Goal: Task Accomplishment & Management: Manage account settings

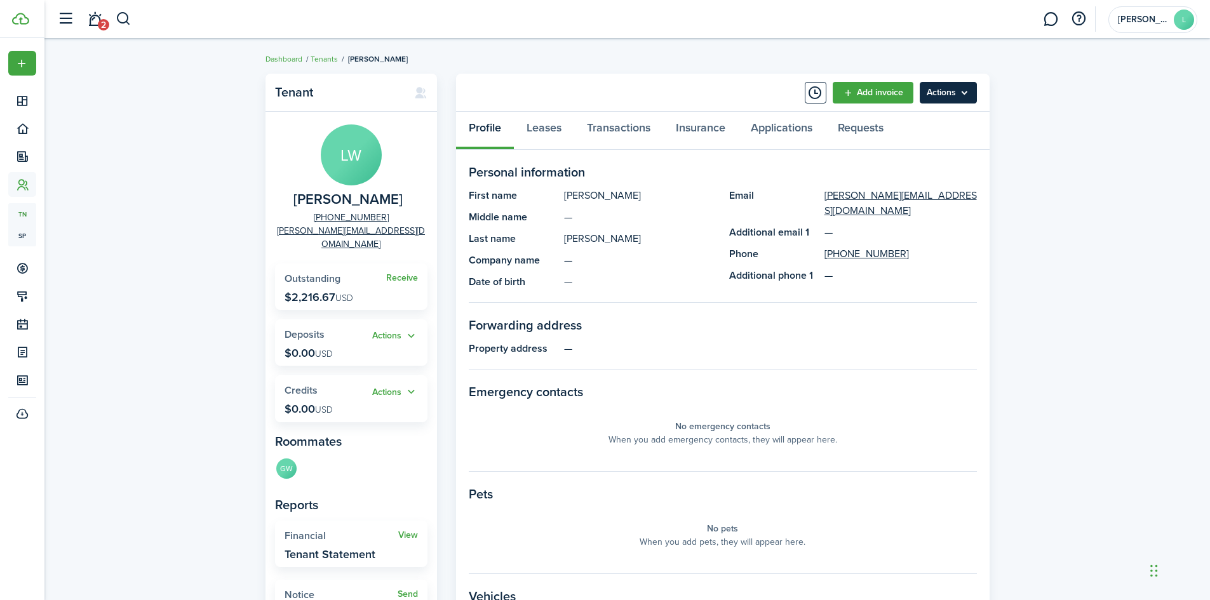
click at [944, 90] on menu-btn "Actions" at bounding box center [948, 93] width 57 height 22
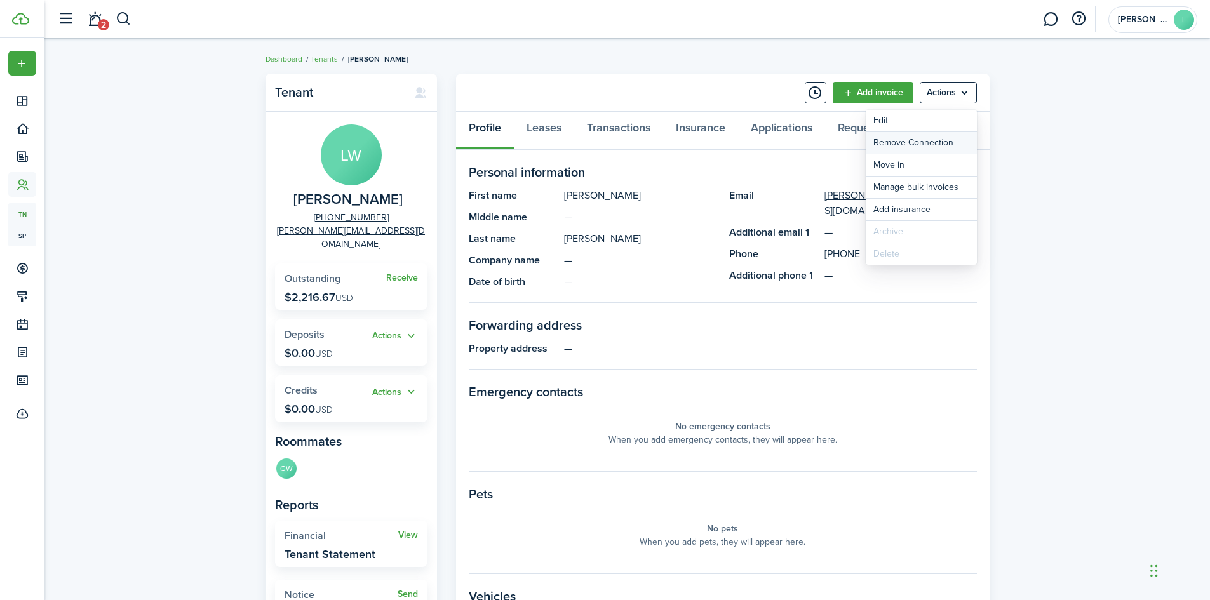
click at [911, 142] on button "Remove Connection" at bounding box center [921, 143] width 111 height 22
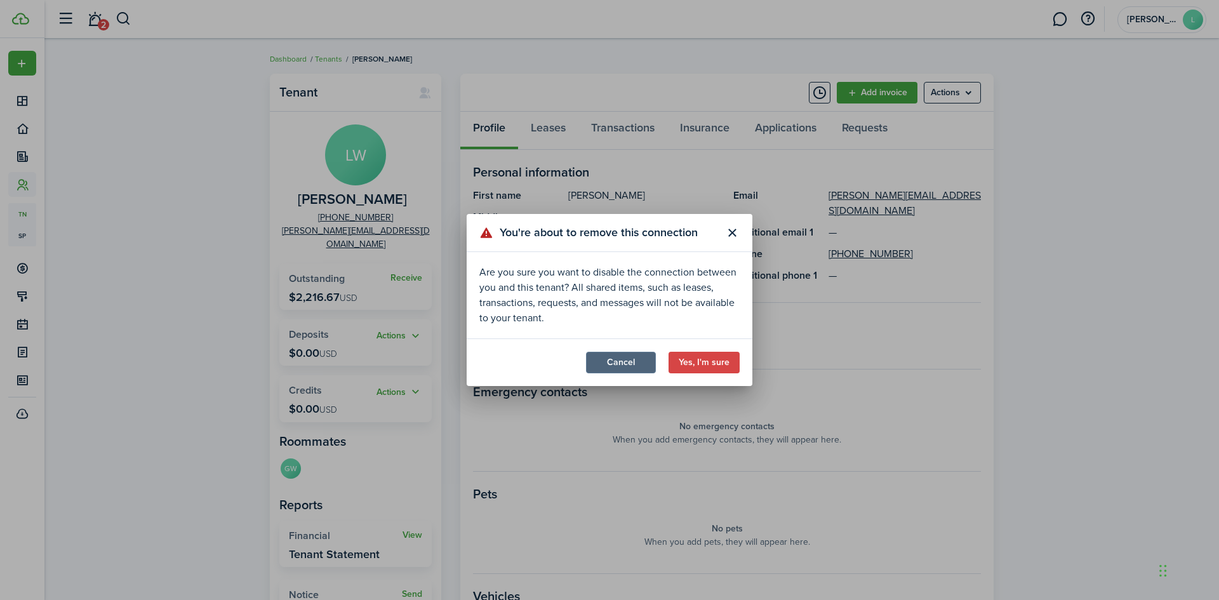
click at [641, 365] on button "Cancel" at bounding box center [621, 363] width 70 height 22
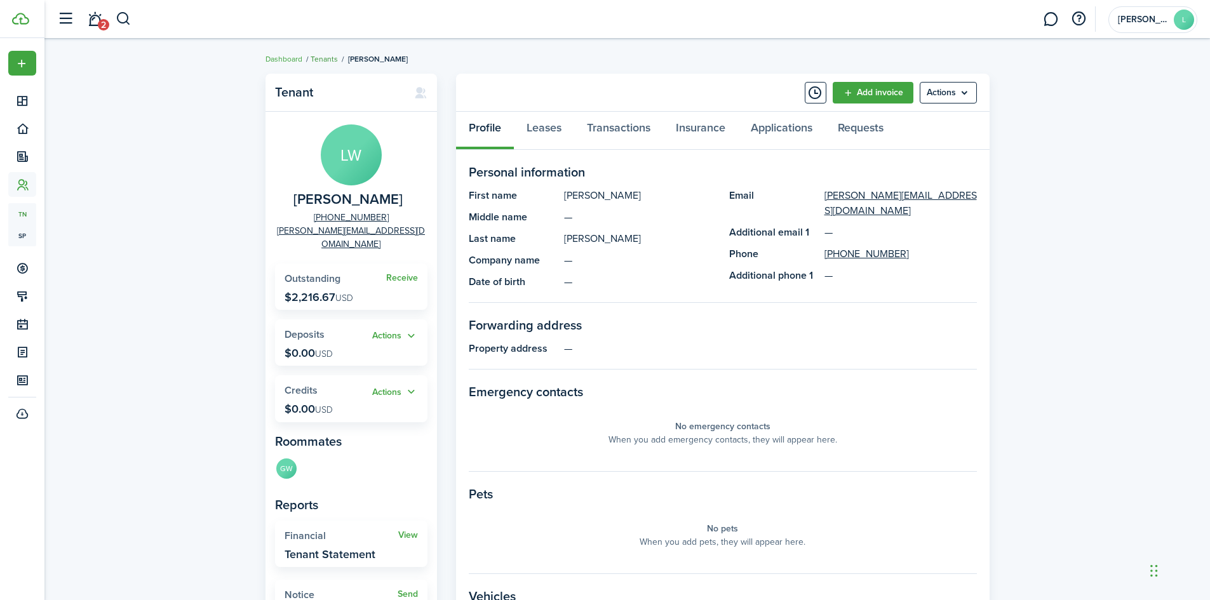
click at [330, 56] on link "Tenants" at bounding box center [324, 58] width 27 height 11
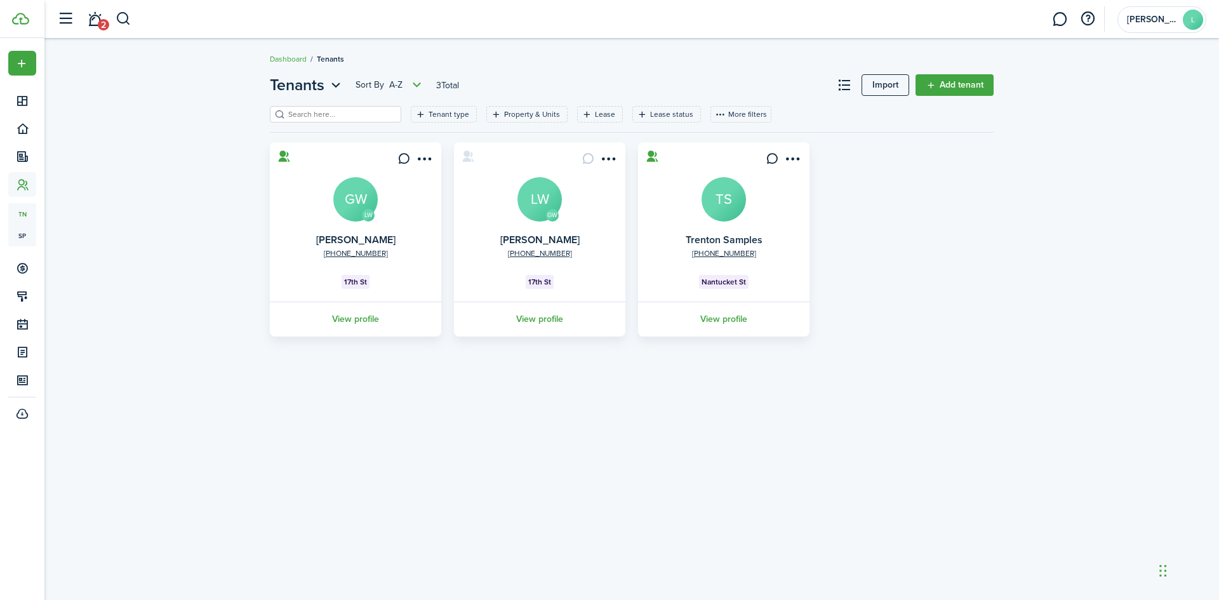
click at [540, 196] on avatar-text "LW" at bounding box center [540, 199] width 44 height 44
click at [94, 20] on link "2" at bounding box center [95, 19] width 24 height 32
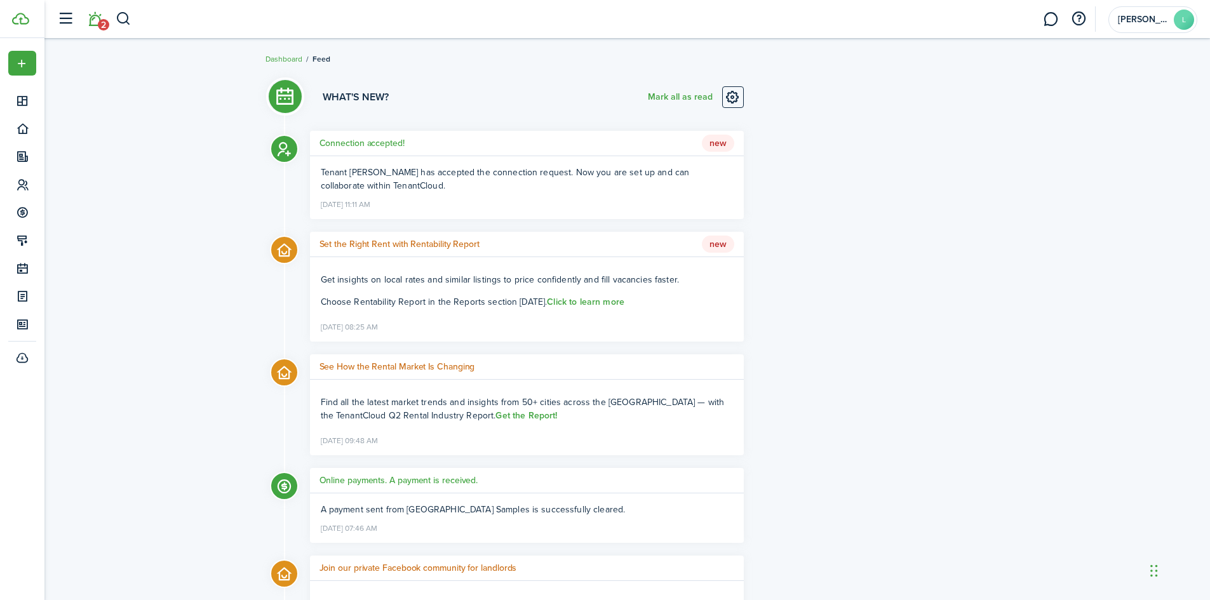
click at [101, 24] on li "2" at bounding box center [94, 19] width 29 height 32
click at [693, 96] on button "Mark all as read" at bounding box center [680, 97] width 65 height 22
click at [284, 60] on link "Dashboard" at bounding box center [283, 58] width 37 height 11
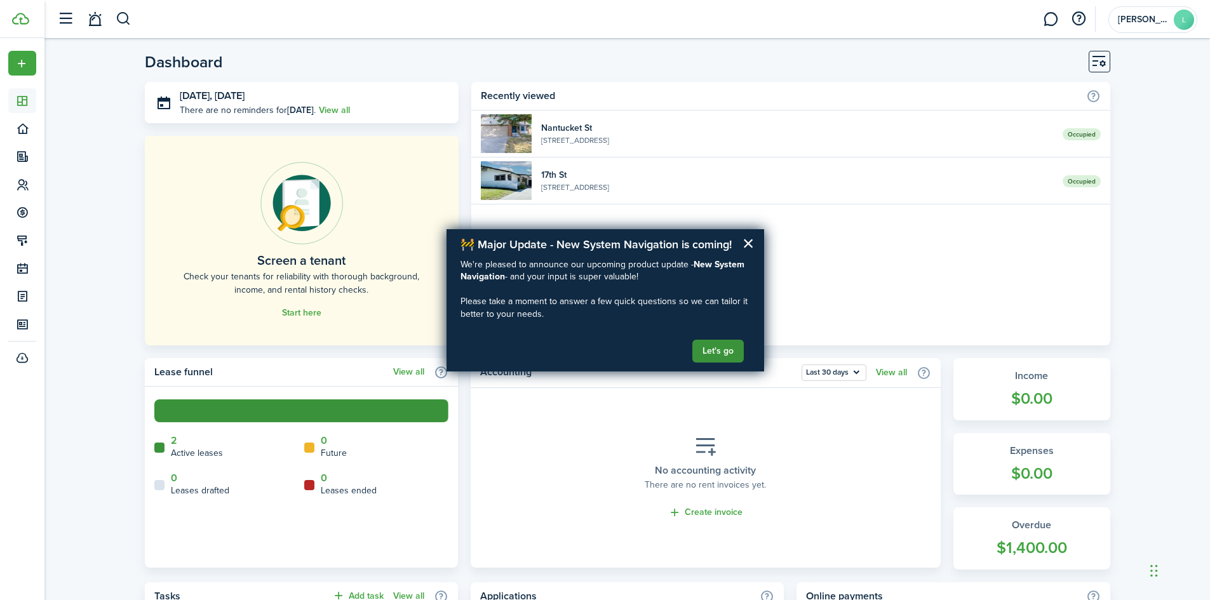
click at [727, 350] on button "Let's go" at bounding box center [717, 351] width 51 height 23
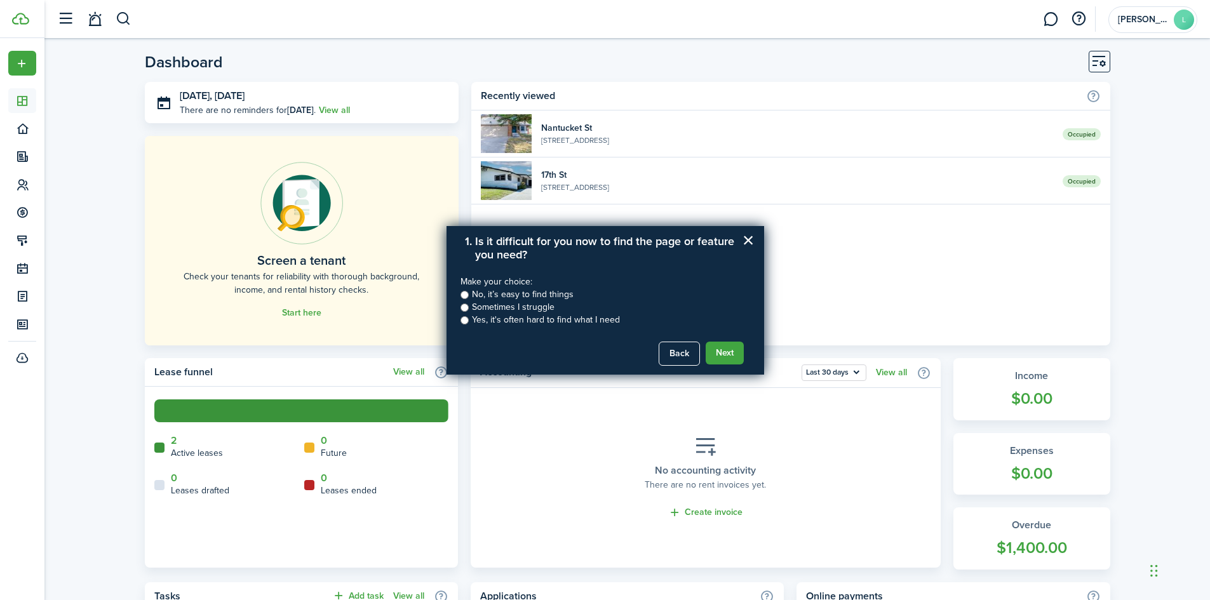
click at [462, 321] on input "Yes, it's often hard to find what I need" at bounding box center [464, 320] width 8 height 8
radio input "true"
click at [723, 352] on button "Next" at bounding box center [725, 353] width 38 height 23
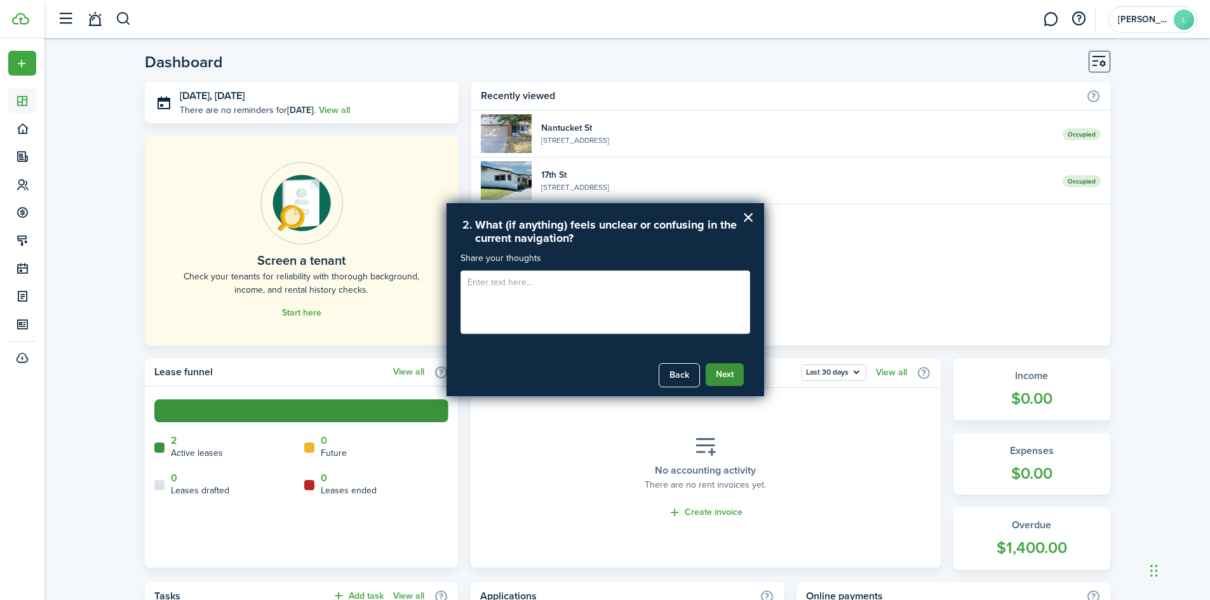
click at [739, 370] on button "Next" at bounding box center [725, 374] width 38 height 23
click at [739, 370] on button "Submit Feedback" at bounding box center [699, 374] width 90 height 23
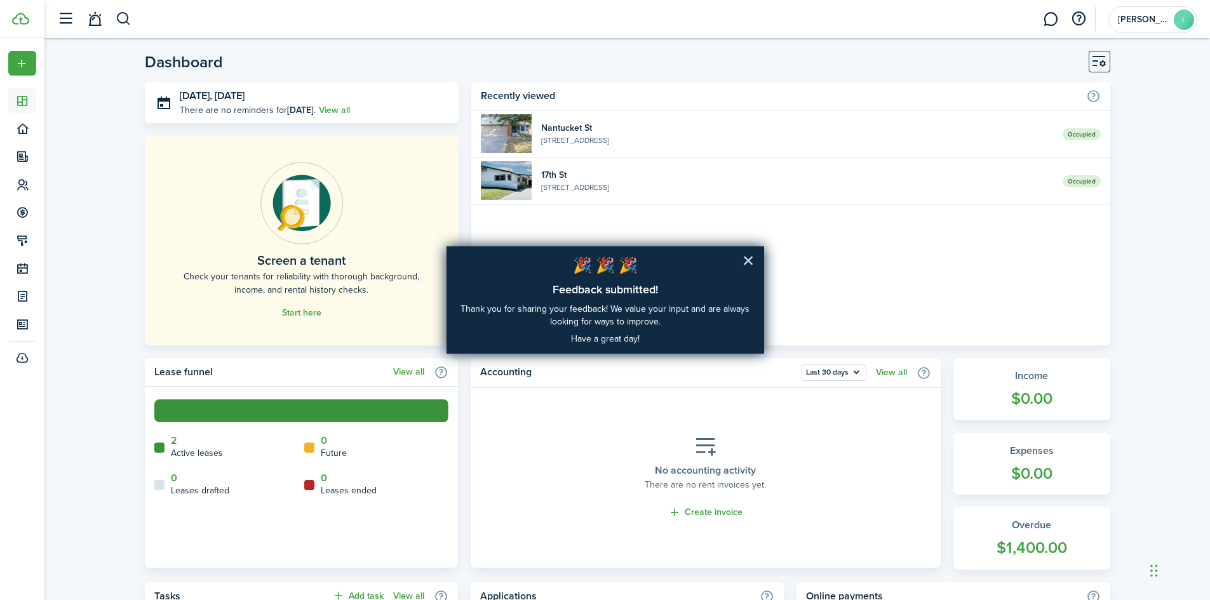
click at [751, 257] on button "×" at bounding box center [748, 260] width 12 height 20
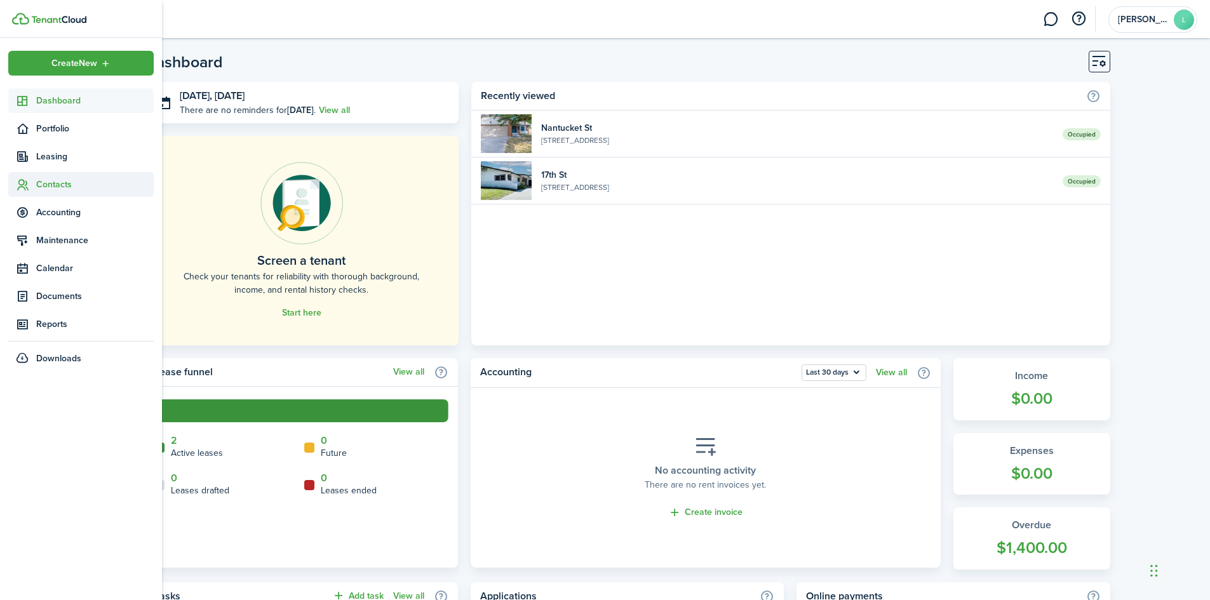
click at [55, 186] on span "Contacts" at bounding box center [94, 184] width 117 height 13
click at [51, 212] on span "Tenants" at bounding box center [94, 214] width 117 height 13
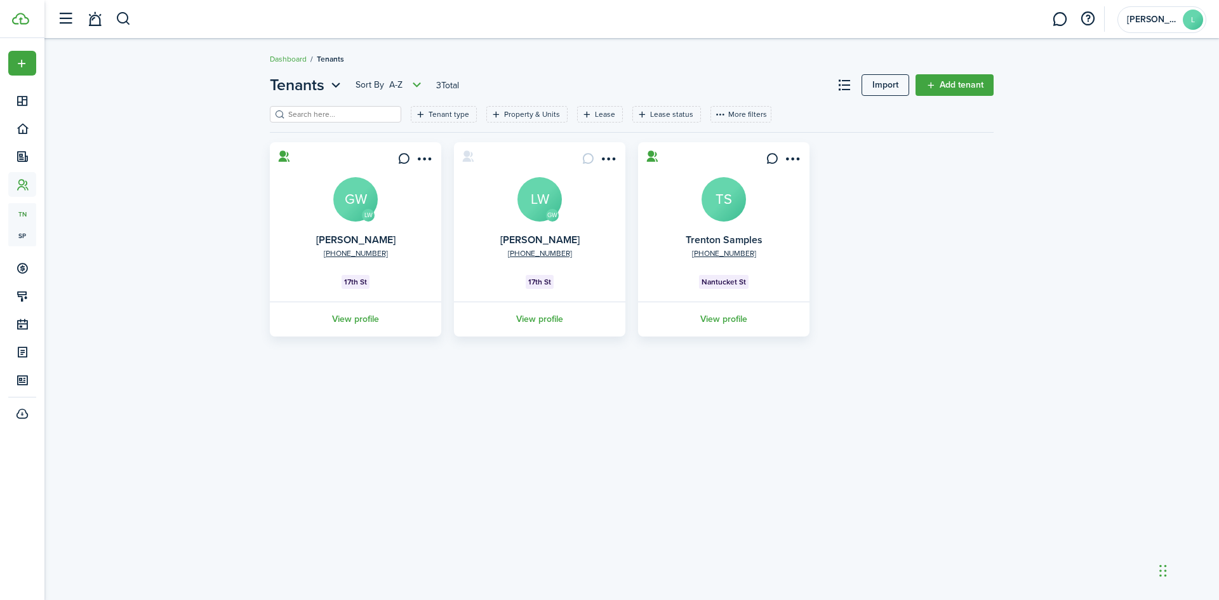
click at [544, 200] on avatar-text "LW" at bounding box center [540, 199] width 44 height 44
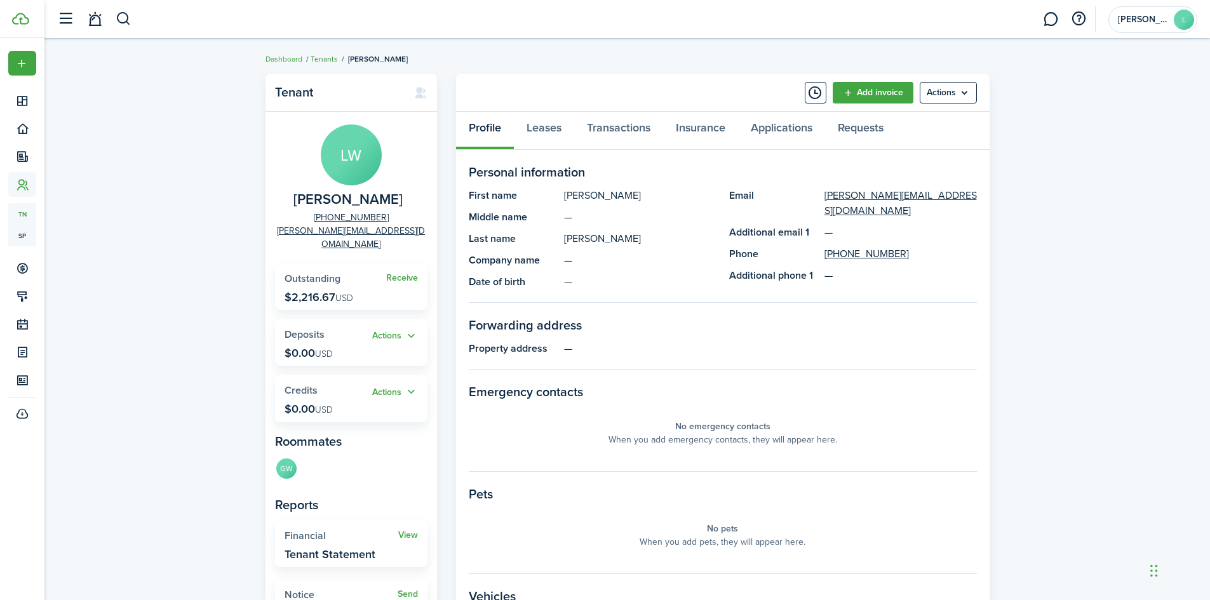
click at [321, 55] on link "Tenants" at bounding box center [324, 58] width 27 height 11
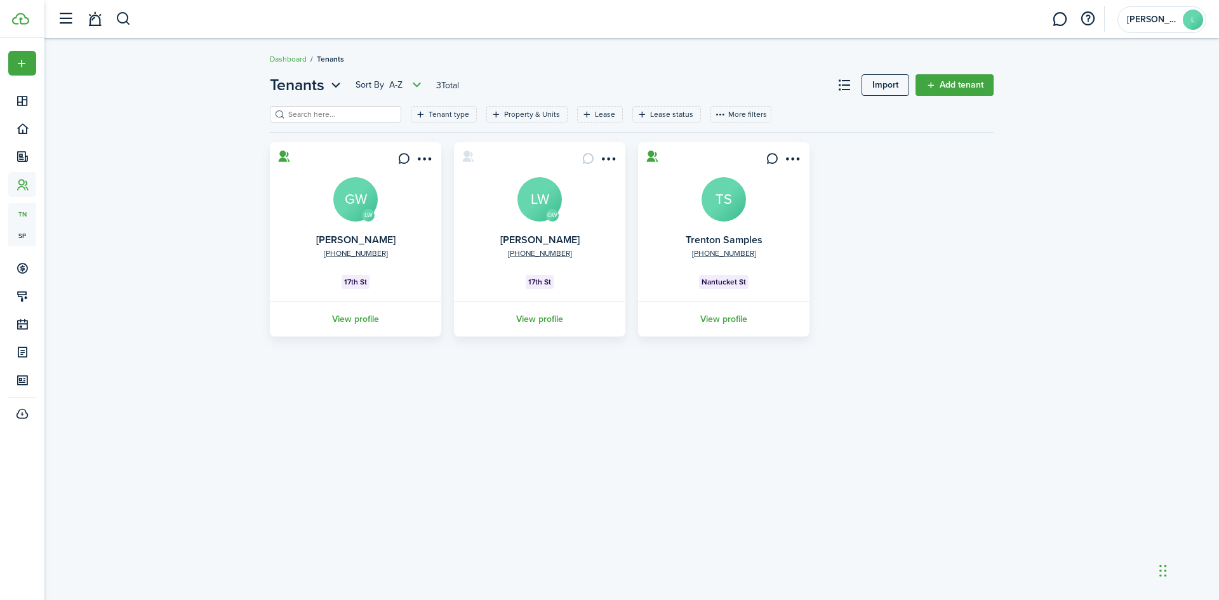
click at [359, 195] on avatar-text "GW" at bounding box center [355, 199] width 44 height 44
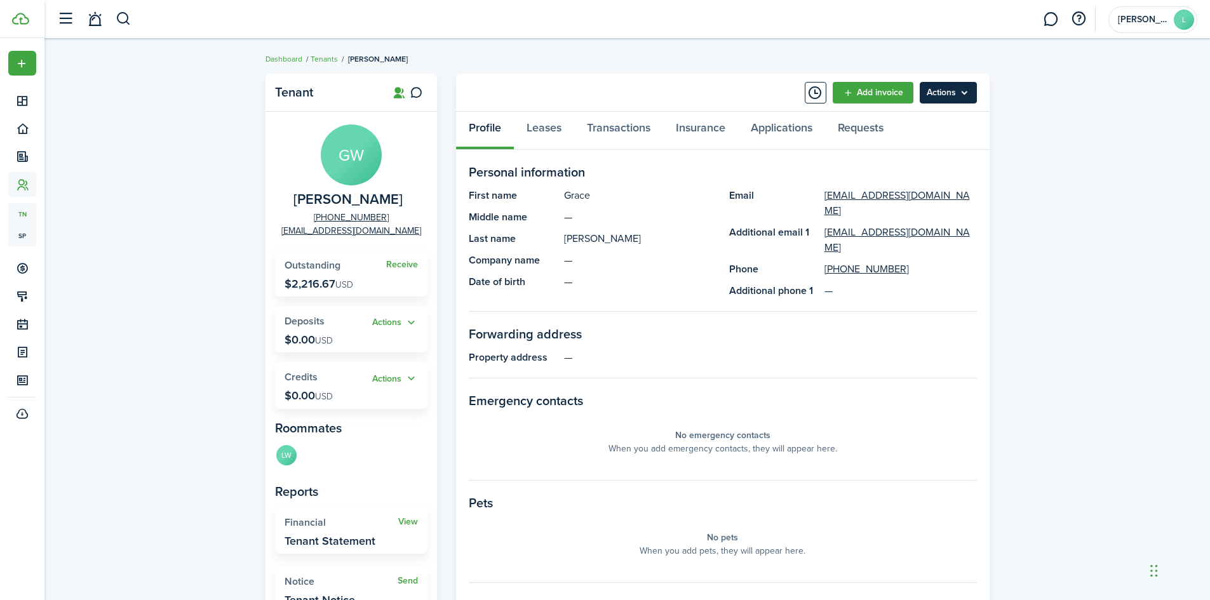
click at [934, 93] on menu-btn "Actions" at bounding box center [948, 93] width 57 height 22
drag, startPoint x: 645, startPoint y: 226, endPoint x: 634, endPoint y: 225, distance: 10.8
click at [645, 227] on panel-main-list "First name [PERSON_NAME] Middle name — Last name [PERSON_NAME] Company name — D…" at bounding box center [593, 239] width 248 height 102
click at [542, 132] on link "Leases" at bounding box center [544, 131] width 60 height 38
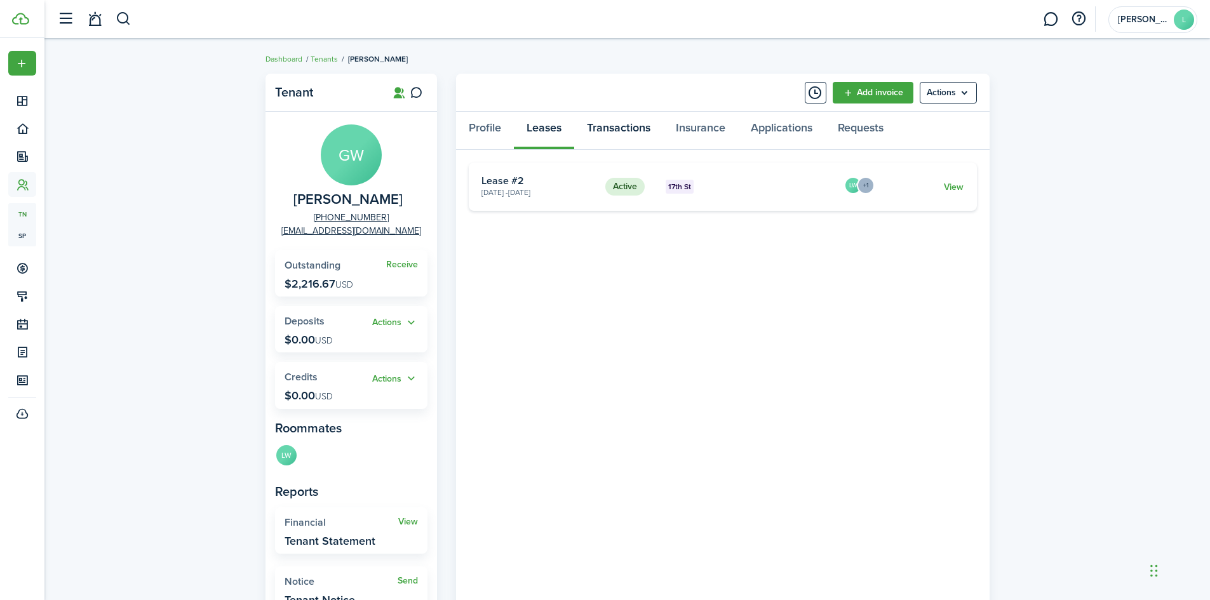
click at [608, 130] on link "Transactions" at bounding box center [618, 131] width 89 height 38
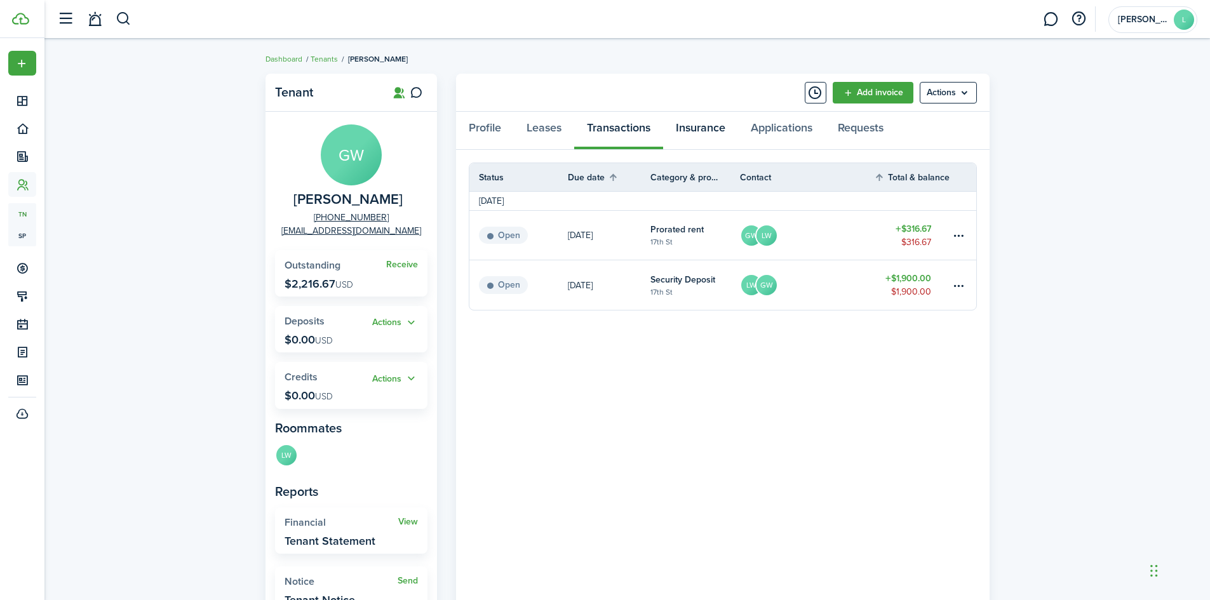
click at [692, 130] on link "Insurance" at bounding box center [700, 131] width 75 height 38
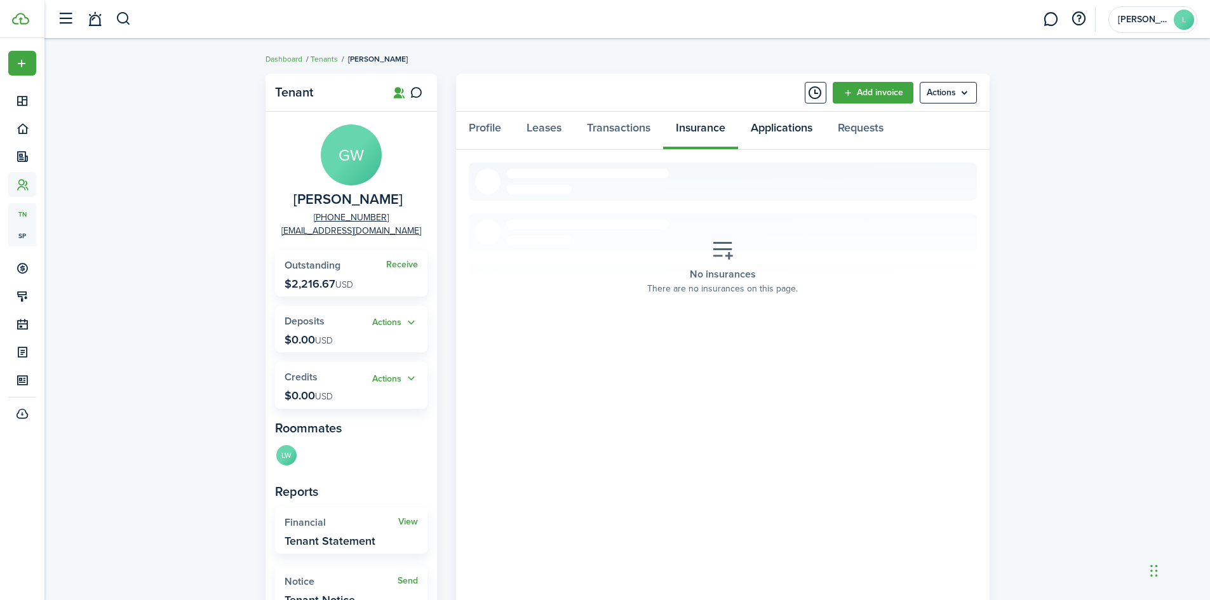
click at [773, 137] on link "Applications" at bounding box center [781, 131] width 87 height 38
click at [873, 135] on link "Requests" at bounding box center [860, 131] width 71 height 38
click at [485, 130] on link "Profile" at bounding box center [485, 131] width 58 height 38
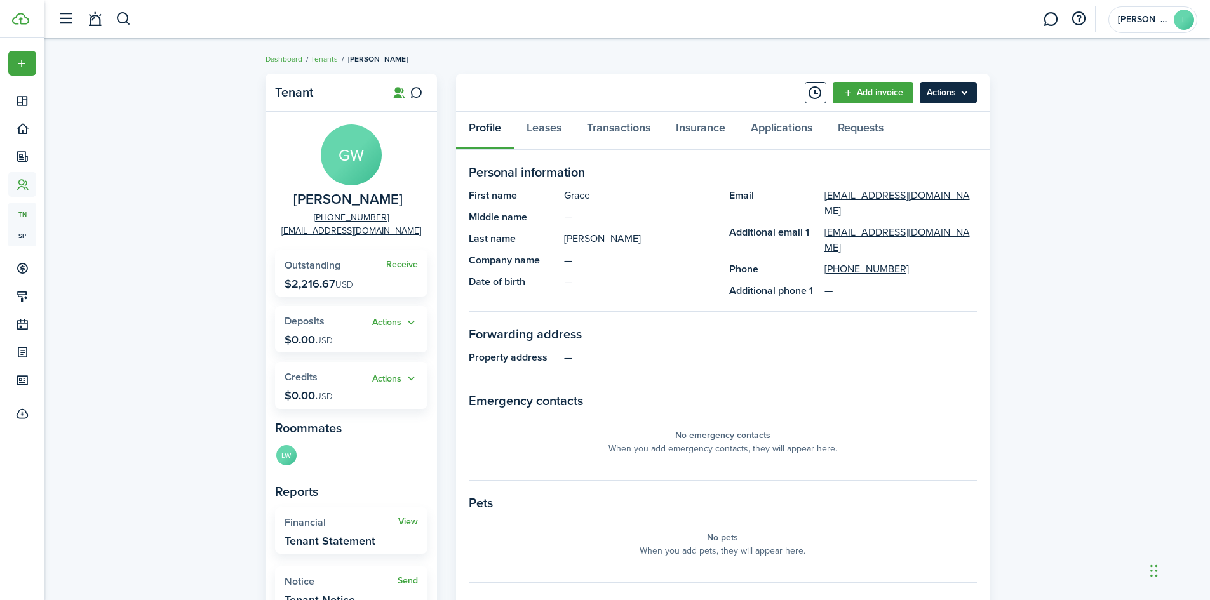
click at [972, 95] on menu-btn "Actions" at bounding box center [948, 93] width 57 height 22
click at [680, 216] on panel-main-description "—" at bounding box center [640, 217] width 152 height 15
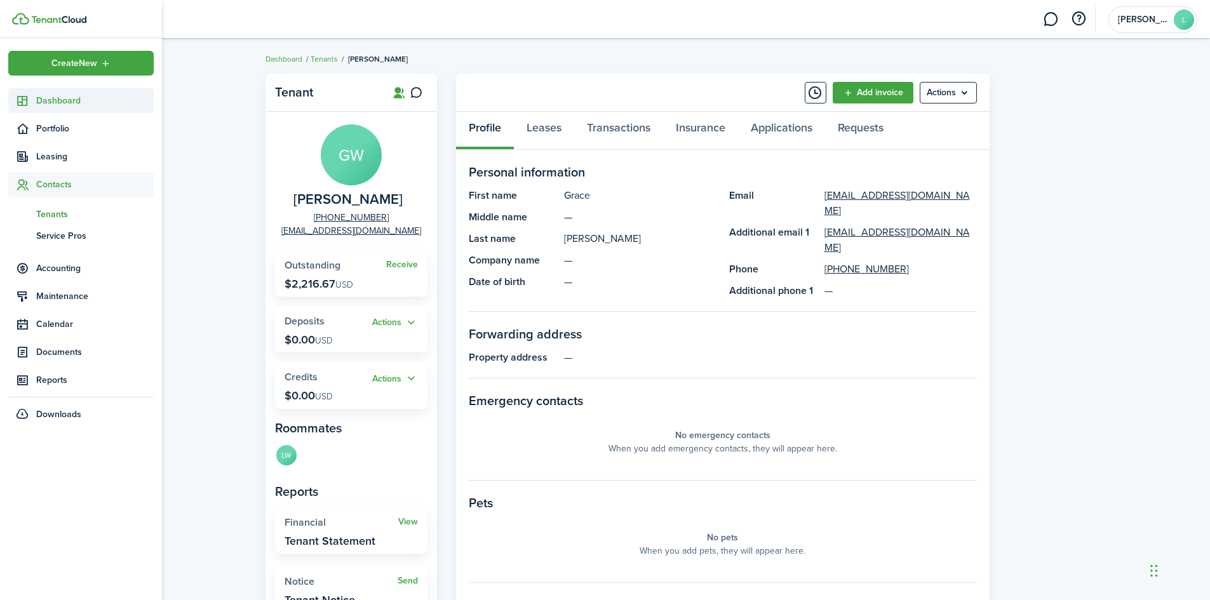
click at [27, 105] on icon at bounding box center [22, 101] width 13 height 13
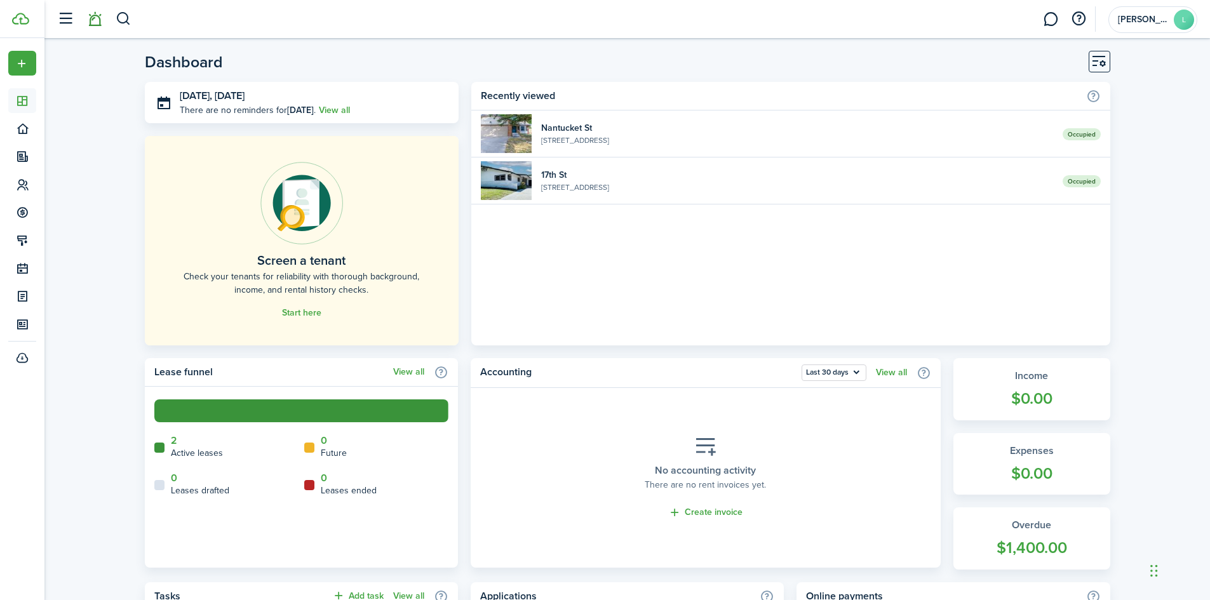
click at [91, 18] on link at bounding box center [95, 19] width 24 height 32
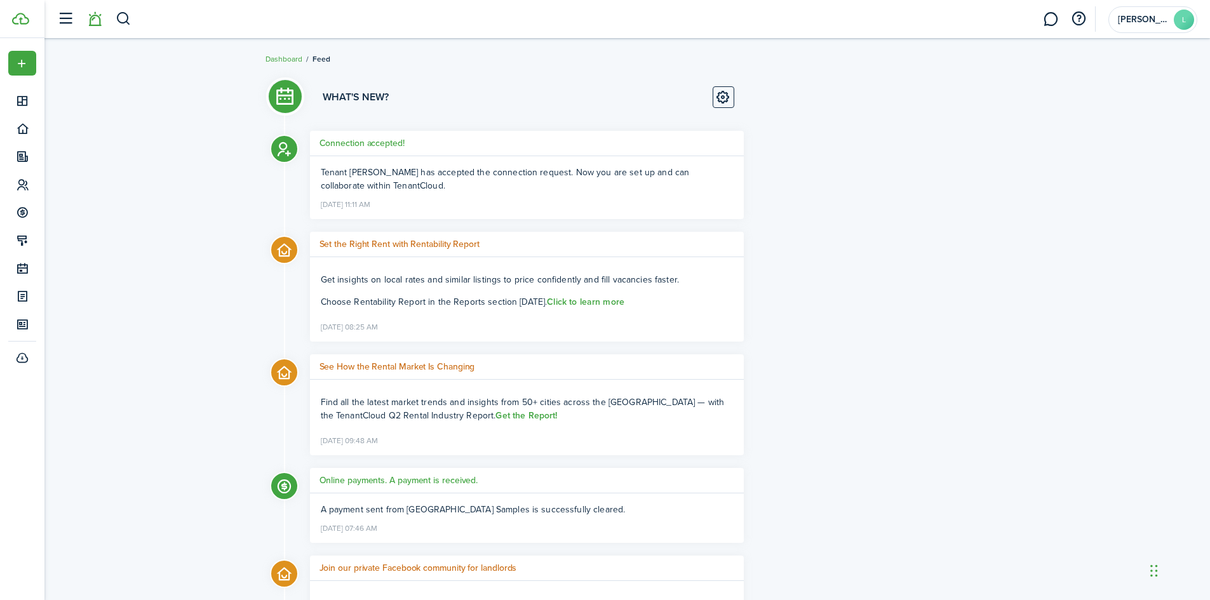
click at [374, 166] on span "Tenant [PERSON_NAME] has accepted the connection request. Now you are set up an…" at bounding box center [505, 179] width 369 height 27
click at [365, 142] on h5 "Connection accepted!" at bounding box center [361, 143] width 85 height 13
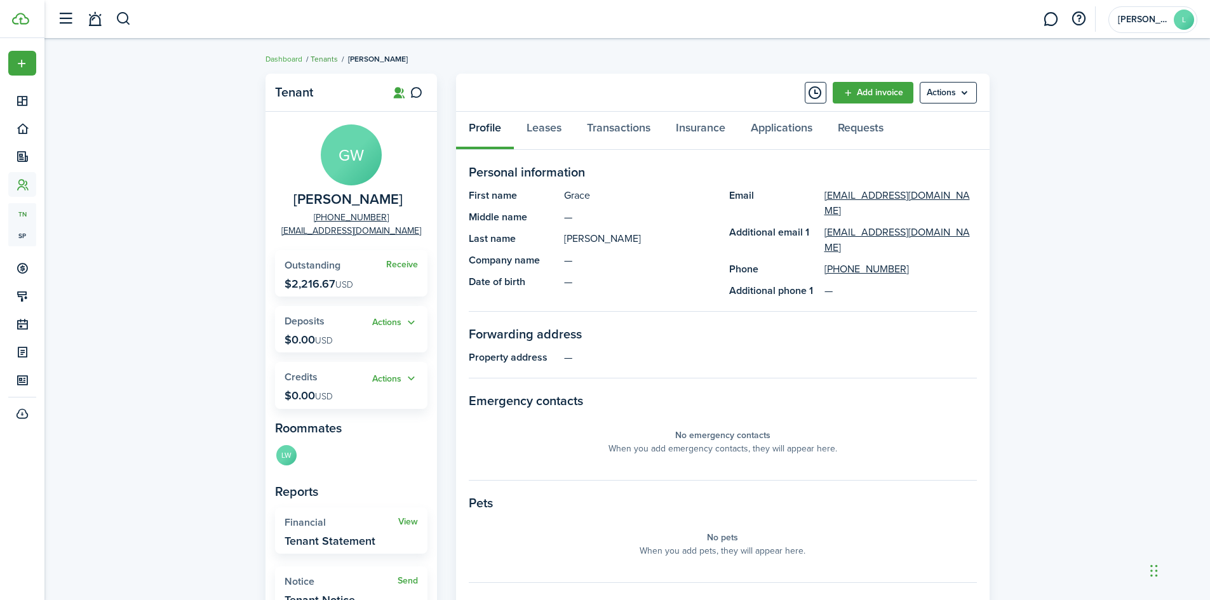
click at [321, 57] on link "Tenants" at bounding box center [324, 58] width 27 height 11
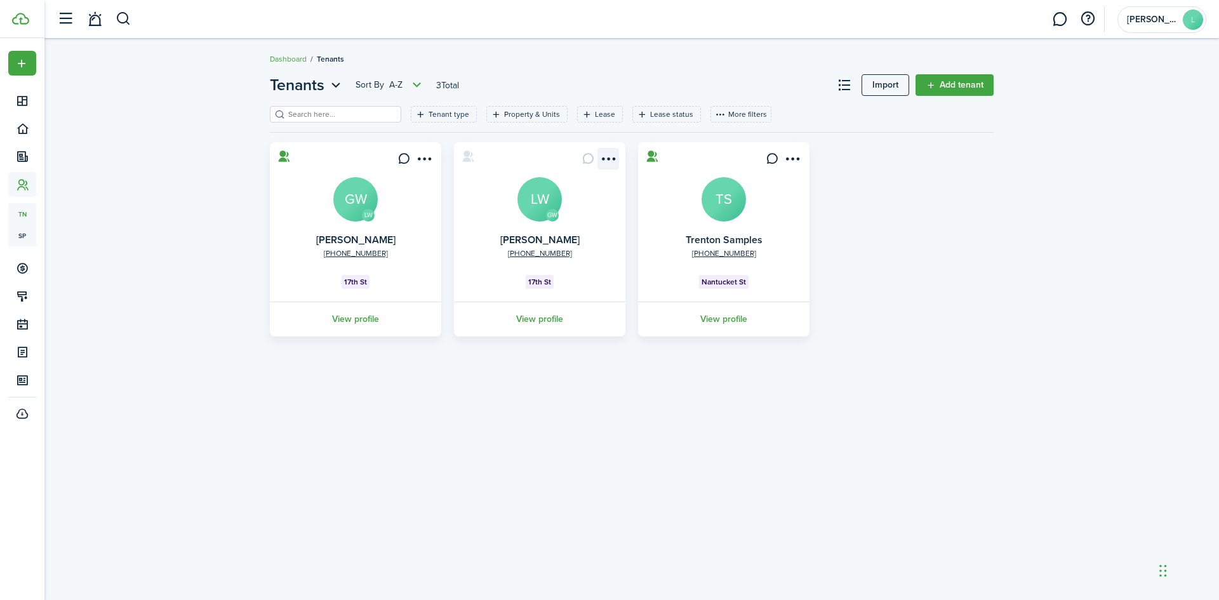
click at [610, 152] on menu-btn-icon "Open menu" at bounding box center [609, 159] width 22 height 22
click at [425, 161] on menu-btn-icon "Open menu" at bounding box center [424, 159] width 22 height 22
click at [605, 157] on menu-btn-icon "Open menu" at bounding box center [609, 159] width 22 height 22
click at [558, 210] on button "Remove connection" at bounding box center [562, 209] width 111 height 22
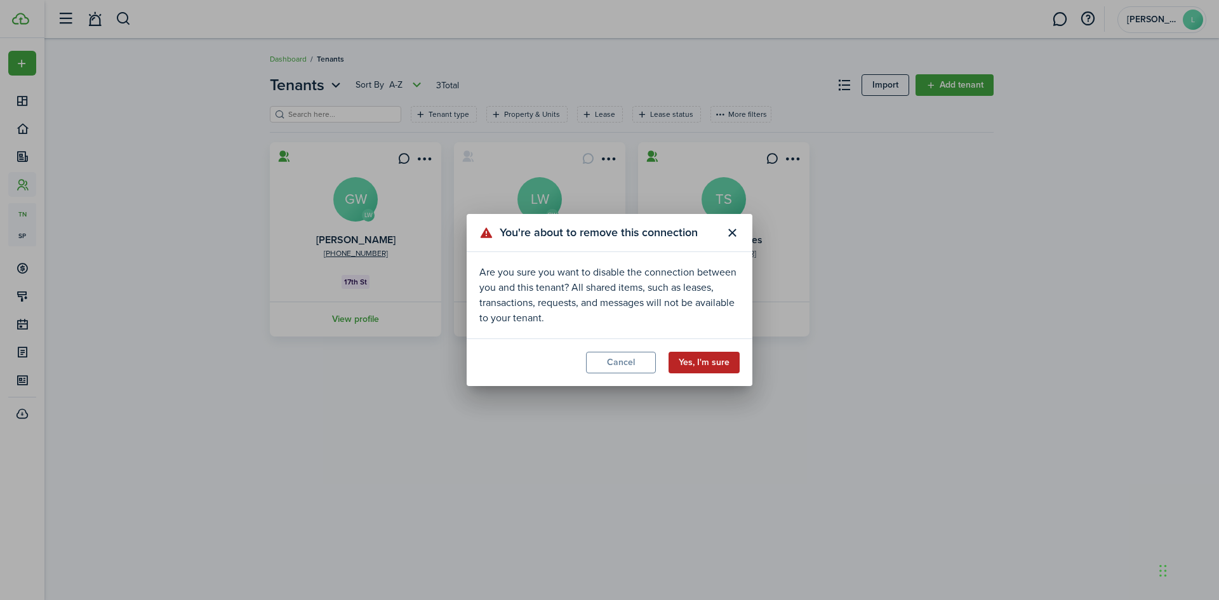
click at [695, 363] on button "Yes, I'm sure" at bounding box center [704, 363] width 71 height 22
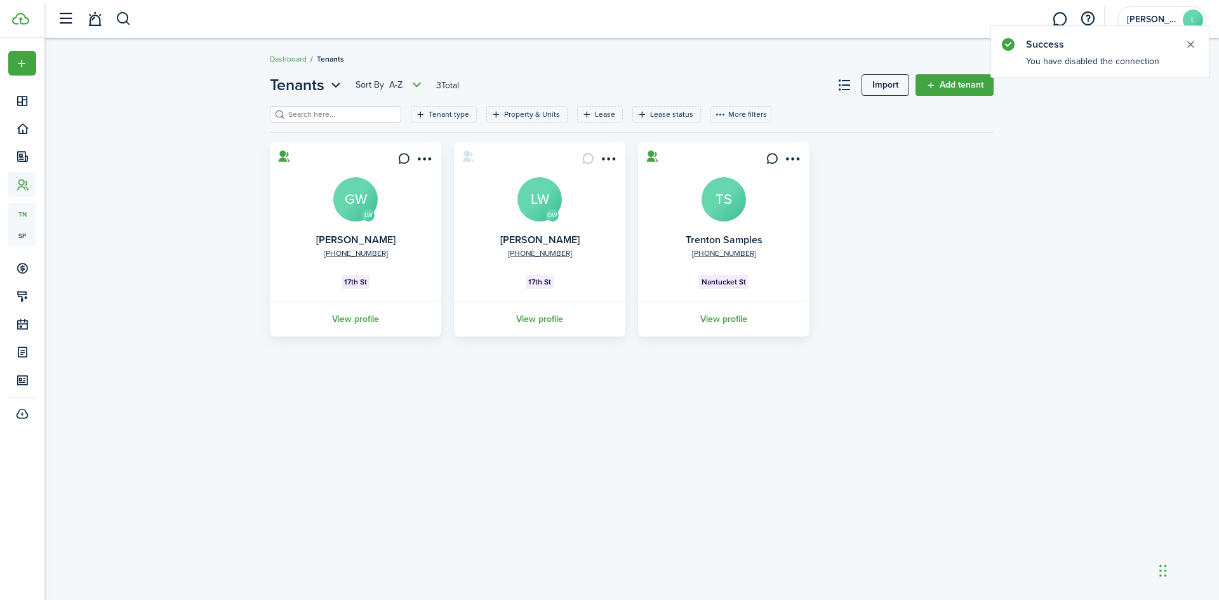
click at [546, 189] on avatar-text "LW" at bounding box center [540, 199] width 44 height 44
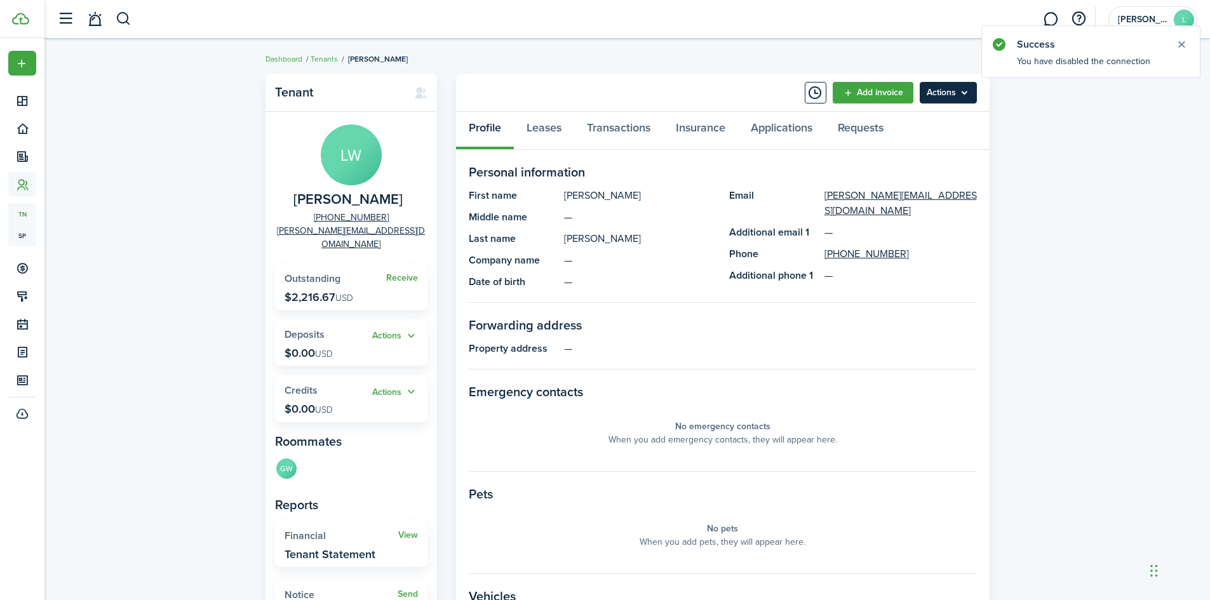
click at [958, 89] on menu-btn "Actions" at bounding box center [948, 93] width 57 height 22
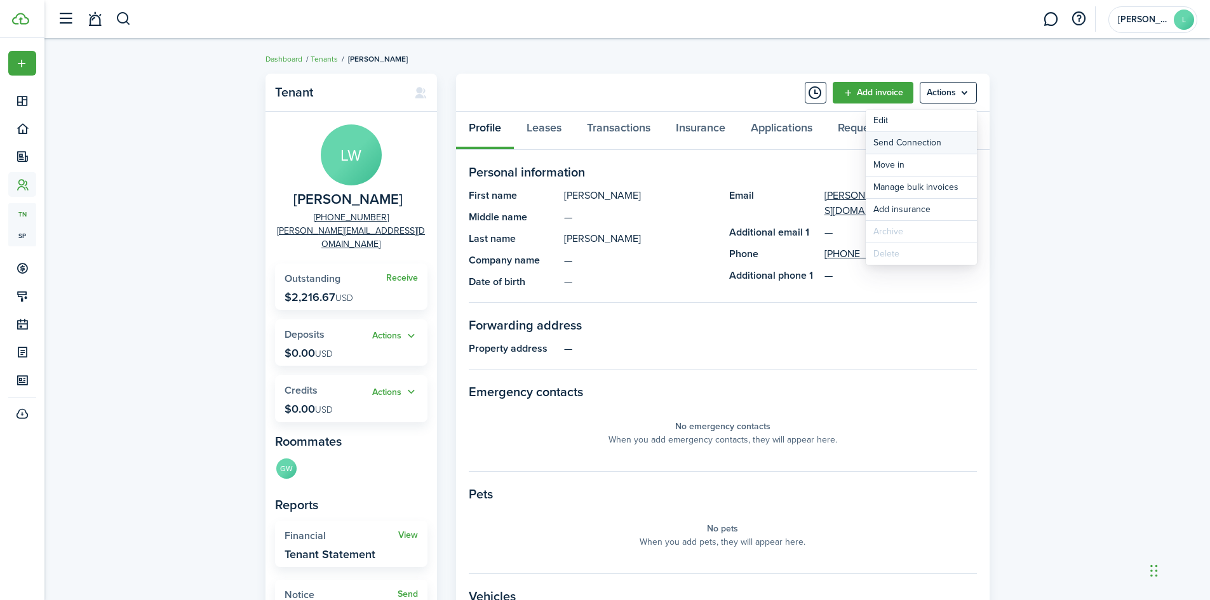
click at [927, 140] on button "Send Connection" at bounding box center [921, 143] width 111 height 22
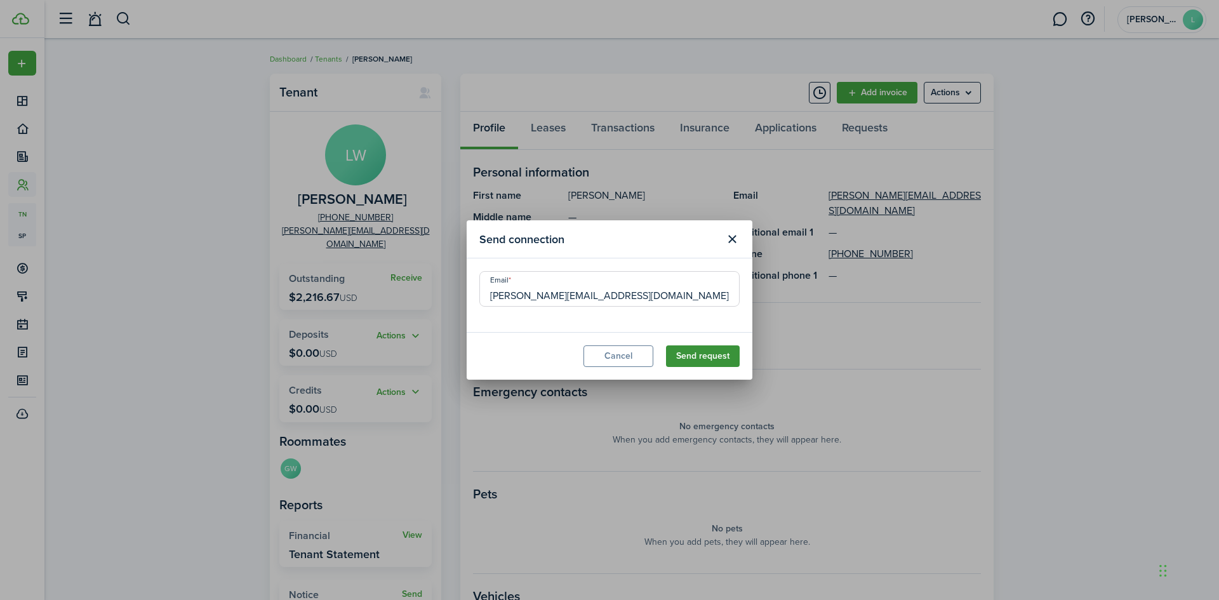
click at [714, 358] on button "Send request" at bounding box center [703, 356] width 74 height 22
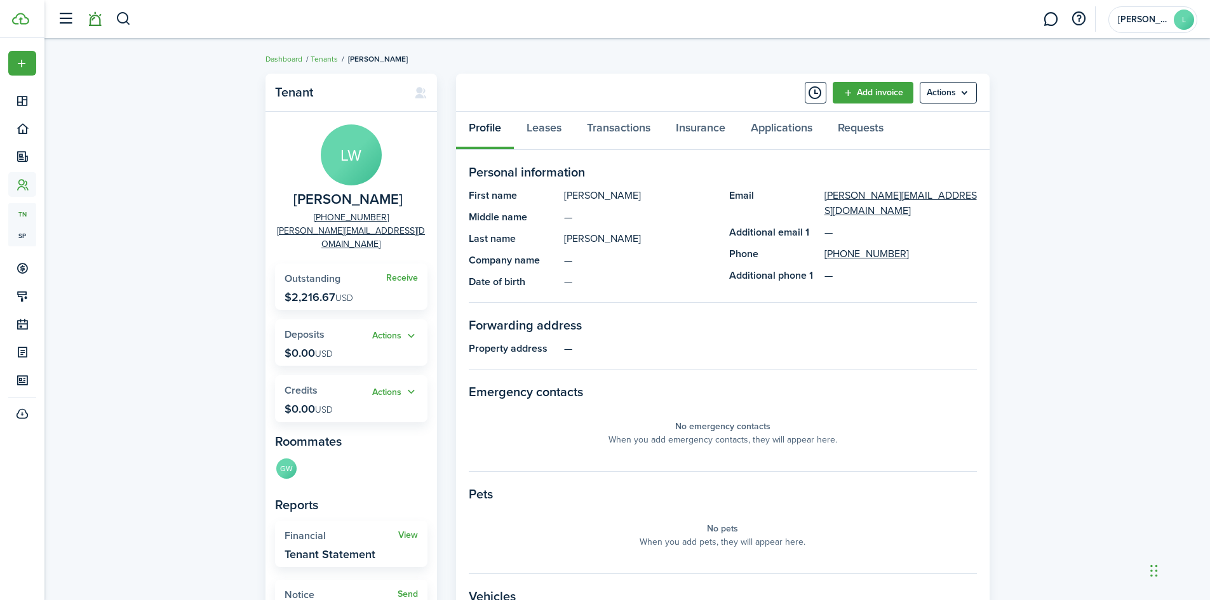
click at [95, 20] on link at bounding box center [95, 19] width 24 height 32
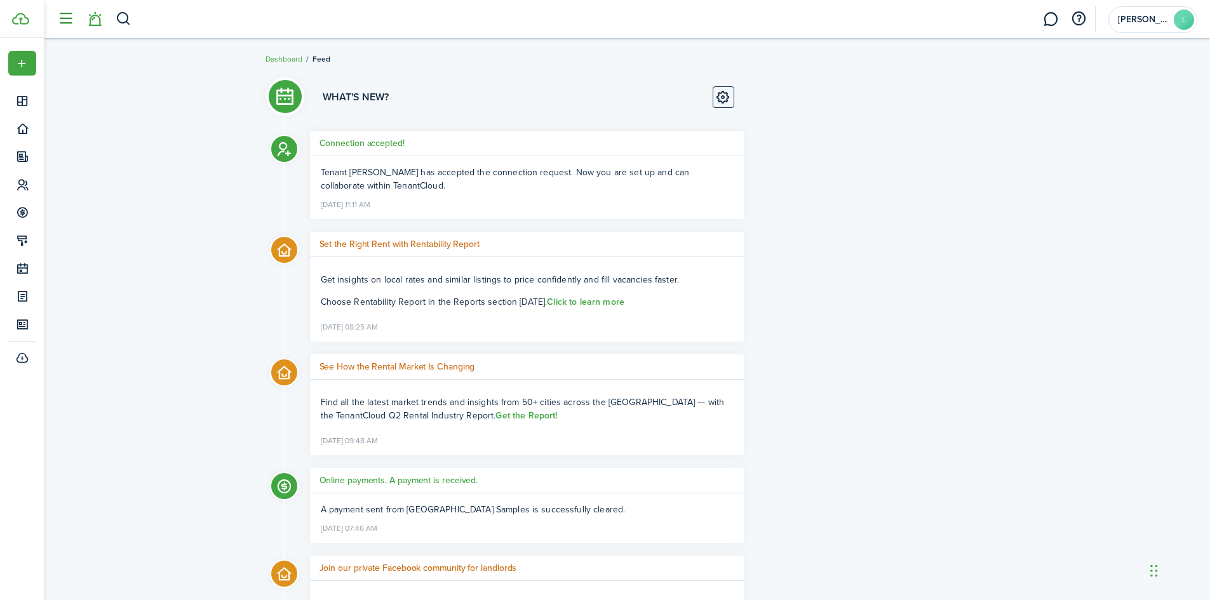
click at [65, 17] on button "button" at bounding box center [65, 19] width 24 height 24
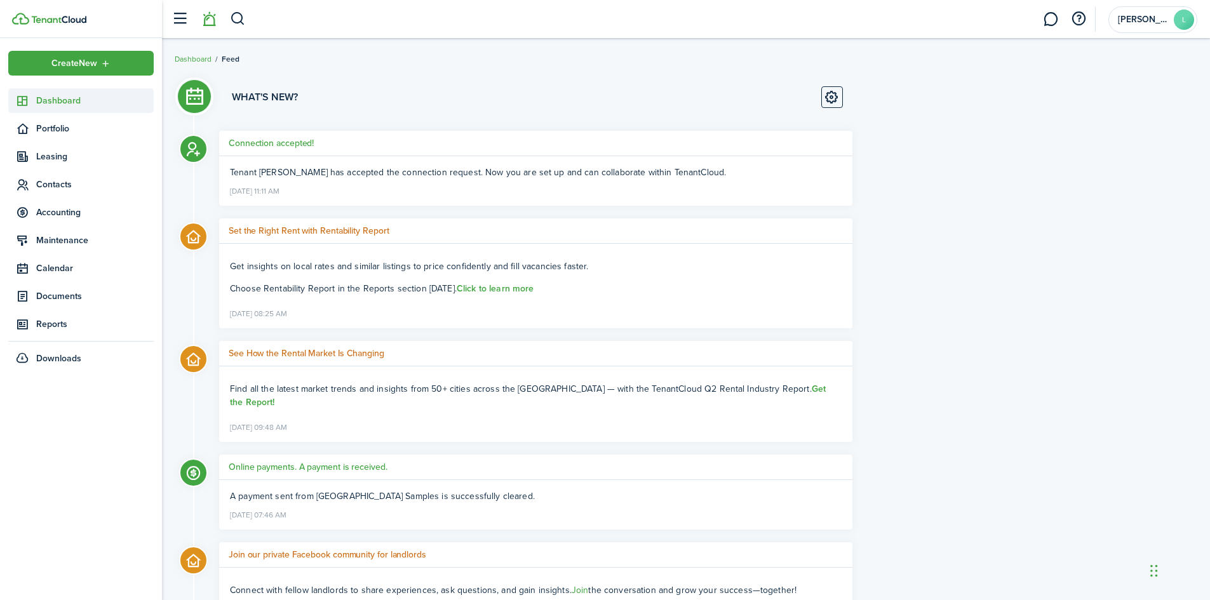
click at [43, 97] on span "Dashboard" at bounding box center [94, 100] width 117 height 13
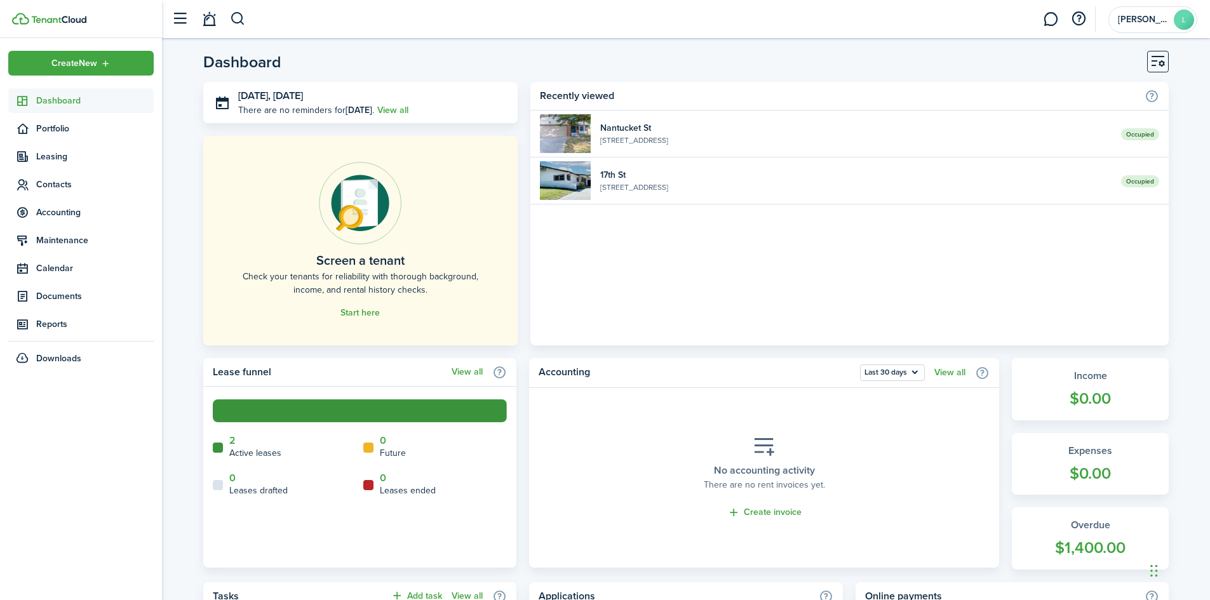
click at [67, 105] on span "Dashboard" at bounding box center [94, 100] width 117 height 13
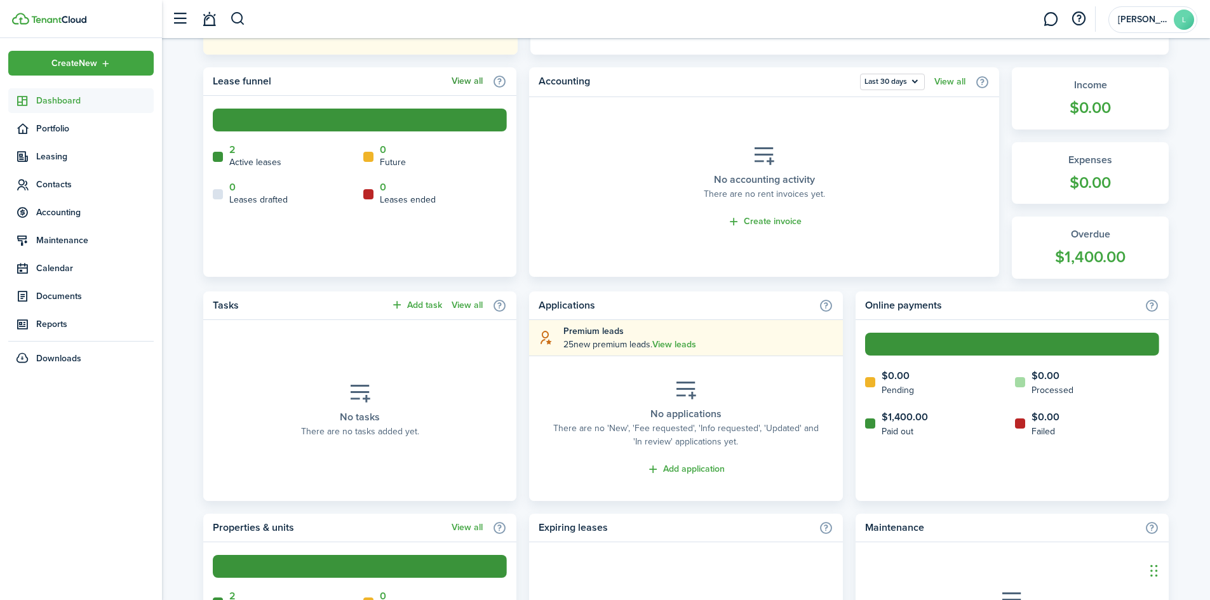
scroll to position [381, 0]
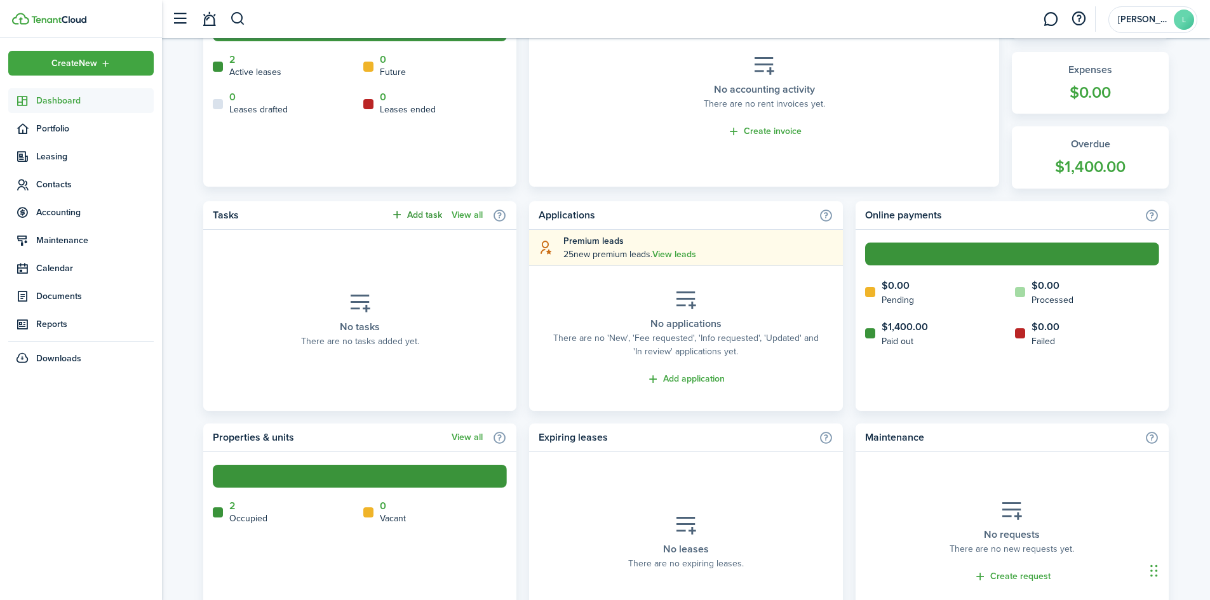
click at [398, 213] on button "Add task" at bounding box center [416, 215] width 51 height 15
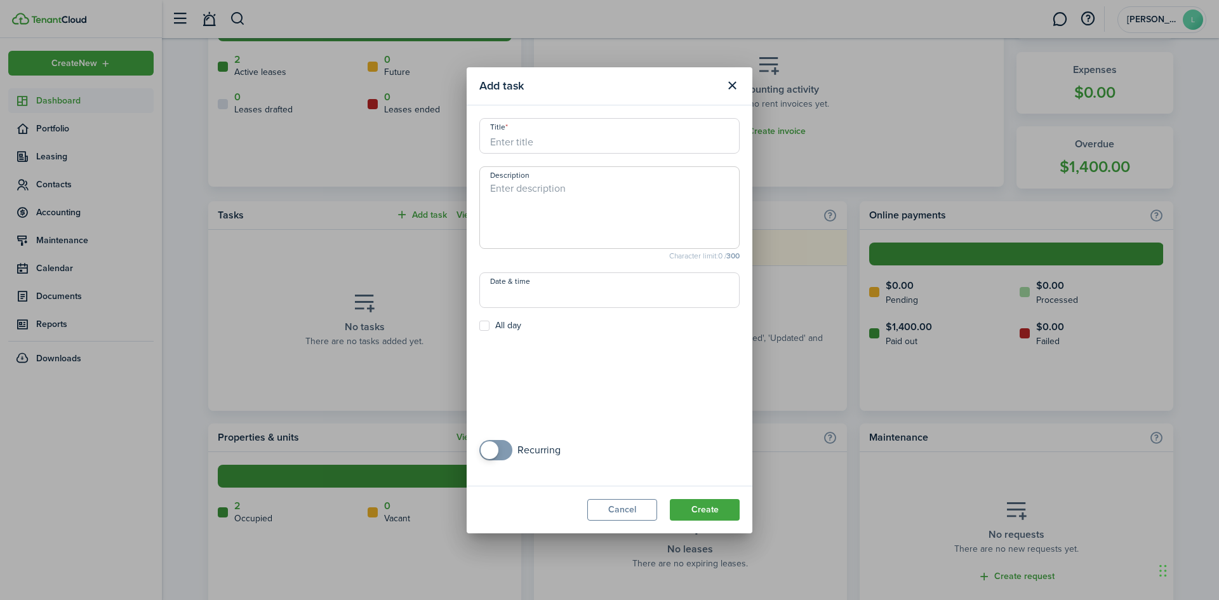
click at [581, 139] on input "Title" at bounding box center [609, 136] width 260 height 36
click at [615, 152] on input "Title" at bounding box center [609, 136] width 260 height 36
click at [735, 82] on button "Close modal" at bounding box center [732, 86] width 22 height 22
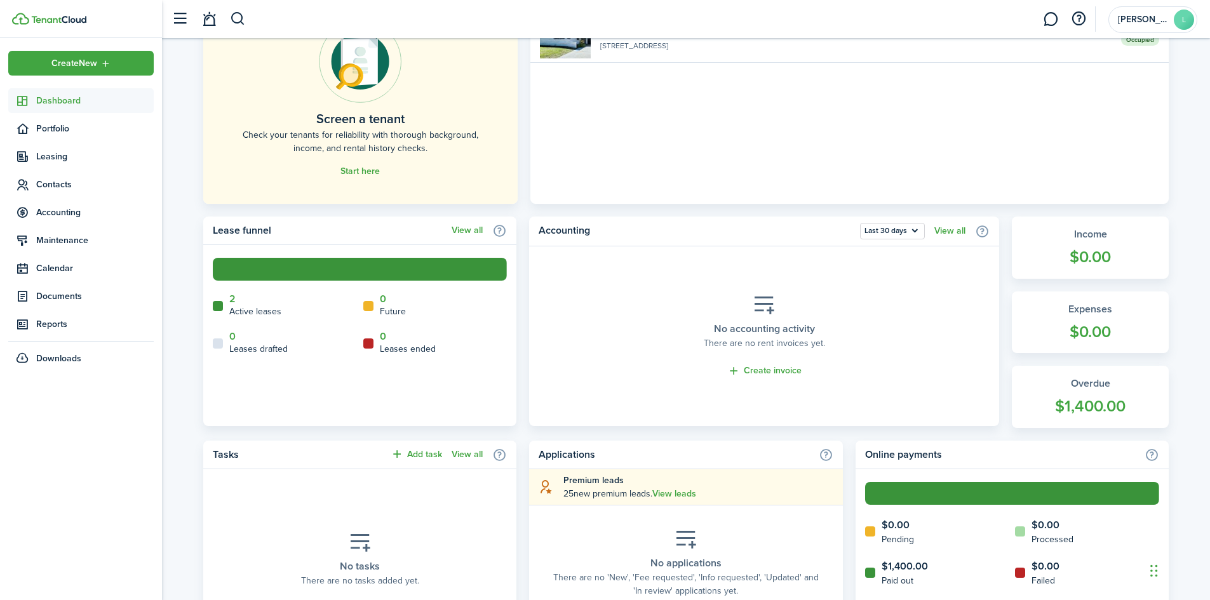
scroll to position [0, 0]
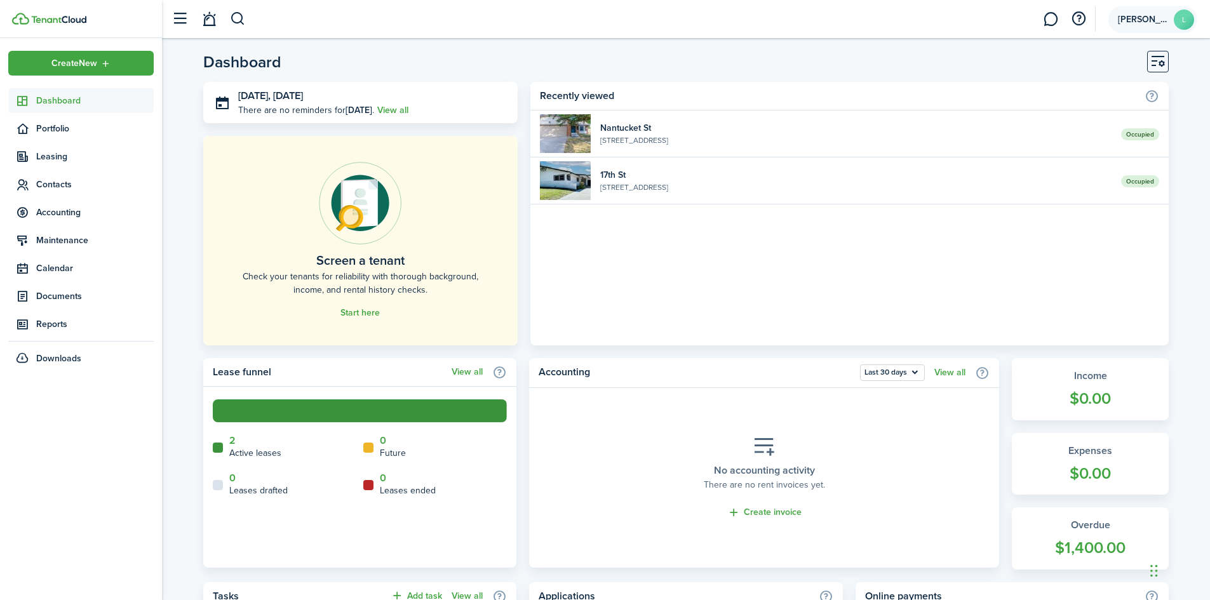
click at [1170, 17] on account-user-avatar "[PERSON_NAME]" at bounding box center [1152, 19] width 89 height 27
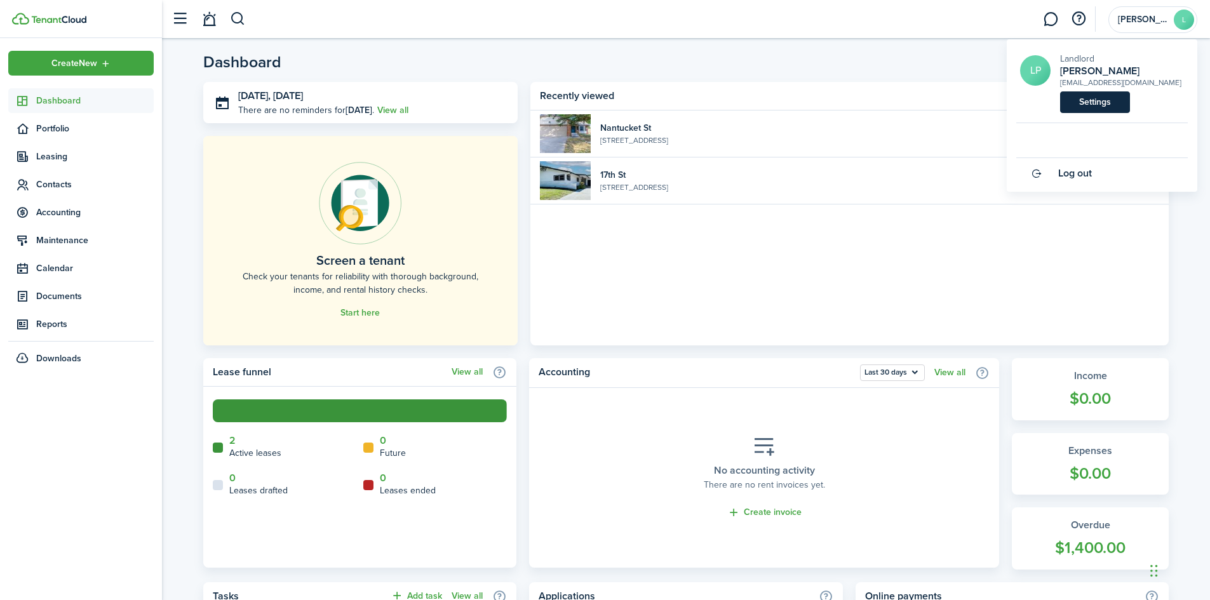
click at [1081, 105] on link "Settings" at bounding box center [1095, 102] width 70 height 22
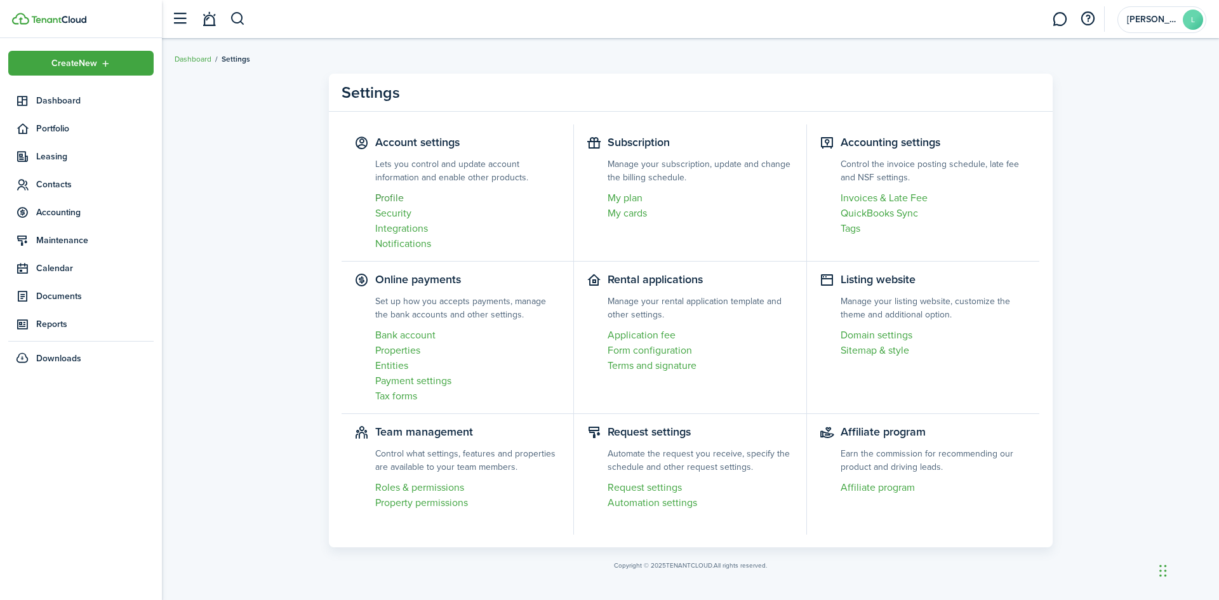
click at [401, 199] on link "Profile" at bounding box center [468, 198] width 186 height 15
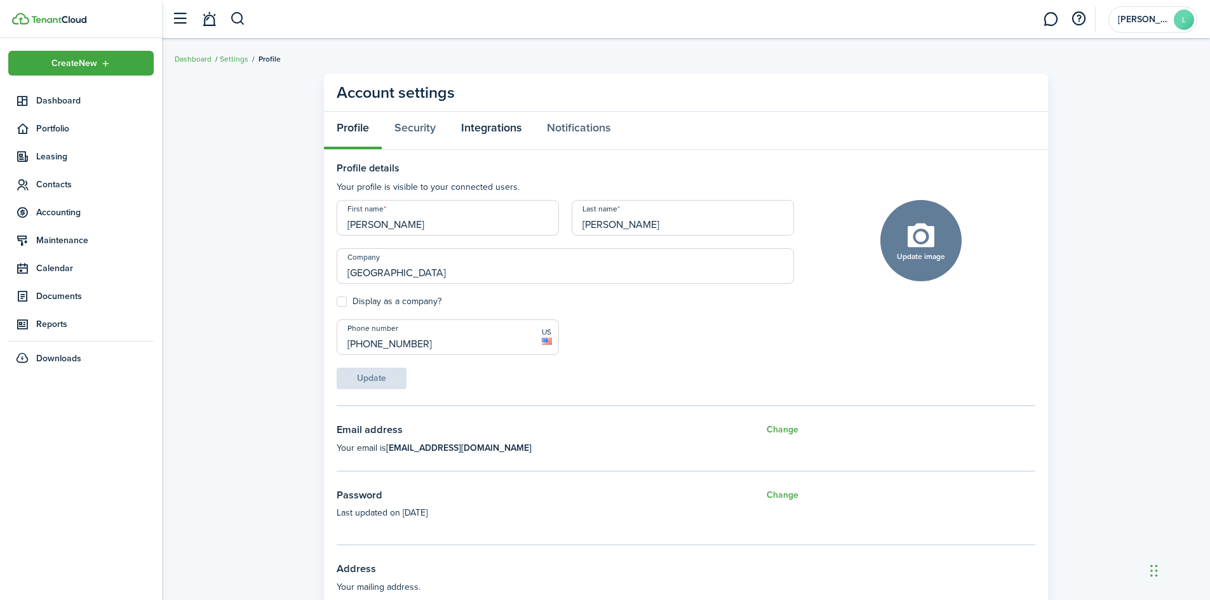
click at [453, 131] on link "Integrations" at bounding box center [491, 131] width 86 height 38
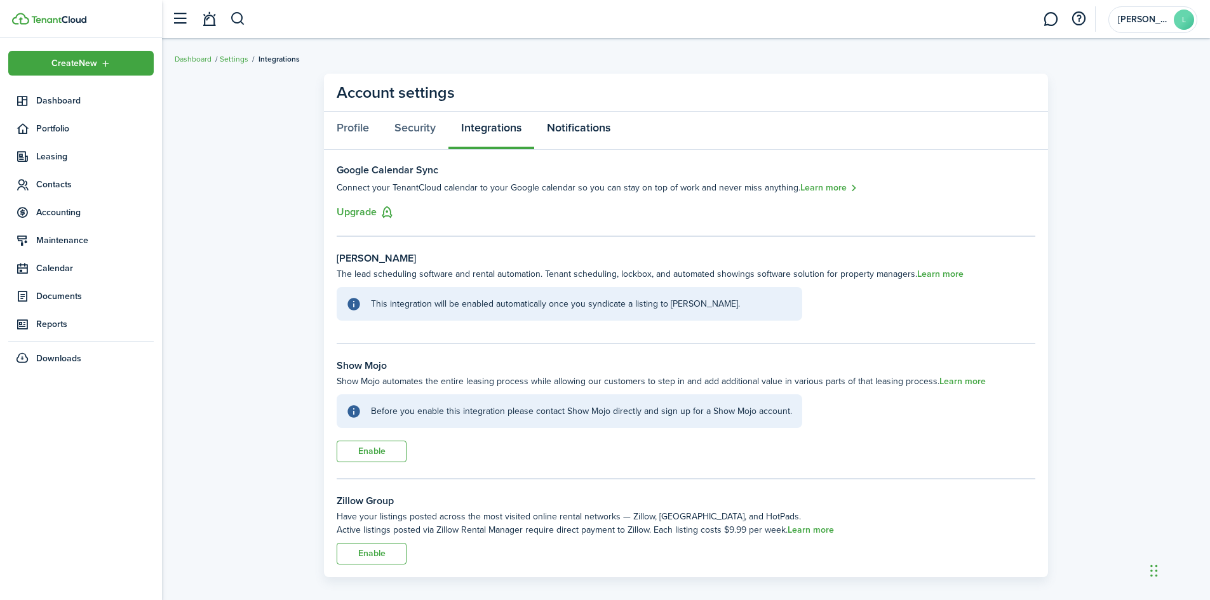
click at [577, 125] on link "Notifications" at bounding box center [578, 131] width 89 height 38
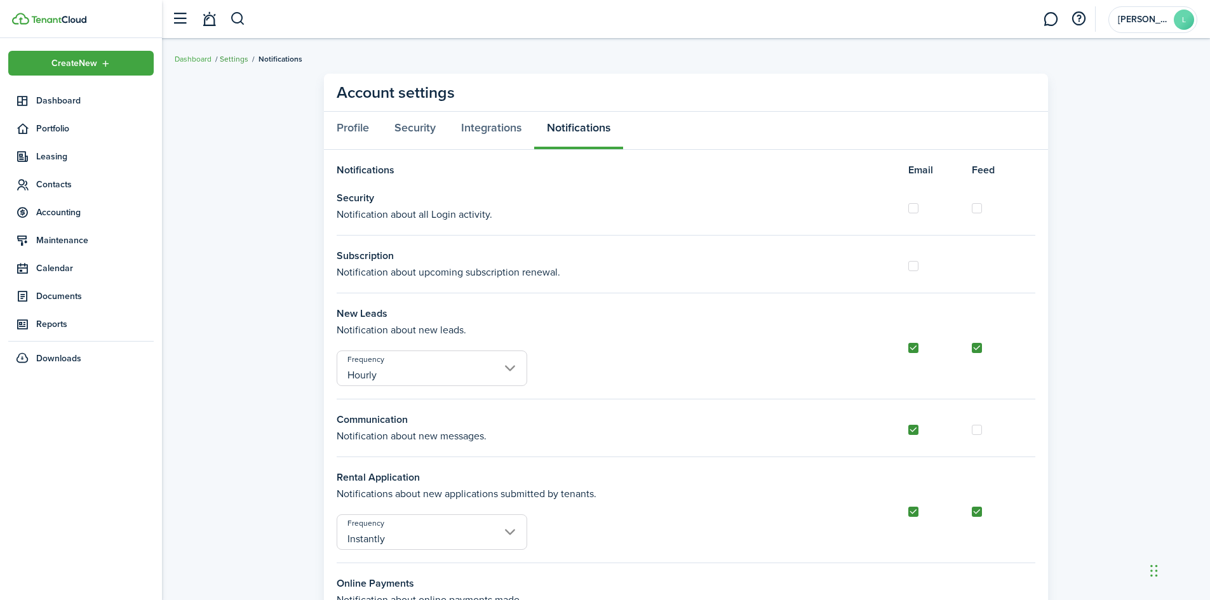
click at [228, 56] on link "Settings" at bounding box center [234, 58] width 29 height 11
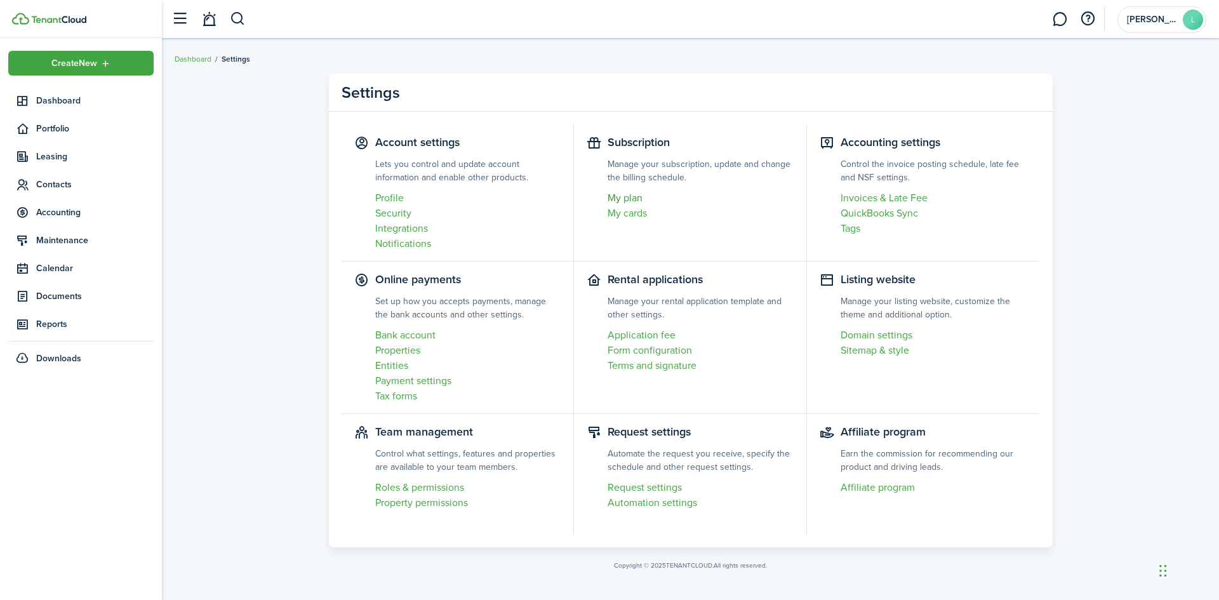
click at [621, 199] on link "My plan" at bounding box center [701, 198] width 186 height 15
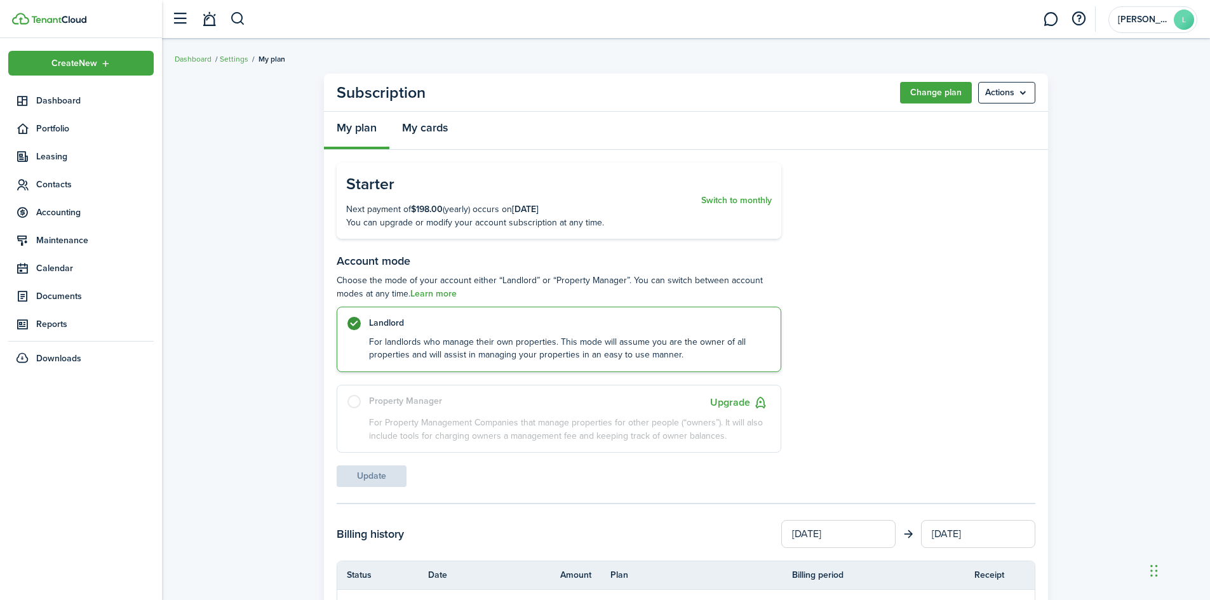
click at [412, 130] on link "My cards" at bounding box center [424, 131] width 71 height 38
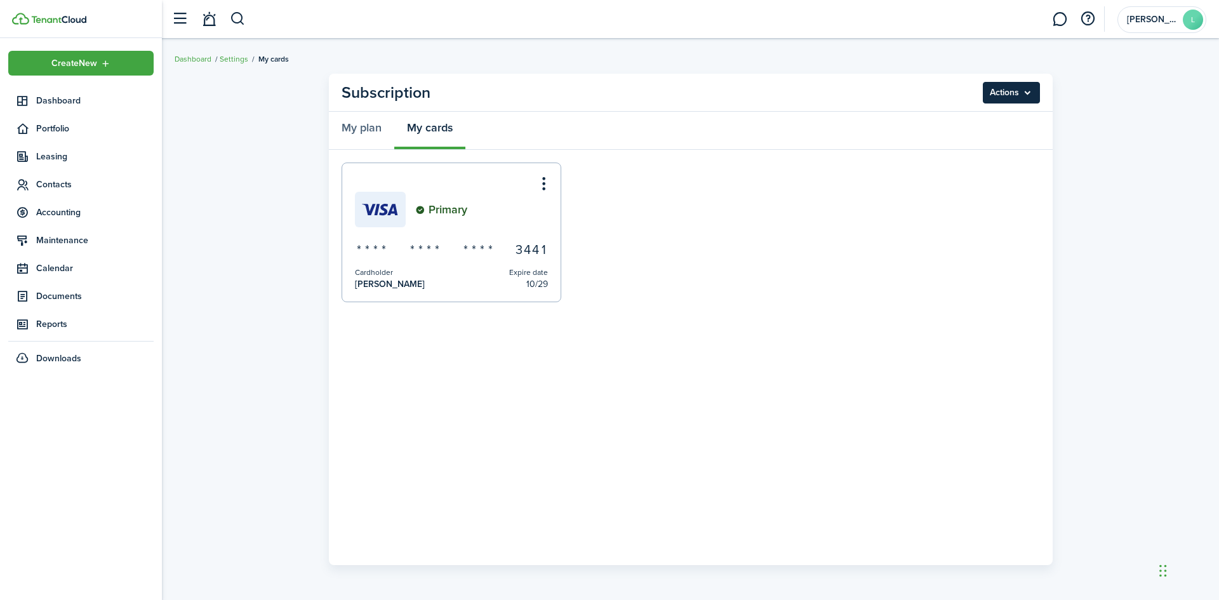
click at [1010, 87] on menu-btn "Actions" at bounding box center [1011, 93] width 57 height 22
click at [681, 246] on ul "Primary * * * * * * * * * * * * 3 4 4 1 Cardholder [PERSON_NAME] Expire date 10…" at bounding box center [691, 233] width 699 height 140
click at [540, 184] on menu-btn-icon "Open menu" at bounding box center [544, 181] width 22 height 22
click at [640, 178] on ul "Primary * * * * * * * * * * * * 3 4 4 1 Cardholder [PERSON_NAME] Expire date 10…" at bounding box center [691, 233] width 699 height 140
click at [366, 124] on link "My plan" at bounding box center [361, 131] width 65 height 38
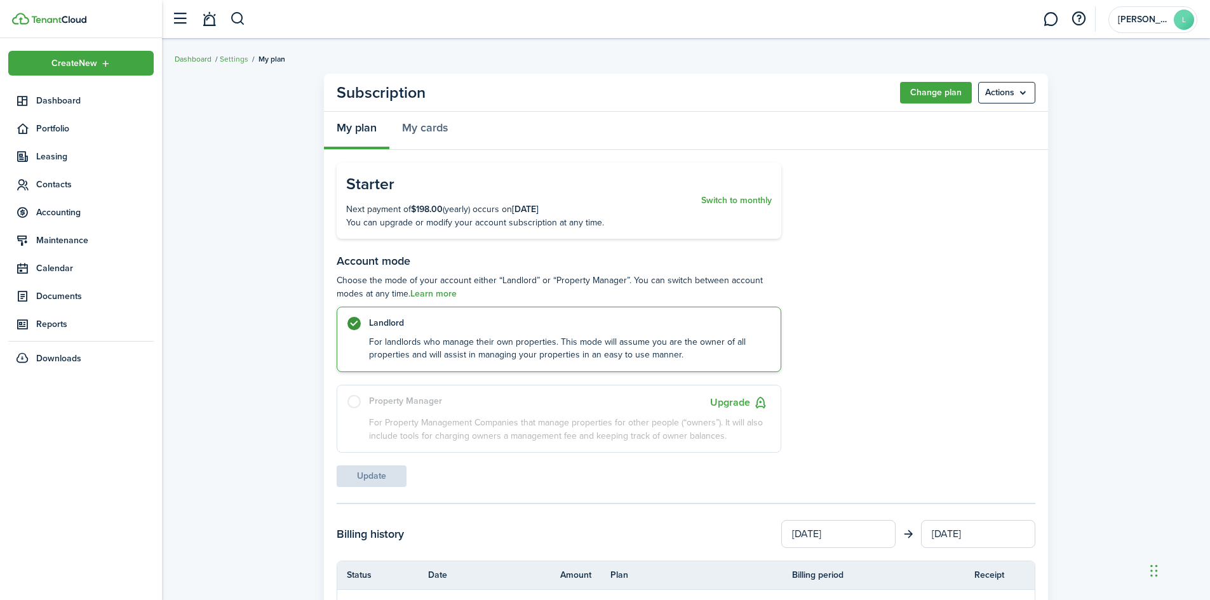
click at [202, 57] on link "Dashboard" at bounding box center [193, 58] width 37 height 11
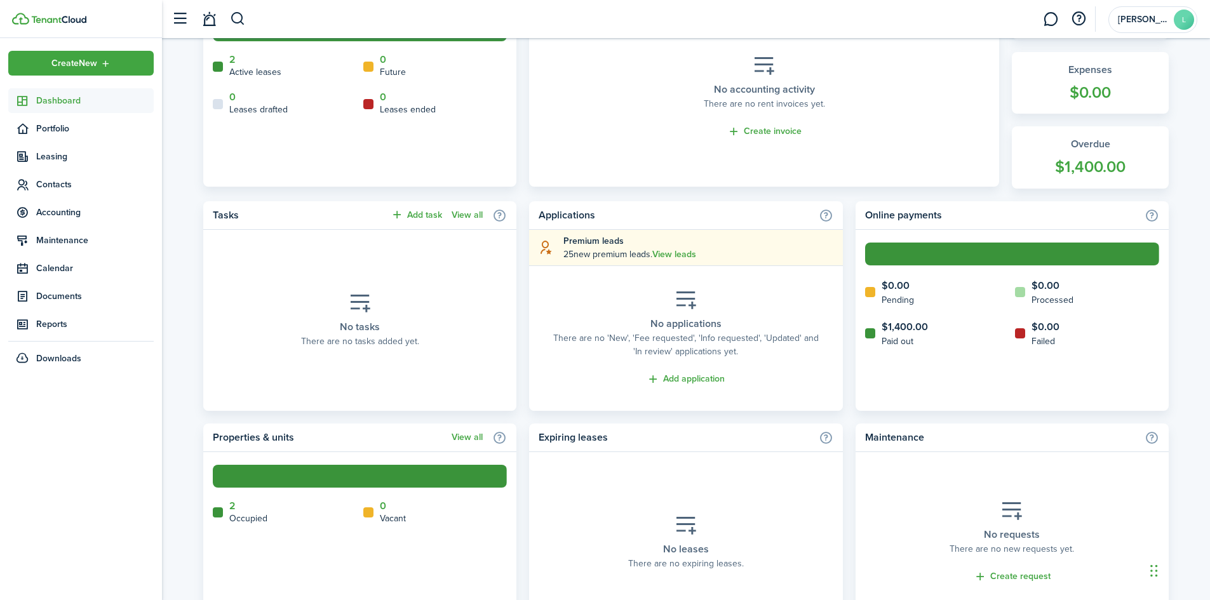
scroll to position [449, 0]
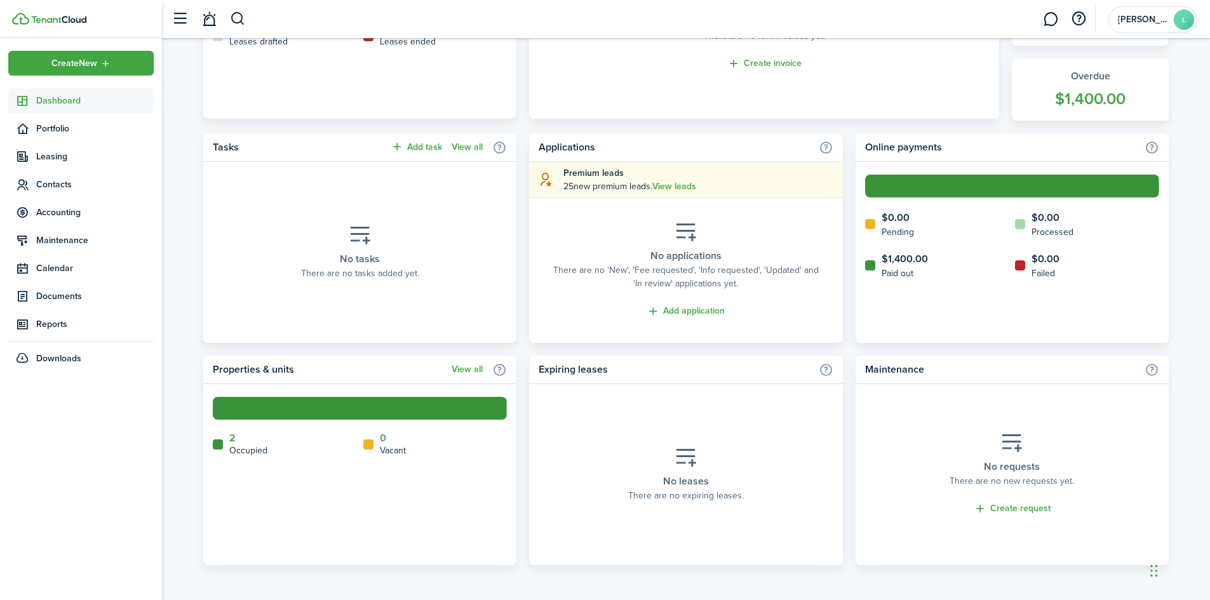
click at [683, 468] on icon at bounding box center [685, 457] width 23 height 22
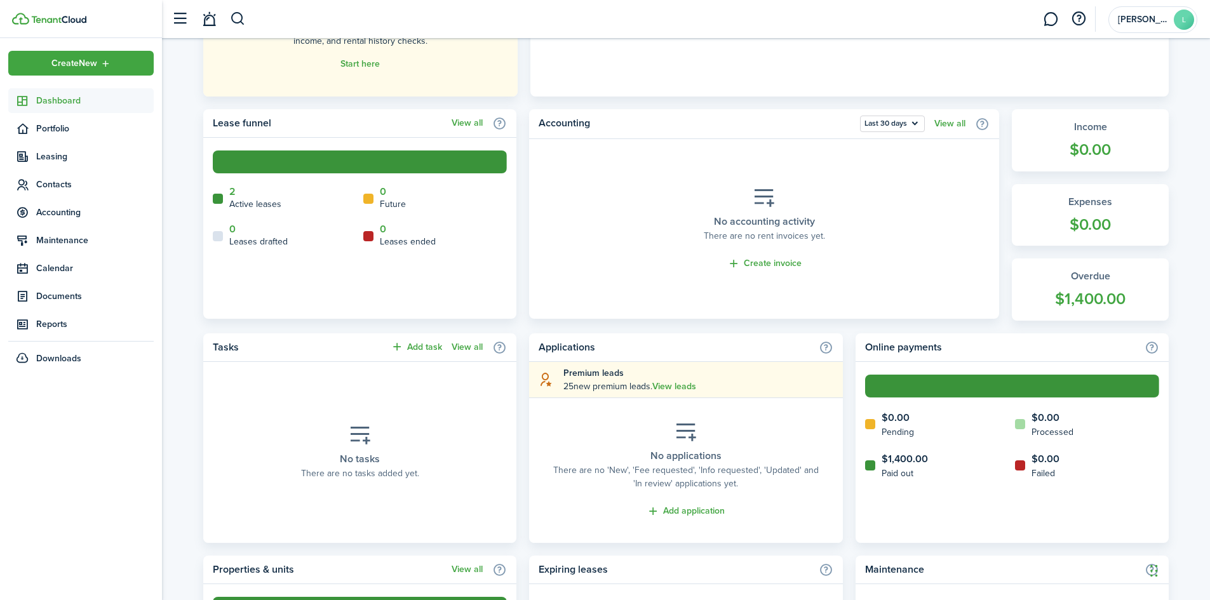
scroll to position [0, 0]
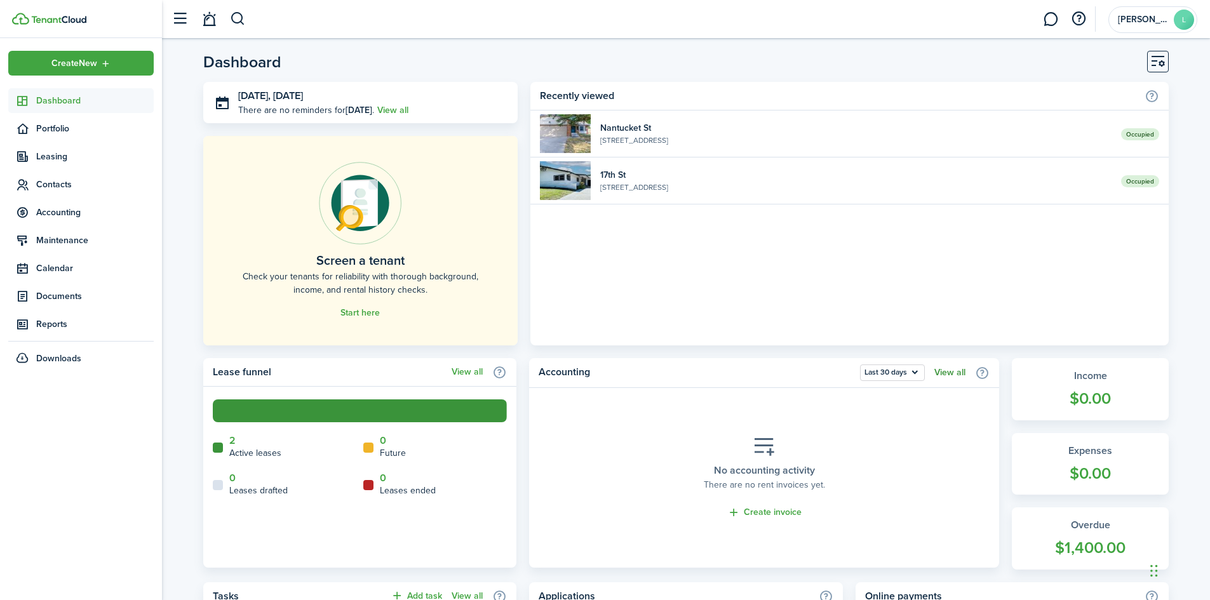
click at [955, 371] on link "View all" at bounding box center [949, 373] width 31 height 10
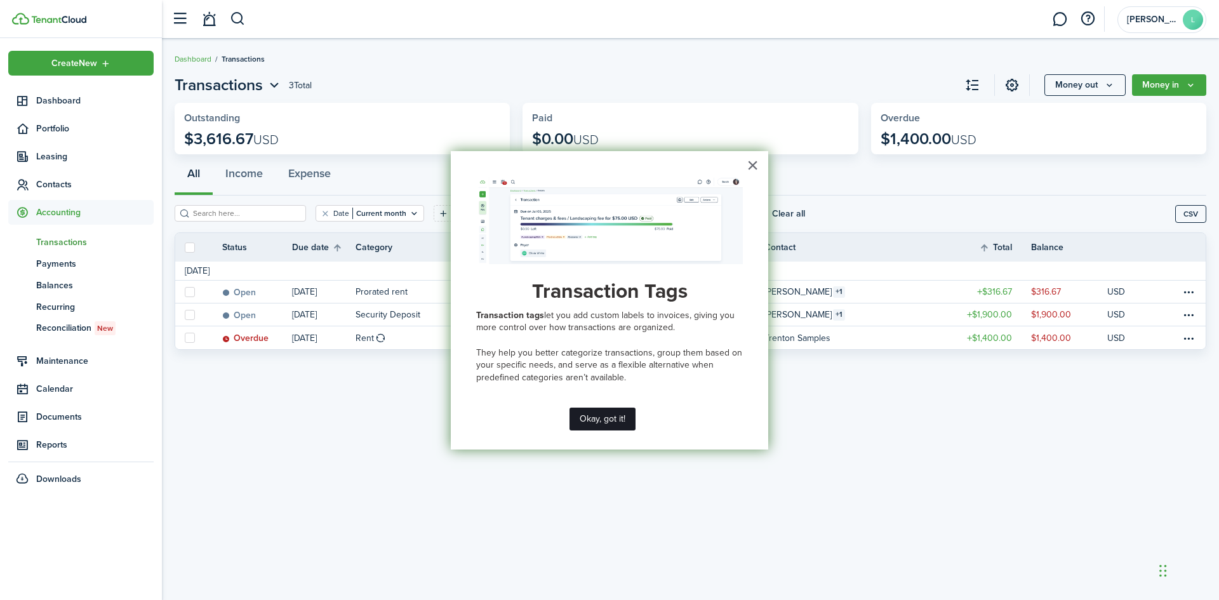
click at [591, 419] on button "Okay, got it!" at bounding box center [603, 419] width 66 height 23
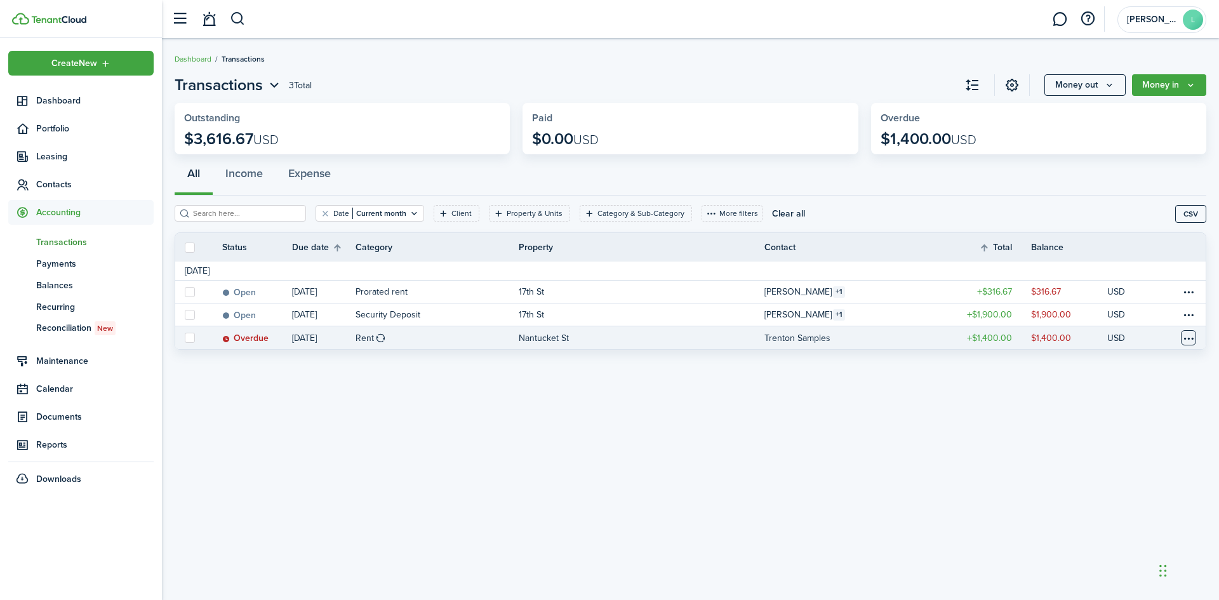
click at [1190, 335] on table-menu-btn-icon at bounding box center [1188, 337] width 15 height 15
click at [1138, 380] on link "Mark as paid" at bounding box center [1140, 385] width 111 height 22
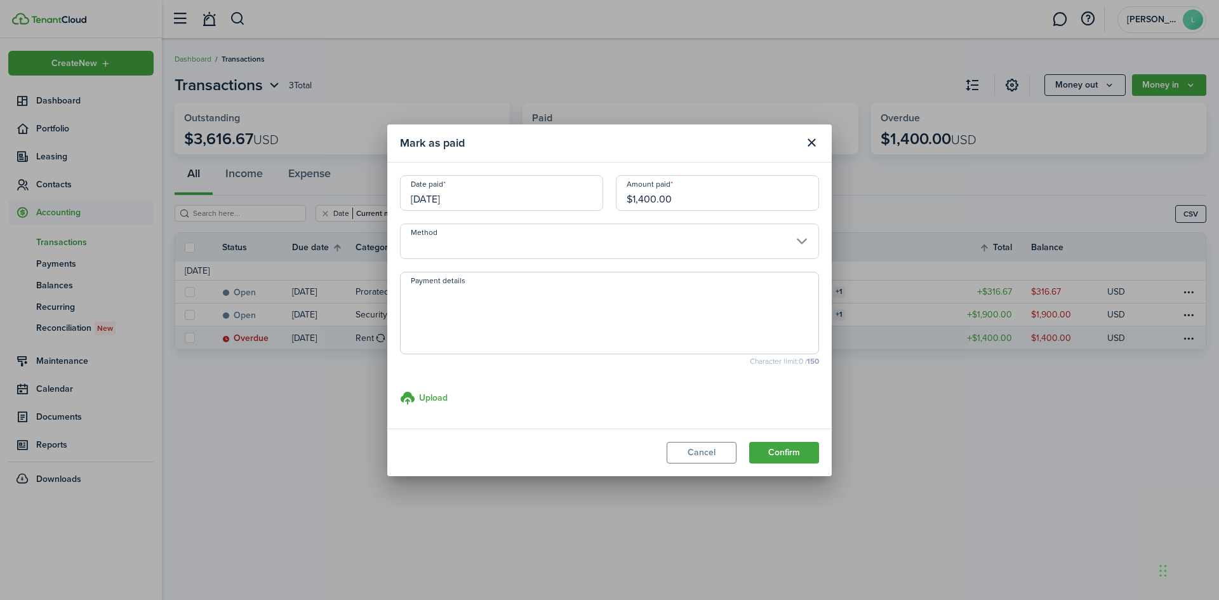
click at [805, 239] on input "Method" at bounding box center [609, 242] width 419 height 36
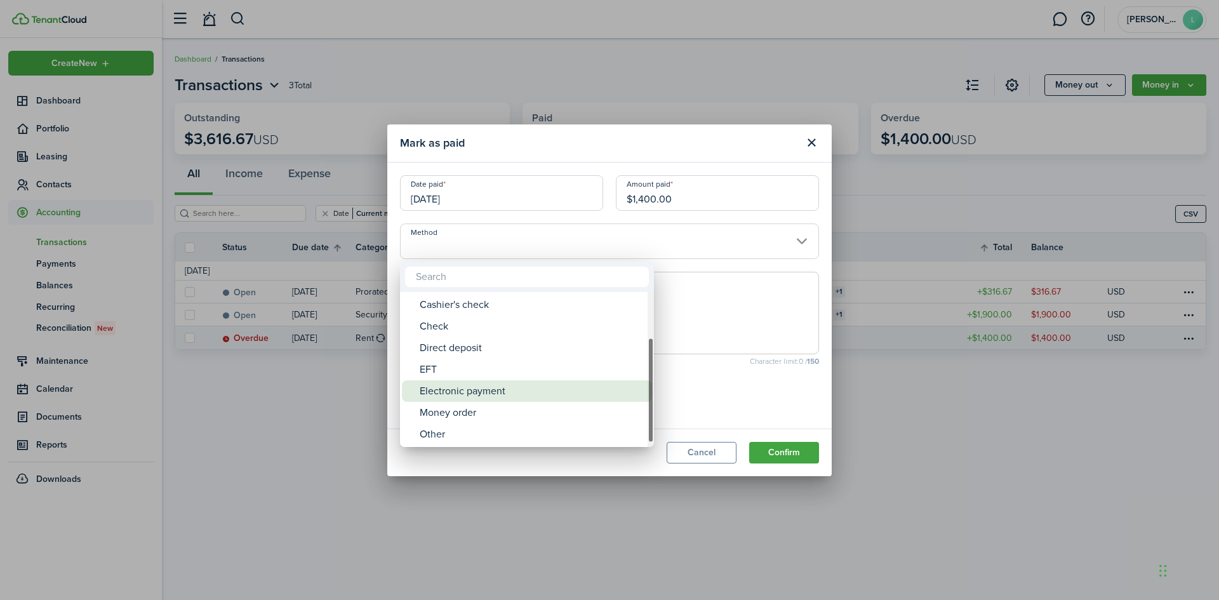
click at [492, 394] on div "Electronic payment" at bounding box center [532, 391] width 225 height 22
type input "Electronic payment"
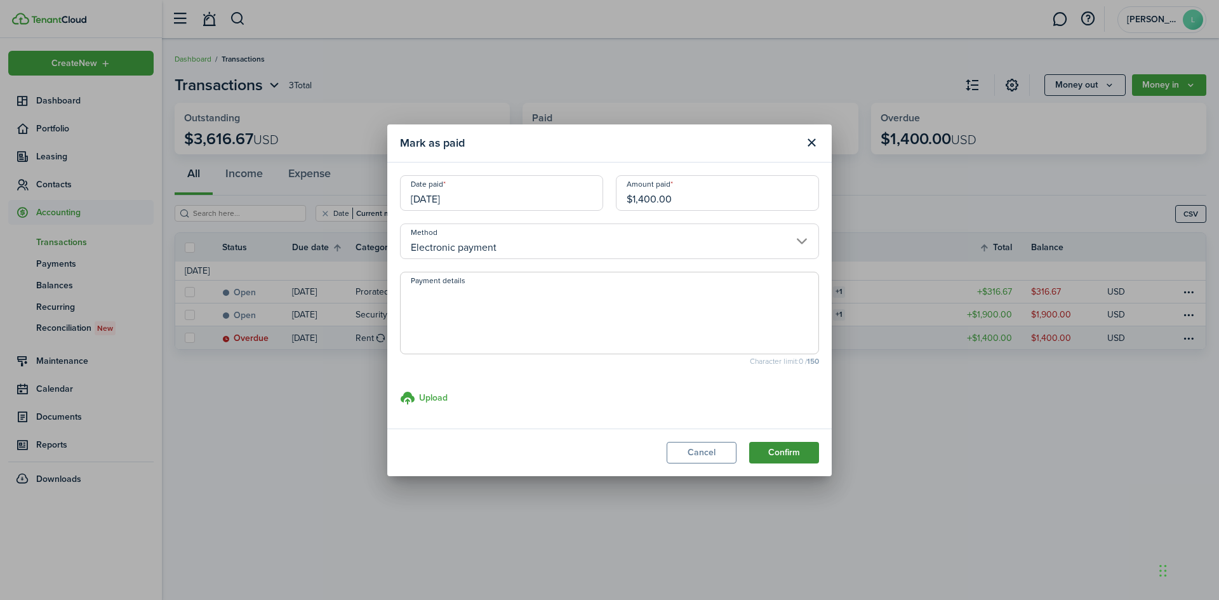
click at [803, 453] on button "Confirm" at bounding box center [784, 453] width 70 height 22
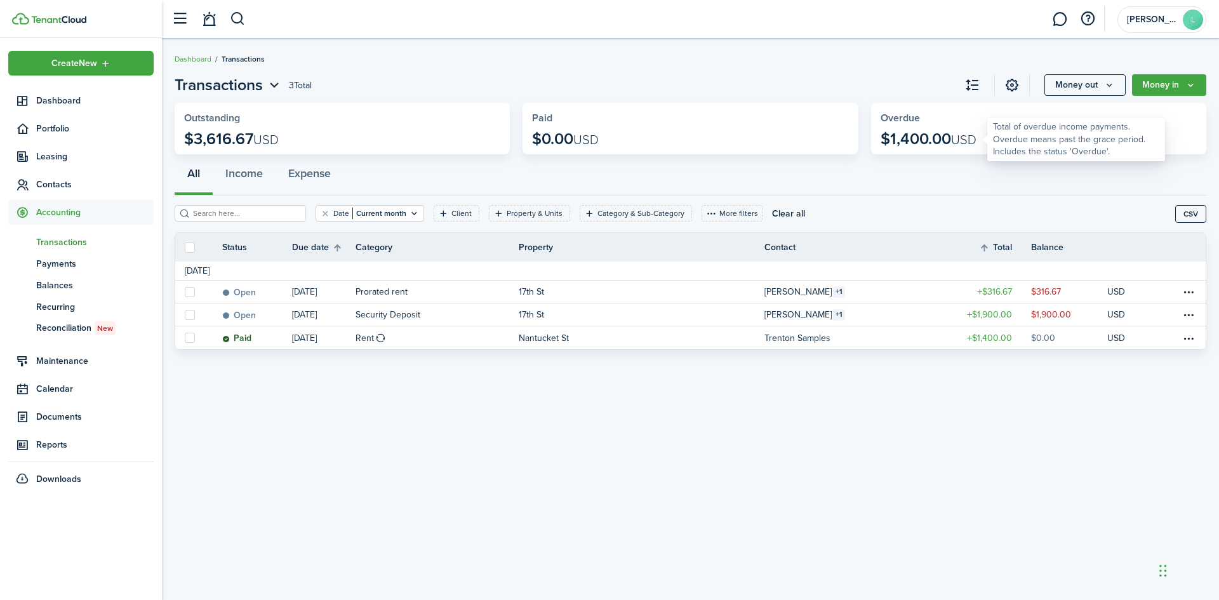
click at [923, 142] on p "$1,400.00 USD" at bounding box center [929, 139] width 96 height 18
click at [278, 81] on icon "Open menu" at bounding box center [274, 85] width 17 height 16
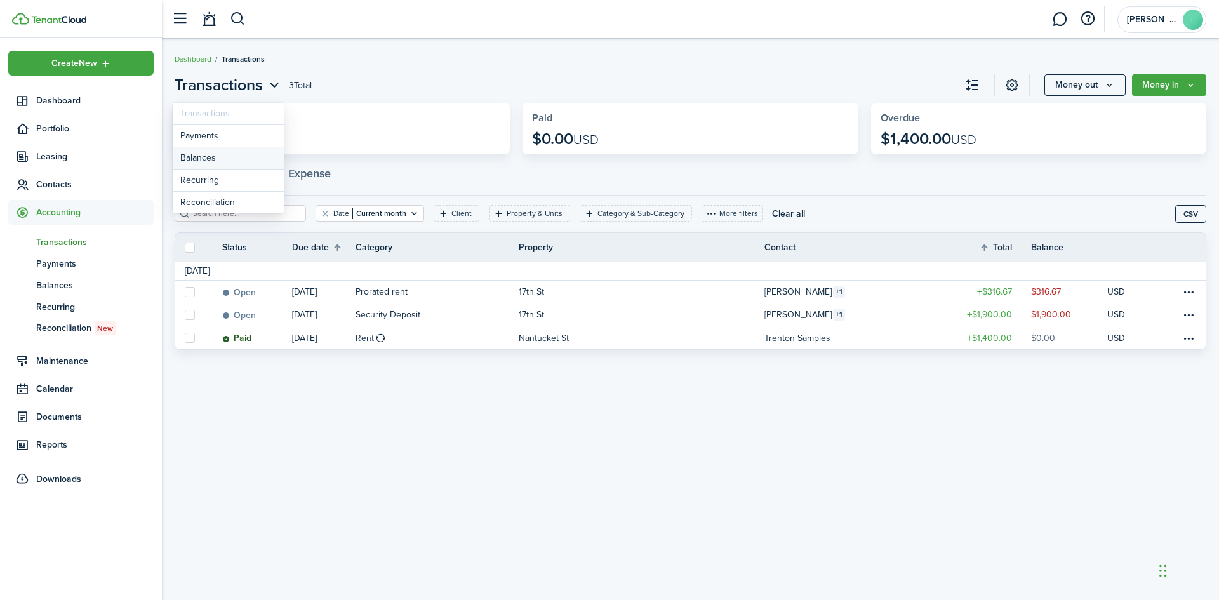
click at [210, 159] on link "Balances" at bounding box center [228, 158] width 111 height 22
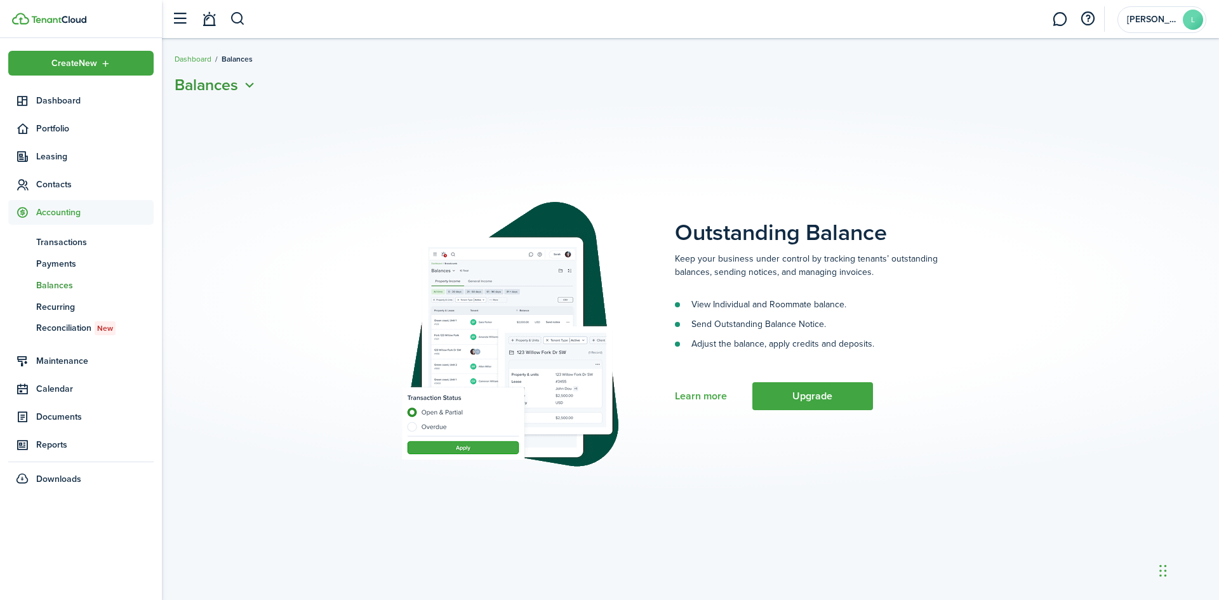
click at [248, 80] on icon "Open menu" at bounding box center [249, 85] width 17 height 16
click at [211, 112] on link "Transactions" at bounding box center [202, 114] width 111 height 22
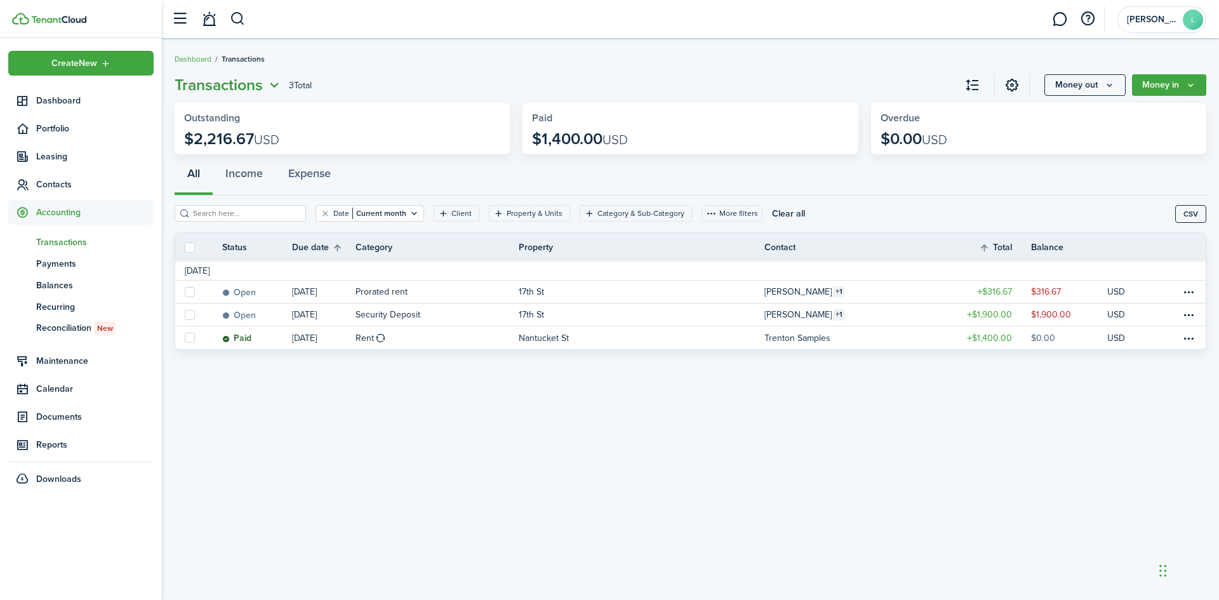
click at [280, 85] on icon "Open menu" at bounding box center [274, 85] width 17 height 16
click at [221, 135] on link "Payments" at bounding box center [228, 136] width 111 height 22
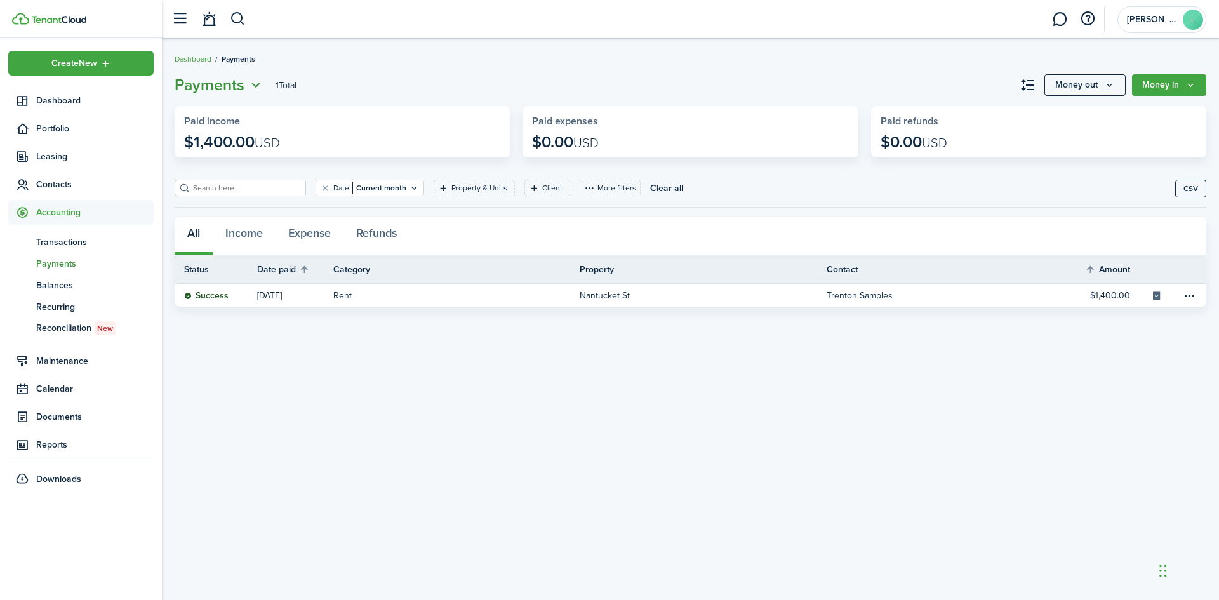
click at [250, 89] on icon "Open menu" at bounding box center [256, 85] width 17 height 16
click at [200, 184] on link "Recurring" at bounding box center [207, 181] width 111 height 22
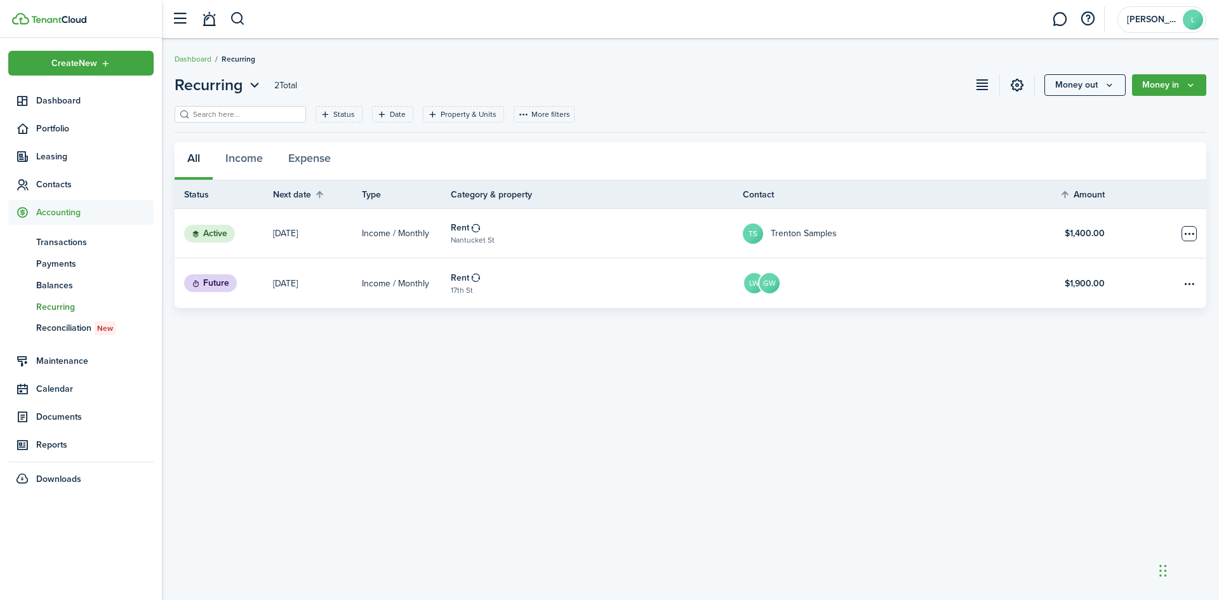
click at [1189, 229] on table-menu-btn-icon "Open menu" at bounding box center [1189, 233] width 15 height 15
click at [882, 346] on div "Recurring 2 Total Money out Money in Status Date Property & Units More filters …" at bounding box center [690, 319] width 1057 height 504
click at [1174, 86] on button "Money in" at bounding box center [1169, 85] width 74 height 22
click at [1162, 112] on link "Income invoice" at bounding box center [1151, 113] width 111 height 22
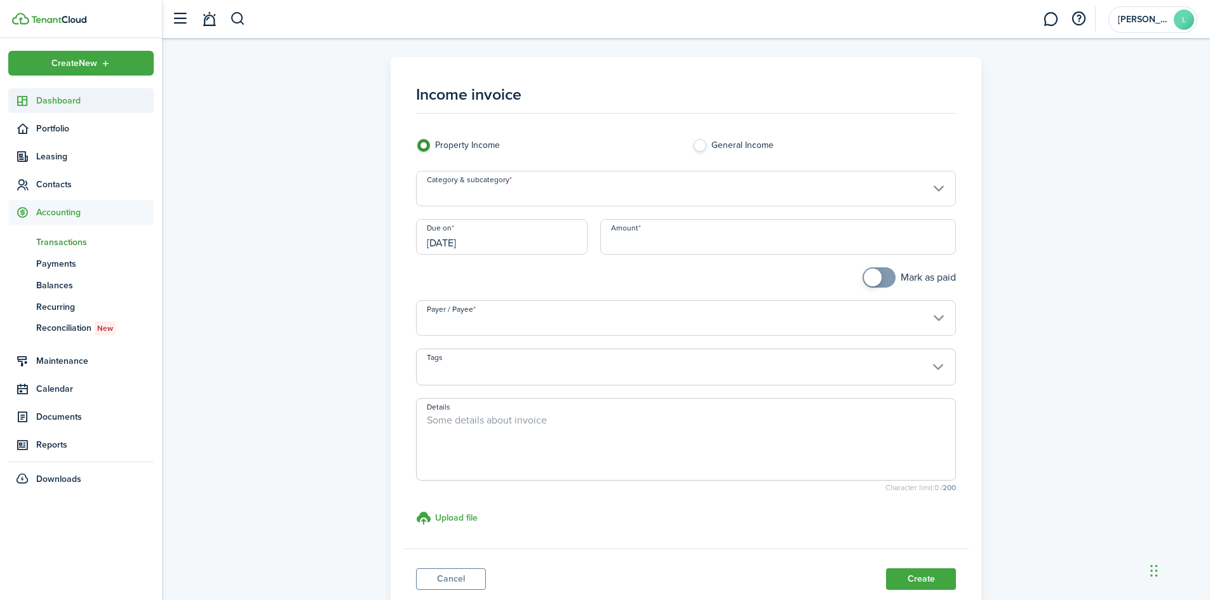
click at [75, 99] on span "Dashboard" at bounding box center [94, 100] width 117 height 13
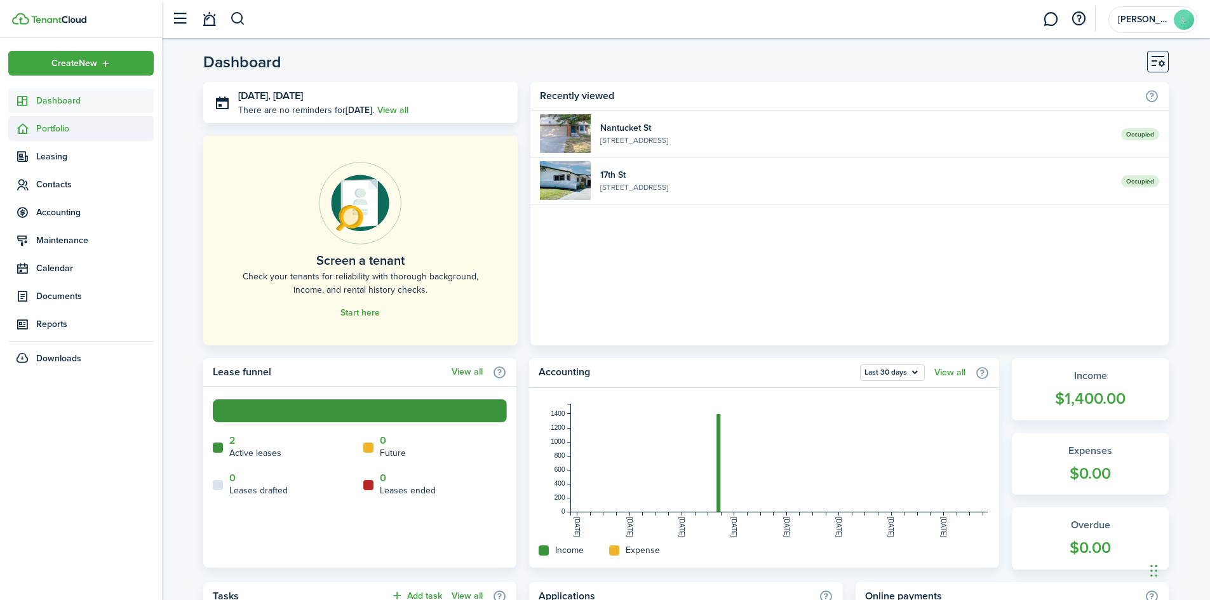
click at [57, 130] on span "Portfolio" at bounding box center [94, 128] width 117 height 13
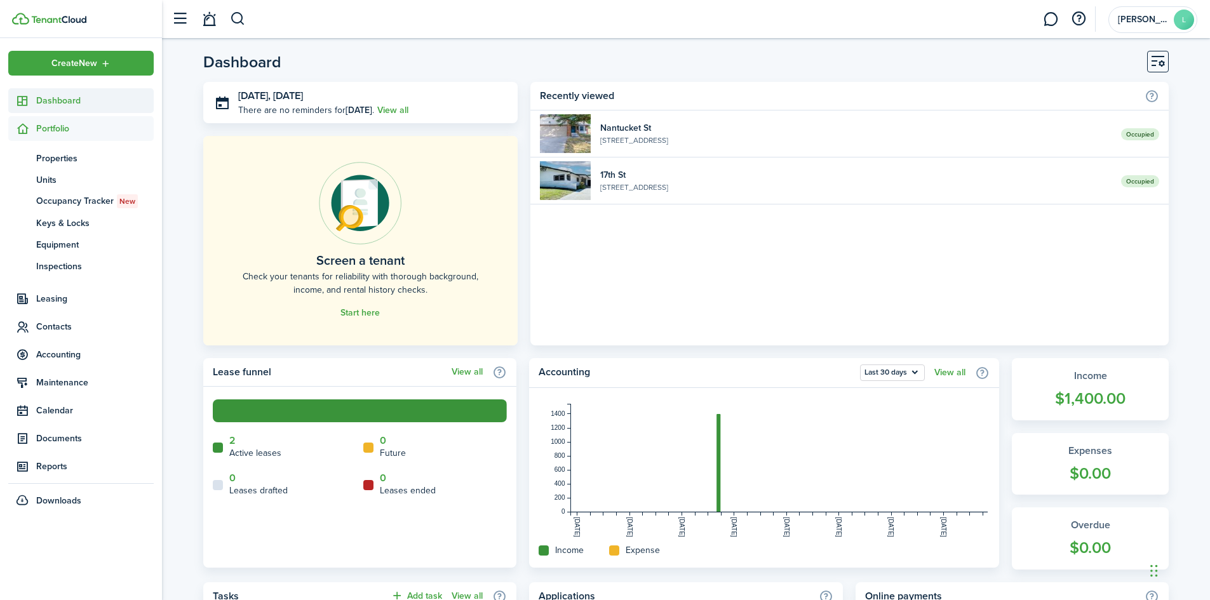
click at [65, 105] on span "Dashboard" at bounding box center [94, 100] width 117 height 13
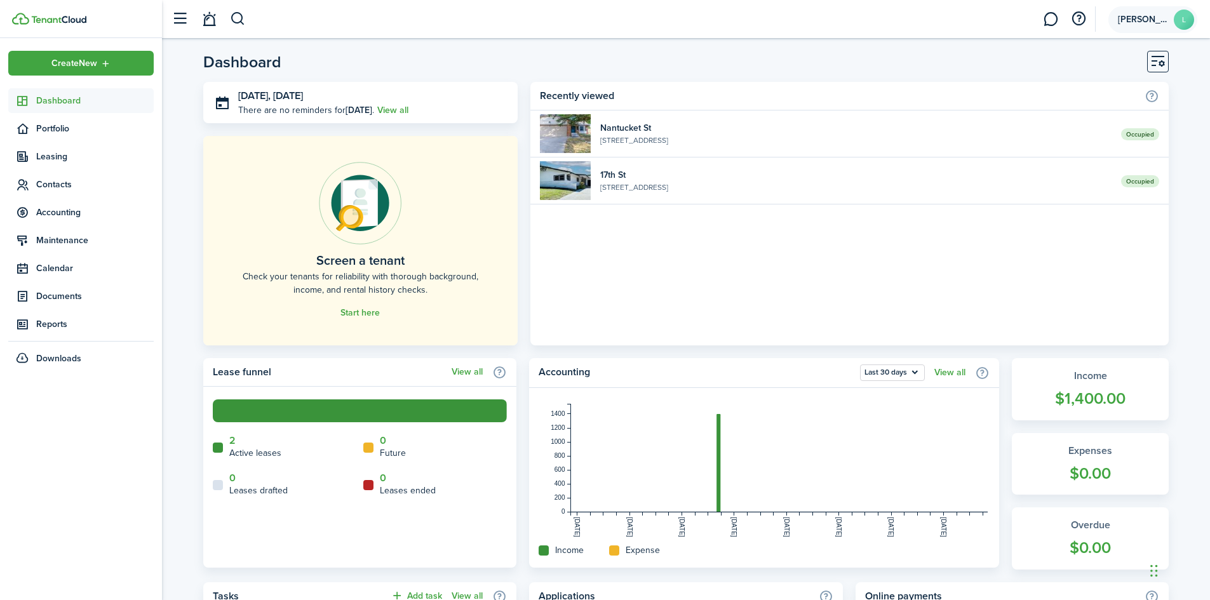
click at [1144, 20] on span "[PERSON_NAME]" at bounding box center [1143, 19] width 51 height 9
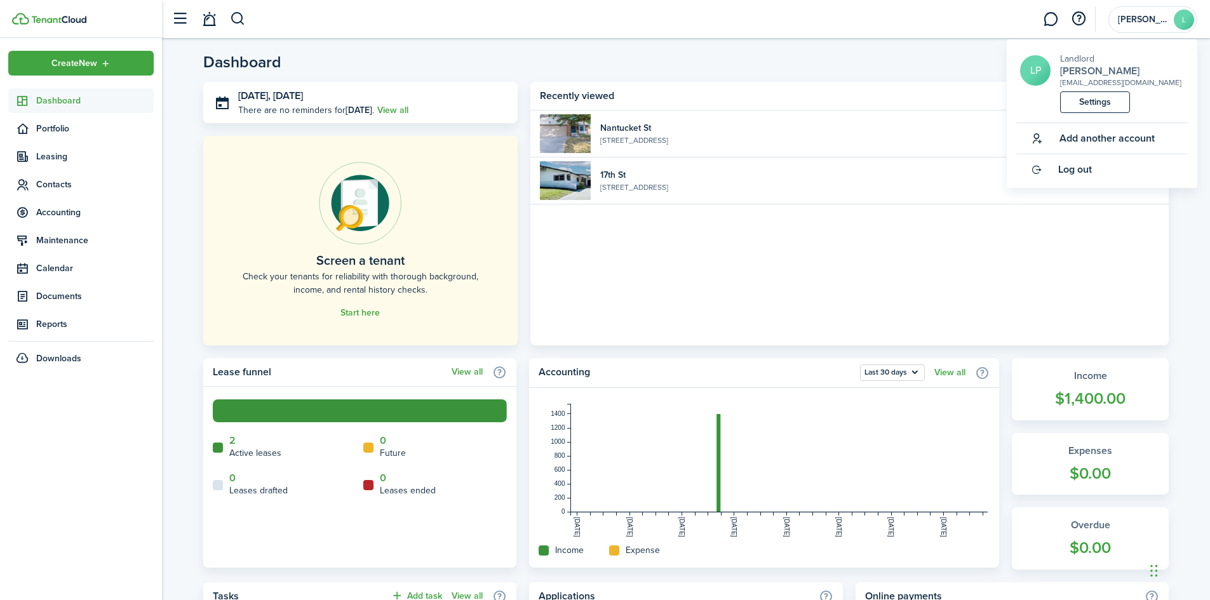
click at [1102, 75] on h2 "[PERSON_NAME]" at bounding box center [1120, 70] width 121 height 11
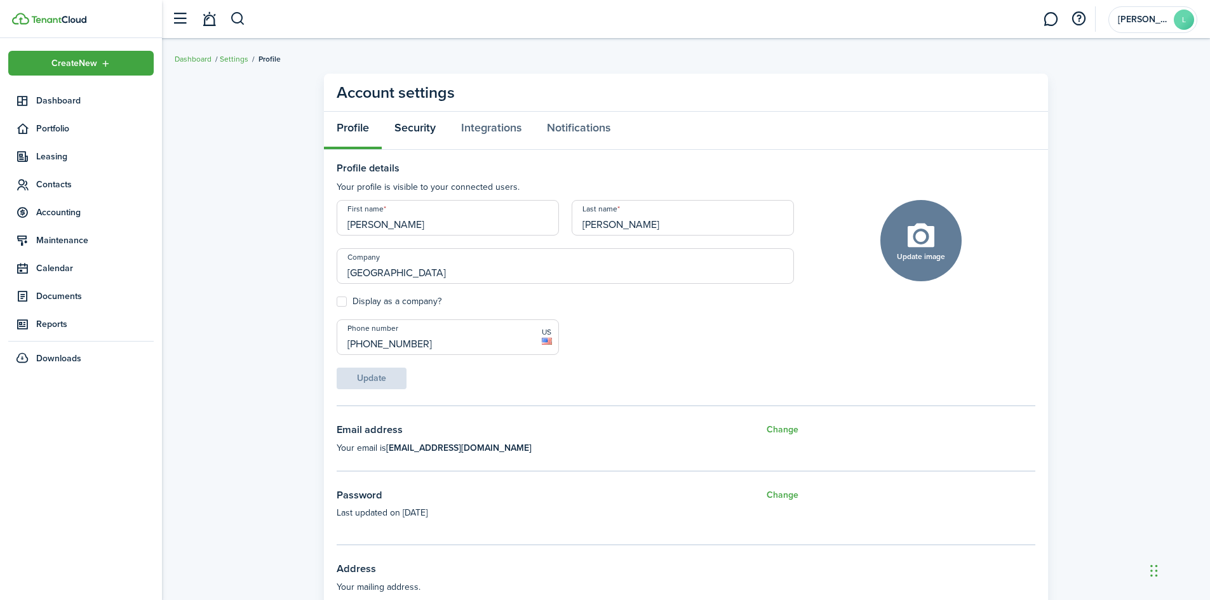
click at [422, 133] on link "Security" at bounding box center [415, 131] width 67 height 38
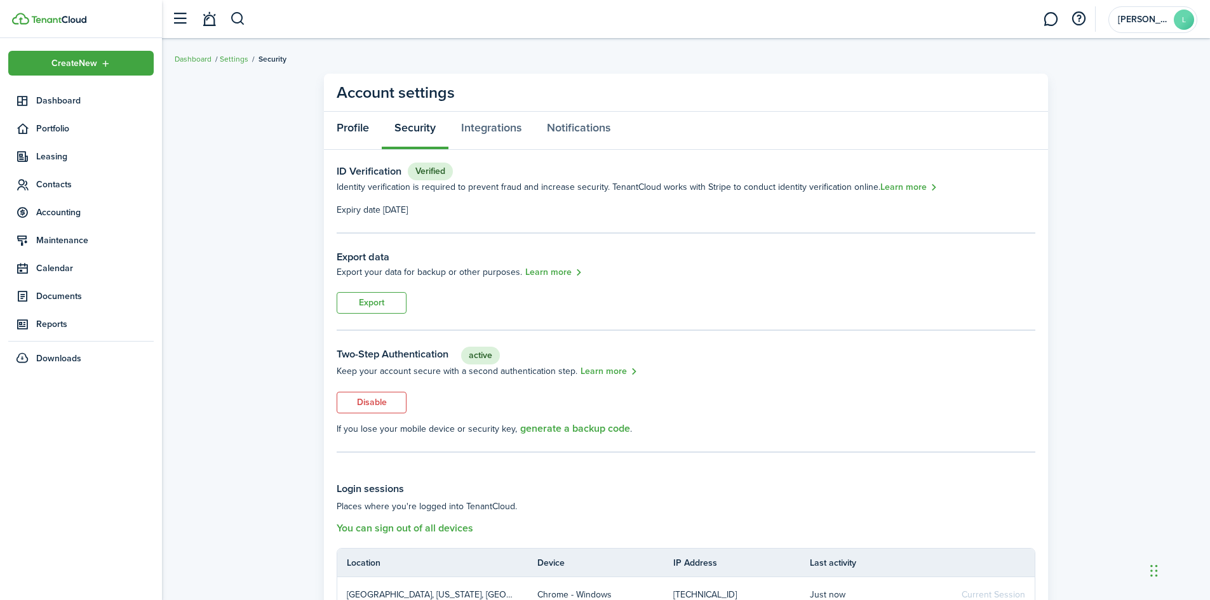
click at [347, 119] on link "Profile" at bounding box center [353, 131] width 58 height 38
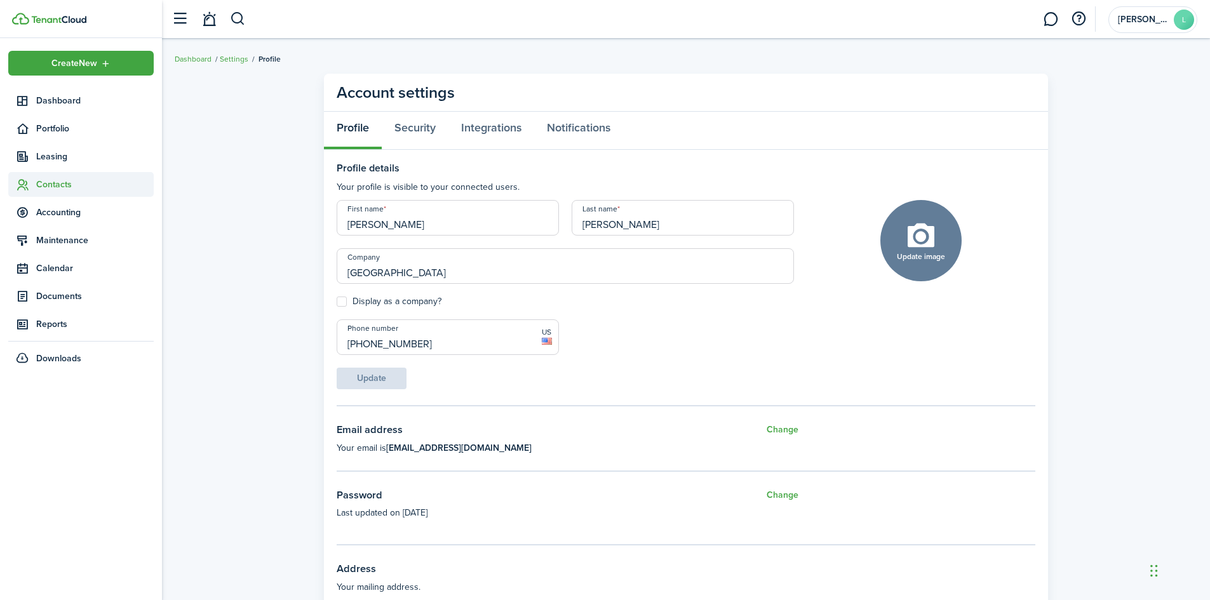
click at [64, 189] on span "Contacts" at bounding box center [94, 184] width 117 height 13
click at [50, 268] on span "Accounting" at bounding box center [94, 268] width 117 height 13
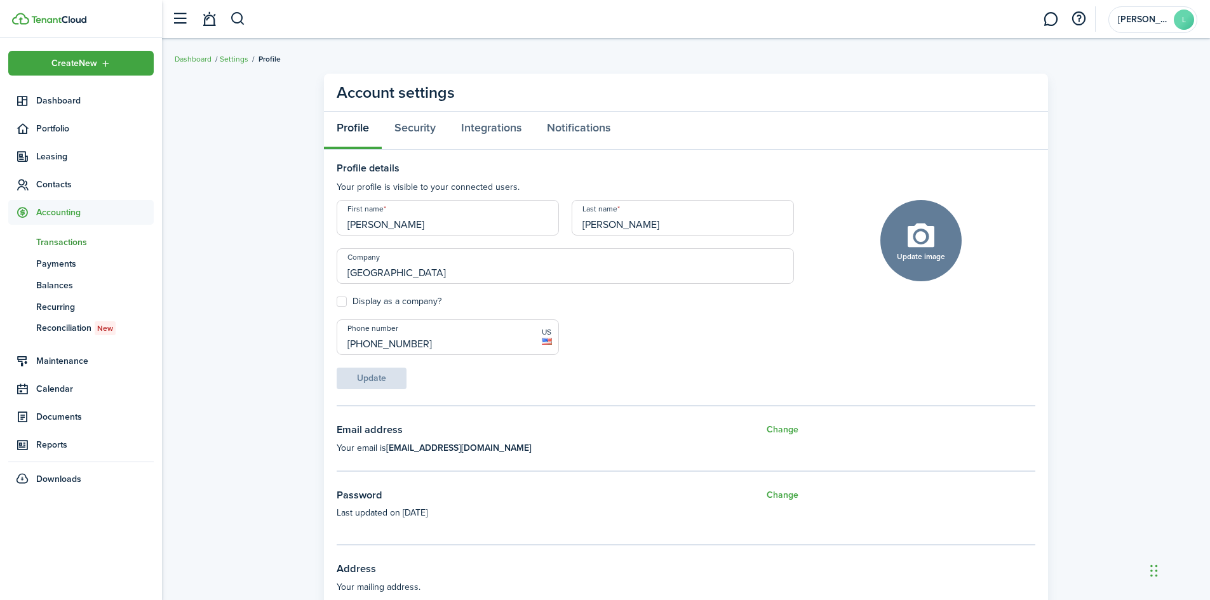
click at [83, 239] on span "Transactions" at bounding box center [94, 242] width 117 height 13
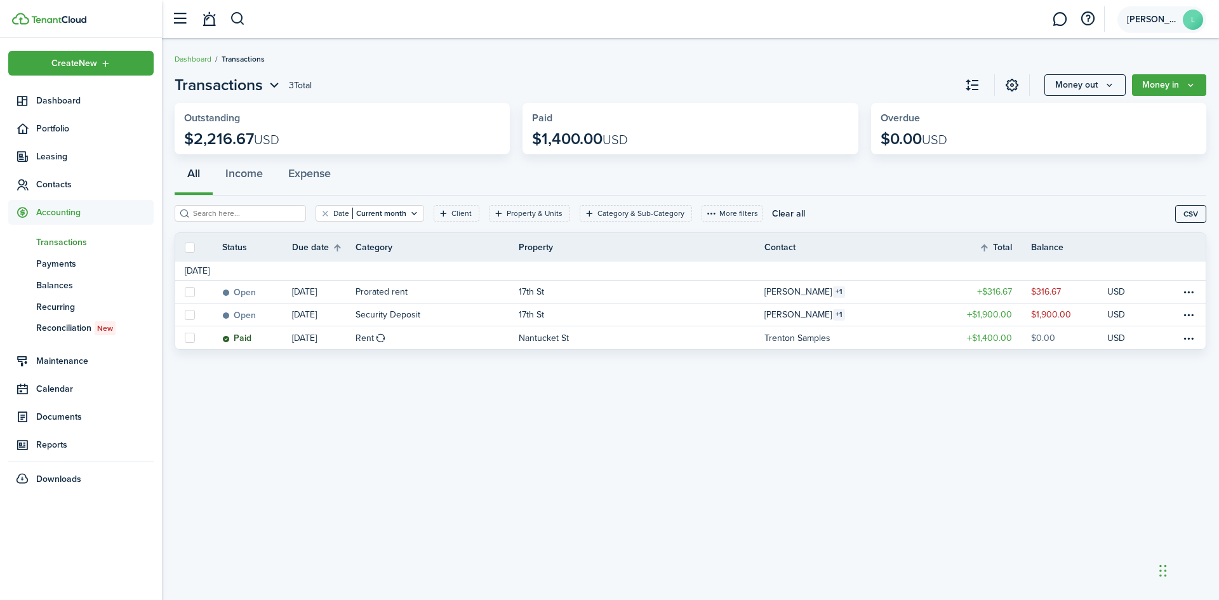
click at [1190, 23] on avatar-text "L" at bounding box center [1193, 20] width 20 height 20
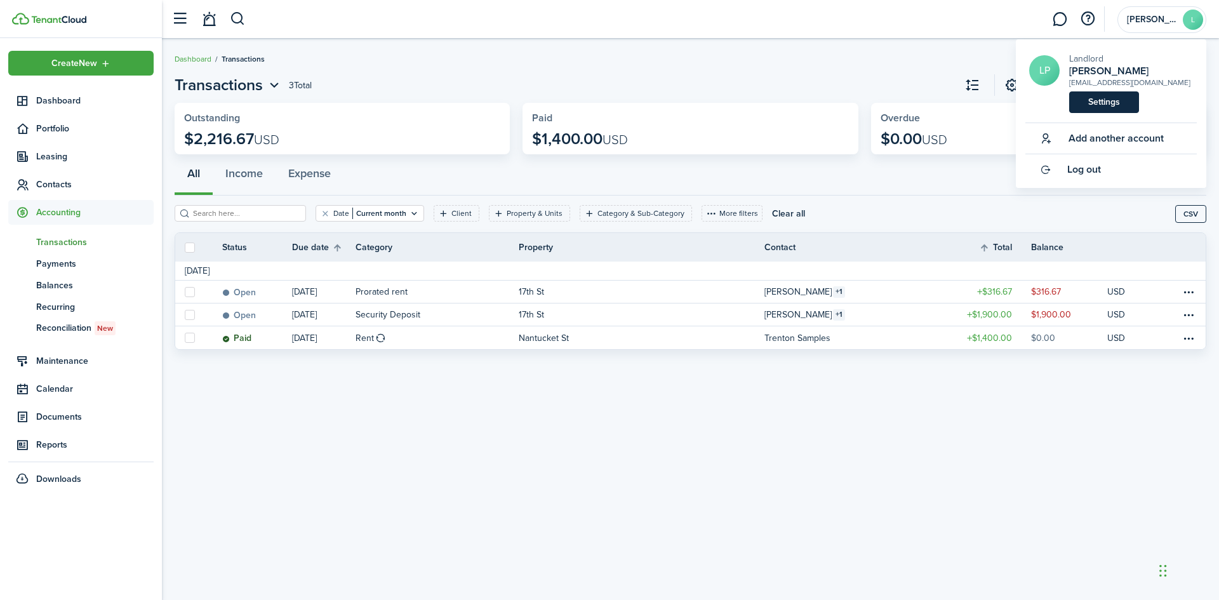
click at [1119, 104] on link "Settings" at bounding box center [1105, 102] width 70 height 22
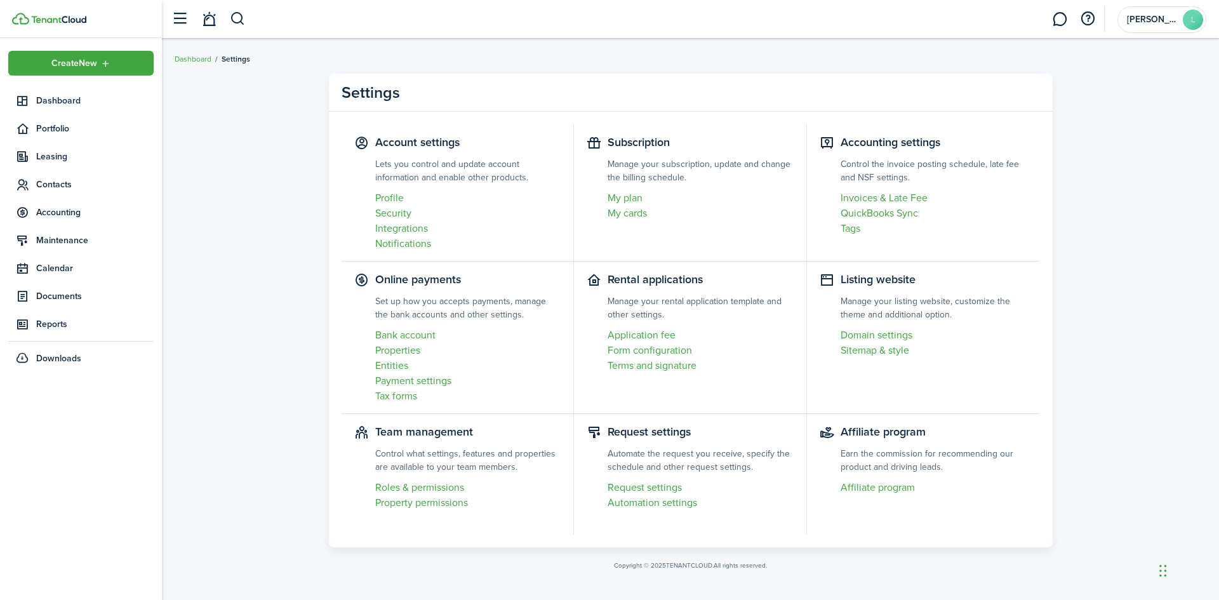
click at [908, 151] on settings-item "Accounting settings Control the invoice posting schedule, late fee and NSF sett…" at bounding box center [923, 192] width 233 height 137
click at [861, 140] on settings-item "Accounting settings Control the invoice posting schedule, late fee and NSF sett…" at bounding box center [923, 192] width 233 height 137
click at [868, 199] on link "Invoices & Late Fee" at bounding box center [934, 198] width 187 height 15
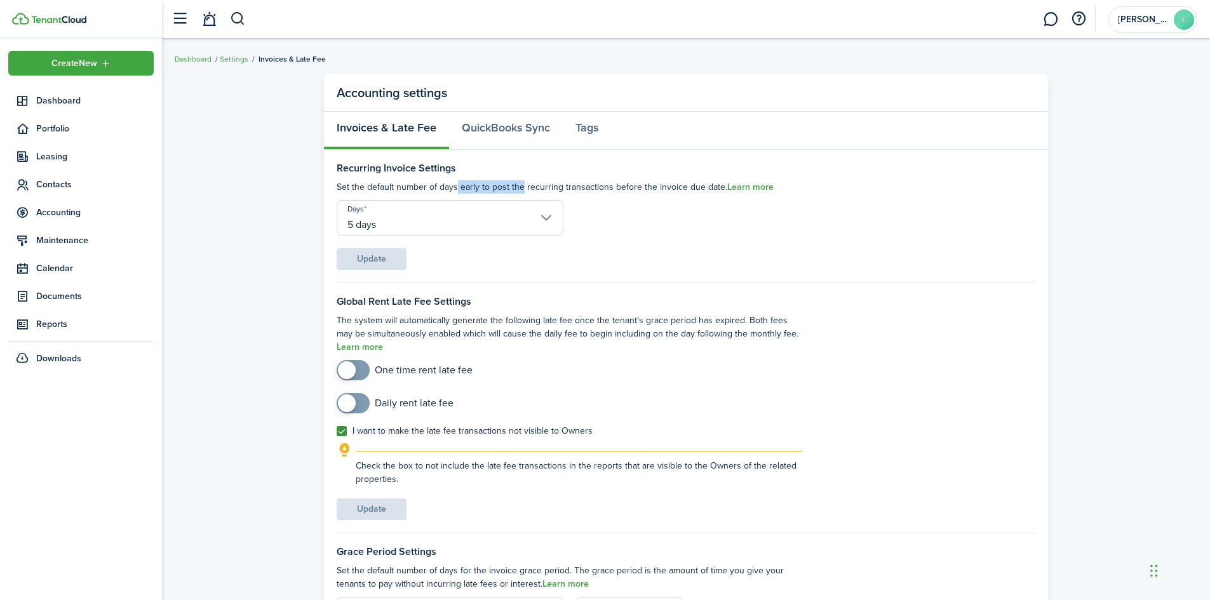
drag, startPoint x: 453, startPoint y: 189, endPoint x: 518, endPoint y: 187, distance: 64.8
click at [518, 187] on settings-fieldset-description "Set the default number of days early to post the recurring transactions before …" at bounding box center [570, 186] width 466 height 13
click at [607, 189] on settings-fieldset-description "Set the default number of days early to post the recurring transactions before …" at bounding box center [570, 186] width 466 height 13
click at [549, 213] on input "5 days" at bounding box center [450, 218] width 227 height 36
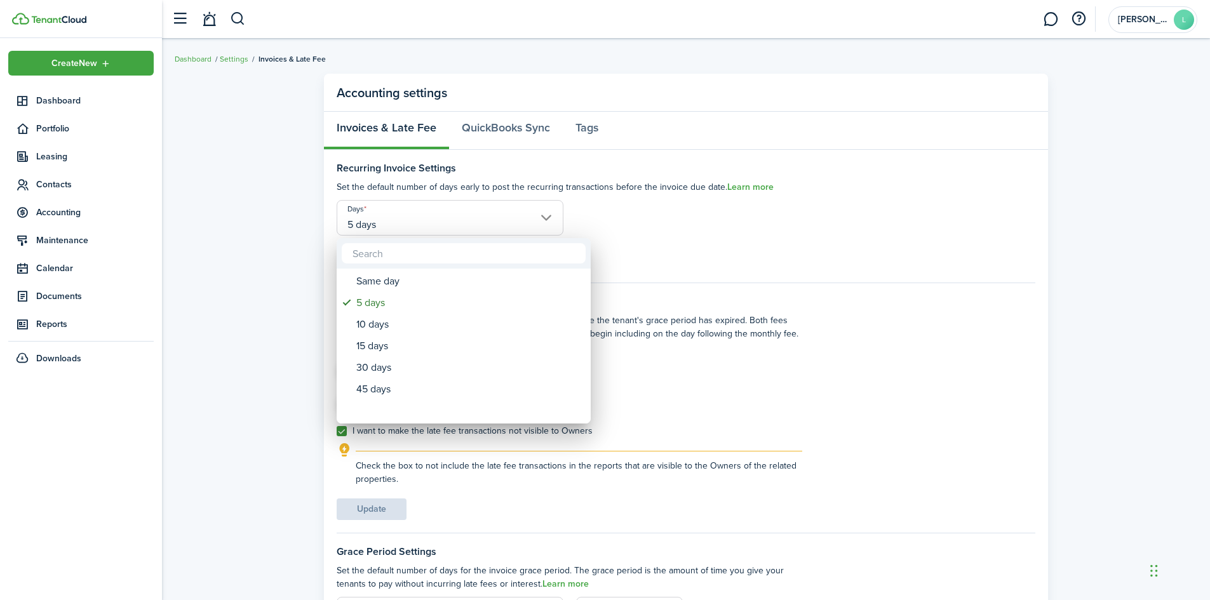
click at [549, 213] on div at bounding box center [604, 299] width 1413 height 803
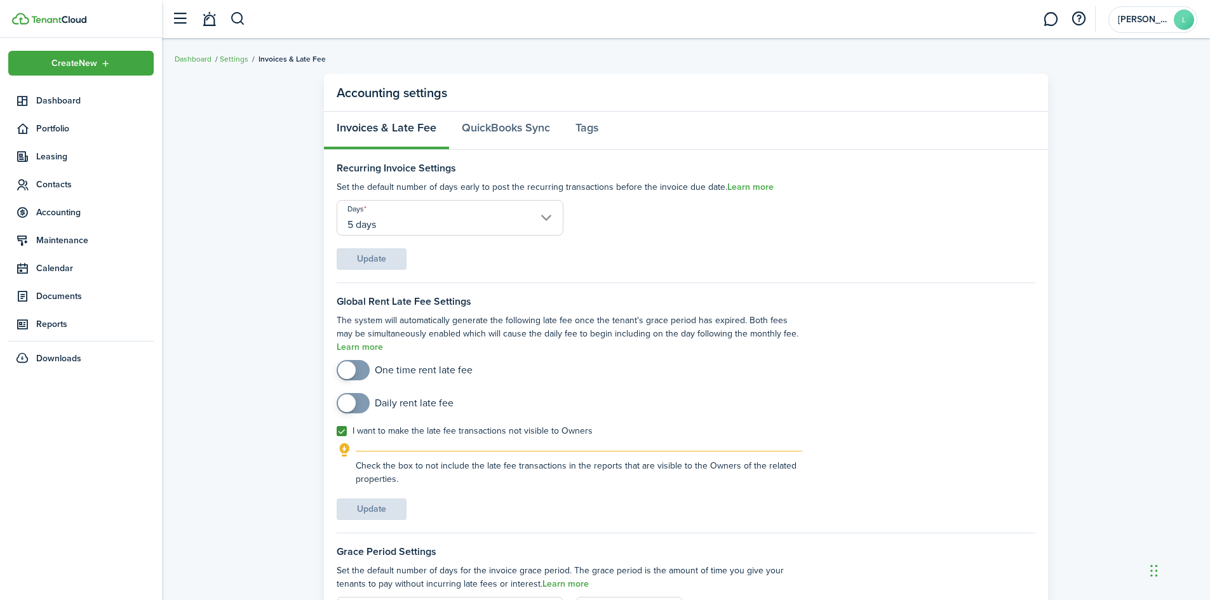
scroll to position [64, 0]
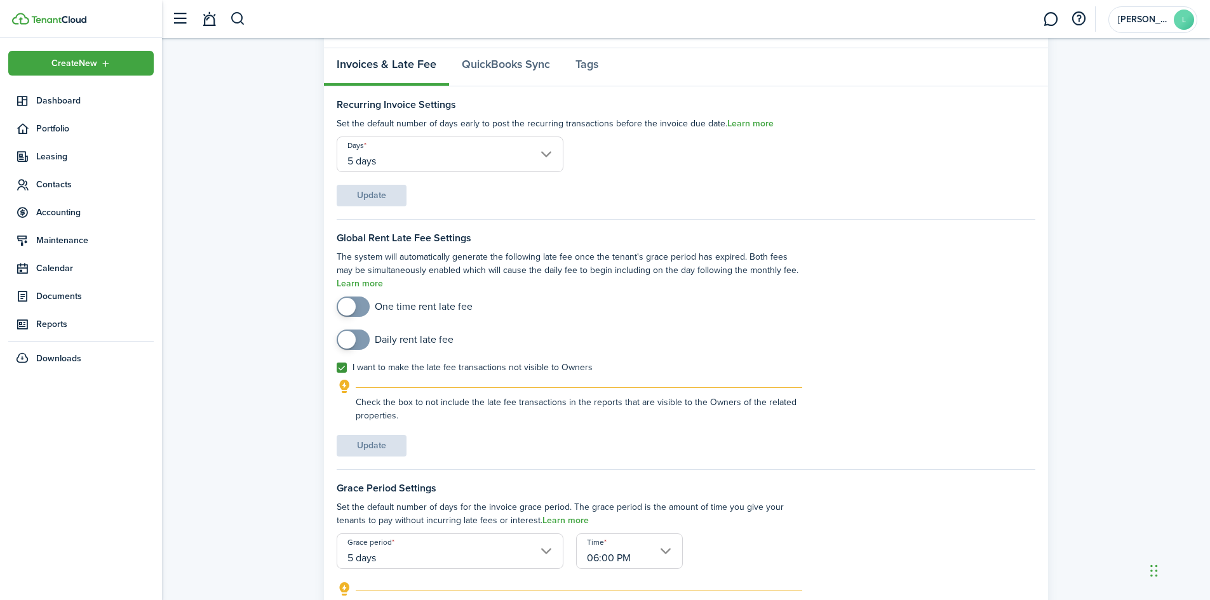
checkbox input "true"
click at [354, 307] on span at bounding box center [347, 307] width 18 height 18
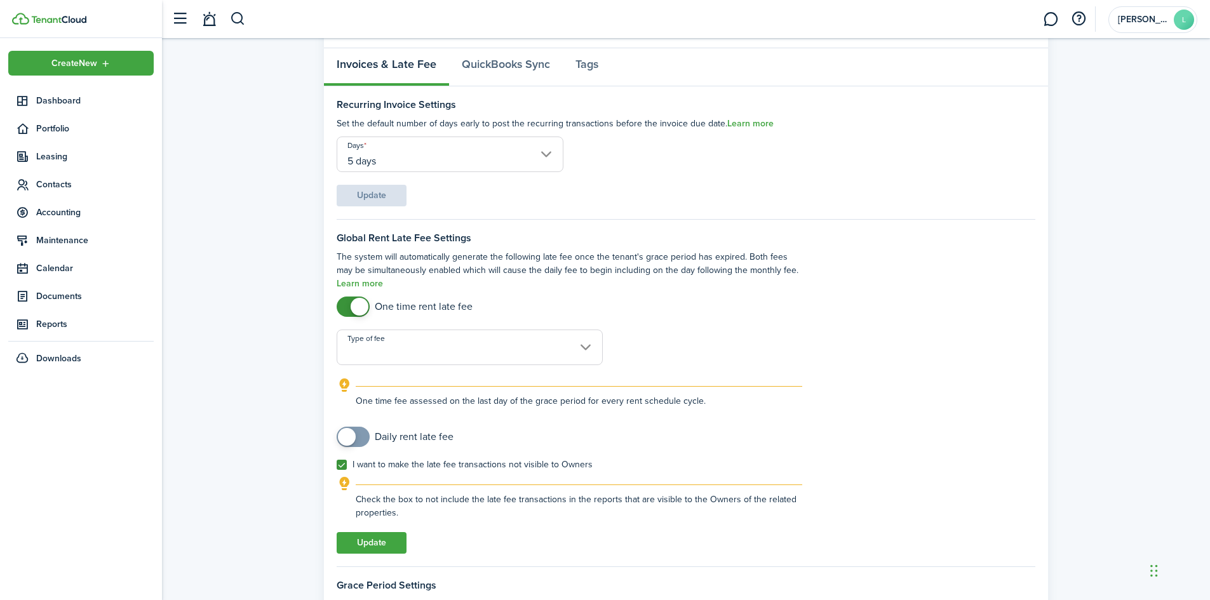
click at [396, 341] on input "Type of fee" at bounding box center [470, 348] width 266 height 36
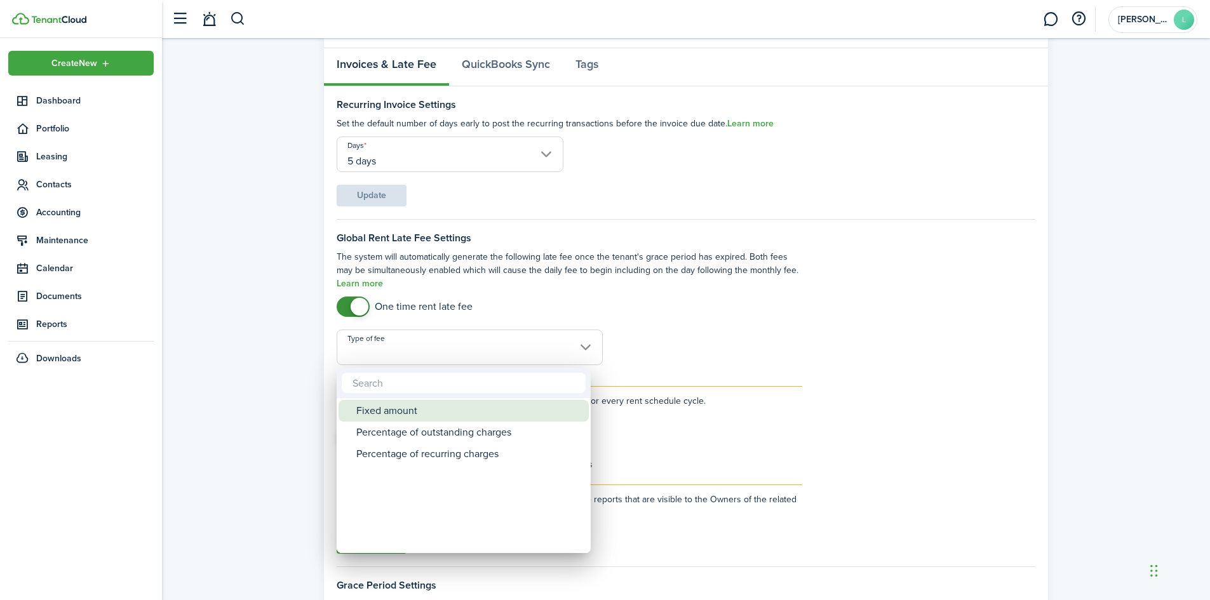
click at [448, 414] on div "Fixed amount" at bounding box center [468, 411] width 225 height 22
type input "Fixed amount"
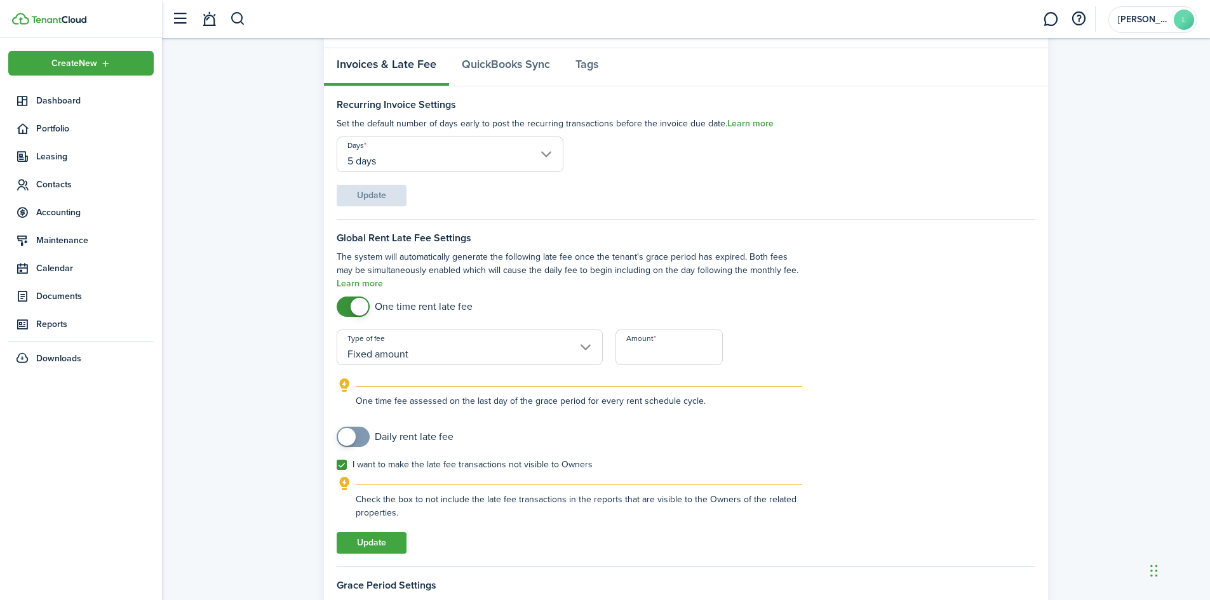
click at [657, 347] on input "Amount" at bounding box center [668, 348] width 107 height 36
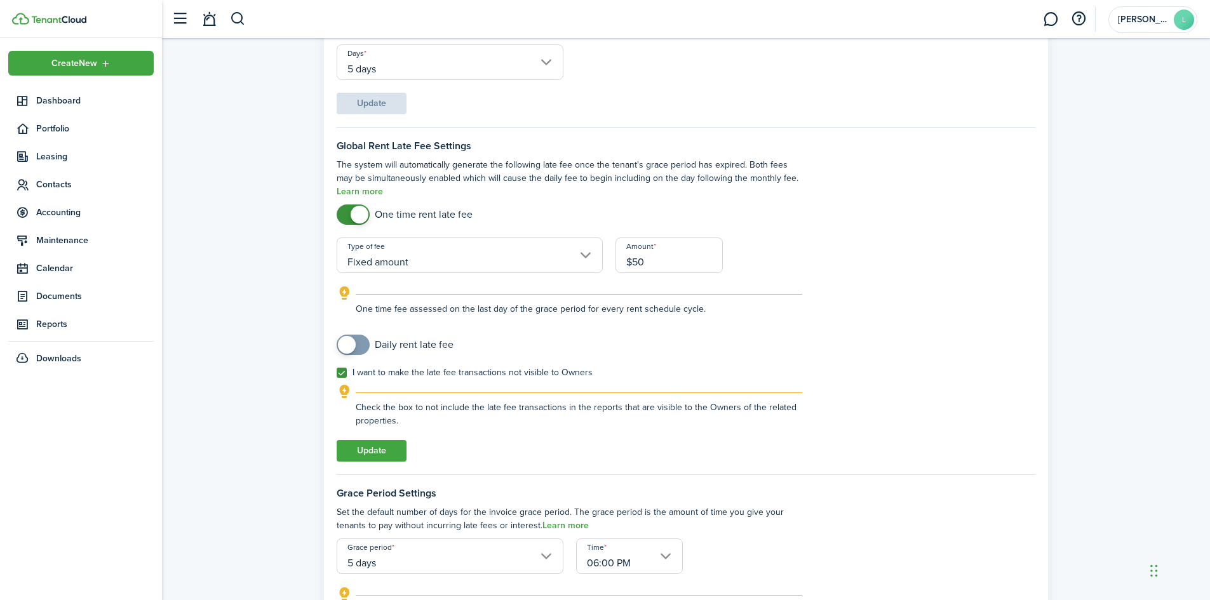
scroll to position [191, 0]
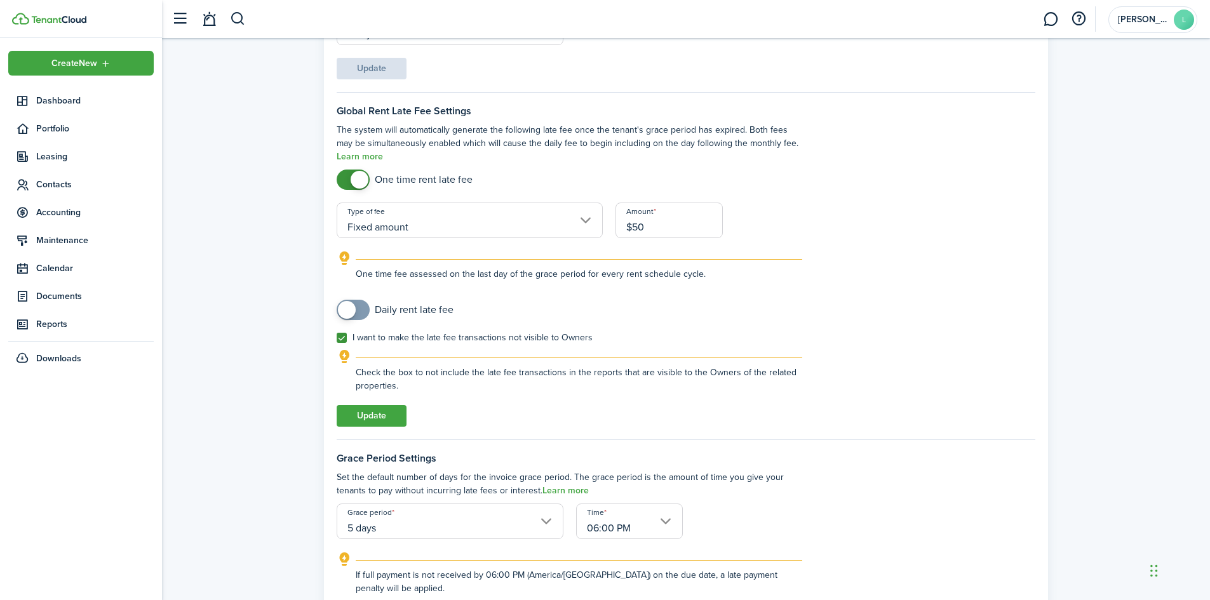
type input "$50.00"
click at [344, 340] on label "I want to make the late fee transactions not visible to Owners" at bounding box center [465, 338] width 256 height 10
click at [337, 339] on input "I want to make the late fee transactions not visible to Owners" at bounding box center [336, 338] width 1 height 1
checkbox input "false"
click at [377, 414] on button "Update" at bounding box center [372, 416] width 70 height 22
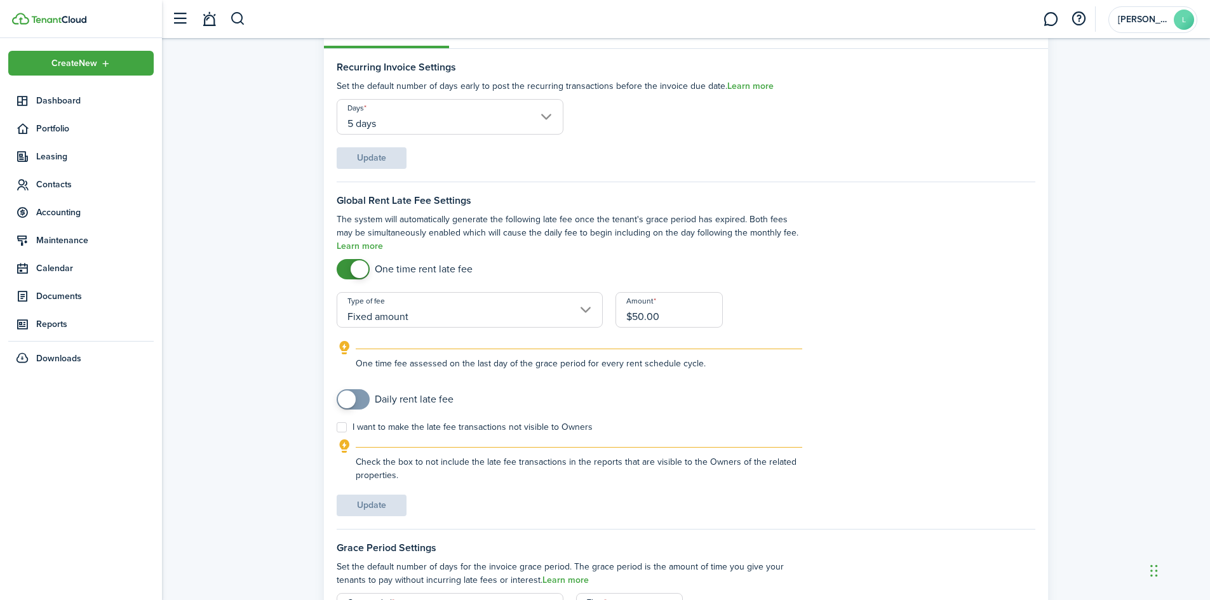
scroll to position [0, 0]
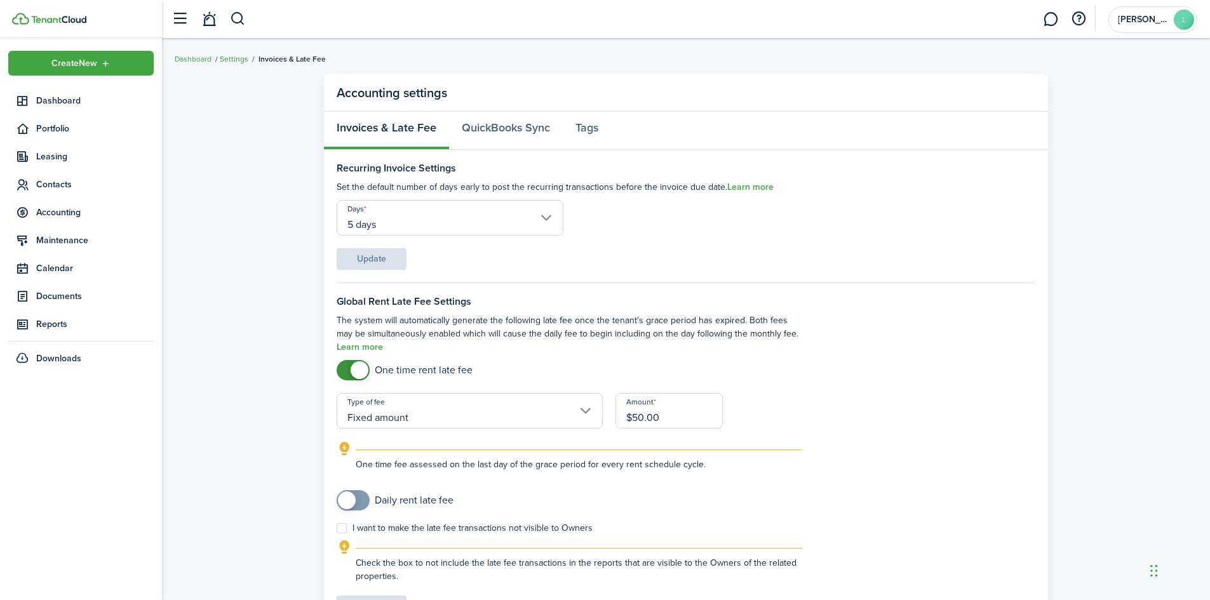
click at [227, 58] on link "Settings" at bounding box center [234, 58] width 29 height 11
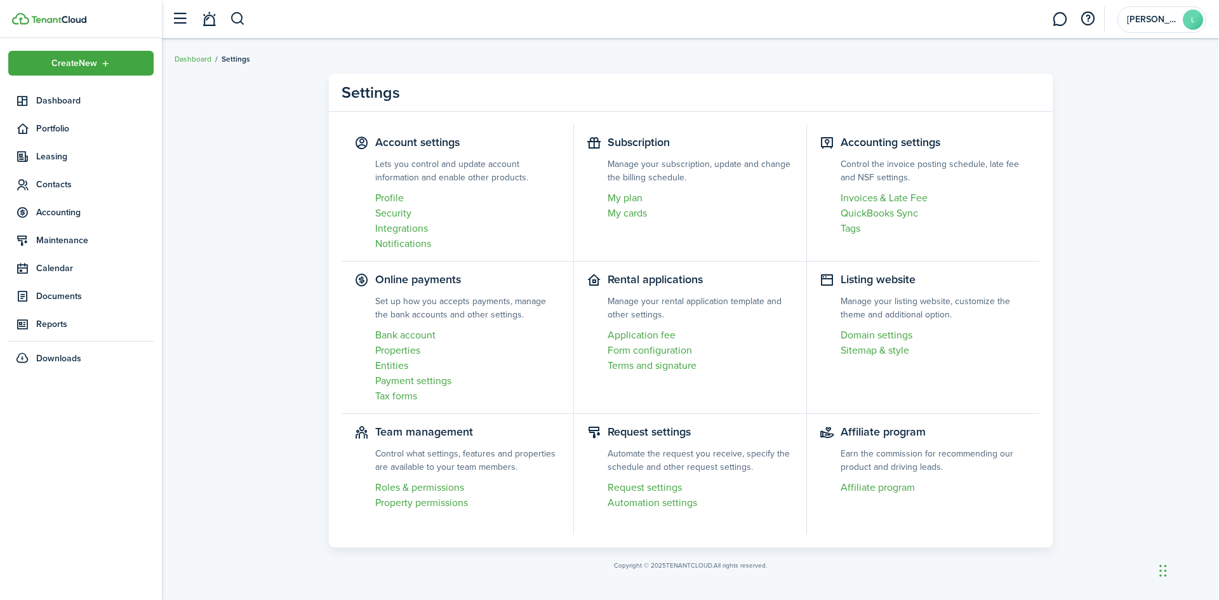
click at [423, 285] on settings-item "Online payments Set up how you accepts payments, manage the bank accounts and o…" at bounding box center [458, 338] width 232 height 152
click at [362, 278] on icon at bounding box center [361, 279] width 15 height 15
click at [403, 337] on link "Bank account" at bounding box center [468, 335] width 186 height 15
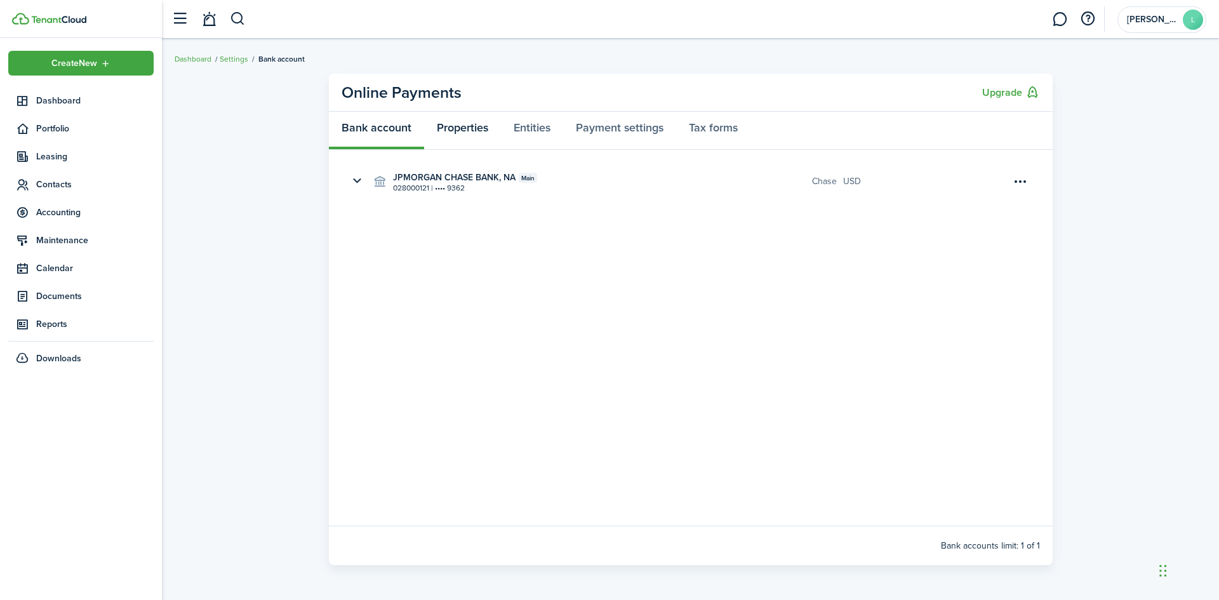
click at [459, 126] on link "Properties" at bounding box center [462, 131] width 77 height 38
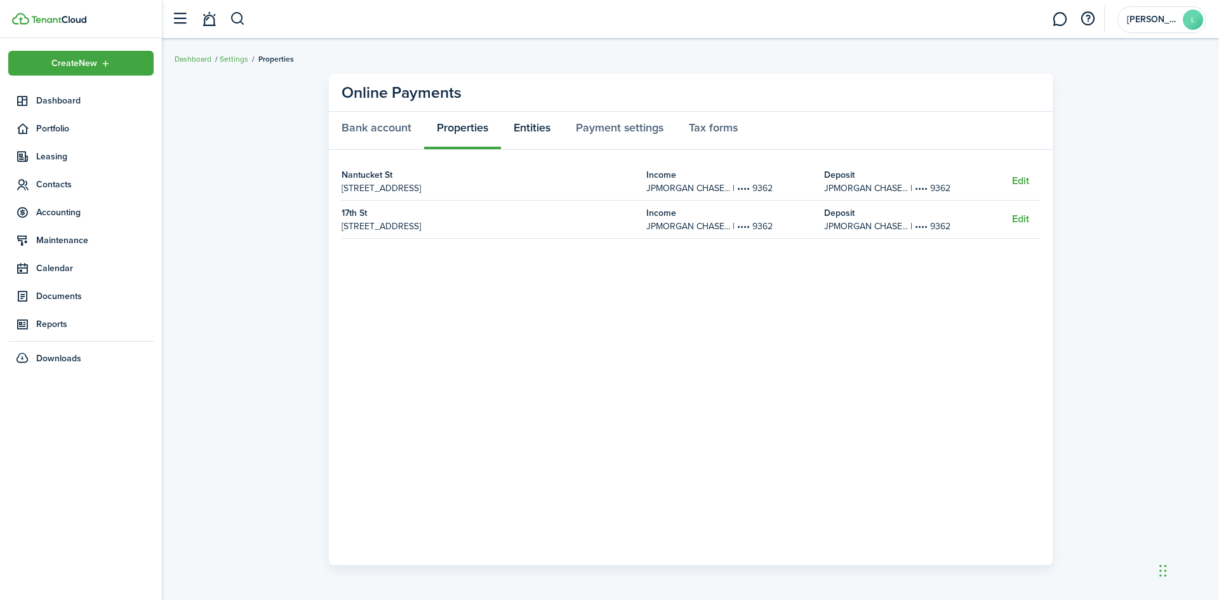
click at [526, 133] on link "Entities" at bounding box center [532, 131] width 62 height 38
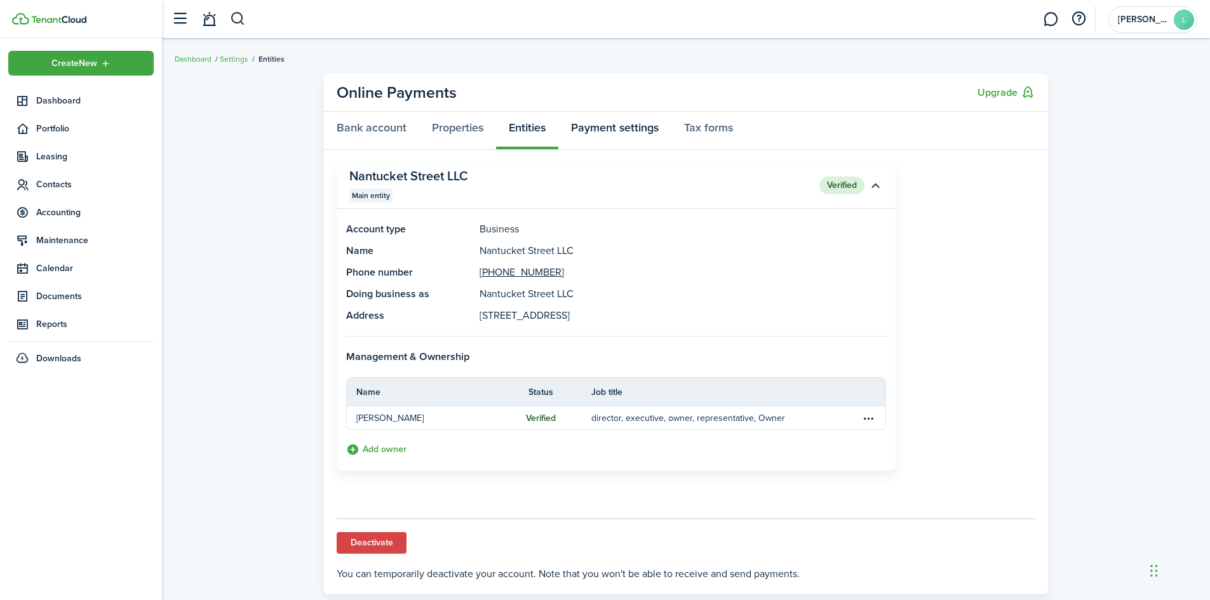
click at [611, 132] on link "Payment settings" at bounding box center [614, 131] width 113 height 38
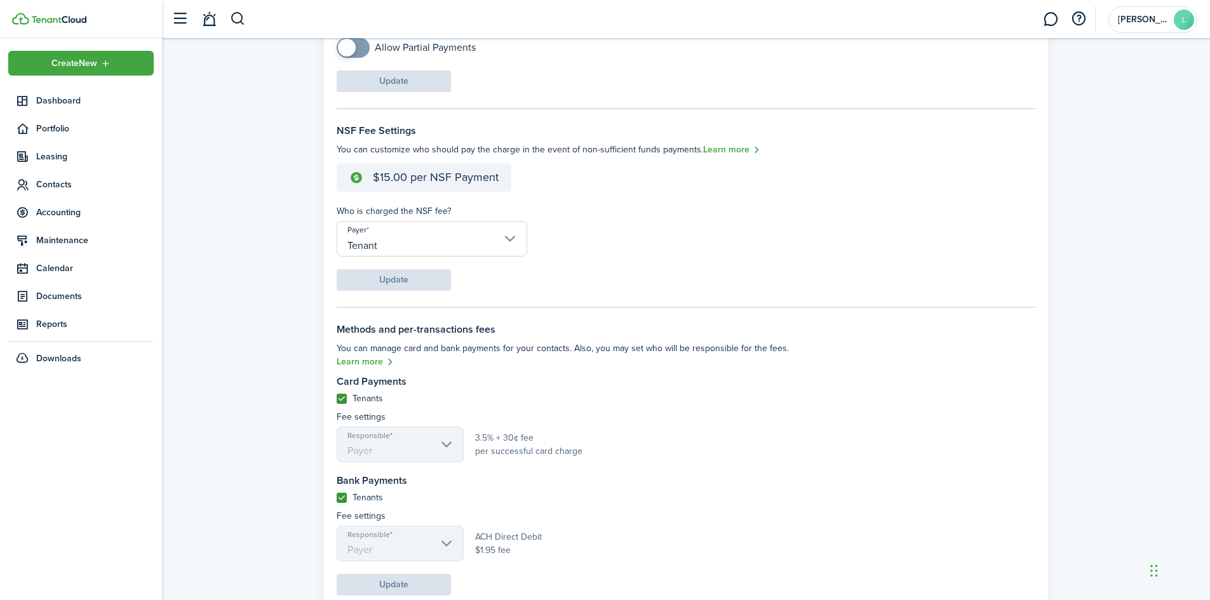
scroll to position [304, 0]
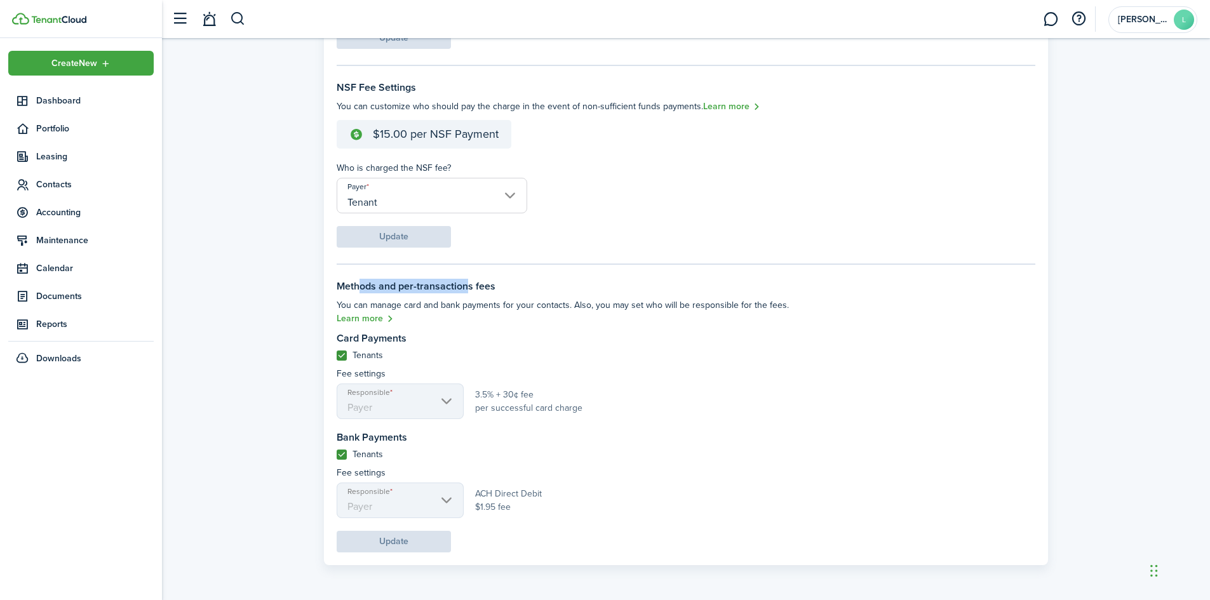
drag, startPoint x: 397, startPoint y: 287, endPoint x: 463, endPoint y: 295, distance: 66.5
click at [463, 295] on form "Methods and per-transactions fees You can manage card and bank payments for you…" at bounding box center [686, 417] width 699 height 272
click at [480, 295] on form "Methods and per-transactions fees You can manage card and bank payments for you…" at bounding box center [686, 417] width 699 height 272
drag, startPoint x: 450, startPoint y: 302, endPoint x: 570, endPoint y: 301, distance: 120.0
click at [558, 303] on settings-fieldset-description "You can manage card and bank payments for your contacts. Also, you may set who …" at bounding box center [570, 312] width 466 height 28
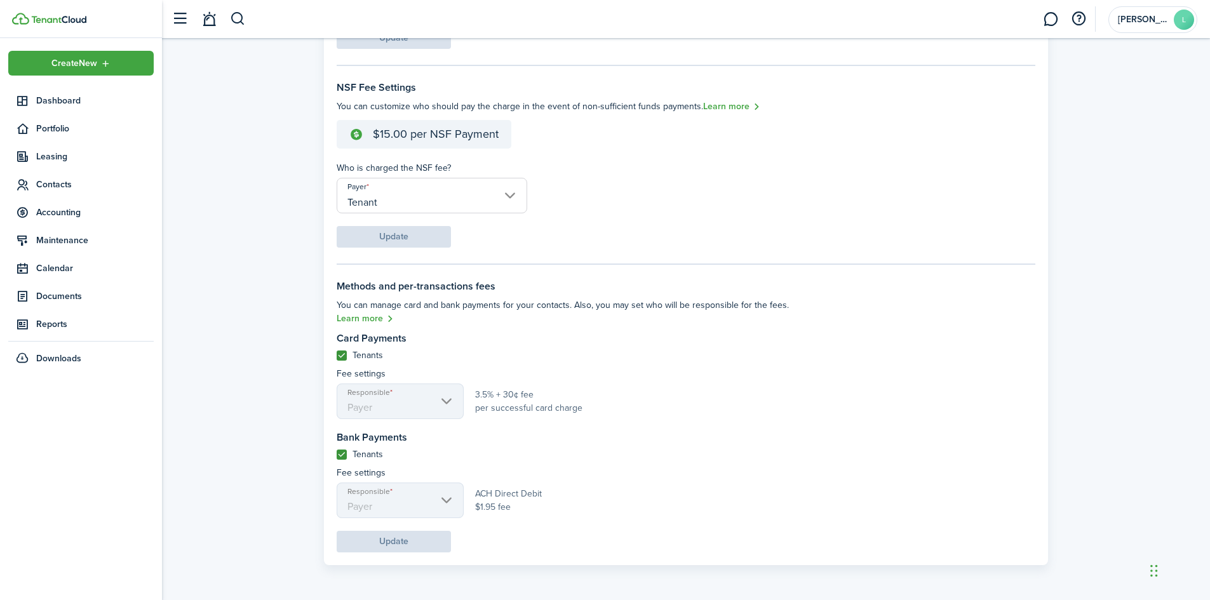
click at [637, 309] on settings-fieldset-description "You can manage card and bank payments for your contacts. Also, you may set who …" at bounding box center [570, 312] width 466 height 28
drag, startPoint x: 595, startPoint y: 306, endPoint x: 701, endPoint y: 303, distance: 105.5
click at [669, 304] on settings-fieldset-description "You can manage card and bank payments for your contacts. Also, you may set who …" at bounding box center [570, 312] width 466 height 28
click at [716, 302] on settings-fieldset-description "You can manage card and bank payments for your contacts. Also, you may set who …" at bounding box center [570, 312] width 466 height 28
click at [385, 320] on link "Learn more" at bounding box center [365, 319] width 57 height 15
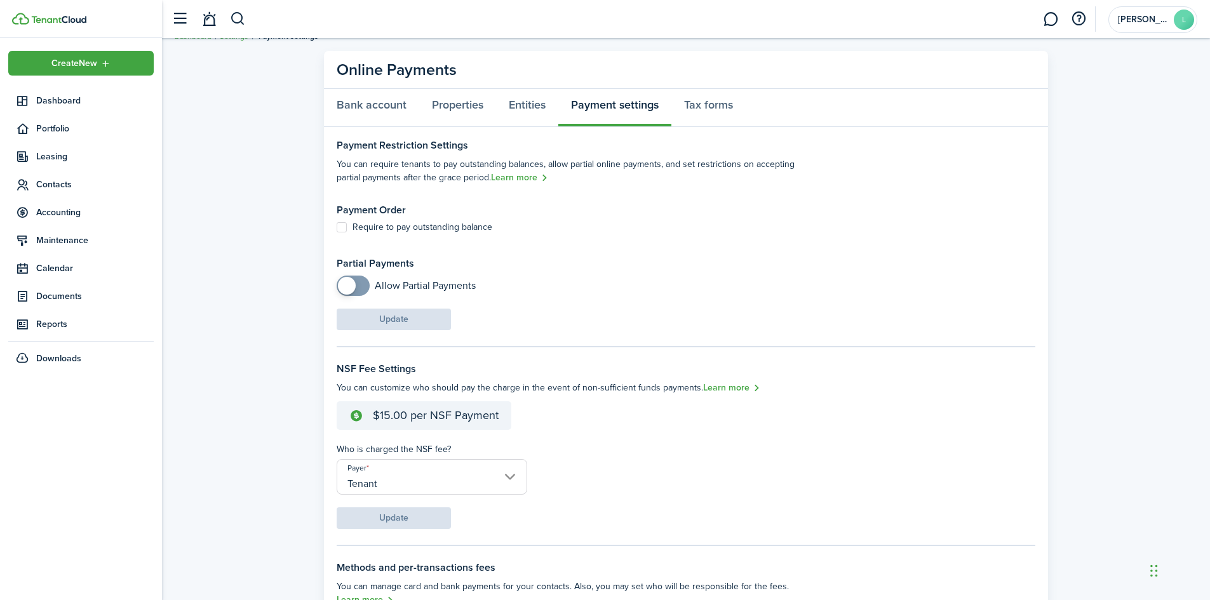
scroll to position [0, 0]
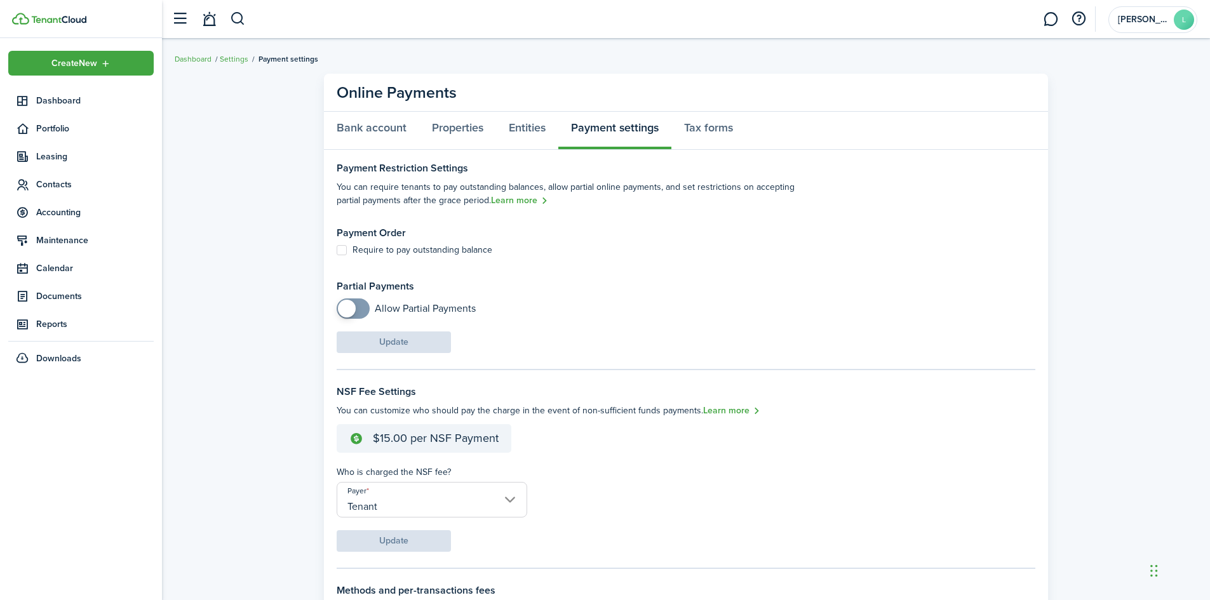
click at [345, 250] on label "Require to pay outstanding balance" at bounding box center [415, 250] width 156 height 10
click at [337, 250] on input "Require to pay outstanding balance" at bounding box center [336, 250] width 1 height 1
checkbox input "true"
click at [353, 305] on span at bounding box center [347, 309] width 18 height 18
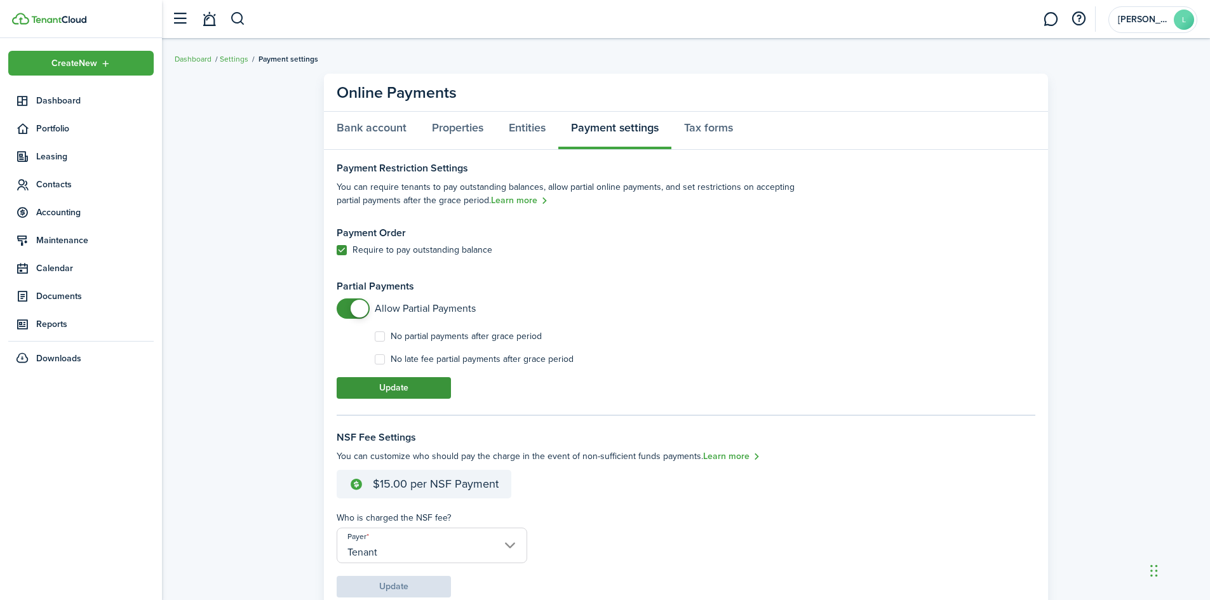
click at [408, 390] on button "Update" at bounding box center [394, 388] width 114 height 22
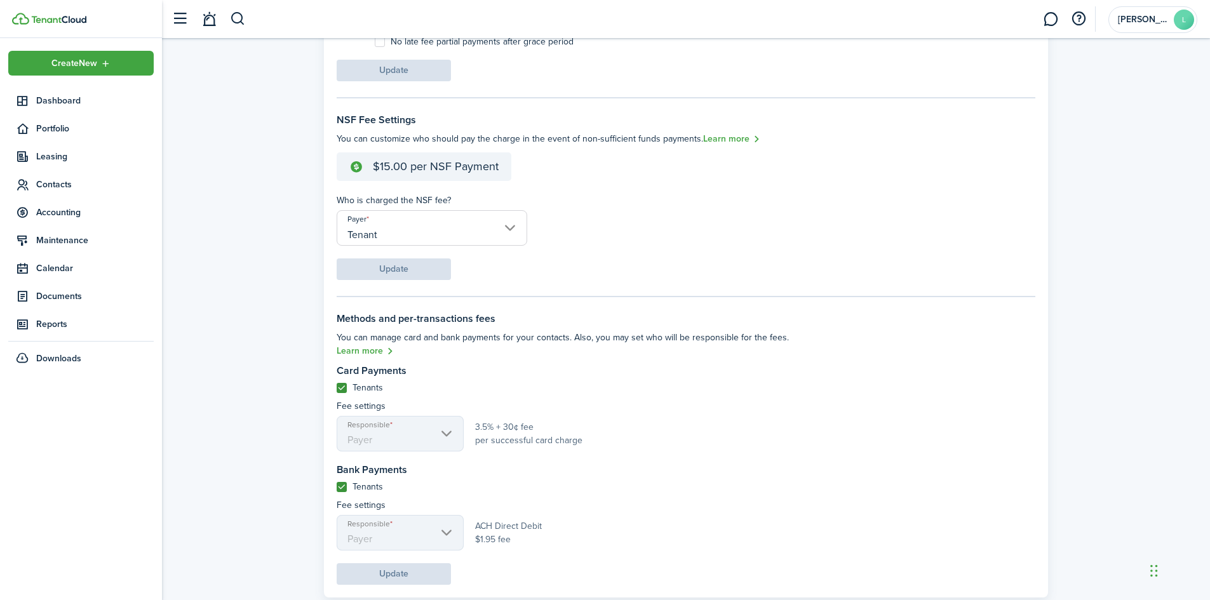
scroll to position [350, 0]
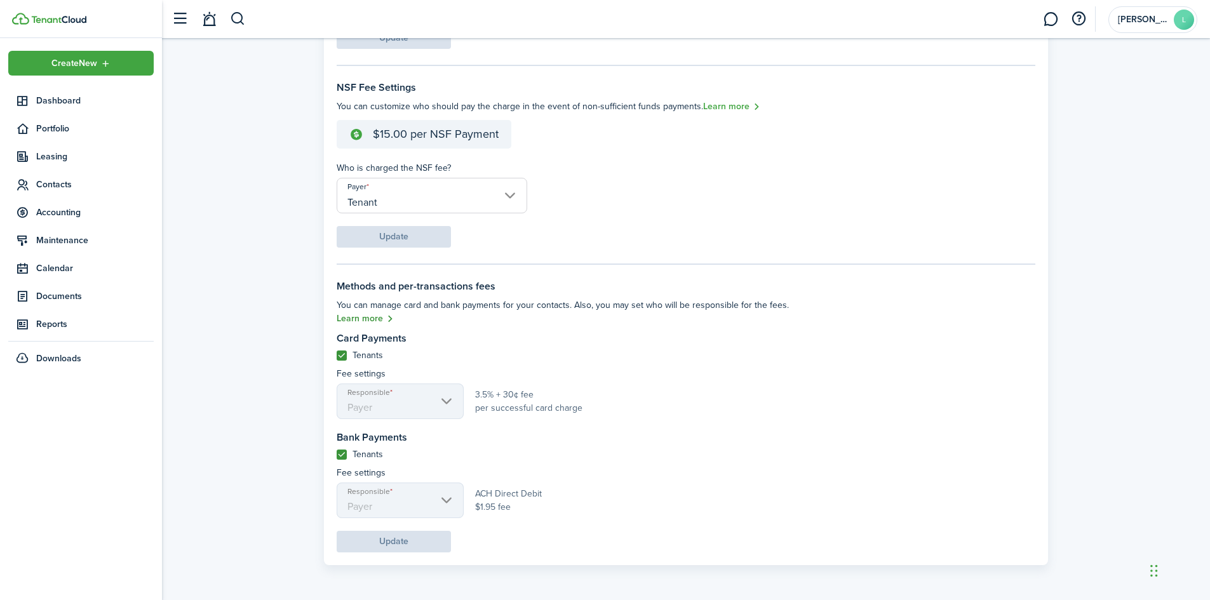
click at [379, 321] on link "Learn more" at bounding box center [365, 319] width 57 height 15
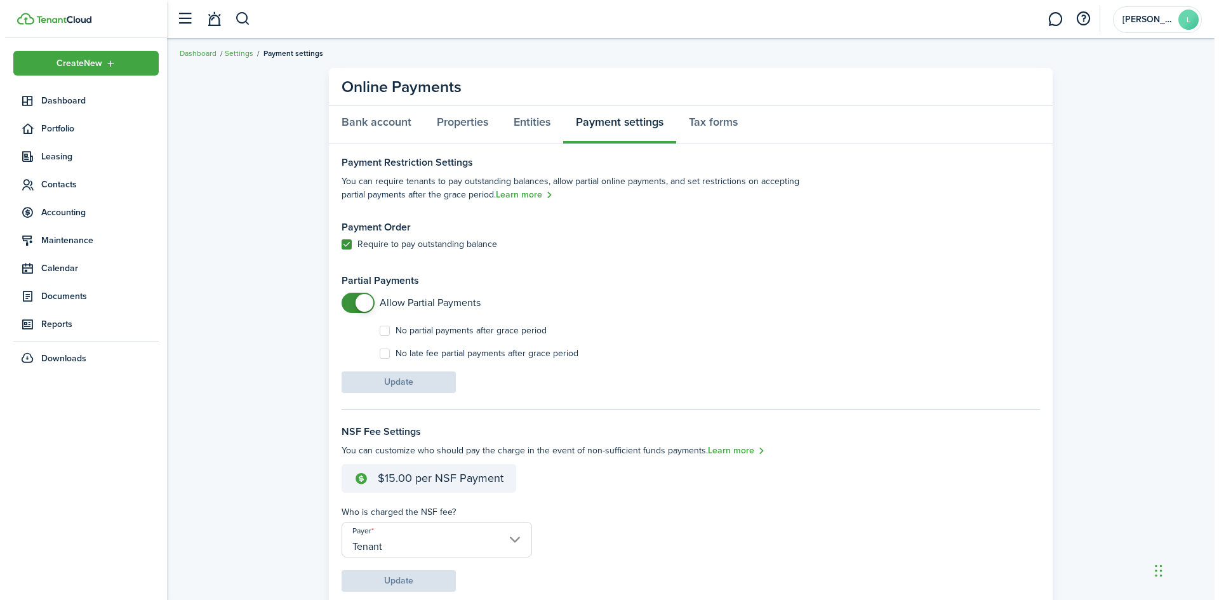
scroll to position [0, 0]
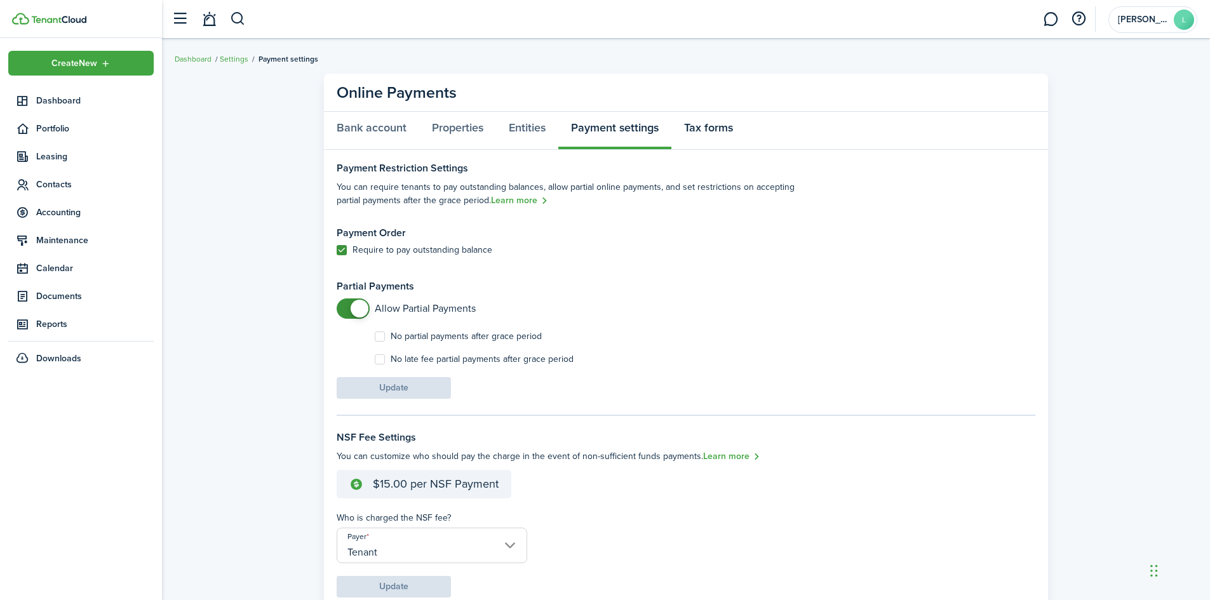
click at [718, 126] on link "Tax forms" at bounding box center [708, 131] width 74 height 38
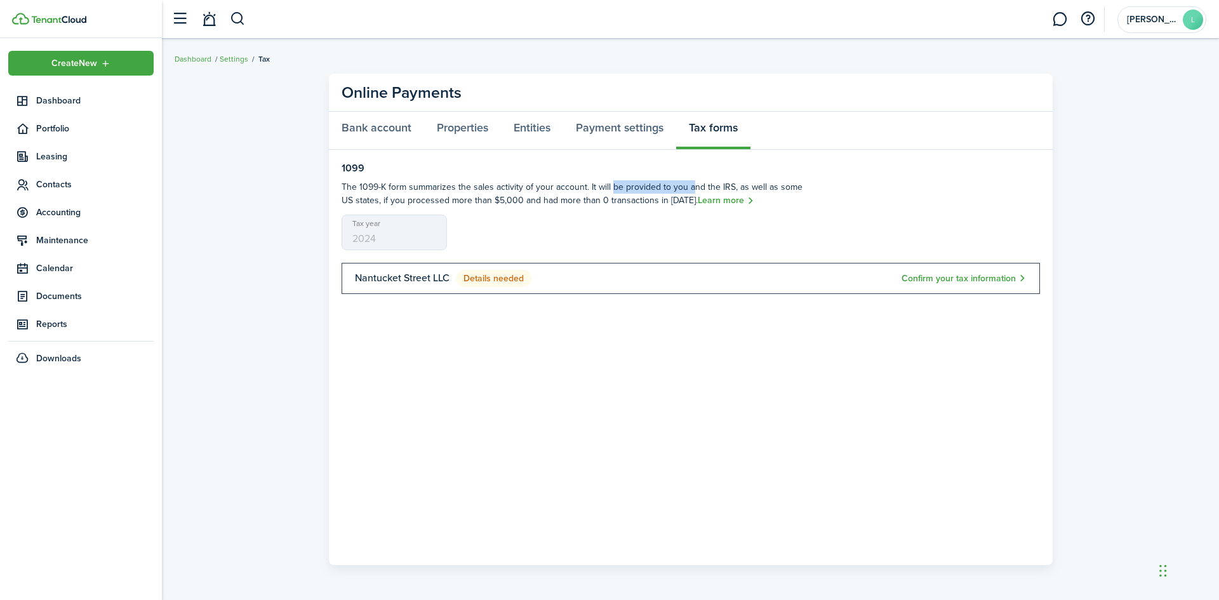
drag, startPoint x: 608, startPoint y: 187, endPoint x: 702, endPoint y: 179, distance: 93.7
click at [689, 180] on settings-fieldset-description "The 1099-K form summarizes the sales activity of your account. It will be provi…" at bounding box center [575, 194] width 466 height 28
click at [727, 178] on settings-fieldset "1099 The 1099-K form summarizes the sales activity of your account. It will be …" at bounding box center [691, 235] width 699 height 144
drag, startPoint x: 415, startPoint y: 202, endPoint x: 561, endPoint y: 189, distance: 147.3
click at [527, 190] on settings-fieldset-description "The 1099-K form summarizes the sales activity of your account. It will be provi…" at bounding box center [575, 194] width 466 height 28
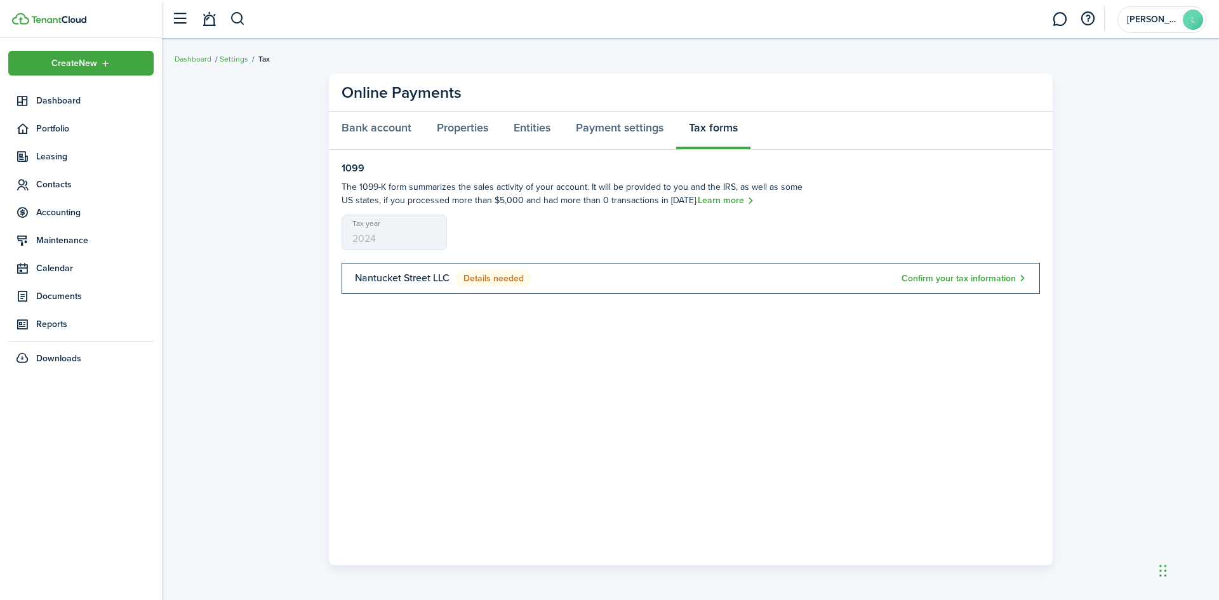
click at [466, 208] on settings-fieldset-description "The 1099-K form summarizes the sales activity of your account. It will be provi…" at bounding box center [575, 194] width 466 height 28
click at [984, 278] on button "Confirm your tax information" at bounding box center [964, 278] width 125 height 15
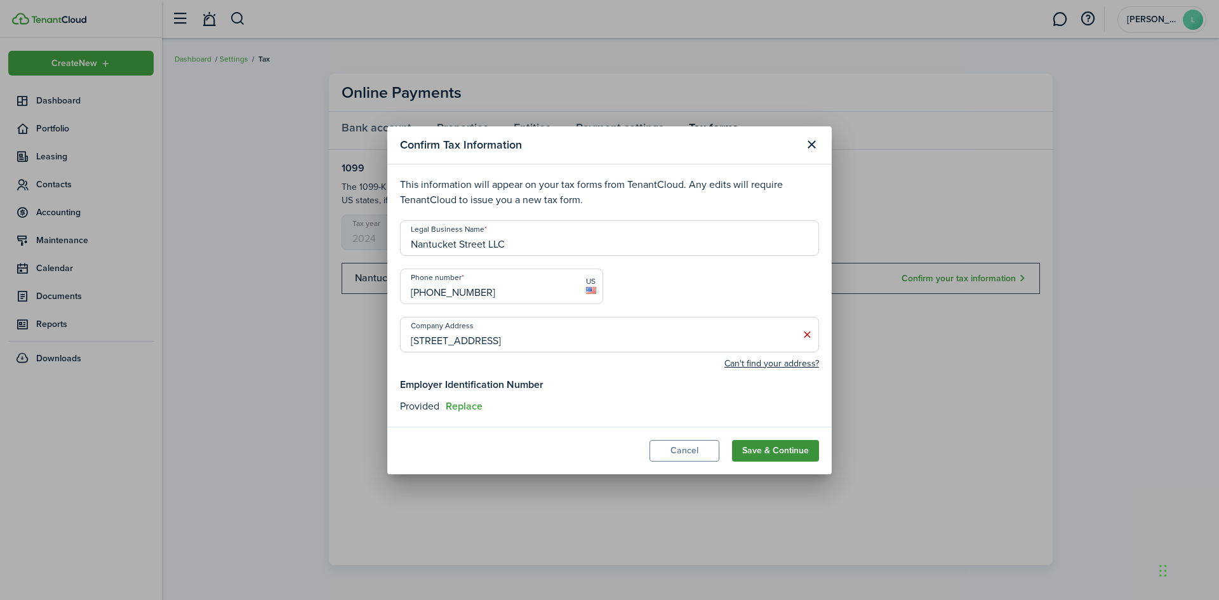
click at [791, 450] on button "Save & Continue" at bounding box center [775, 451] width 87 height 22
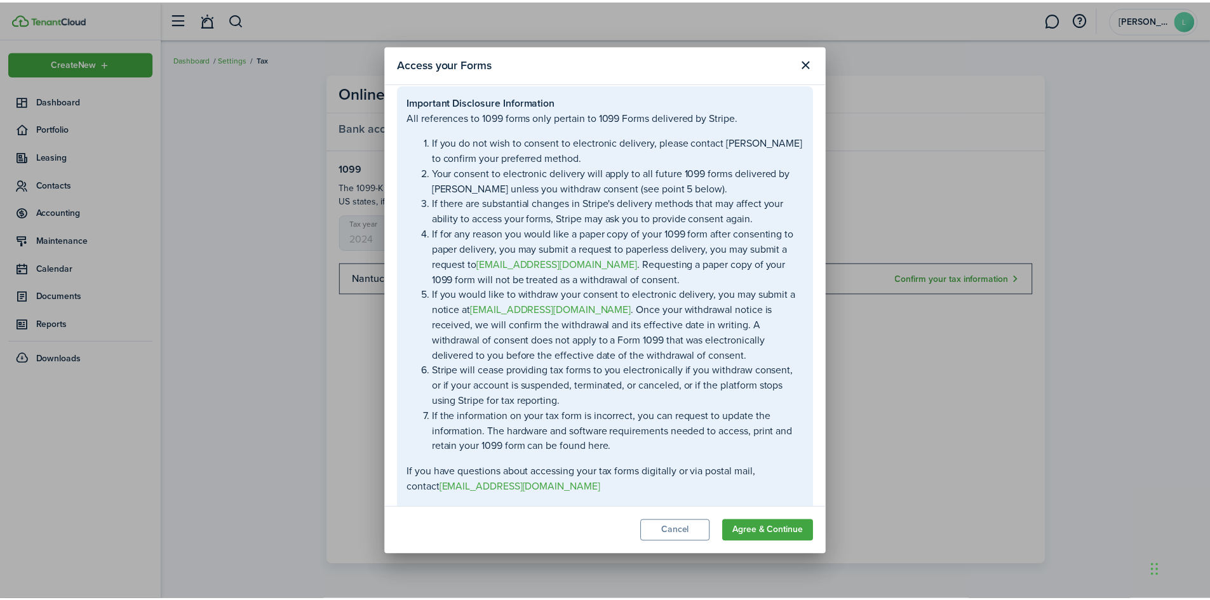
scroll to position [60, 0]
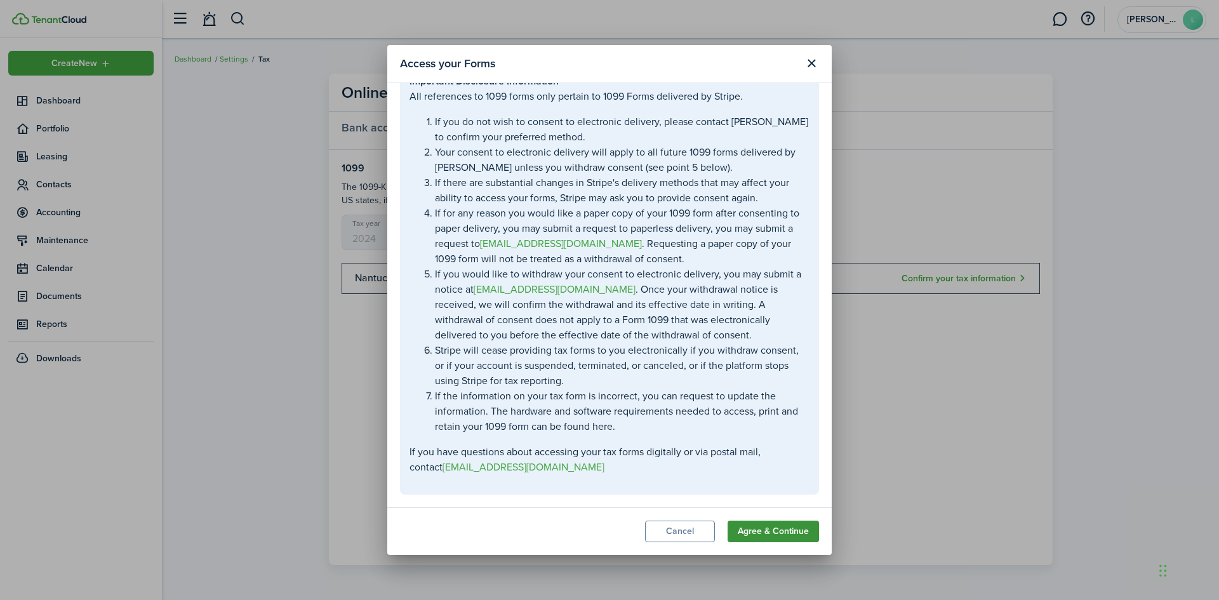
click at [778, 531] on button "Agree & Continue" at bounding box center [773, 532] width 91 height 22
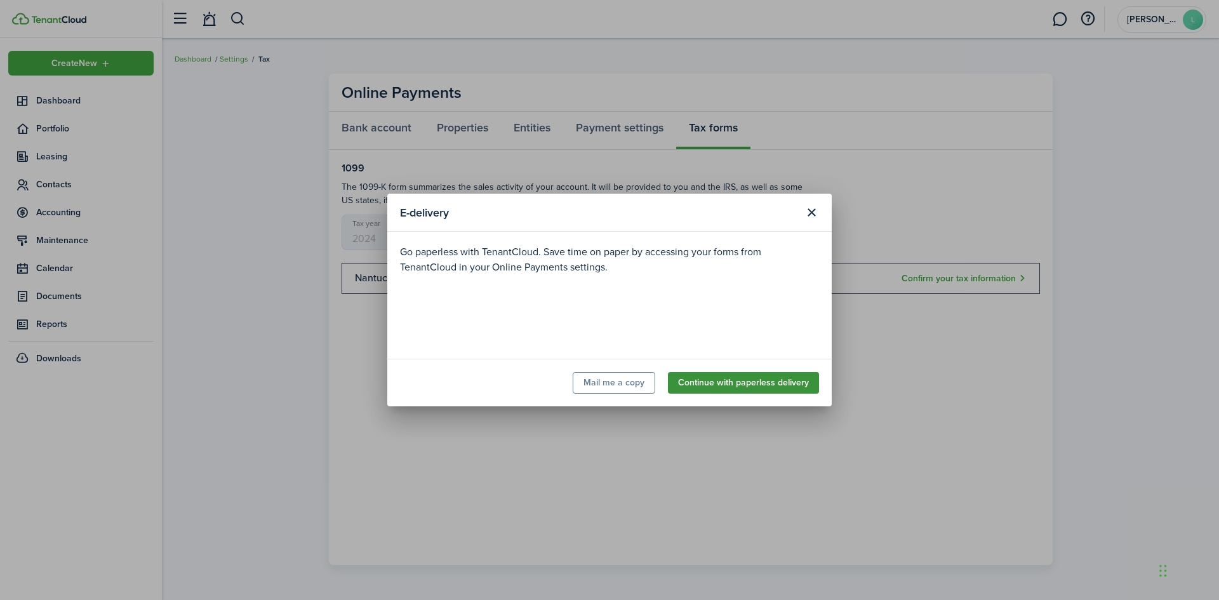
click at [758, 384] on button "Continue with paperless delivery" at bounding box center [743, 383] width 151 height 22
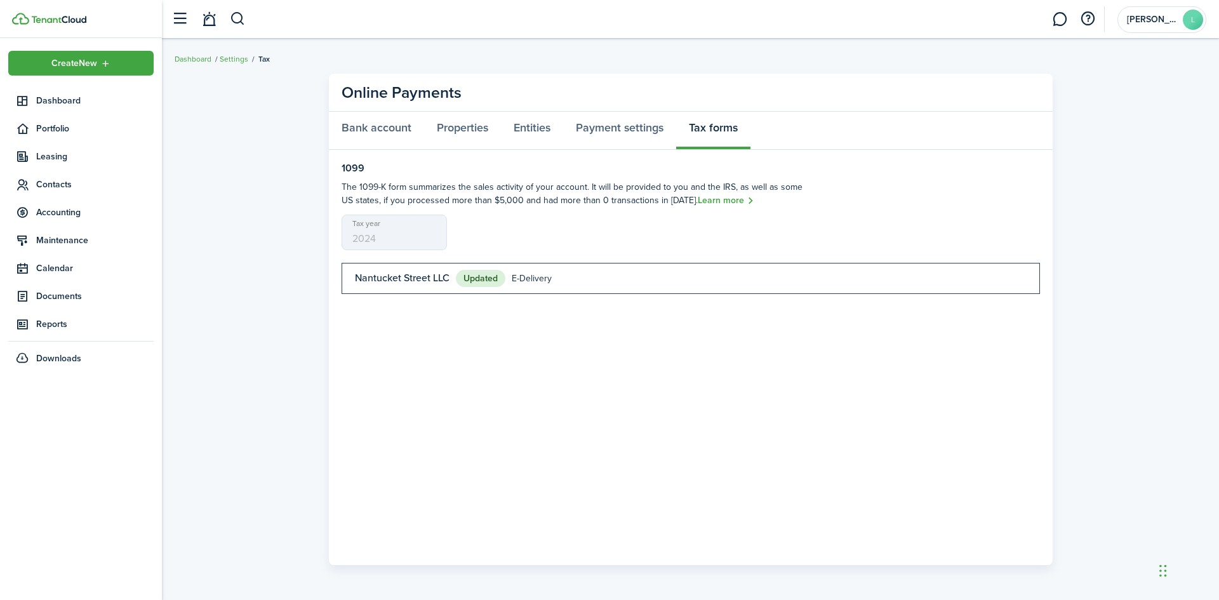
click at [413, 227] on span "2024" at bounding box center [395, 233] width 106 height 36
click at [401, 238] on span "2024" at bounding box center [395, 233] width 106 height 36
click at [616, 126] on link "Payment settings" at bounding box center [619, 131] width 113 height 38
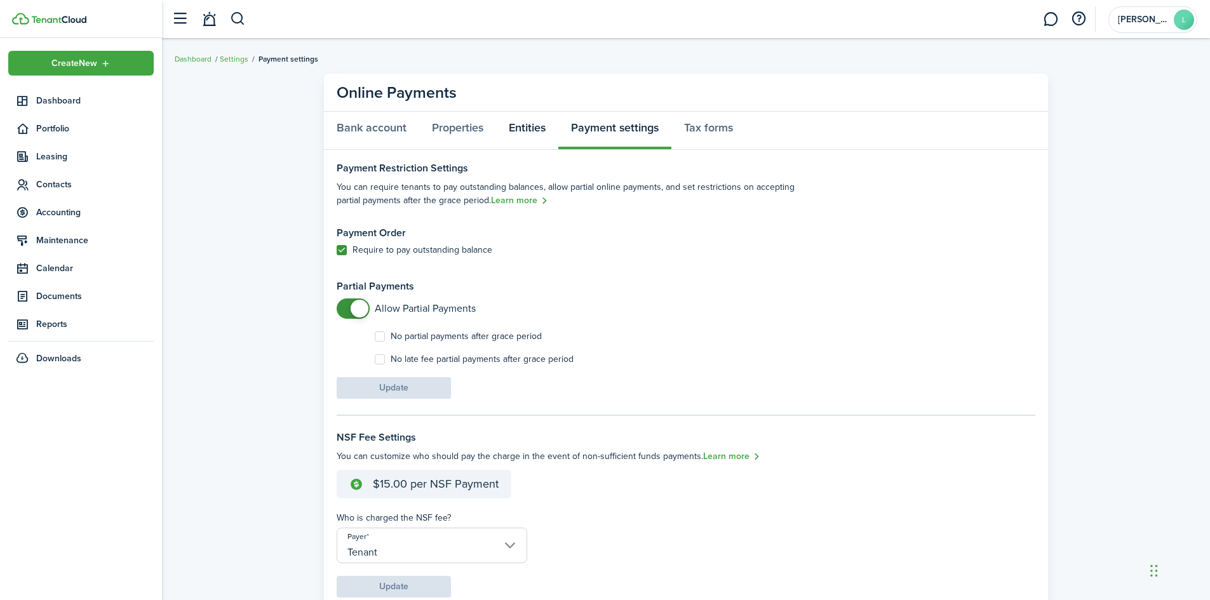
click at [523, 130] on link "Entities" at bounding box center [527, 131] width 62 height 38
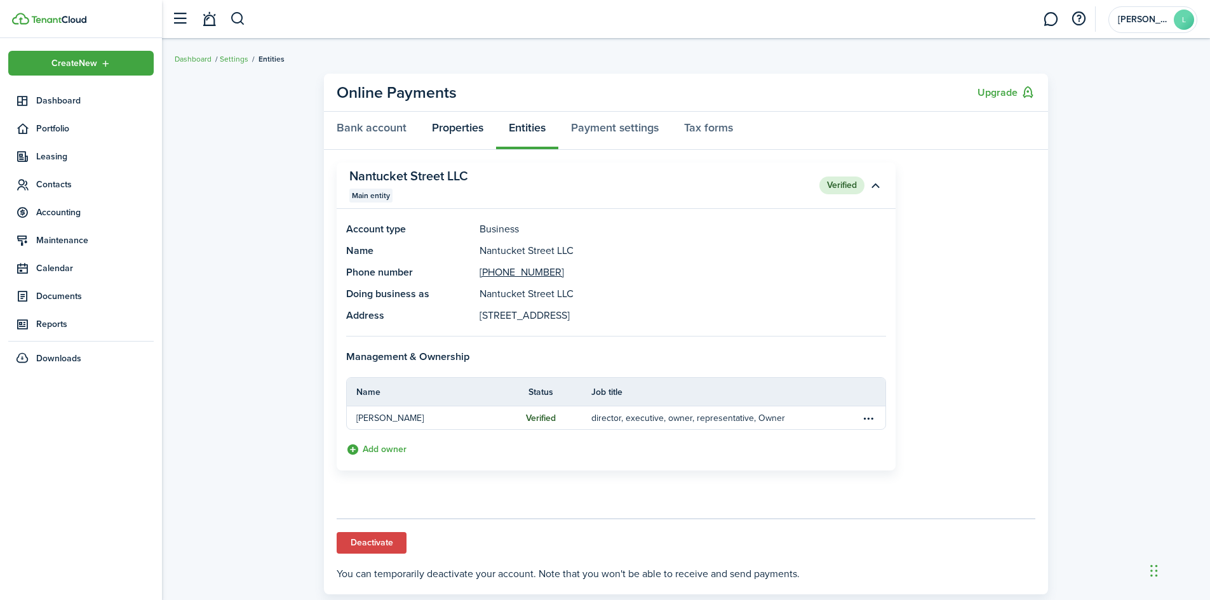
click at [467, 126] on link "Properties" at bounding box center [457, 131] width 77 height 38
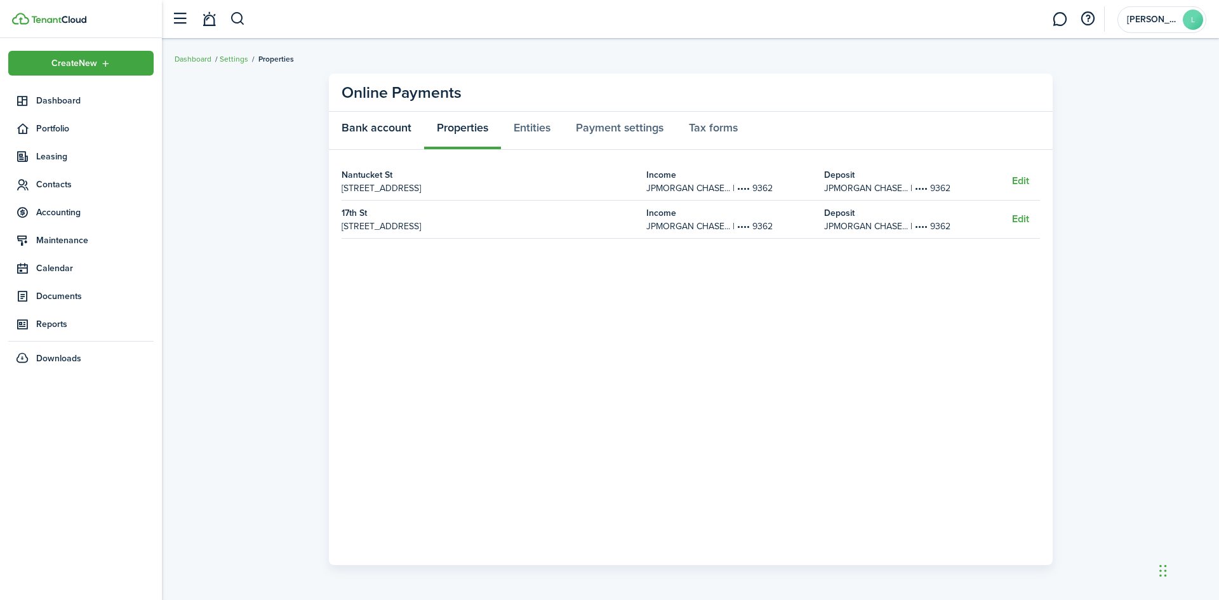
click at [382, 129] on link "Bank account" at bounding box center [376, 131] width 95 height 38
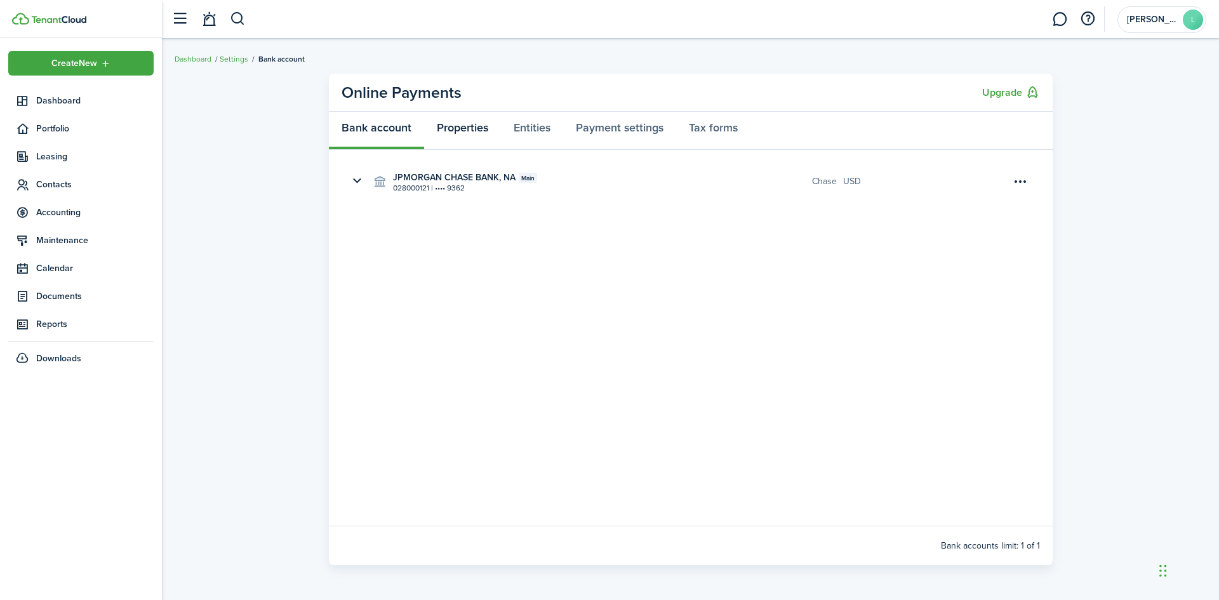
click at [452, 130] on link "Properties" at bounding box center [462, 131] width 77 height 38
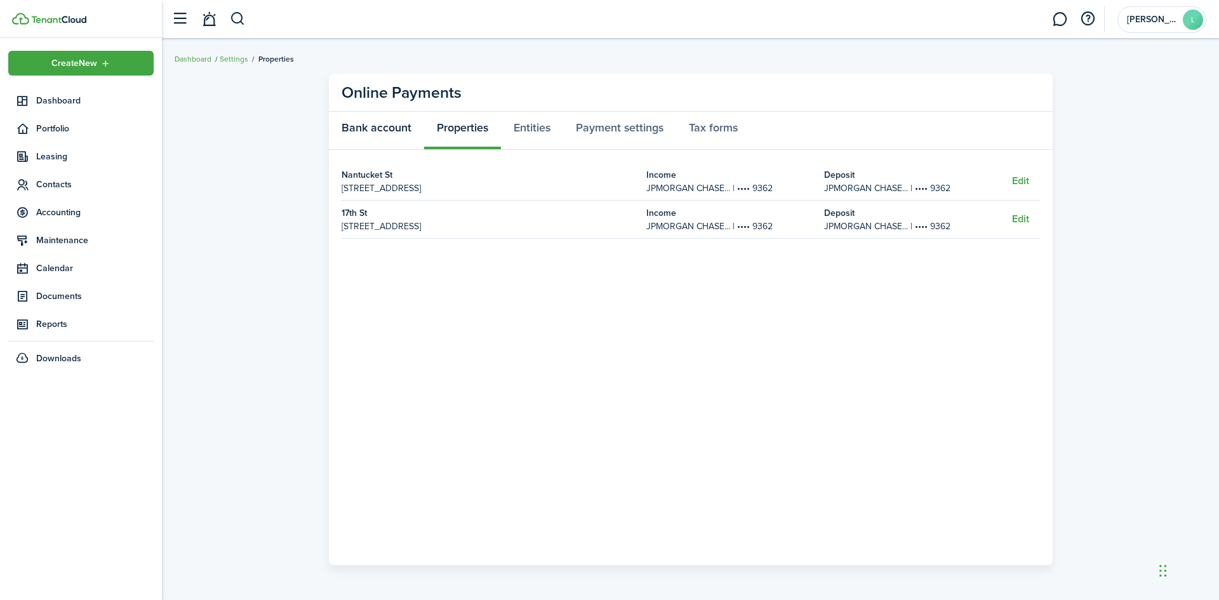
click at [385, 128] on link "Bank account" at bounding box center [376, 131] width 95 height 38
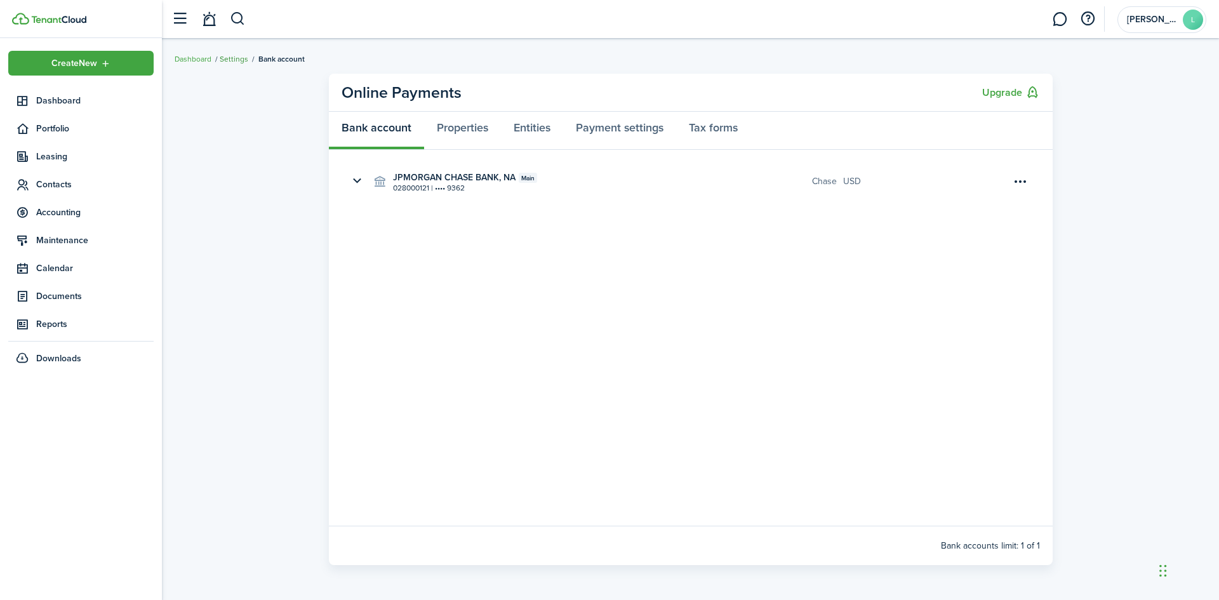
click at [235, 58] on link "Settings" at bounding box center [234, 58] width 29 height 11
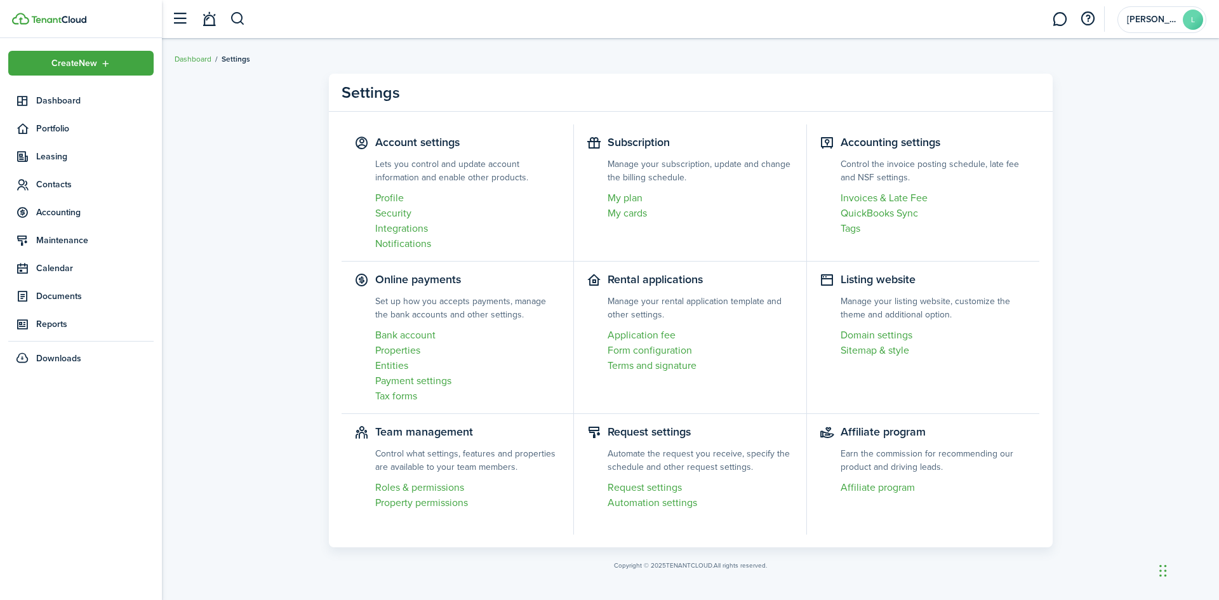
click at [652, 290] on settings-item "Rental applications Manage your rental application template and other settings.…" at bounding box center [690, 338] width 233 height 152
click at [646, 334] on link "Application fee" at bounding box center [701, 335] width 186 height 15
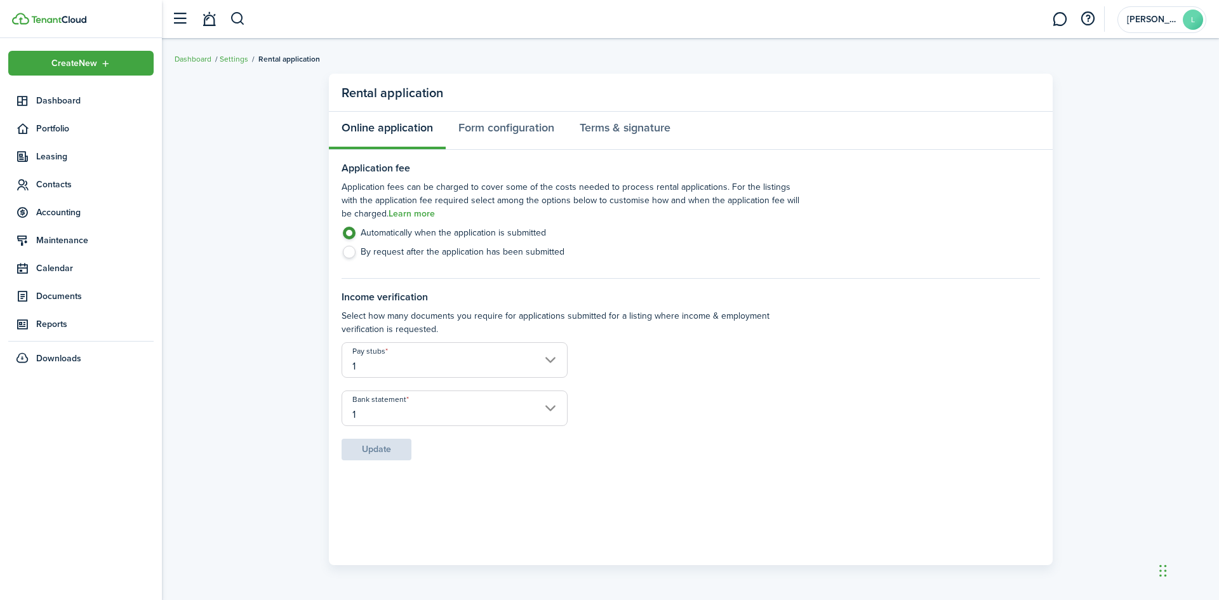
click at [551, 357] on input "1" at bounding box center [455, 360] width 227 height 36
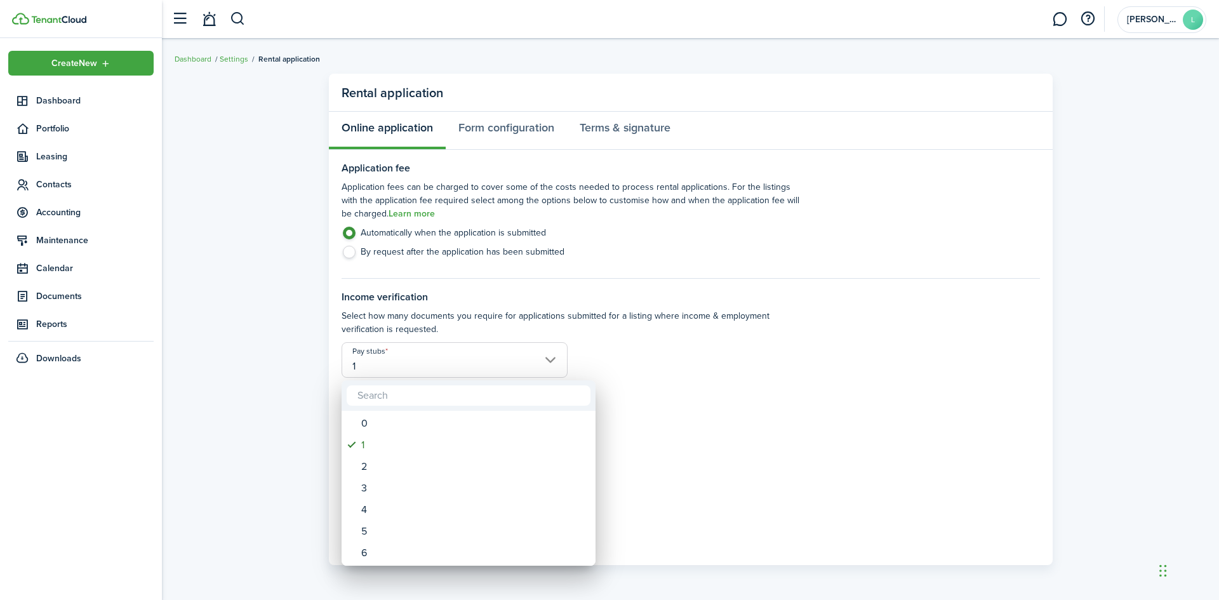
click at [551, 357] on div at bounding box center [609, 299] width 1423 height 803
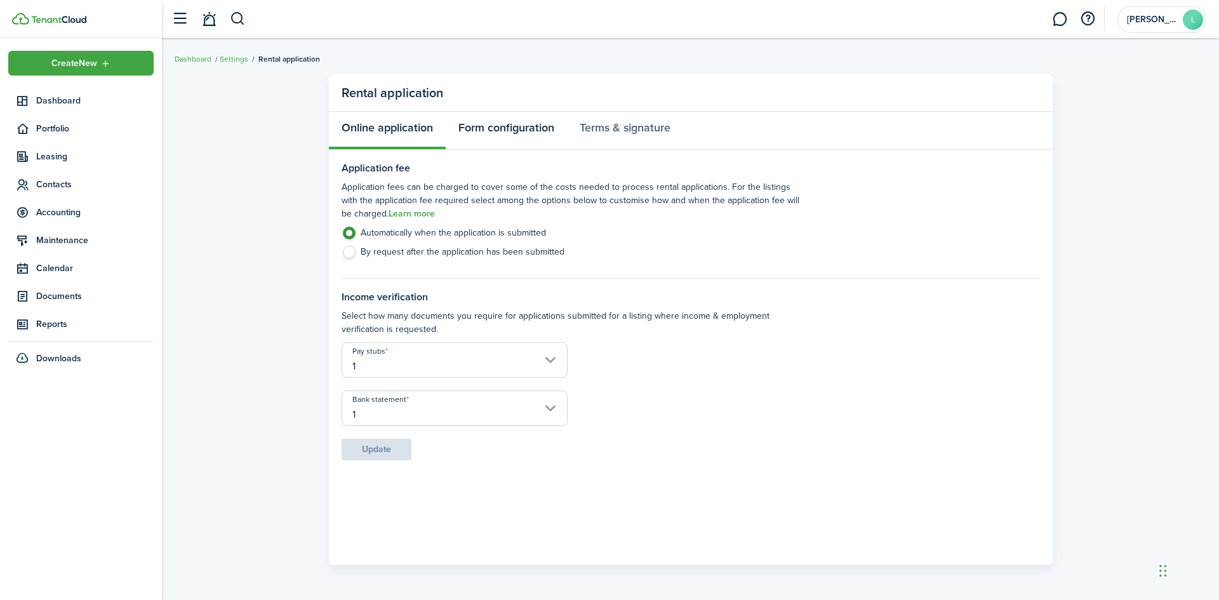
click at [502, 136] on link "Form configuration" at bounding box center [506, 131] width 121 height 38
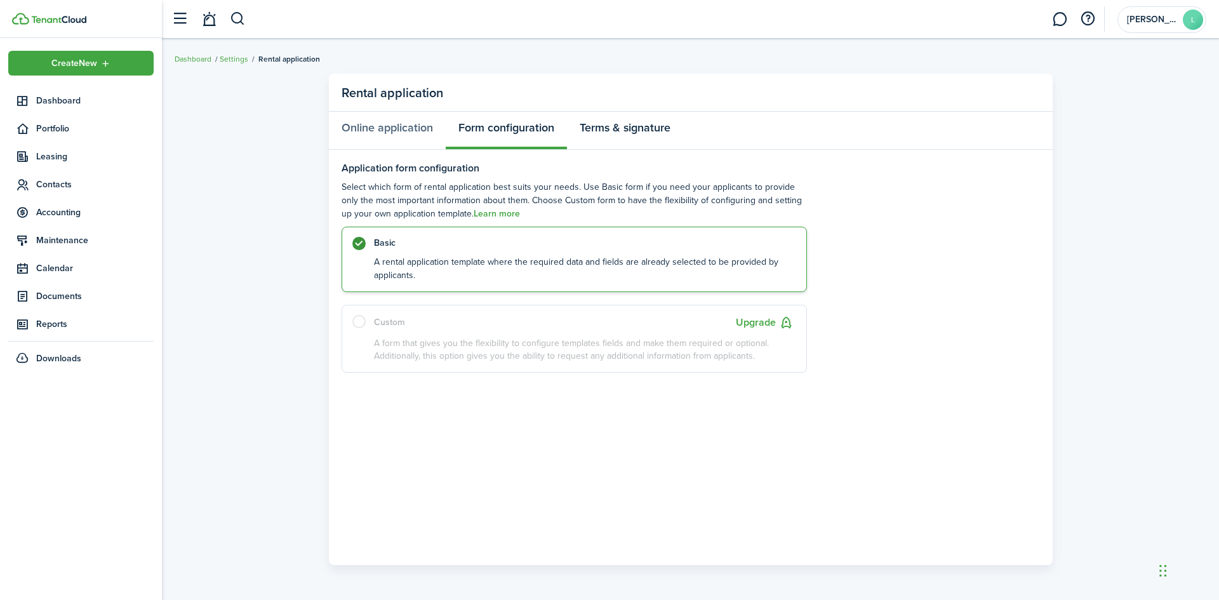
click at [618, 129] on link "Terms & signature" at bounding box center [625, 131] width 116 height 38
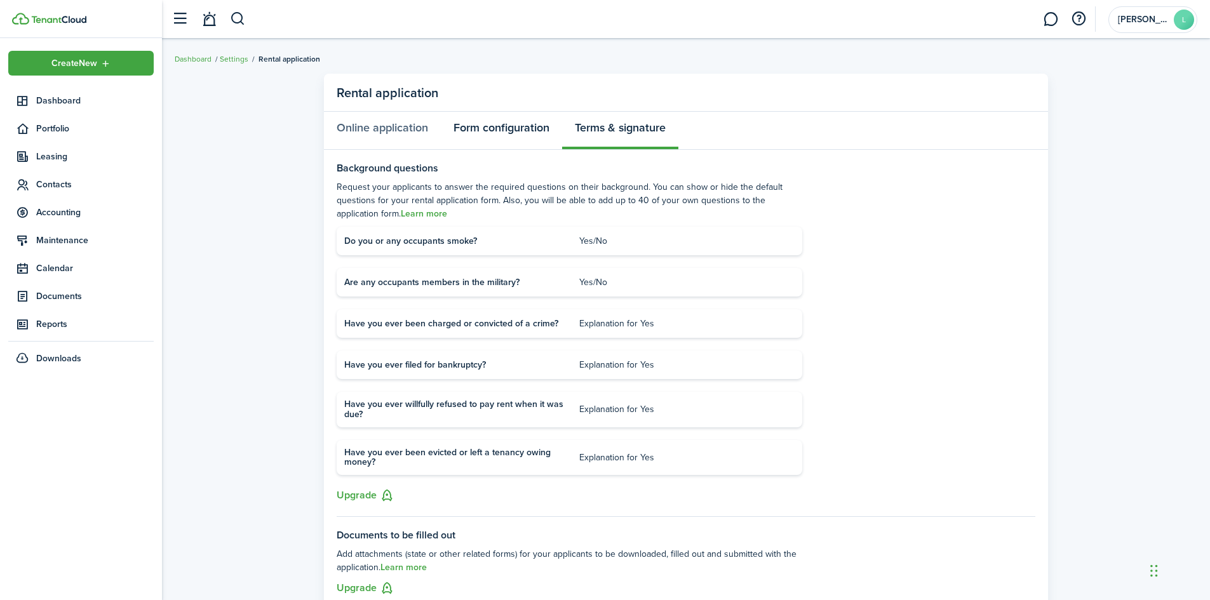
click at [523, 137] on link "Form configuration" at bounding box center [501, 131] width 121 height 38
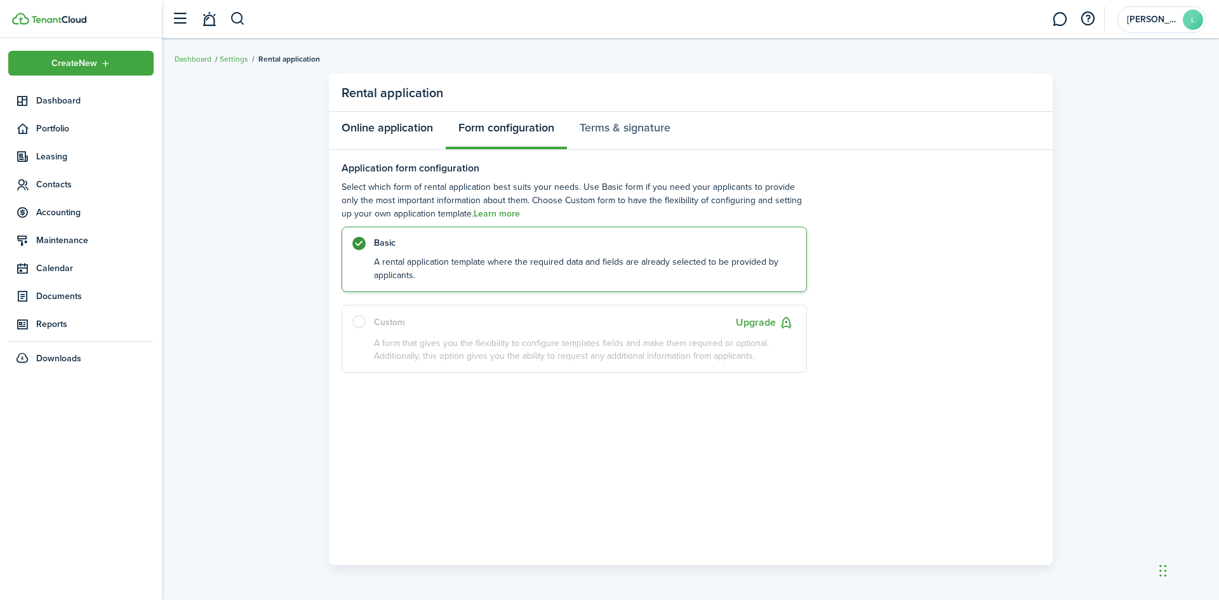
click at [389, 128] on link "Online application" at bounding box center [387, 131] width 117 height 38
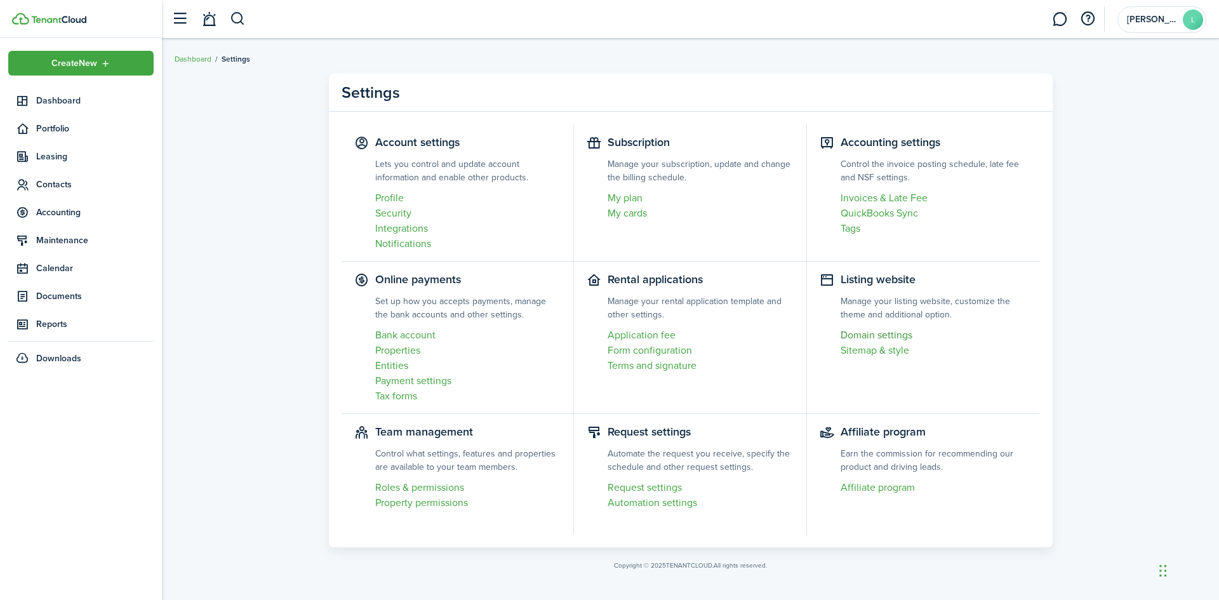
click at [876, 336] on link "Domain settings" at bounding box center [934, 335] width 187 height 15
click at [645, 489] on link "Request settings" at bounding box center [701, 487] width 186 height 15
click at [883, 486] on link "Affiliate program" at bounding box center [934, 487] width 187 height 15
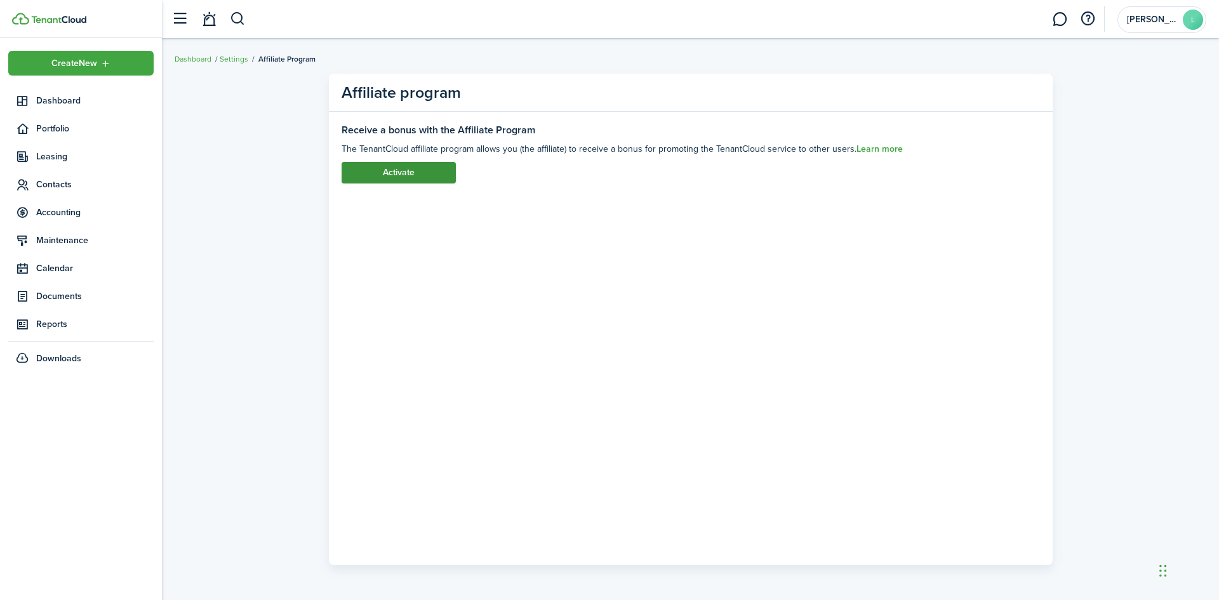
click at [391, 174] on button "Activate" at bounding box center [399, 173] width 114 height 22
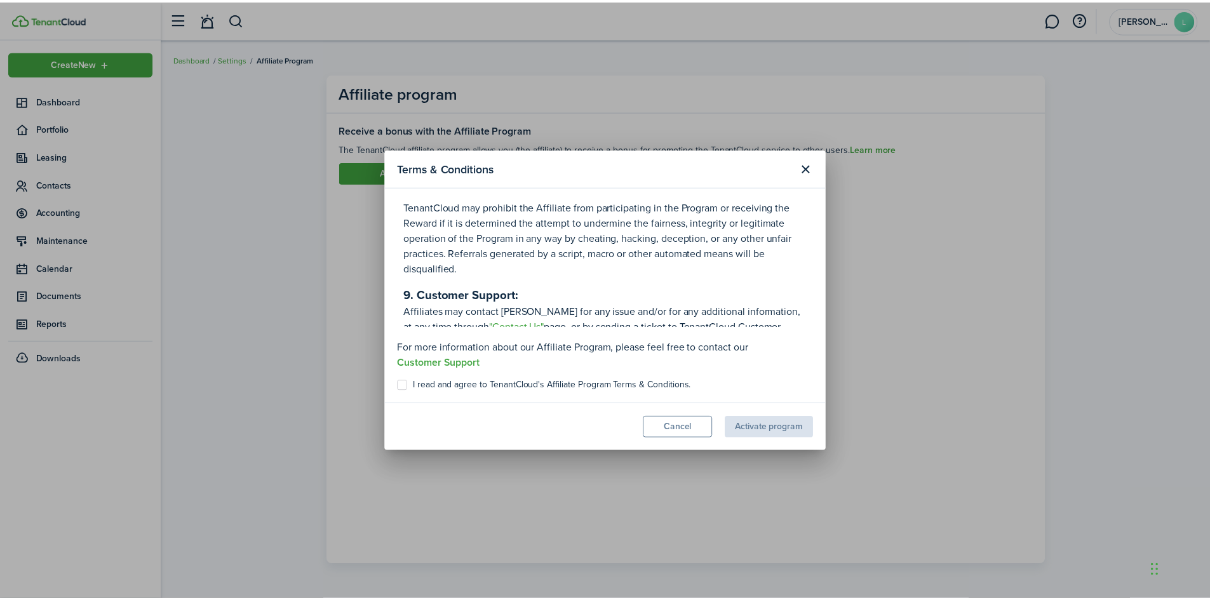
scroll to position [3840, 0]
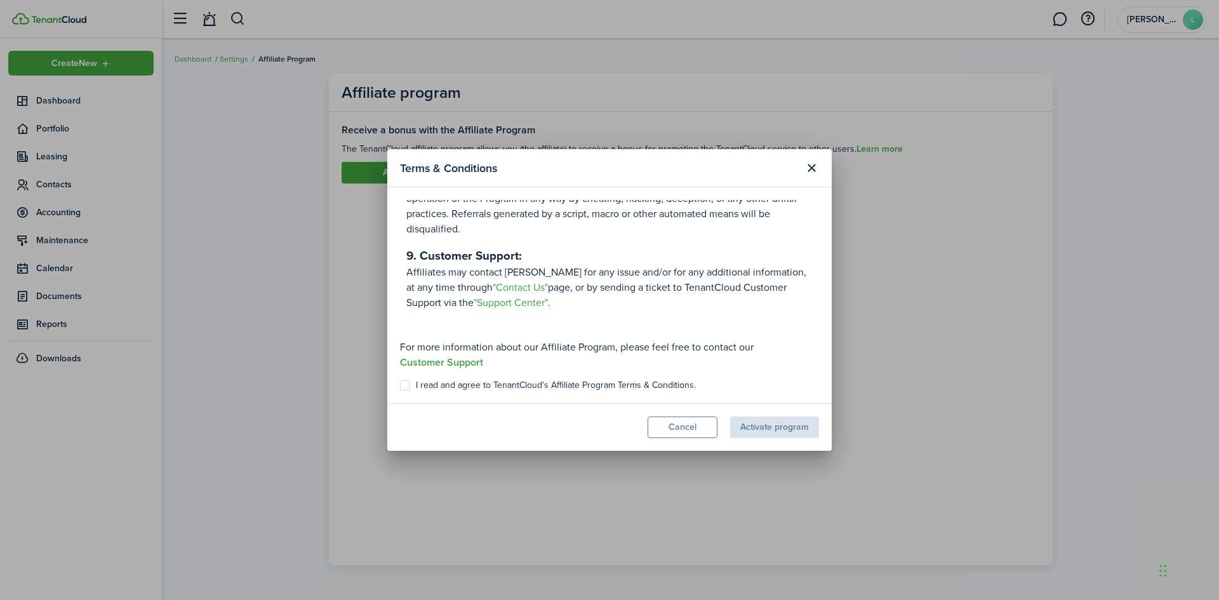
click at [404, 384] on label "I read and agree to TenantCloud's Affiliate Program Terms & Conditions." at bounding box center [548, 385] width 296 height 10
click at [400, 386] on input "I read and agree to TenantCloud's Affiliate Program Terms & Conditions." at bounding box center [399, 386] width 1 height 1
checkbox input "true"
click at [775, 425] on button "Activate program" at bounding box center [774, 428] width 89 height 22
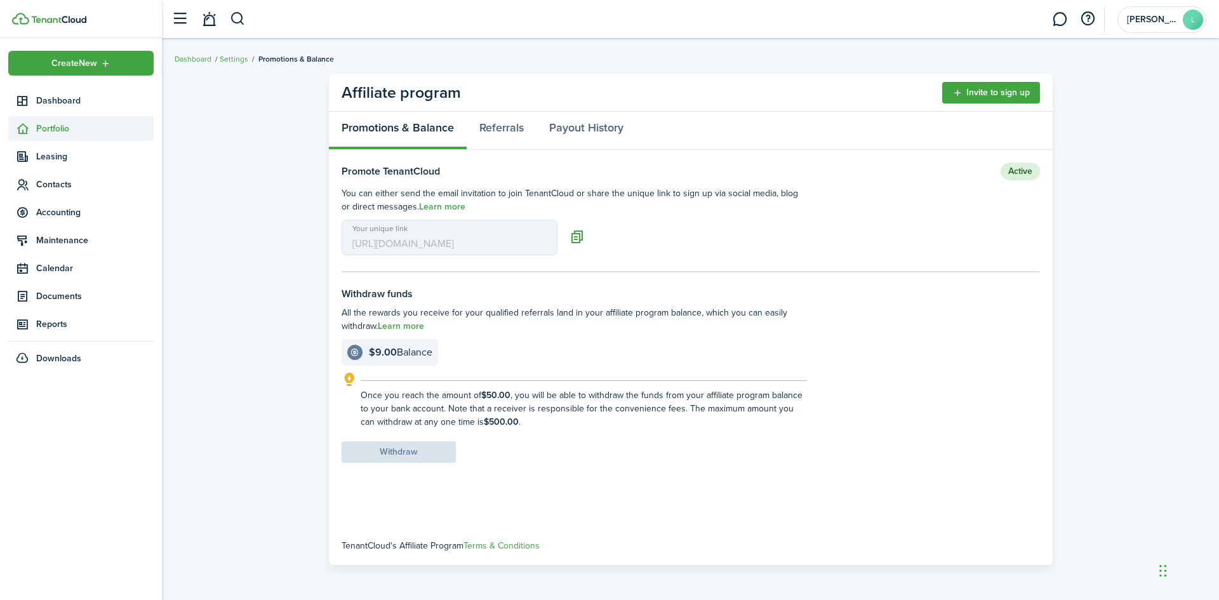
click at [54, 124] on span "Portfolio" at bounding box center [94, 128] width 117 height 13
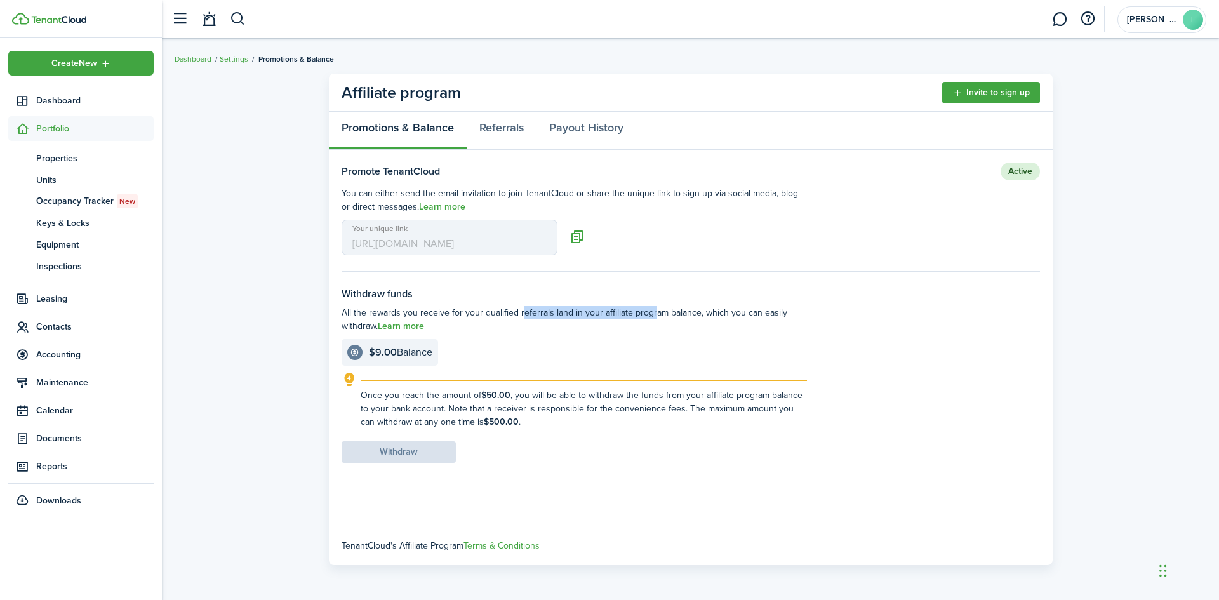
drag, startPoint x: 517, startPoint y: 312, endPoint x: 713, endPoint y: 314, distance: 196.3
click at [678, 316] on settings-fieldset-description "All the rewards you receive for your qualified referrals land in your affiliate…" at bounding box center [575, 319] width 466 height 27
click at [718, 314] on settings-fieldset-description "All the rewards you receive for your qualified referrals land in your affiliate…" at bounding box center [575, 319] width 466 height 27
click at [501, 127] on link "Referrals" at bounding box center [502, 131] width 70 height 38
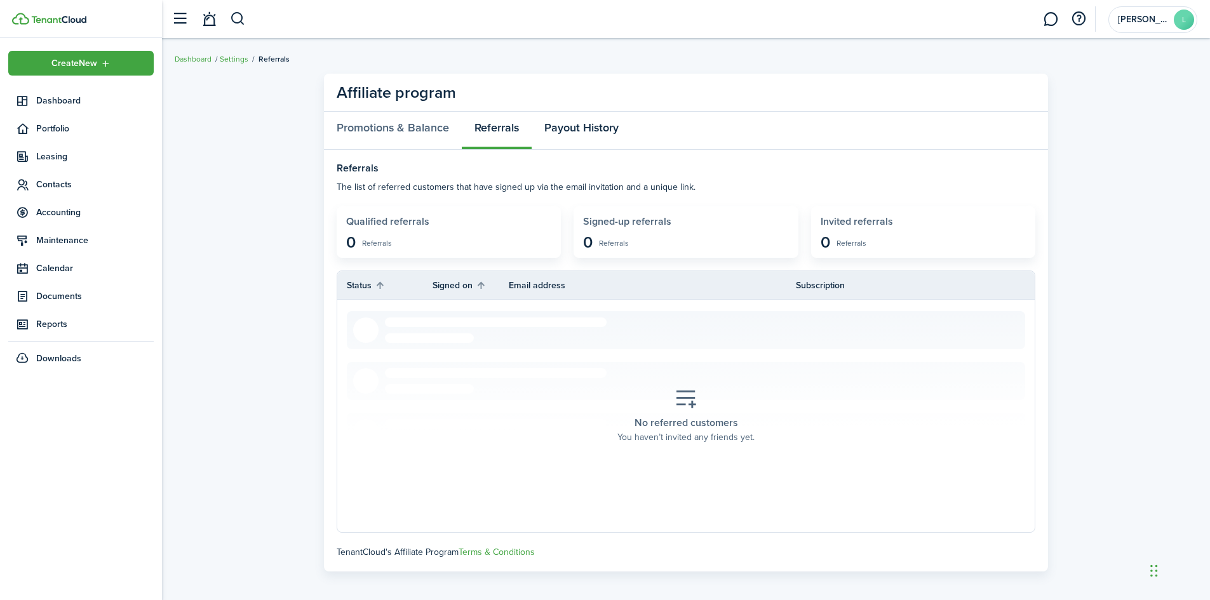
click at [581, 129] on link "Payout History" at bounding box center [582, 131] width 100 height 38
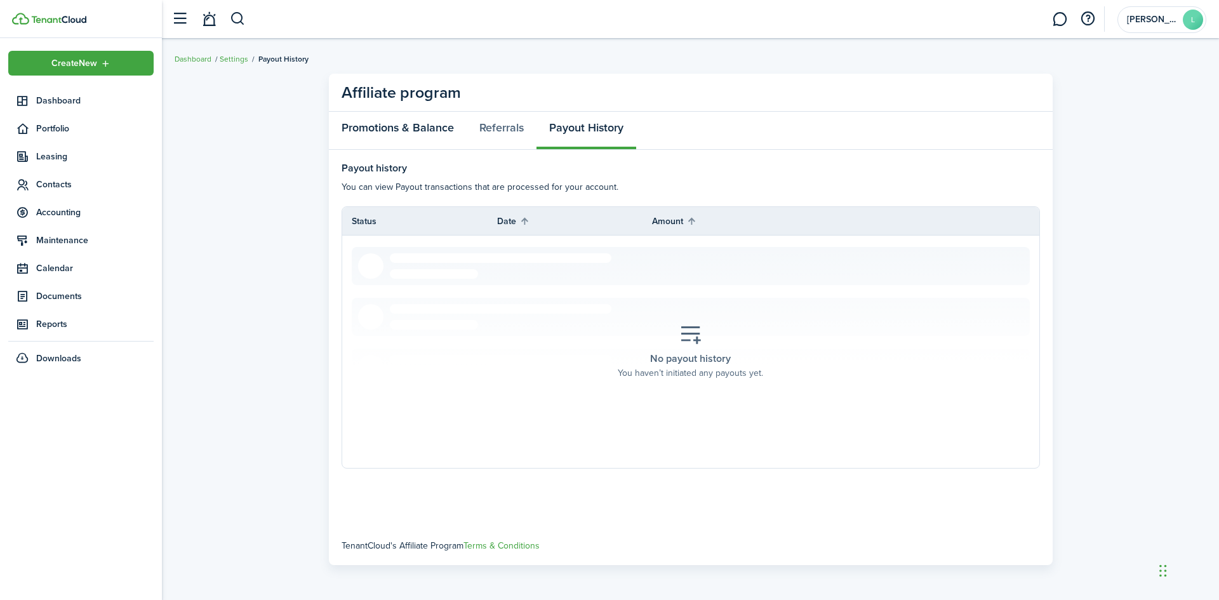
click at [375, 125] on link "Promotions & Balance" at bounding box center [398, 131] width 138 height 38
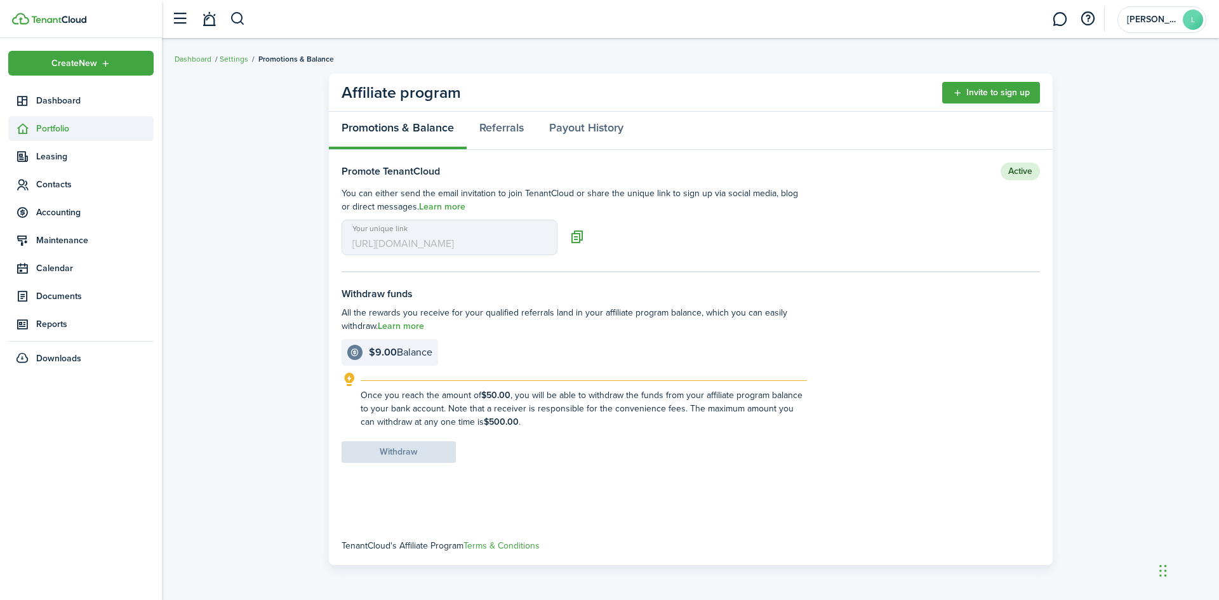
click at [60, 126] on span "Portfolio" at bounding box center [94, 128] width 117 height 13
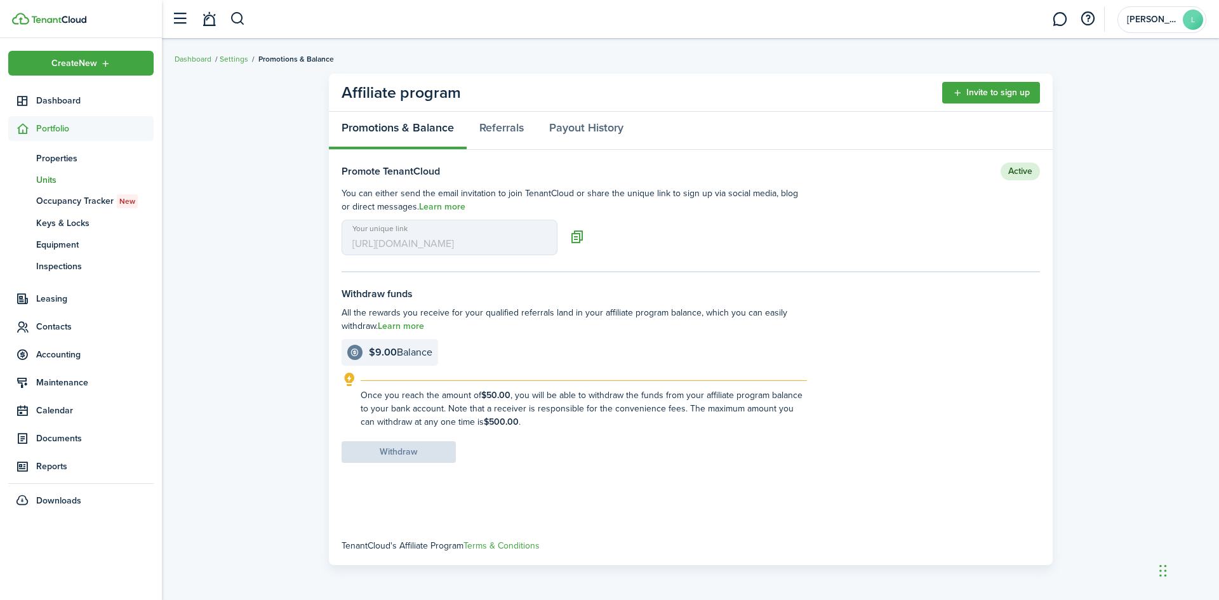
click at [57, 181] on span "Units" at bounding box center [94, 179] width 117 height 13
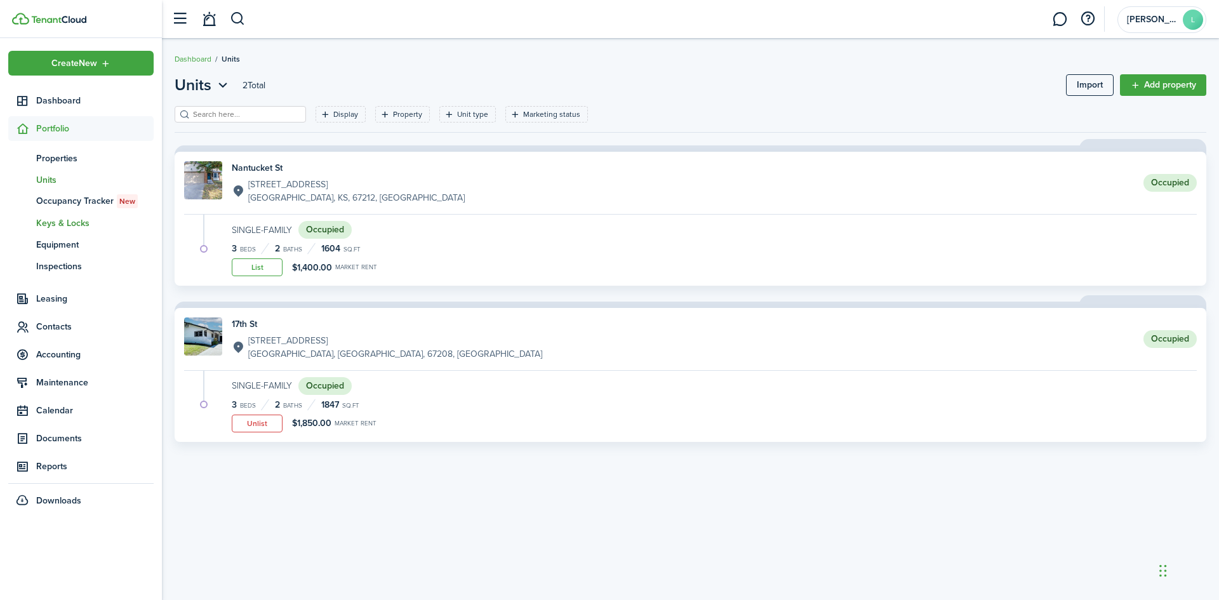
click at [69, 219] on span "Keys & Locks" at bounding box center [94, 223] width 117 height 13
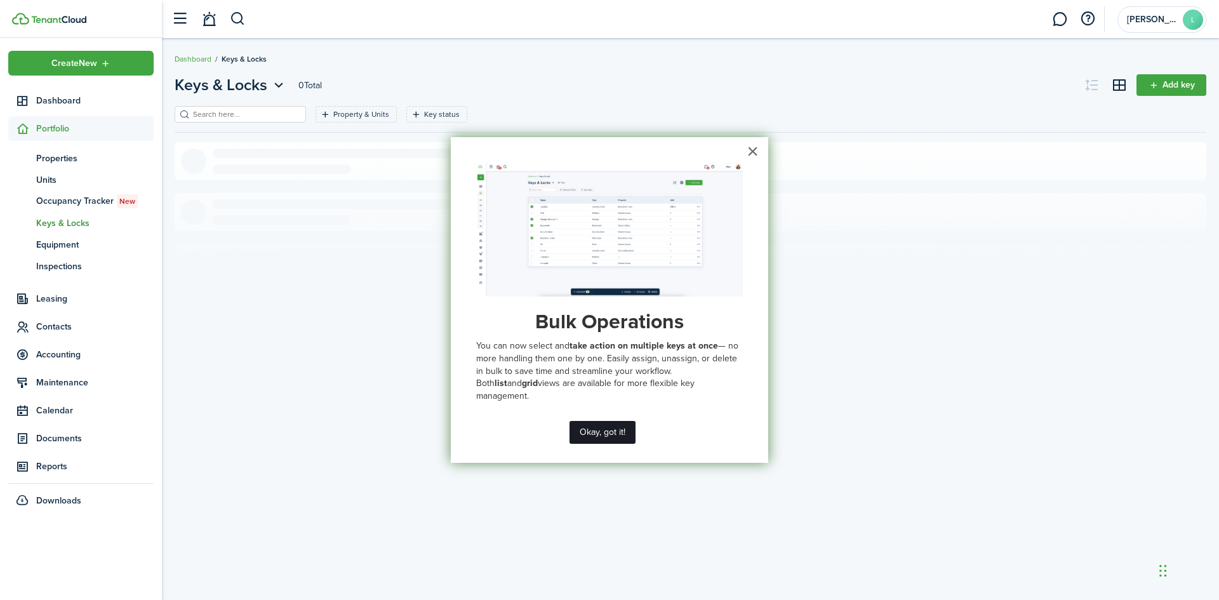
click at [609, 433] on button "Okay, got it!" at bounding box center [603, 432] width 66 height 23
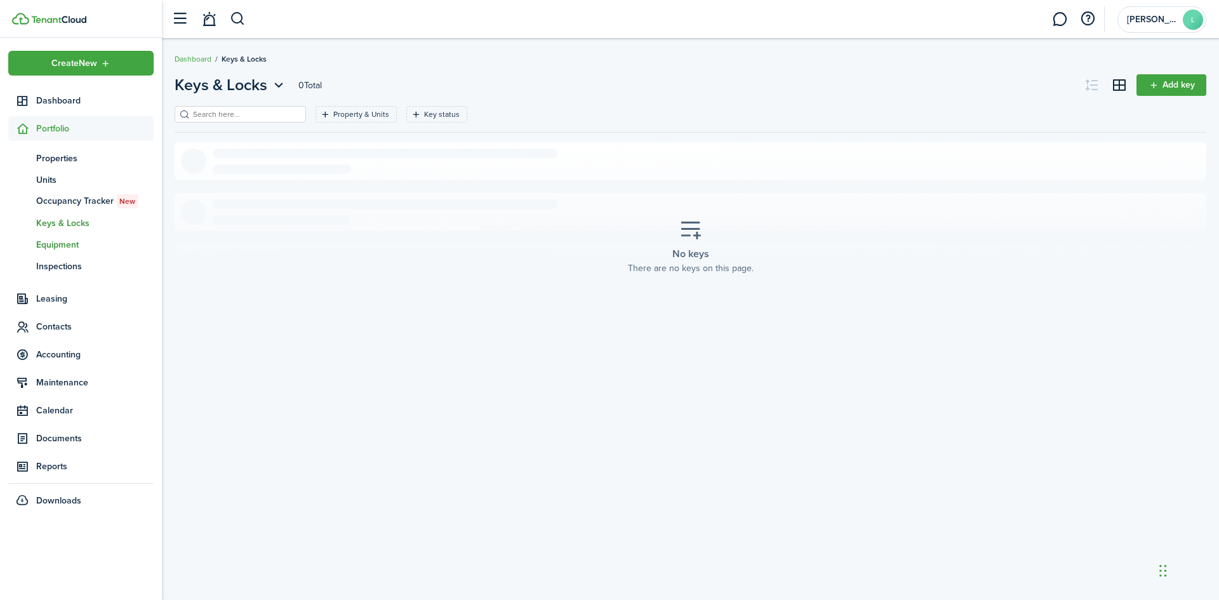
click at [57, 248] on span "Equipment" at bounding box center [94, 244] width 117 height 13
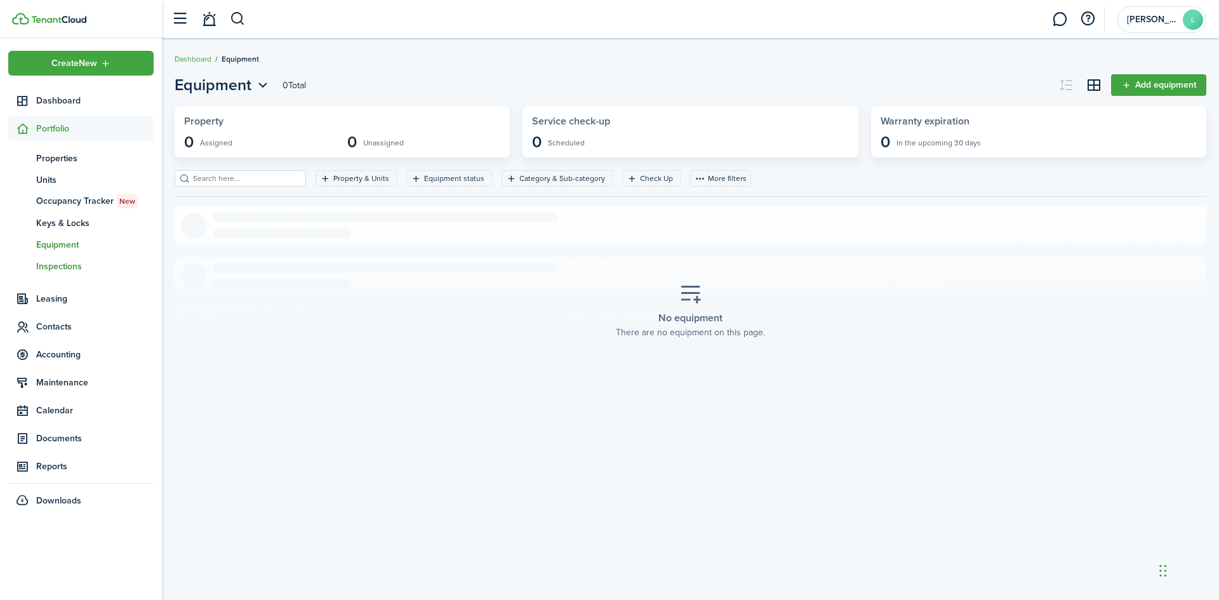
click at [49, 262] on span "Inspections" at bounding box center [94, 266] width 117 height 13
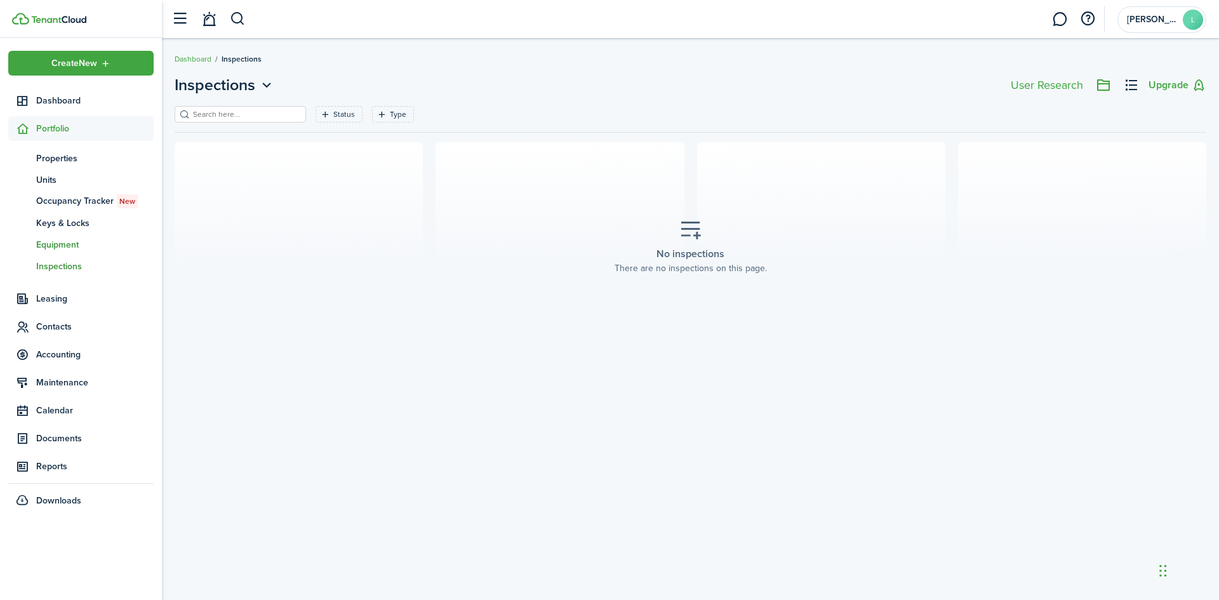
click at [58, 245] on span "Equipment" at bounding box center [94, 244] width 117 height 13
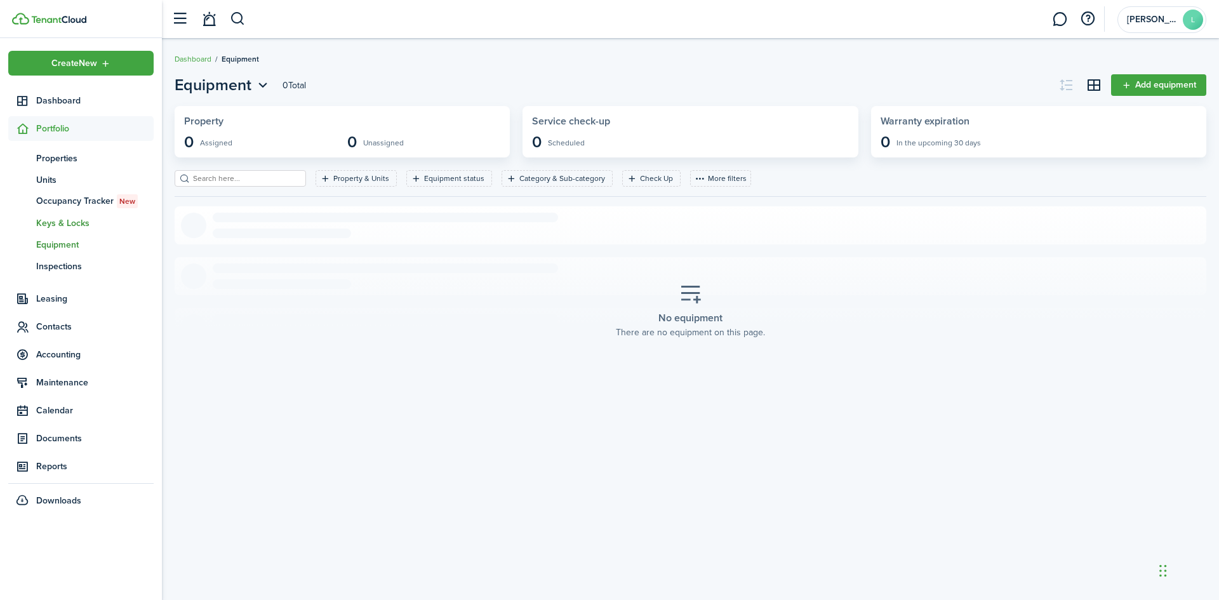
click at [71, 220] on span "Keys & Locks" at bounding box center [94, 223] width 117 height 13
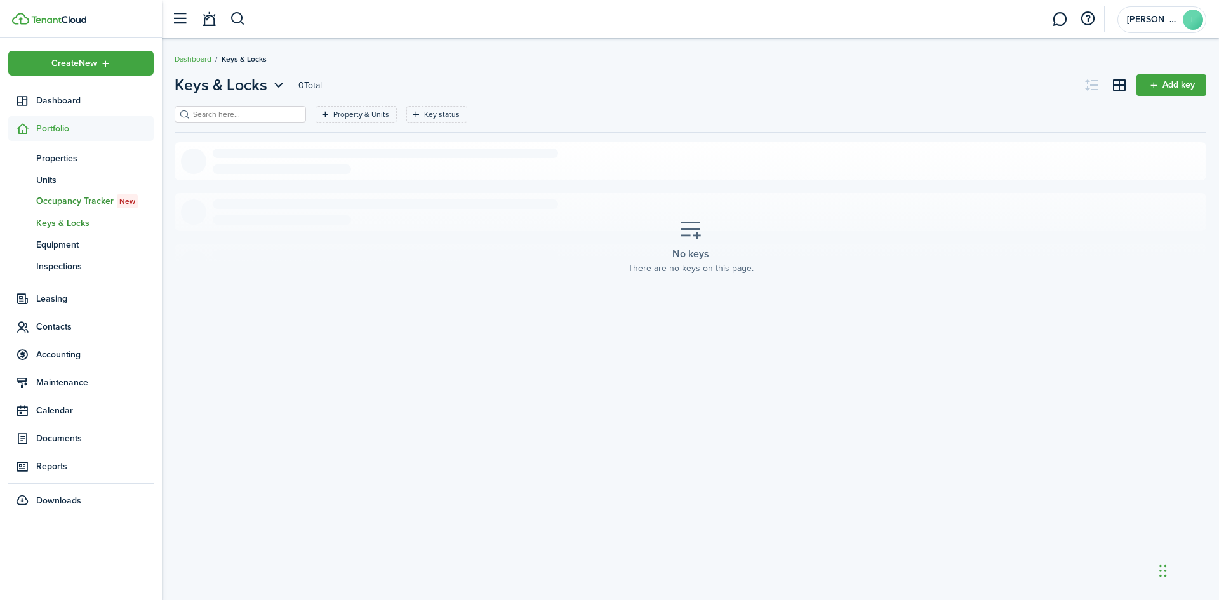
click at [91, 196] on span "Occupancy Tracker New" at bounding box center [94, 201] width 117 height 14
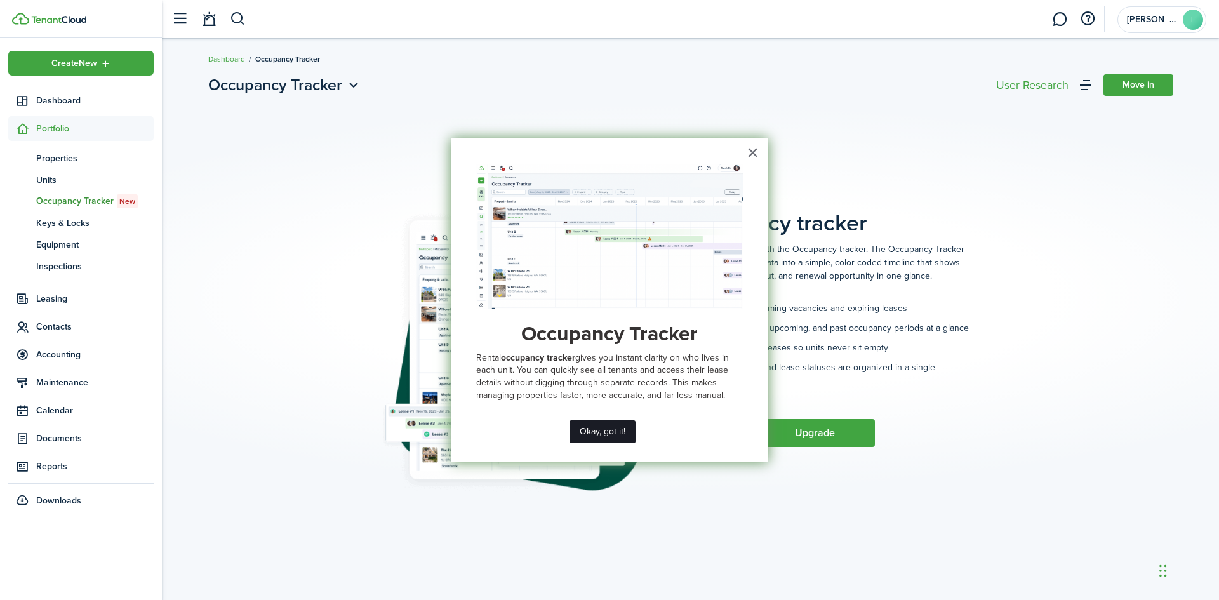
click at [612, 429] on button "Okay, got it!" at bounding box center [603, 431] width 66 height 23
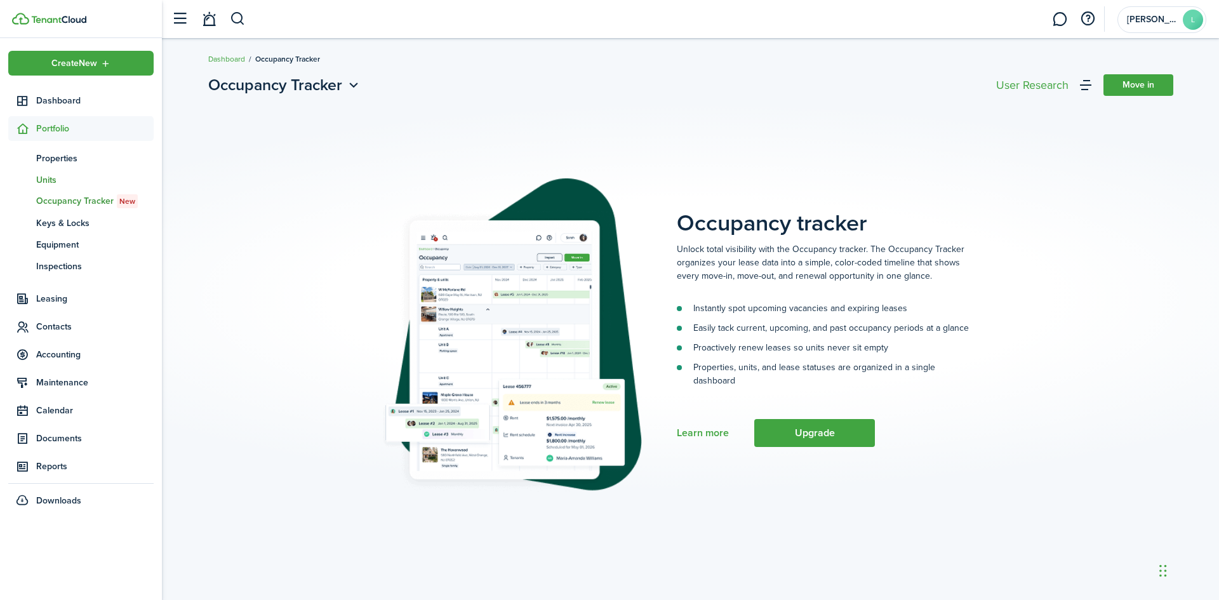
click at [59, 179] on span "Units" at bounding box center [94, 179] width 117 height 13
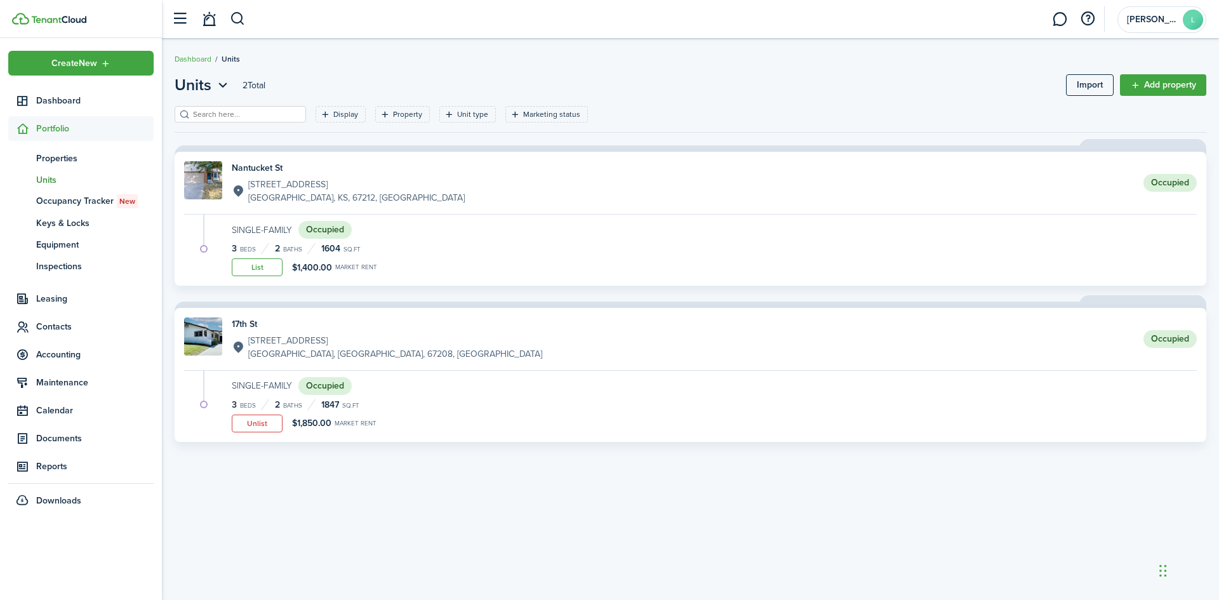
click at [1179, 342] on status "Occupied" at bounding box center [1170, 339] width 53 height 18
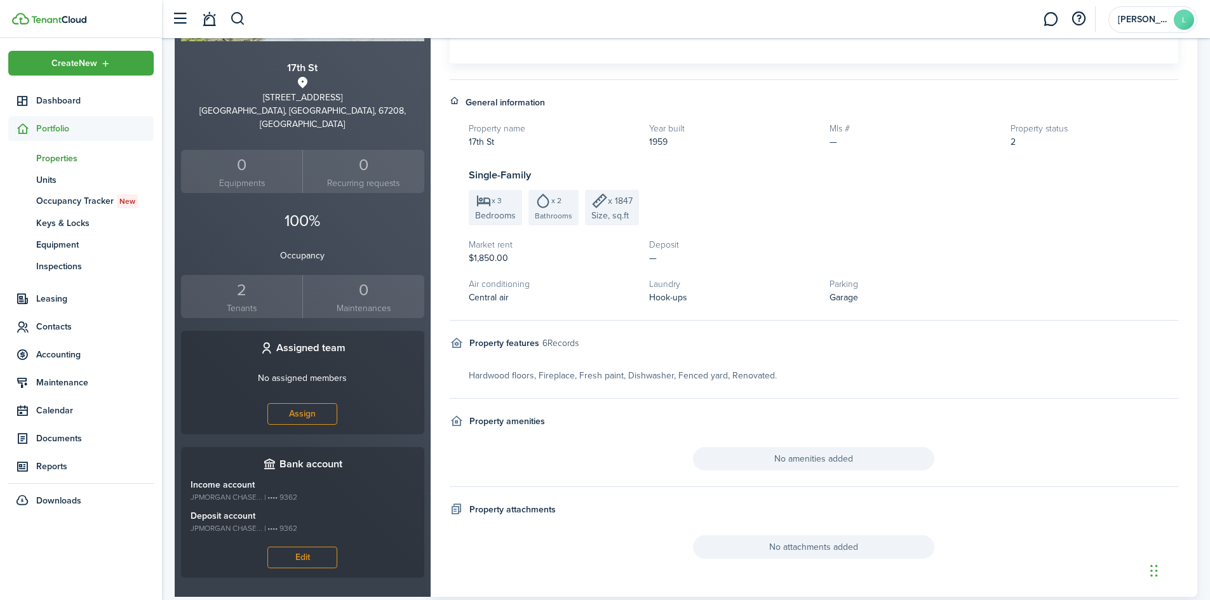
scroll to position [318, 0]
click at [499, 248] on h5 "Market rent" at bounding box center [553, 243] width 168 height 13
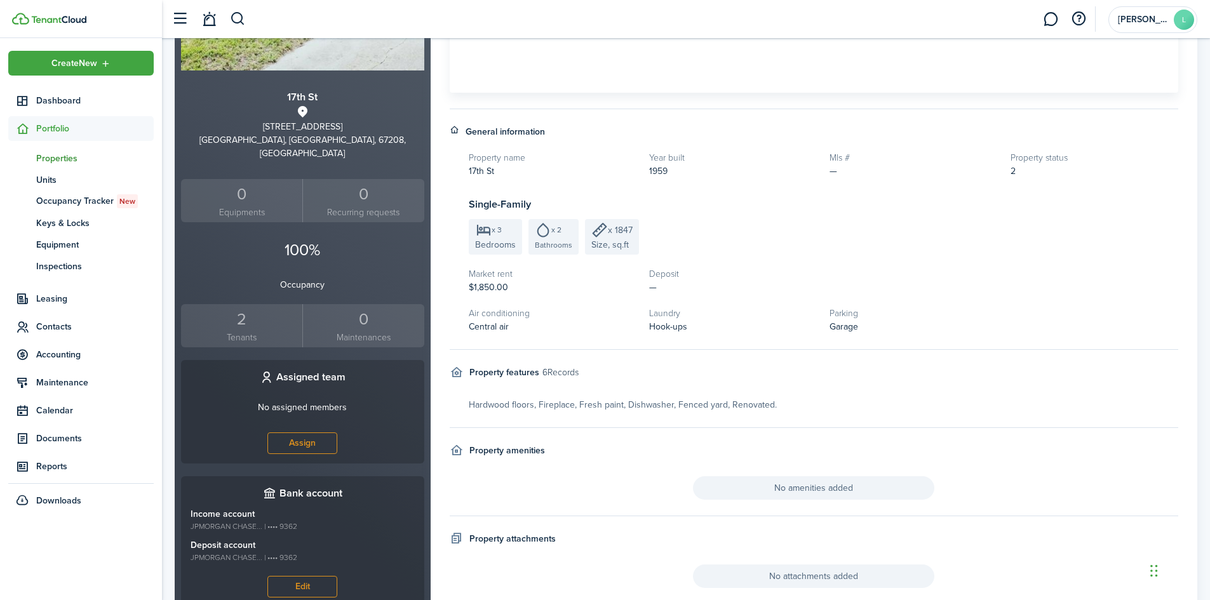
scroll to position [342, 0]
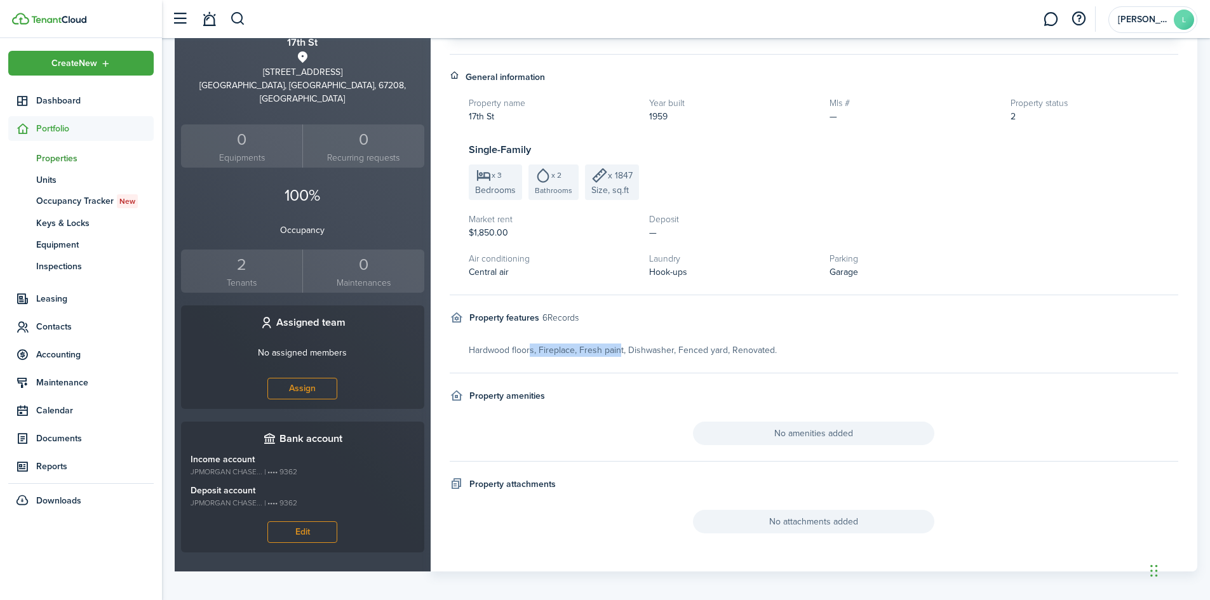
drag, startPoint x: 530, startPoint y: 349, endPoint x: 706, endPoint y: 356, distance: 176.1
click at [665, 355] on div "Hardwood floors, Fireplace, Fresh paint, Dishwasher, Fenced yard, Renovated." at bounding box center [824, 350] width 710 height 13
click at [711, 355] on div "Hardwood floors, Fireplace, Fresh paint, Dishwasher, Fenced yard, Renovated." at bounding box center [824, 350] width 710 height 13
click at [51, 293] on span "Leasing" at bounding box center [94, 298] width 117 height 13
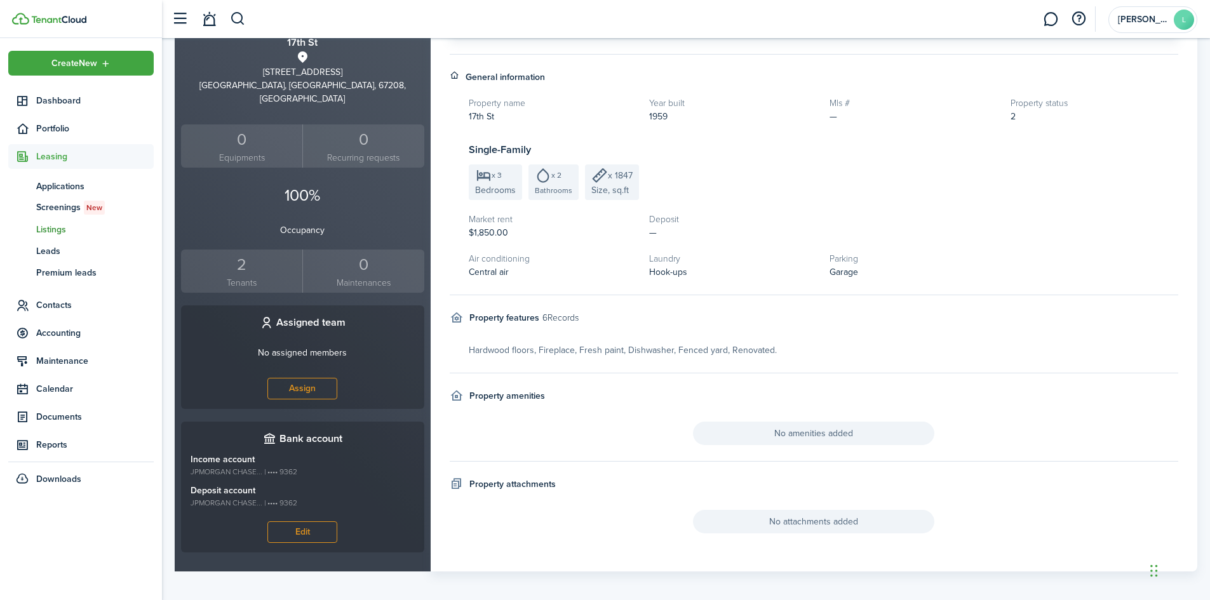
click at [65, 222] on link "ls Listings" at bounding box center [80, 229] width 145 height 22
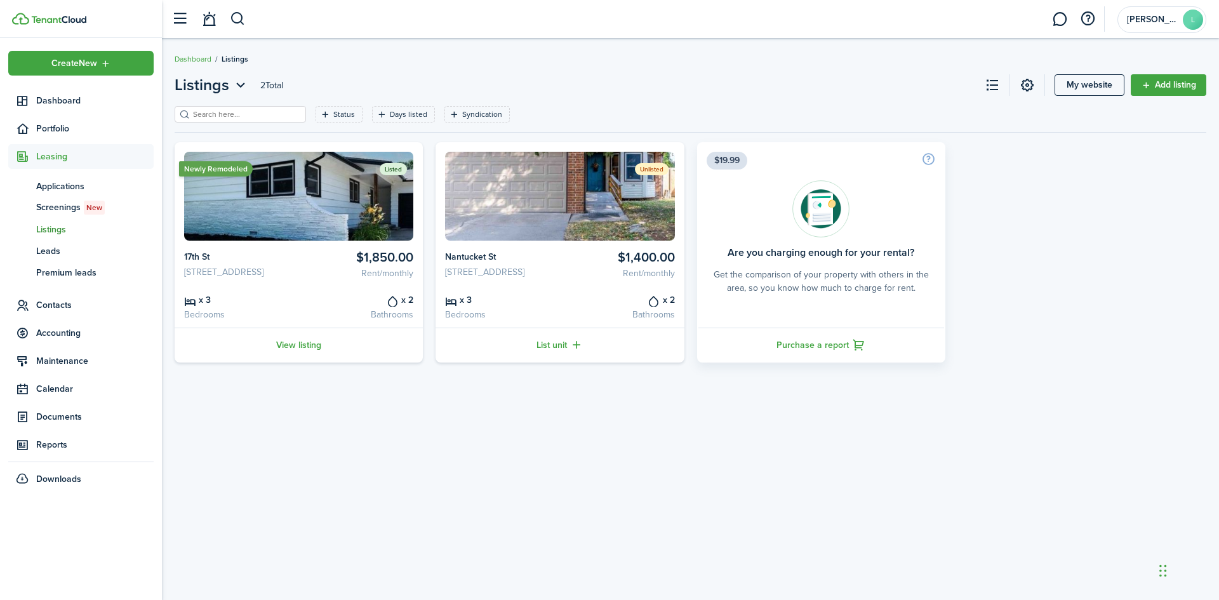
click at [262, 243] on card-listing "Newly Remodeled Listed $1,850.00 Rent/monthly [GEOGRAPHIC_DATA][STREET_ADDRESS]…" at bounding box center [299, 252] width 248 height 220
click at [302, 359] on link "View listing" at bounding box center [299, 345] width 248 height 35
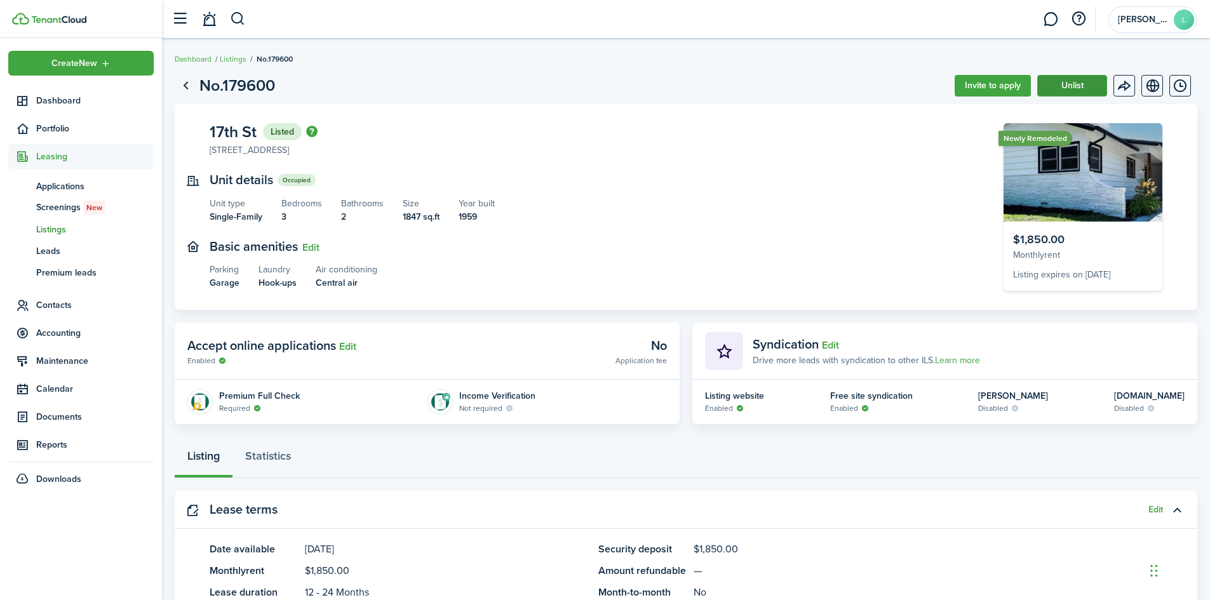
click at [1087, 86] on button "Unlist" at bounding box center [1072, 86] width 70 height 22
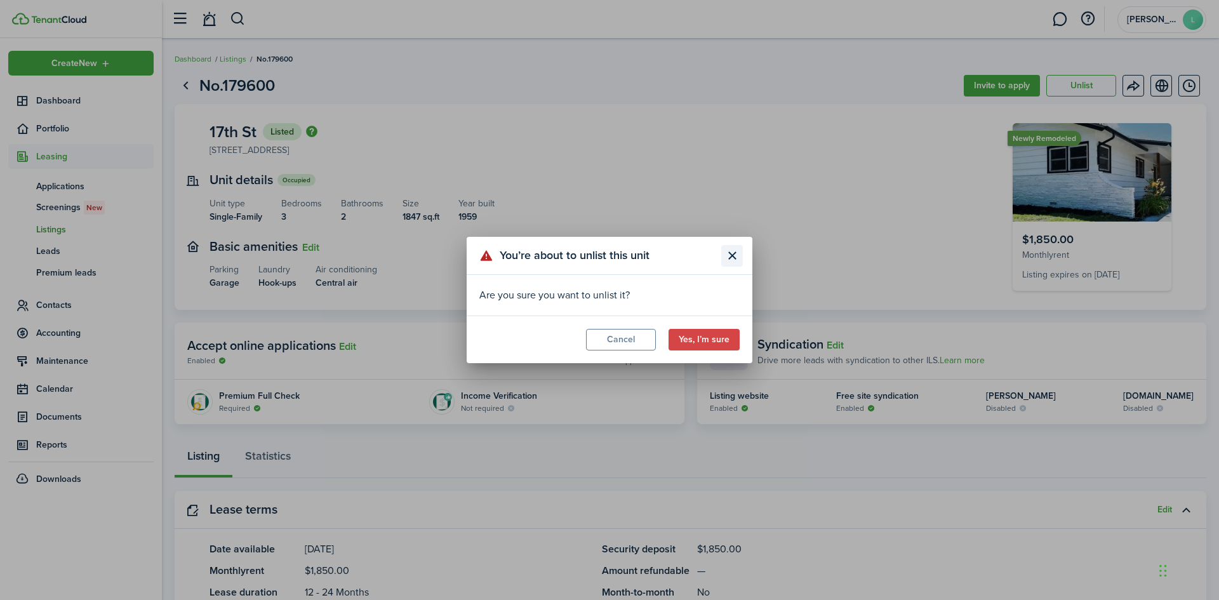
click at [729, 259] on button "Close modal" at bounding box center [732, 256] width 22 height 22
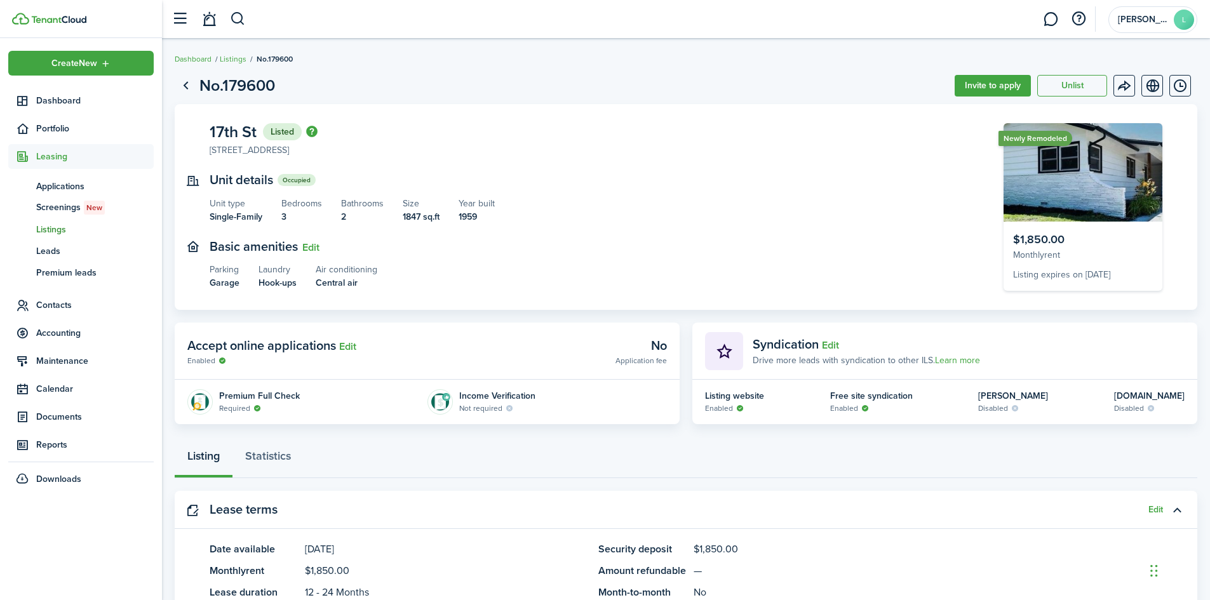
click at [313, 133] on img "button" at bounding box center [311, 131] width 11 height 11
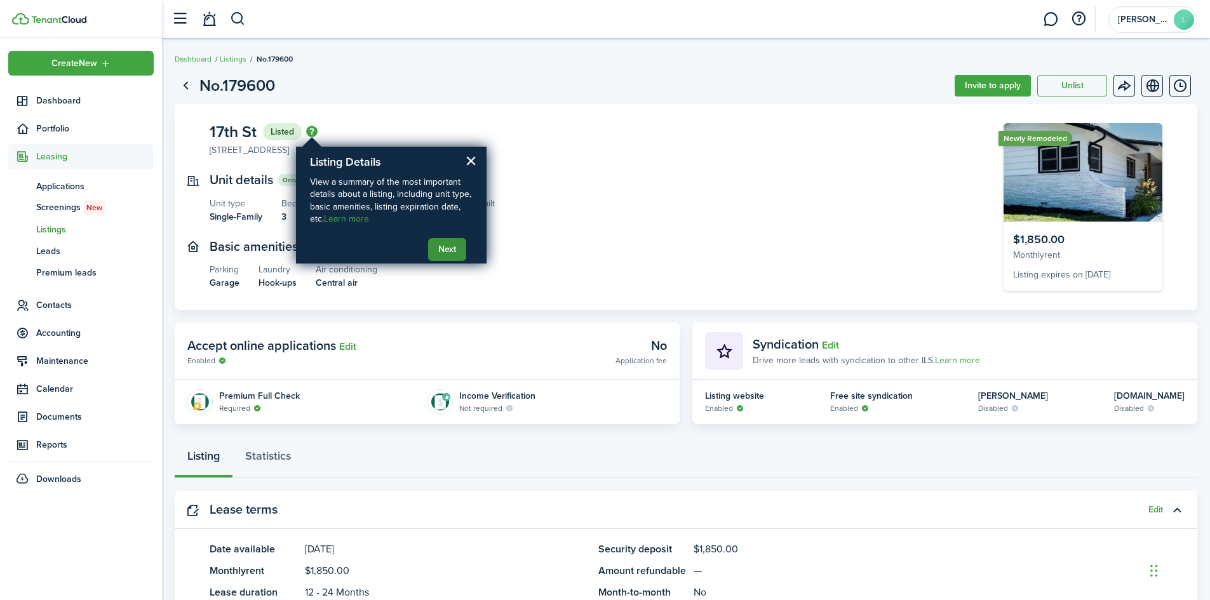
click at [435, 245] on button "Next" at bounding box center [447, 249] width 38 height 23
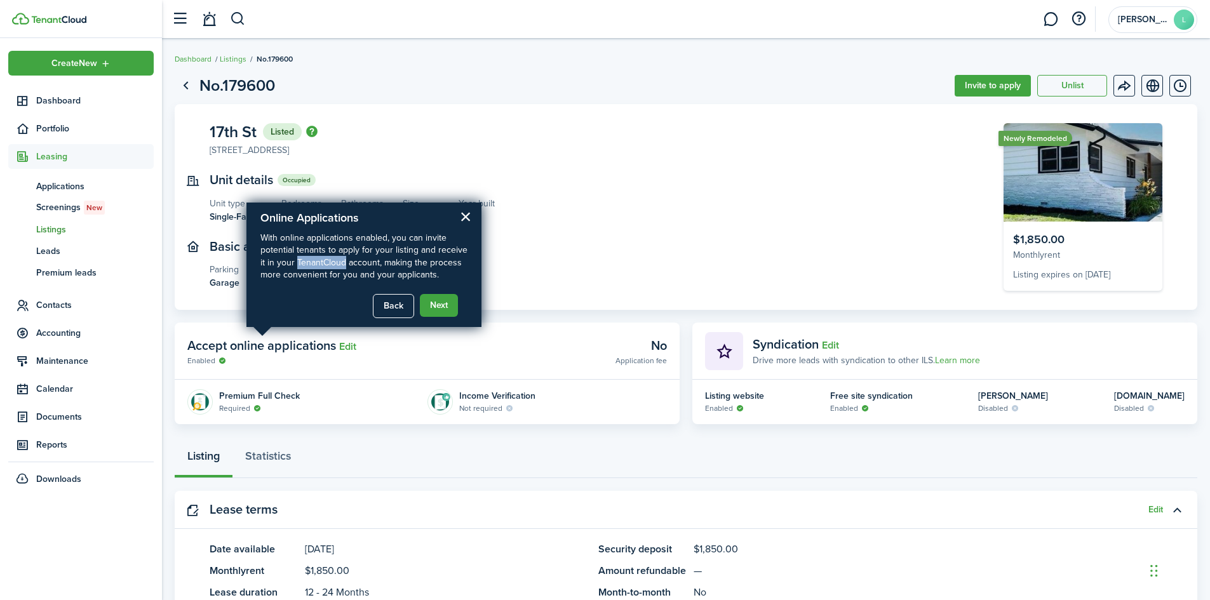
drag, startPoint x: 295, startPoint y: 268, endPoint x: 392, endPoint y: 268, distance: 97.2
click at [349, 268] on p "With online applications enabled, you can invite potential tenants to apply for…" at bounding box center [363, 257] width 207 height 50
click at [417, 264] on p "With online applications enabled, you can invite potential tenants to apply for…" at bounding box center [363, 257] width 207 height 50
drag, startPoint x: 276, startPoint y: 239, endPoint x: 356, endPoint y: 239, distance: 79.4
click at [339, 239] on p "With online applications enabled, you can invite potential tenants to apply for…" at bounding box center [363, 257] width 207 height 50
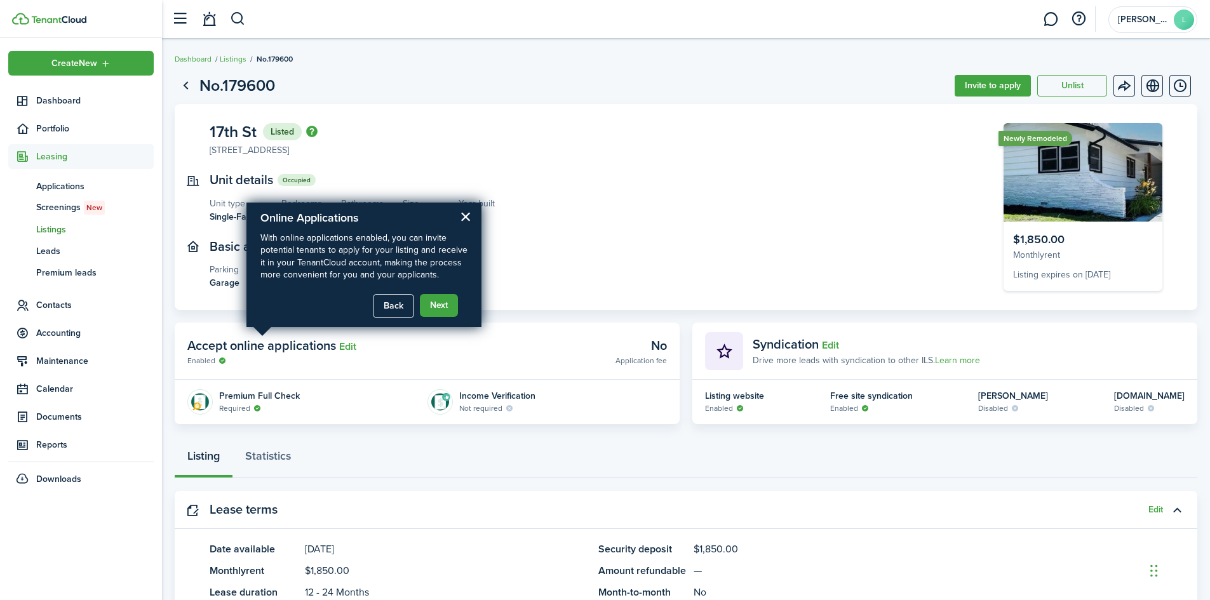
click at [363, 239] on p "With online applications enabled, you can invite potential tenants to apply for…" at bounding box center [363, 257] width 207 height 50
click at [464, 215] on button "×" at bounding box center [466, 216] width 12 height 20
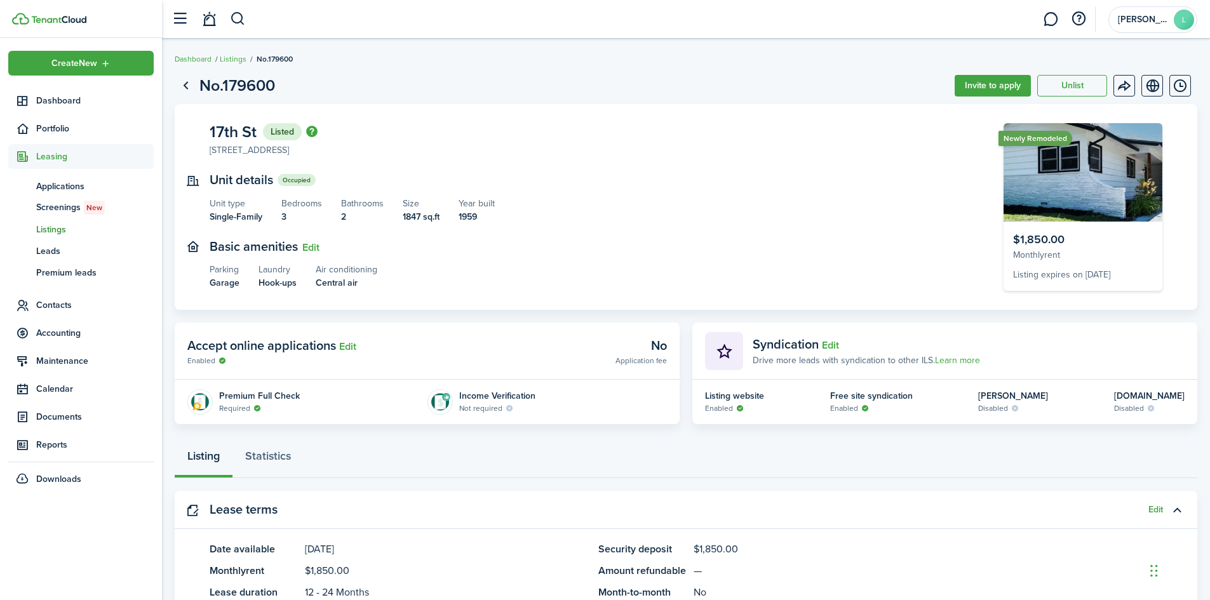
click at [52, 230] on span "Listings" at bounding box center [94, 229] width 117 height 13
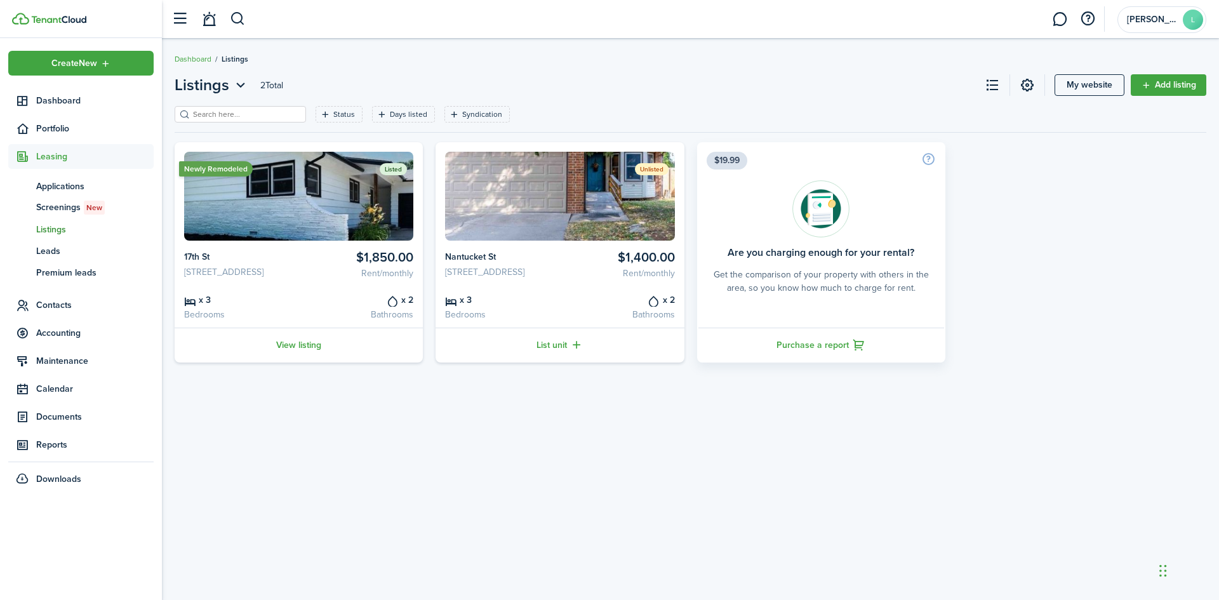
click at [248, 239] on img at bounding box center [298, 196] width 229 height 89
click at [292, 356] on link "View listing" at bounding box center [299, 345] width 248 height 35
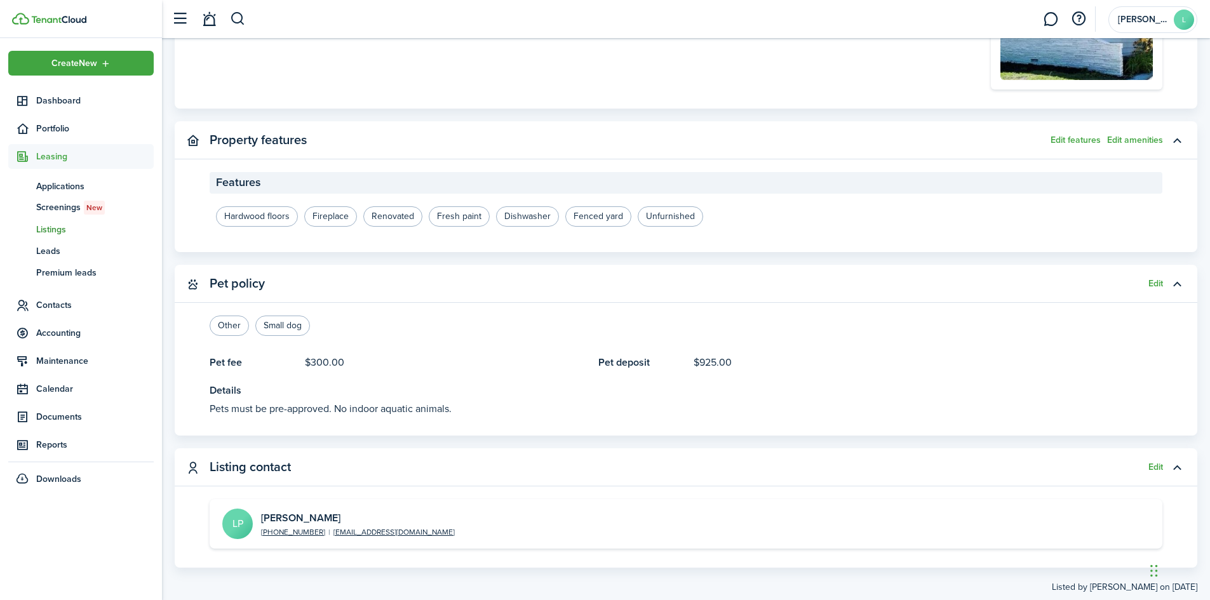
scroll to position [1048, 0]
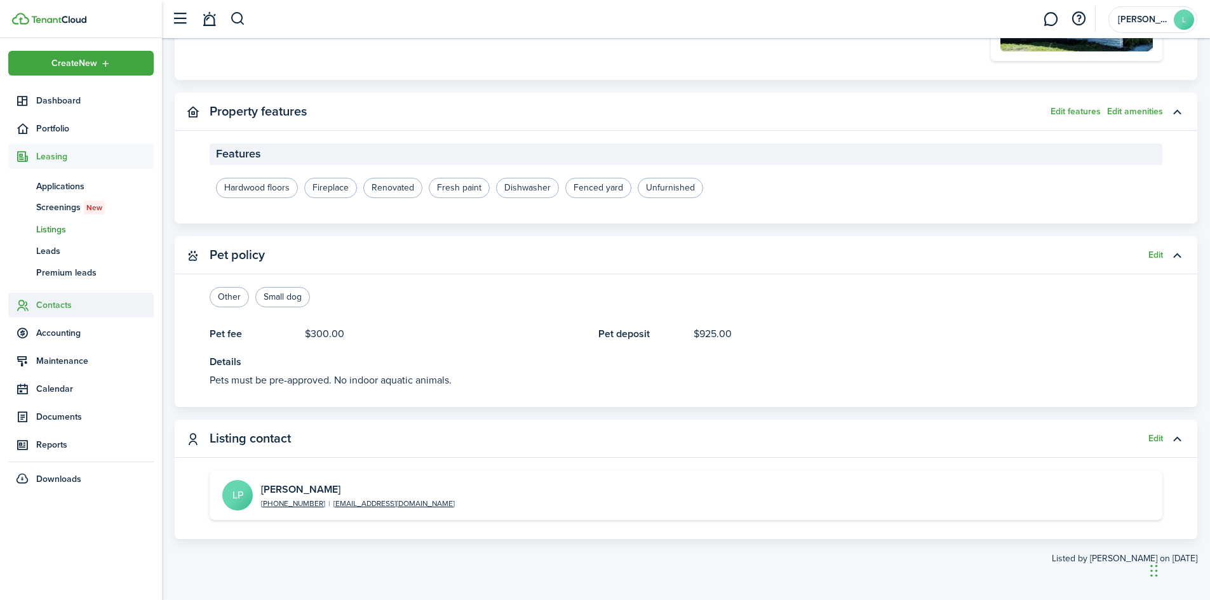
click at [61, 306] on span "Contacts" at bounding box center [94, 304] width 117 height 13
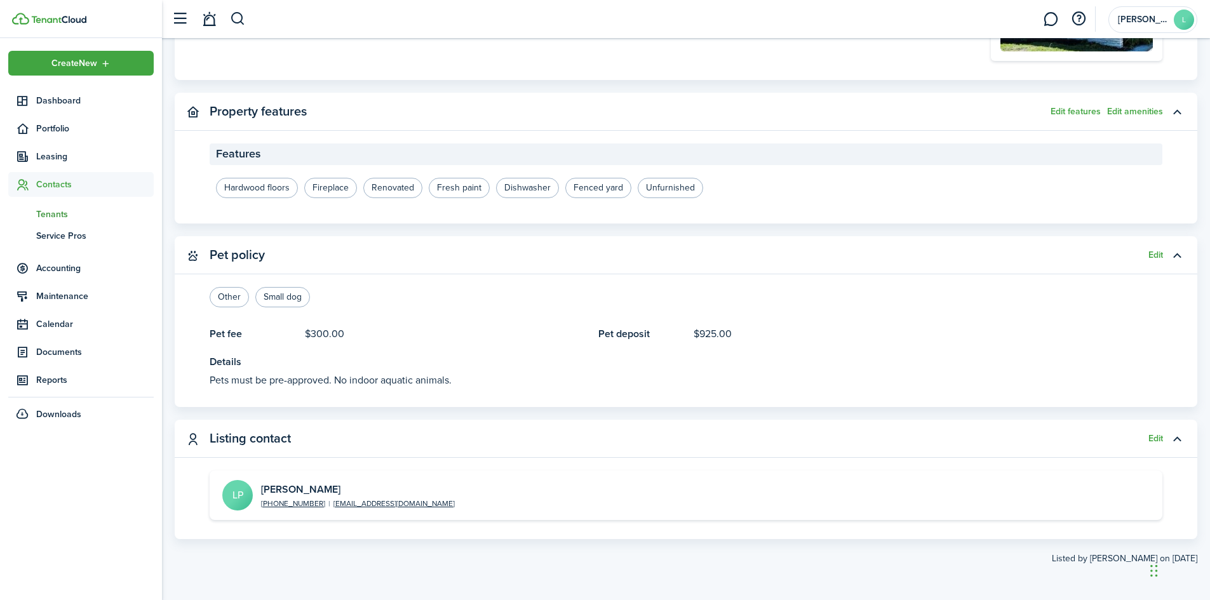
click at [79, 216] on span "Tenants" at bounding box center [94, 214] width 117 height 13
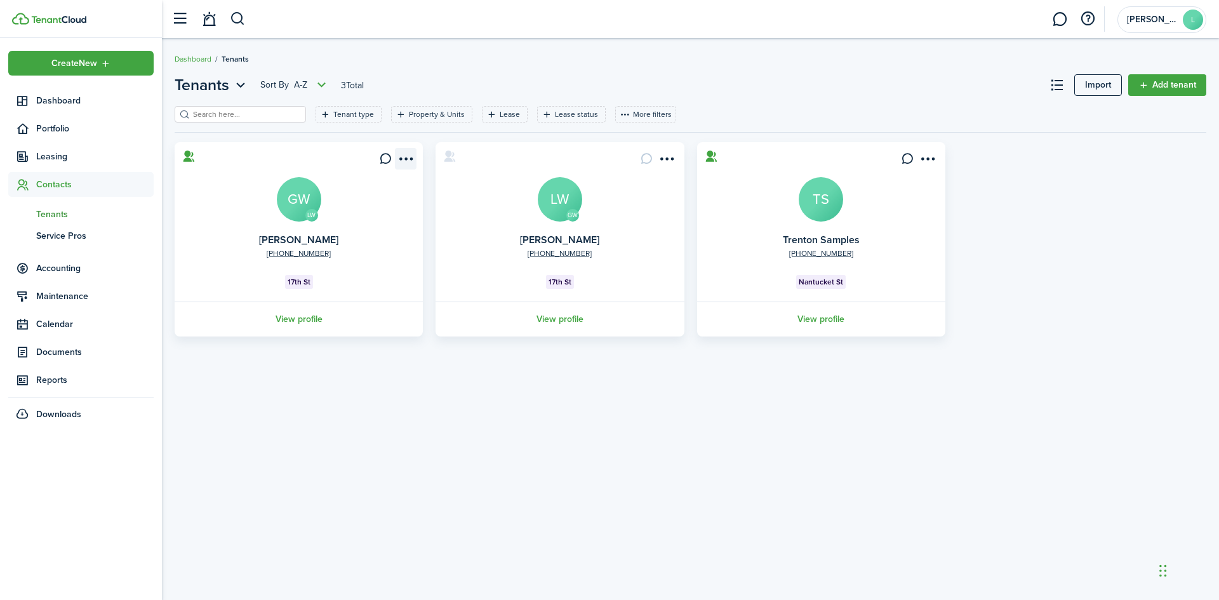
click at [406, 159] on menu-btn-icon "Open menu" at bounding box center [406, 159] width 22 height 22
click at [349, 232] on link "Move in" at bounding box center [359, 231] width 111 height 22
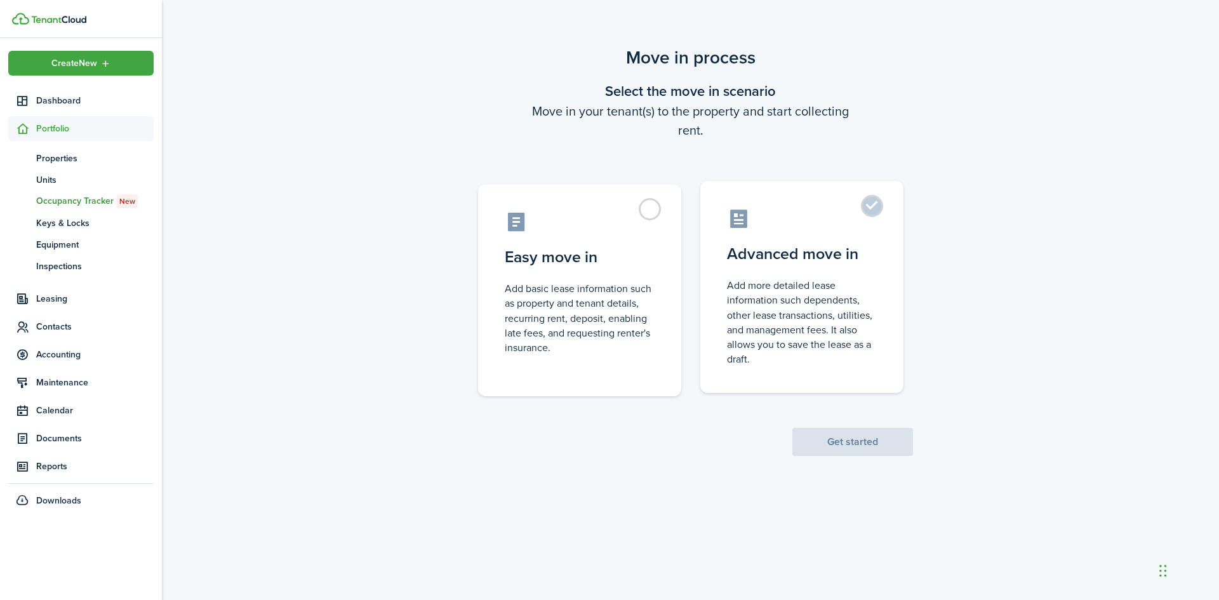
click at [859, 211] on control-radio-card-icon at bounding box center [802, 219] width 150 height 22
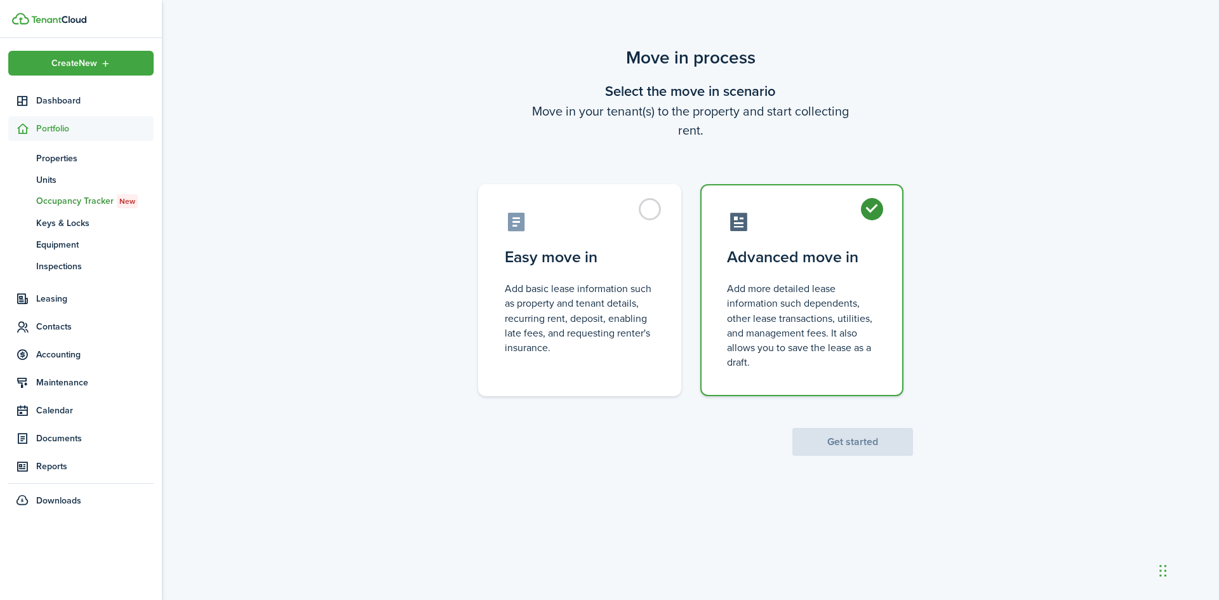
radio input "true"
click at [834, 445] on button "Get started" at bounding box center [853, 442] width 121 height 28
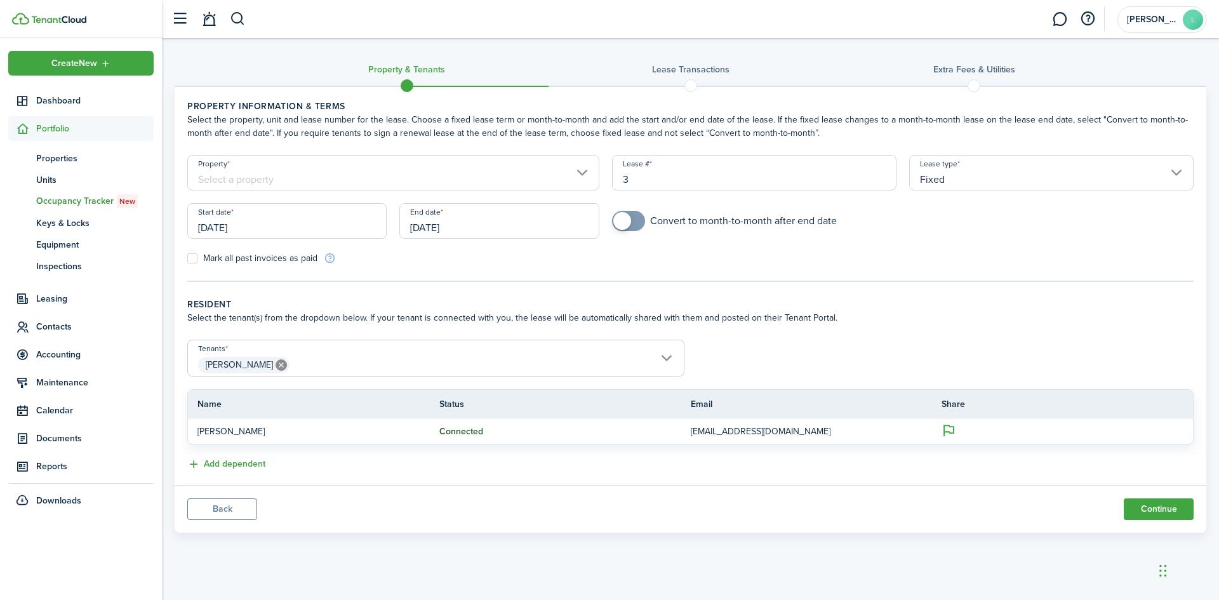
click at [283, 175] on input "Property" at bounding box center [393, 173] width 412 height 36
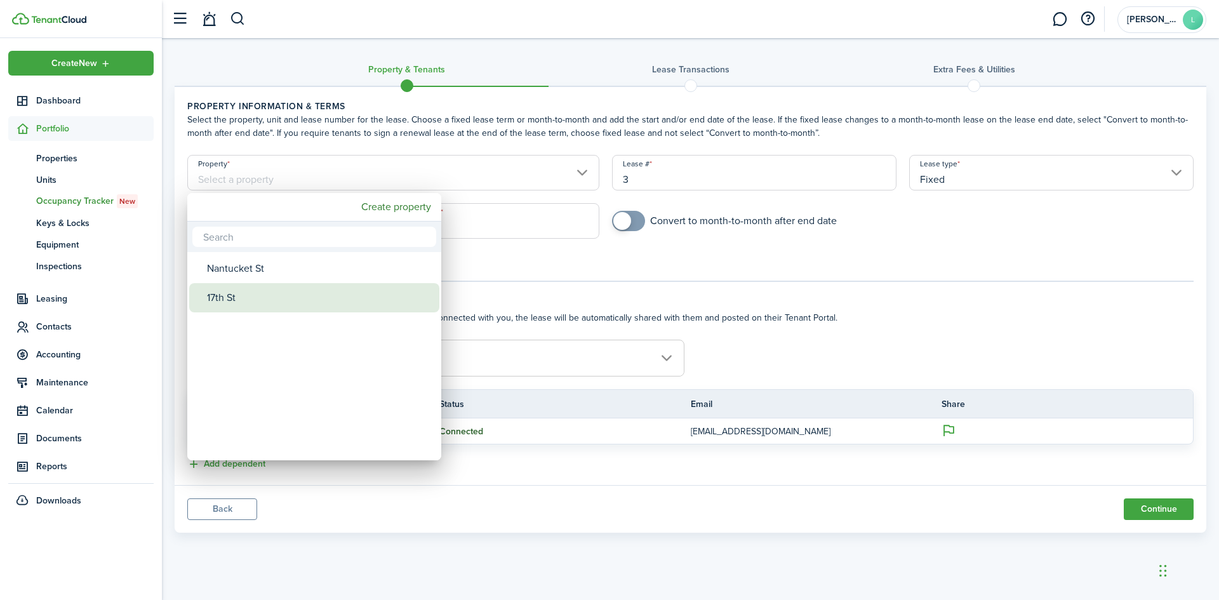
click at [231, 297] on div "17th St" at bounding box center [319, 297] width 225 height 29
type input "17th St"
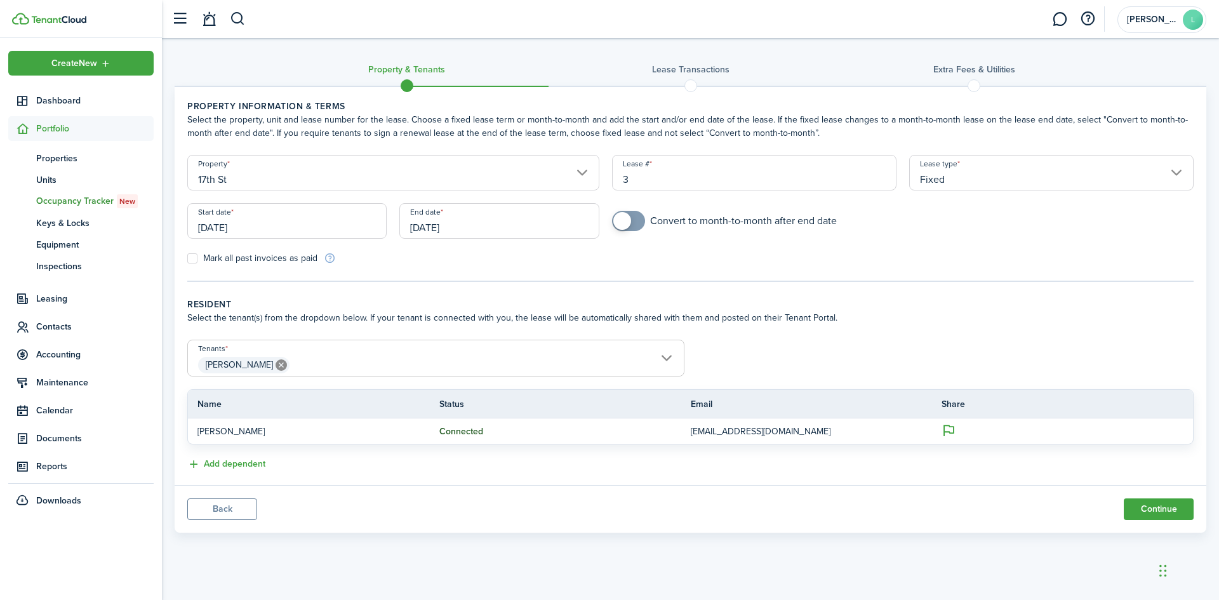
click at [682, 183] on input "3" at bounding box center [754, 173] width 285 height 36
click at [81, 295] on span "Leasing" at bounding box center [94, 298] width 117 height 13
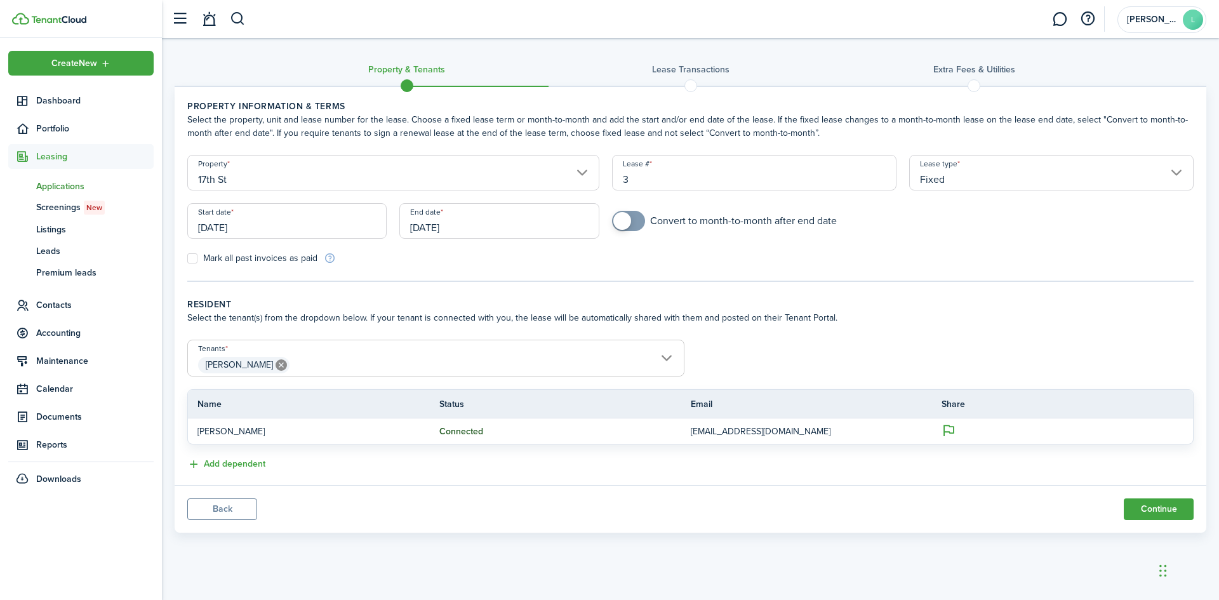
click at [92, 180] on span "Applications" at bounding box center [94, 186] width 117 height 13
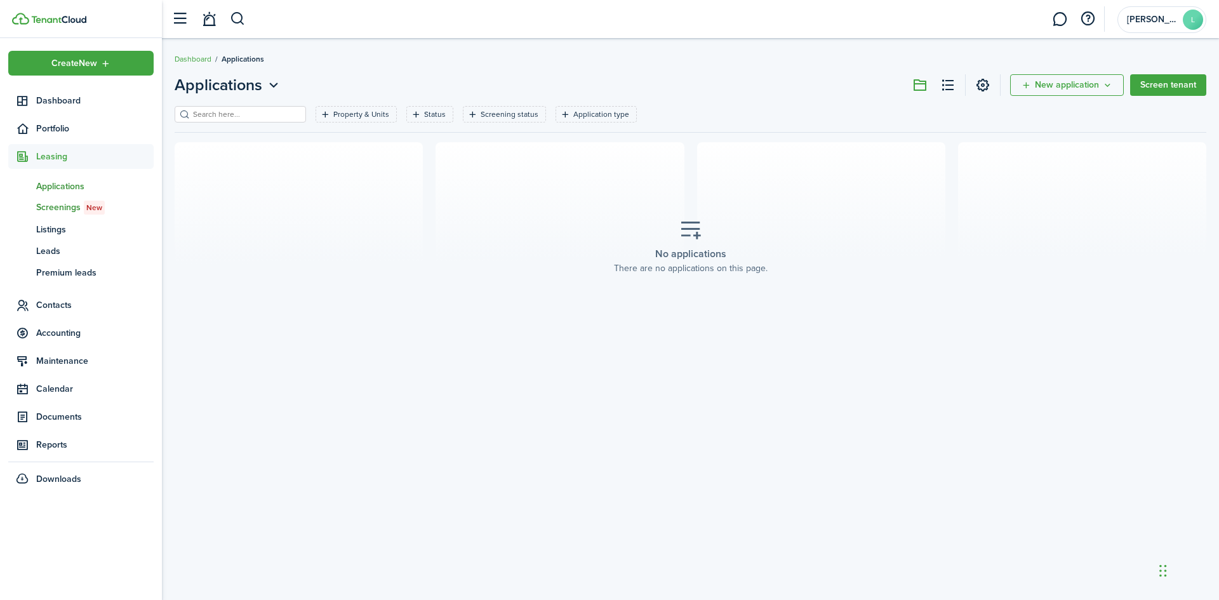
click at [74, 203] on span "Screenings New" at bounding box center [94, 208] width 117 height 14
click at [60, 228] on span "Listings" at bounding box center [94, 229] width 117 height 13
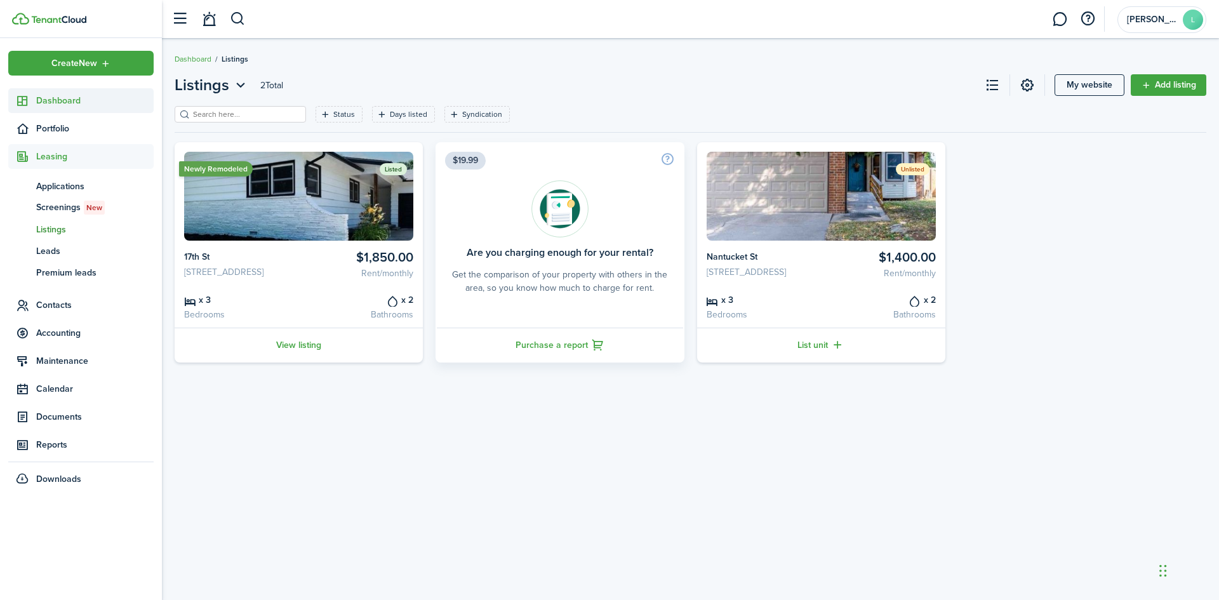
click at [67, 102] on span "Dashboard" at bounding box center [94, 100] width 117 height 13
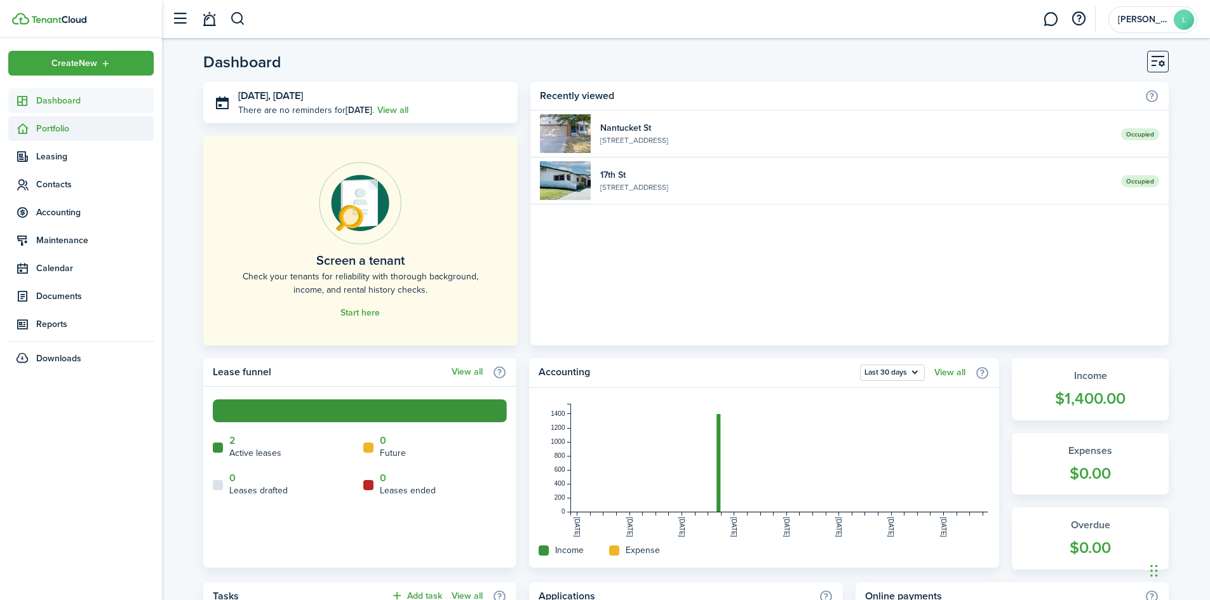
click at [54, 128] on span "Portfolio" at bounding box center [94, 128] width 117 height 13
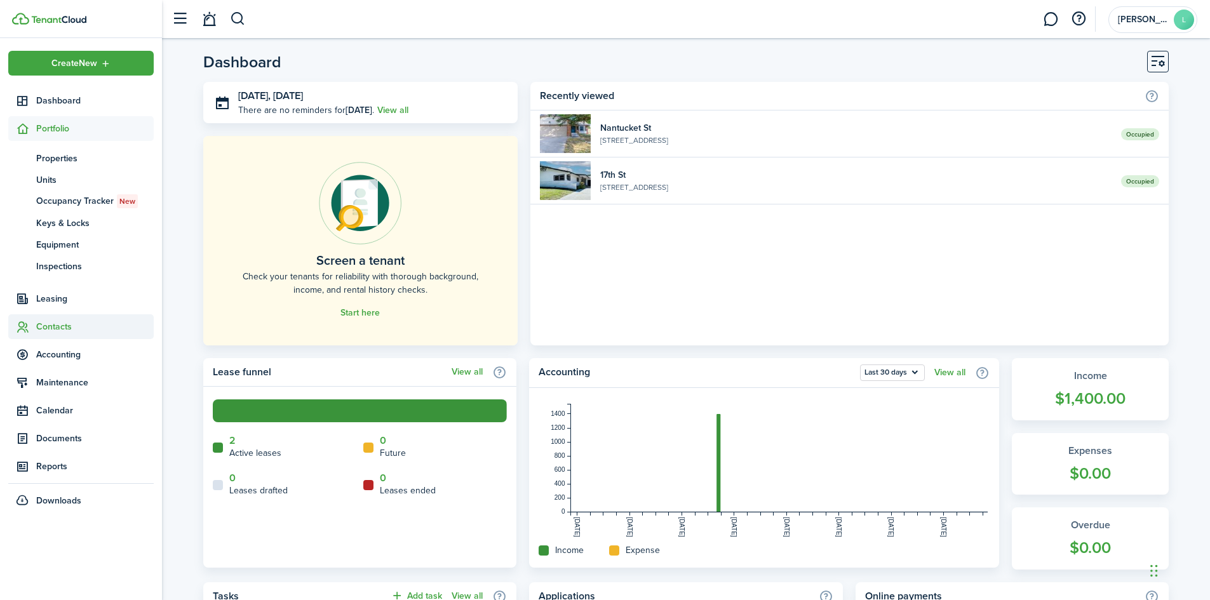
click at [69, 331] on span "Contacts" at bounding box center [94, 326] width 117 height 13
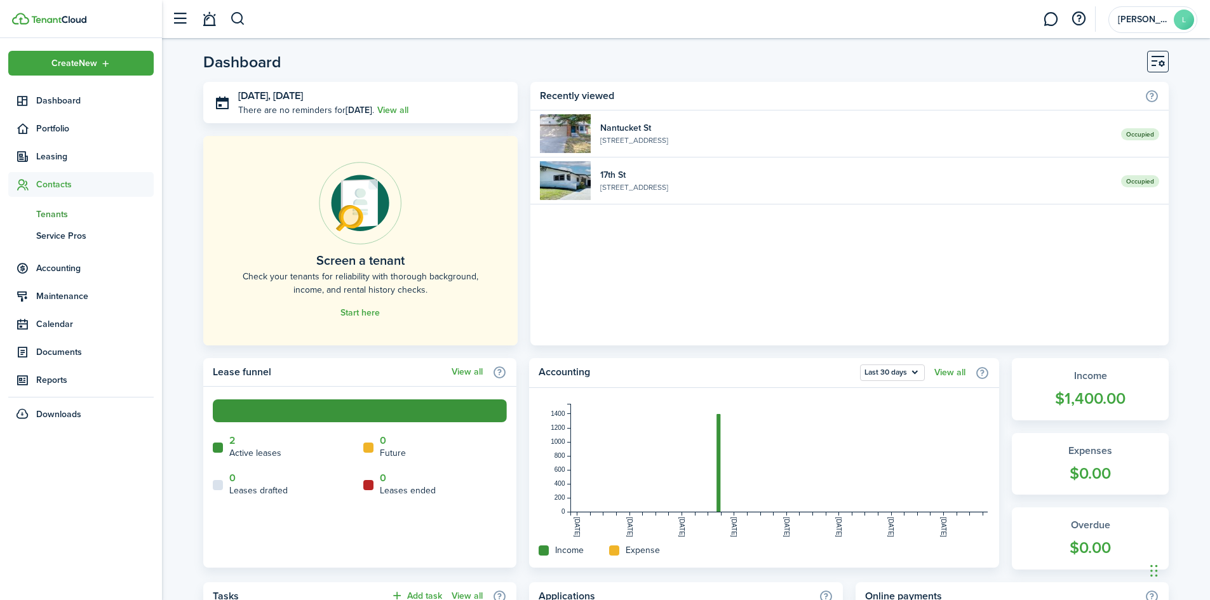
click at [89, 218] on span "Tenants" at bounding box center [94, 214] width 117 height 13
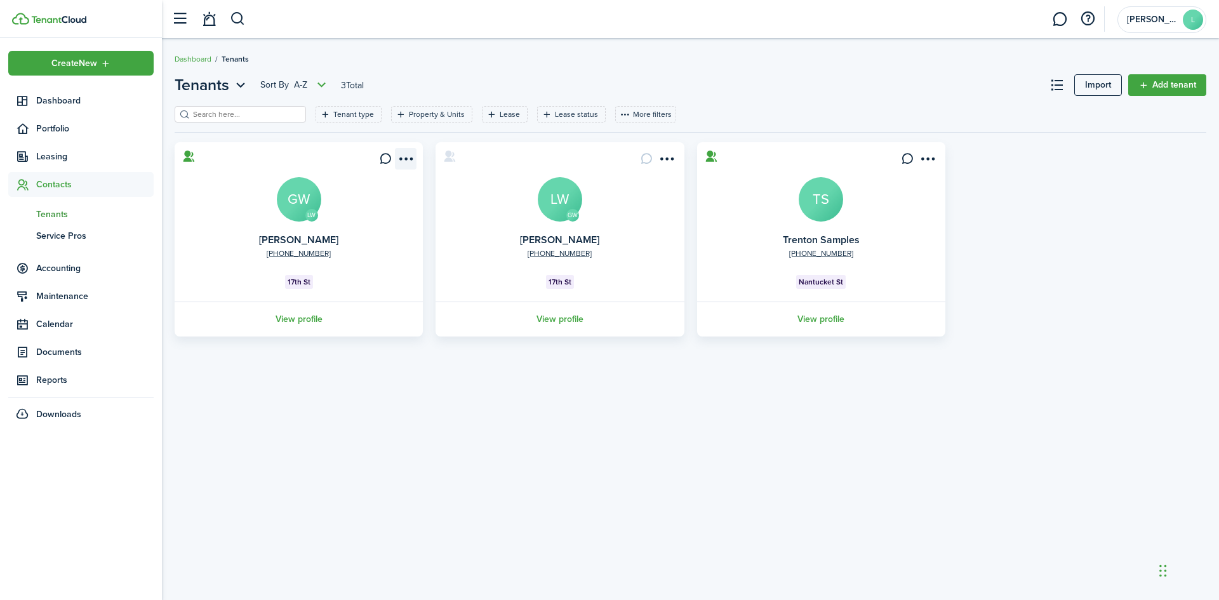
click at [403, 154] on menu-btn-icon "Open menu" at bounding box center [406, 159] width 22 height 22
click at [361, 232] on link "Move in" at bounding box center [359, 231] width 111 height 22
click at [304, 281] on span "17th St" at bounding box center [299, 281] width 23 height 11
click at [294, 318] on link "View profile" at bounding box center [299, 319] width 252 height 35
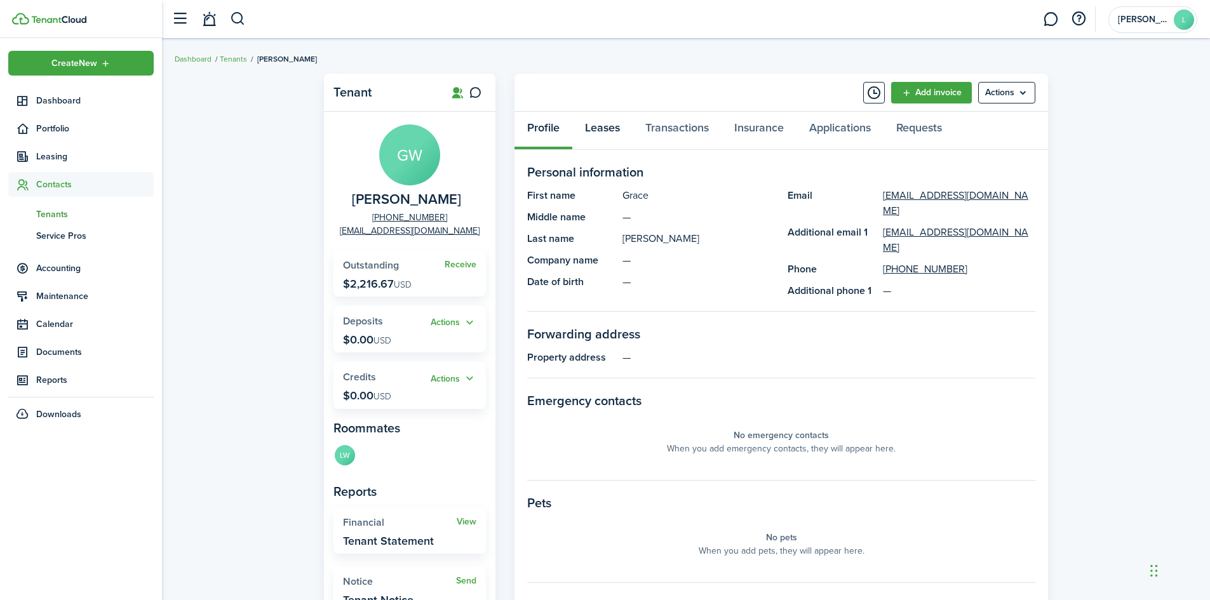
click at [603, 133] on link "Leases" at bounding box center [602, 131] width 60 height 38
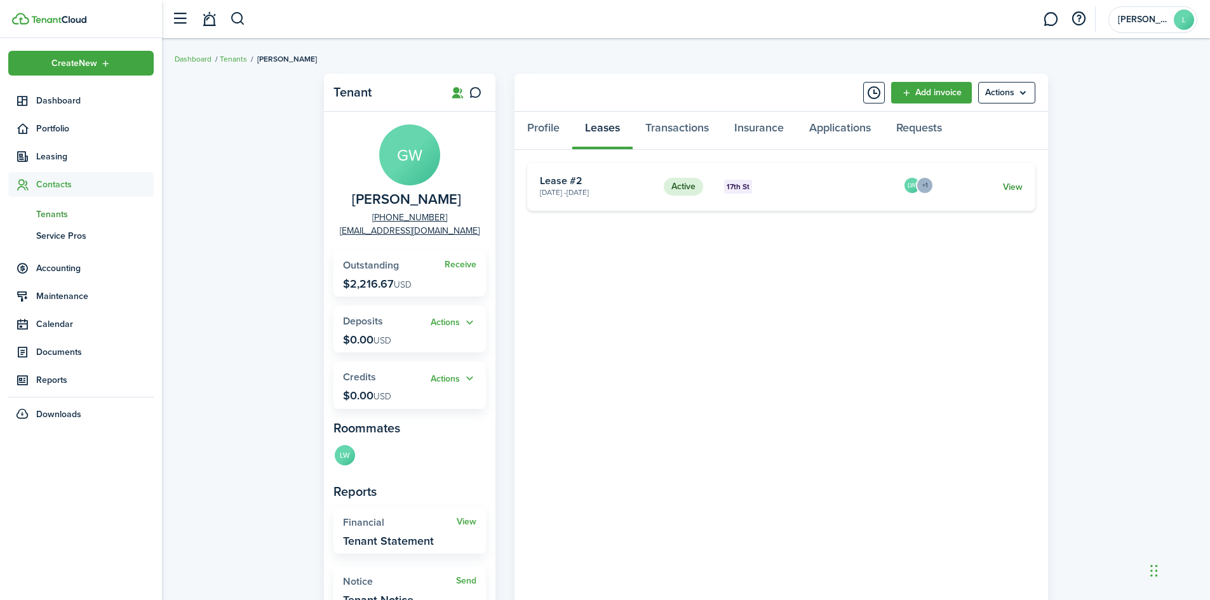
click at [1016, 187] on link "View" at bounding box center [1013, 186] width 20 height 13
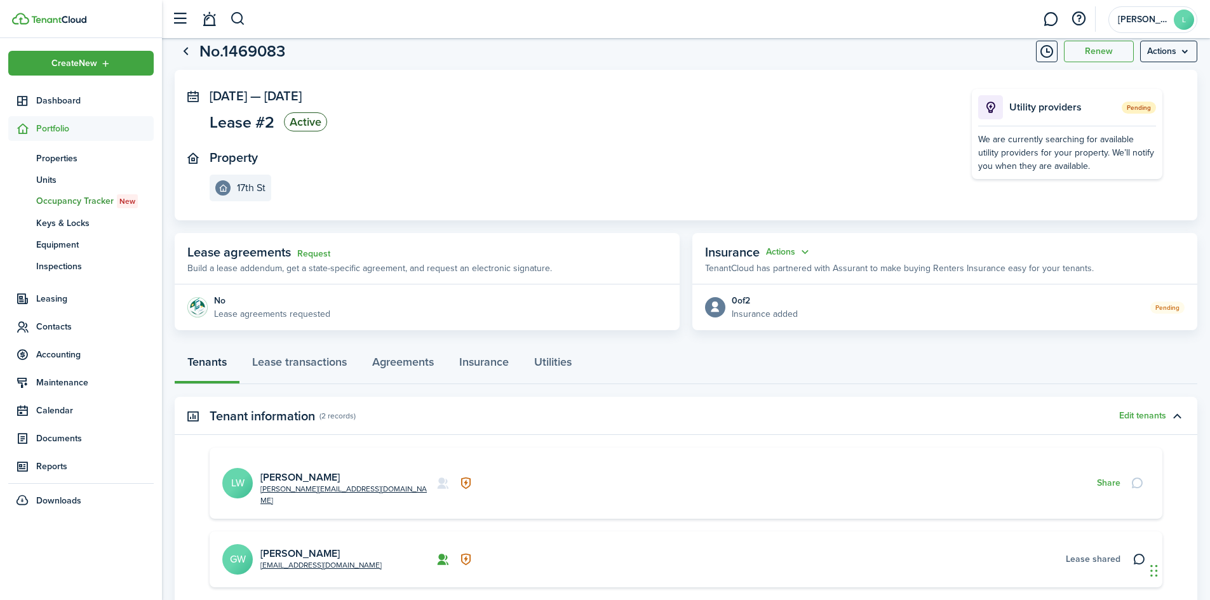
scroll to position [64, 0]
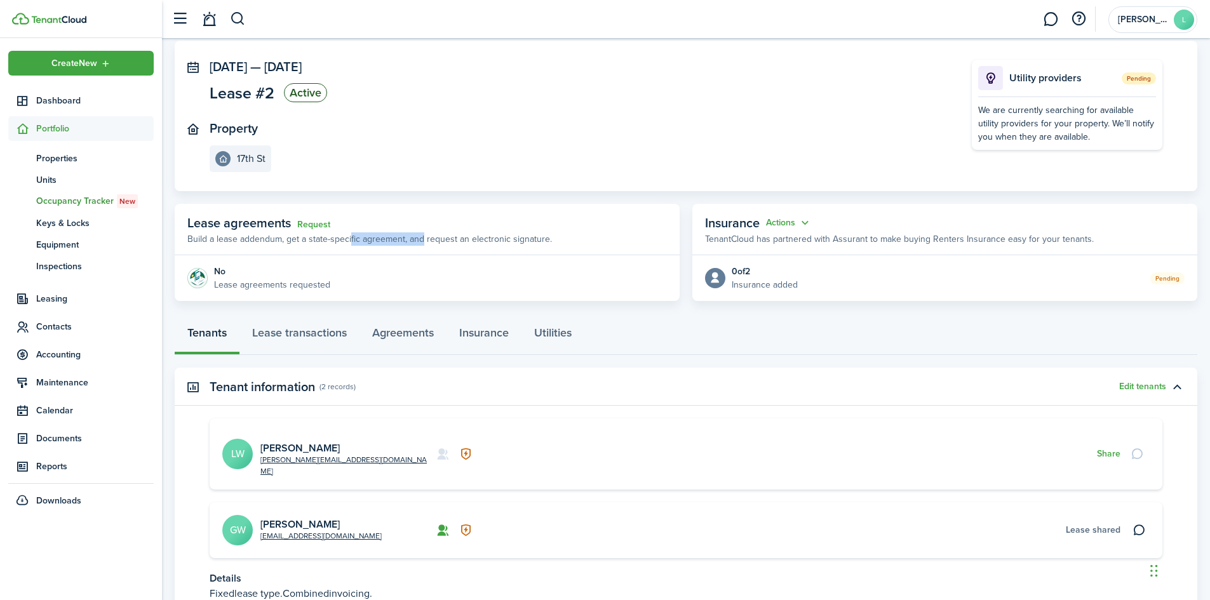
drag, startPoint x: 347, startPoint y: 238, endPoint x: 417, endPoint y: 243, distance: 70.0
click at [417, 243] on p "Build a lease addendum, get a state-specific agreement, and request an electron…" at bounding box center [369, 238] width 365 height 13
click at [492, 243] on p "Build a lease addendum, get a state-specific agreement, and request an electron…" at bounding box center [369, 238] width 365 height 13
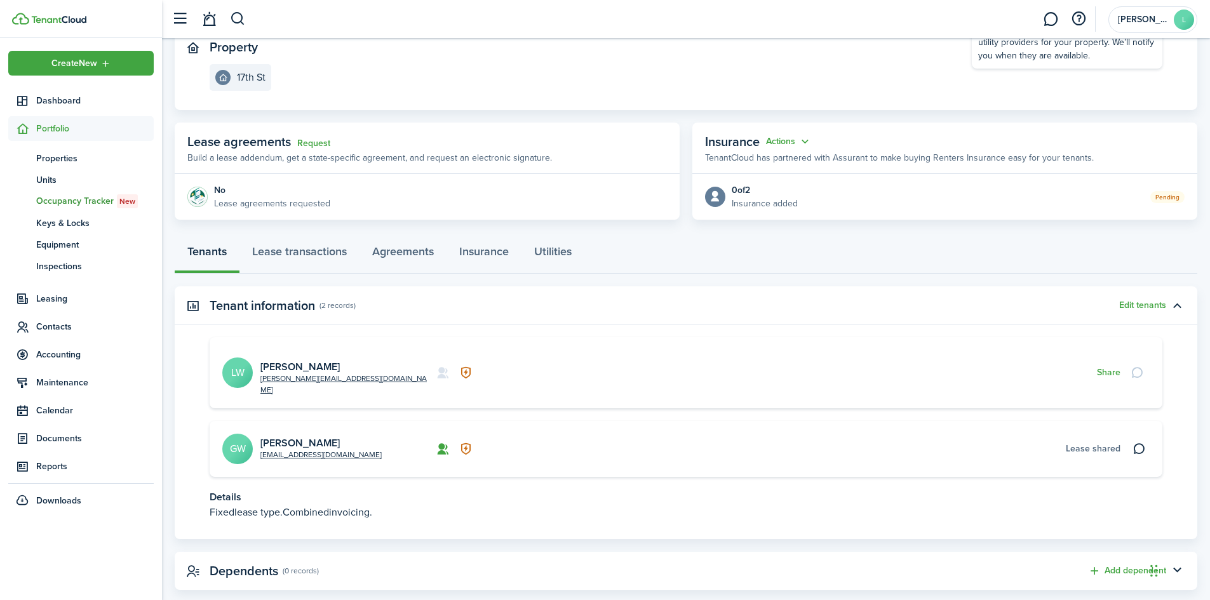
scroll to position [154, 0]
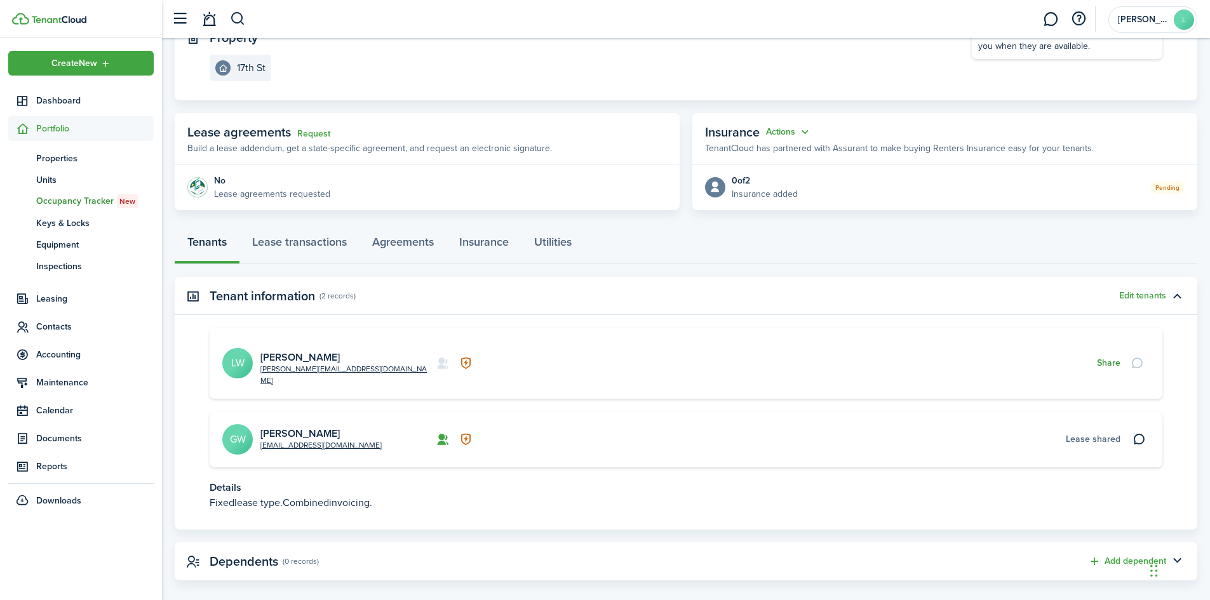
click at [1114, 358] on button "Share" at bounding box center [1108, 363] width 23 height 10
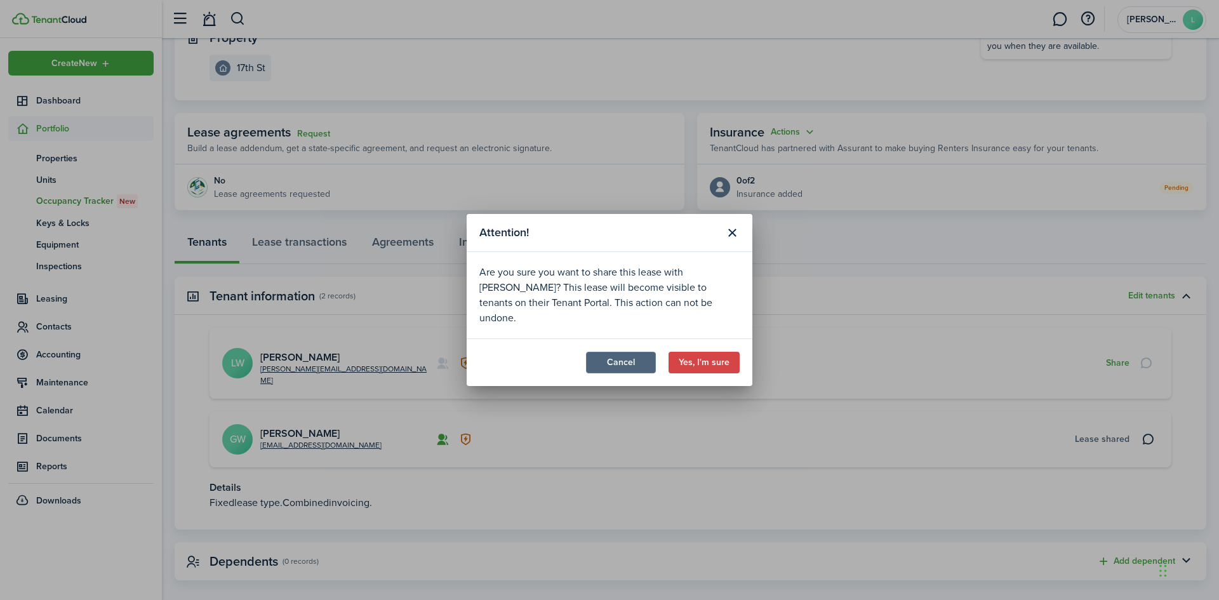
click at [619, 352] on button "Cancel" at bounding box center [621, 363] width 70 height 22
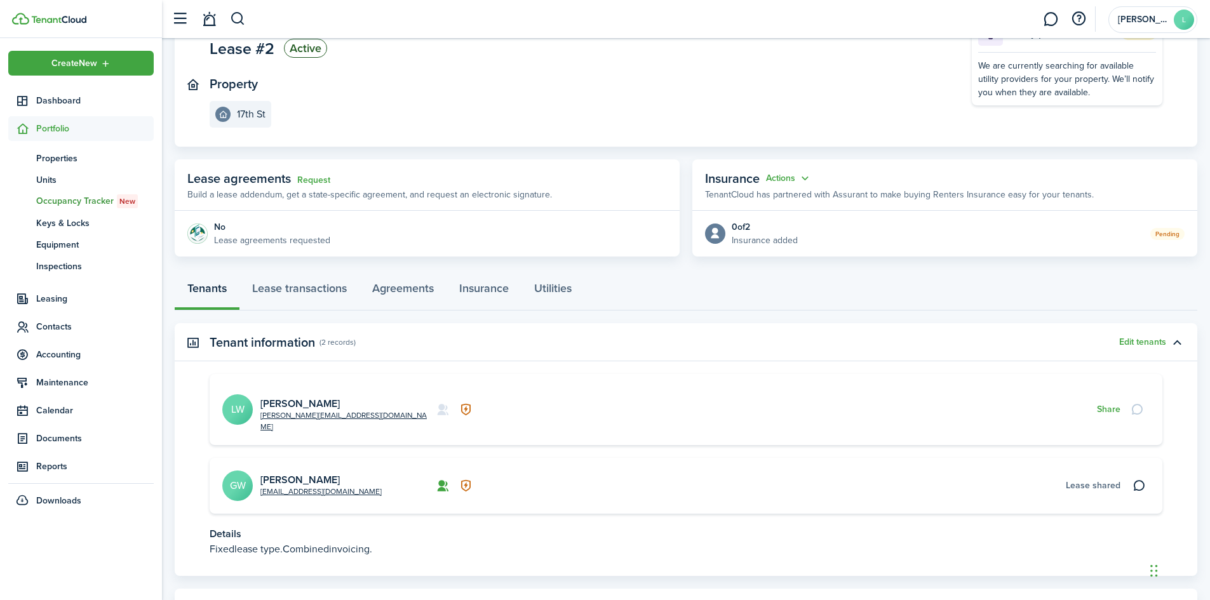
scroll to position [0, 0]
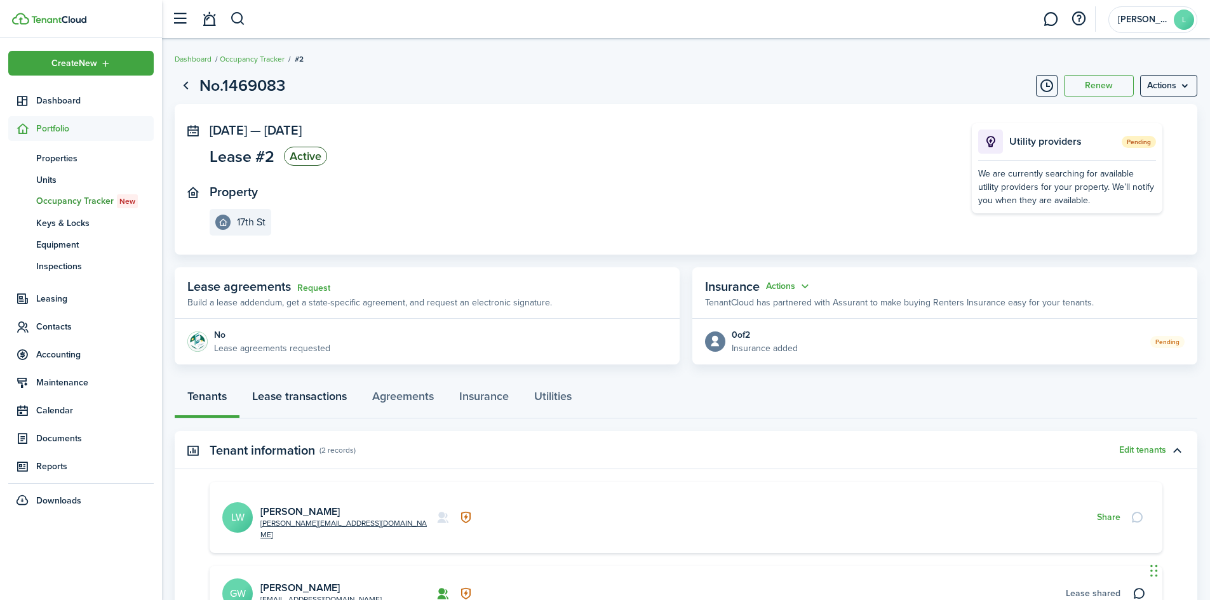
click at [340, 394] on link "Lease transactions" at bounding box center [299, 399] width 120 height 38
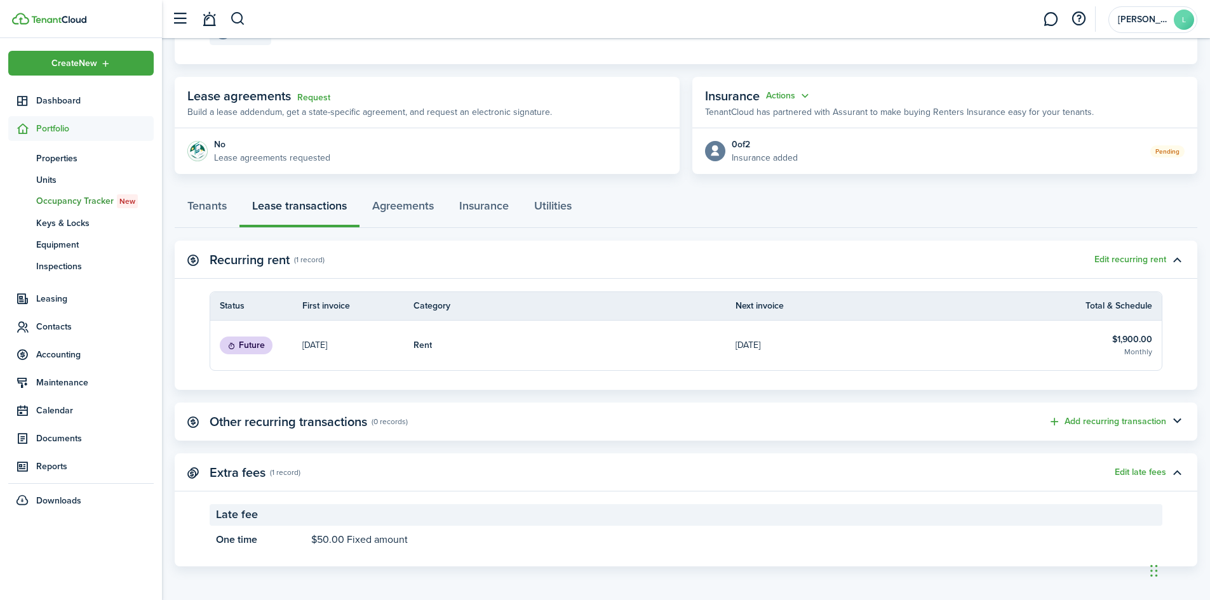
scroll to position [192, 0]
click at [403, 202] on link "Agreements" at bounding box center [402, 208] width 87 height 38
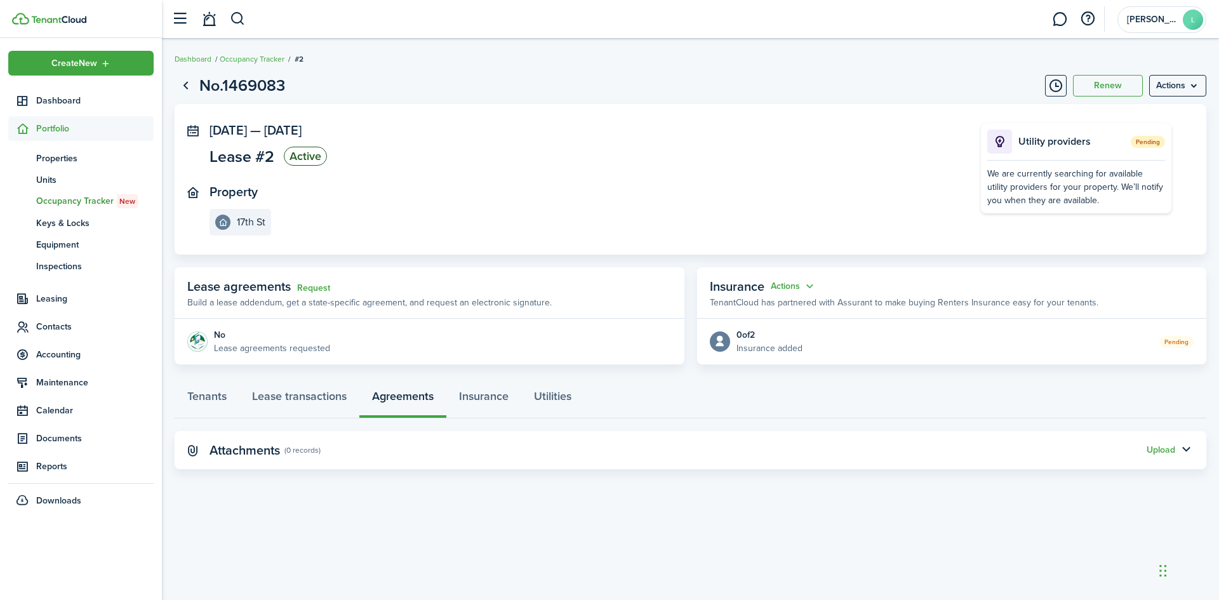
click at [314, 158] on status "Active" at bounding box center [305, 156] width 43 height 19
click at [267, 332] on div "No" at bounding box center [272, 334] width 116 height 13
click at [1187, 84] on menu-btn "Actions" at bounding box center [1178, 86] width 57 height 22
click at [801, 168] on panel-main-section "[DATE] — [DATE] Lease #2 Active" at bounding box center [577, 146] width 734 height 46
click at [509, 399] on link "Insurance" at bounding box center [483, 399] width 75 height 38
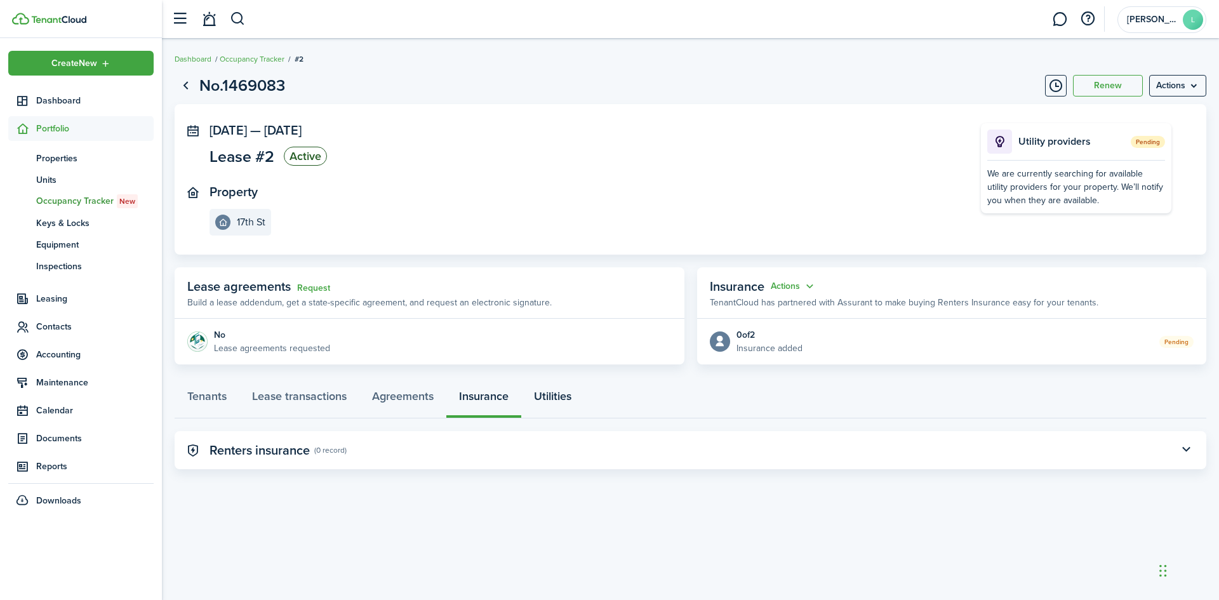
click at [572, 398] on link "Utilities" at bounding box center [552, 399] width 63 height 38
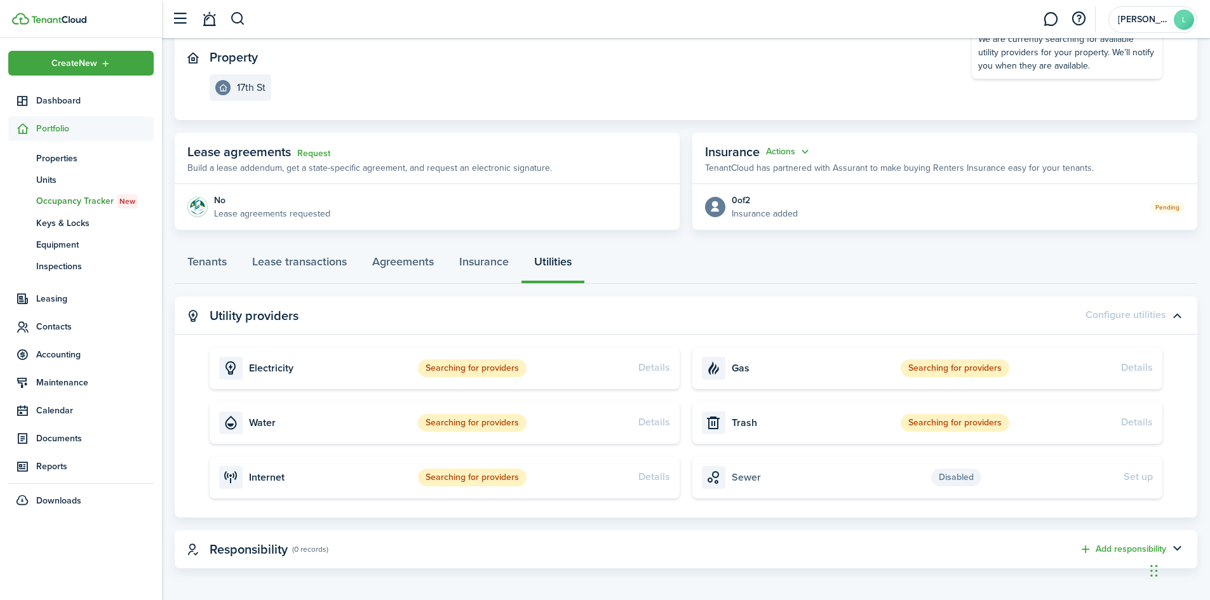
scroll to position [138, 0]
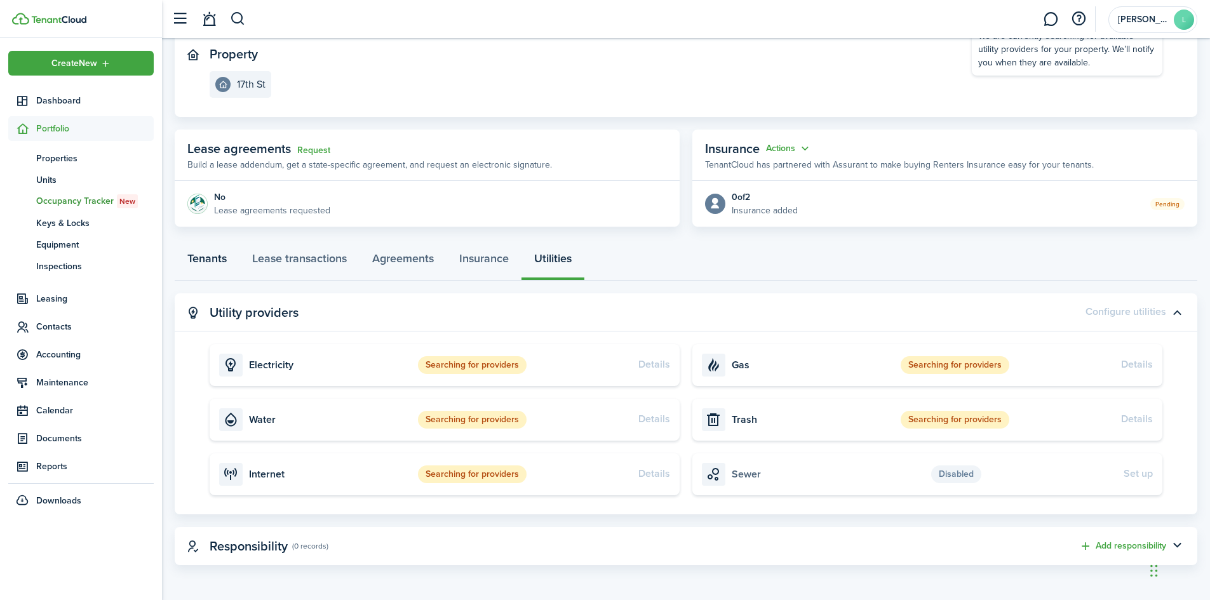
click at [214, 261] on link "Tenants" at bounding box center [207, 262] width 65 height 38
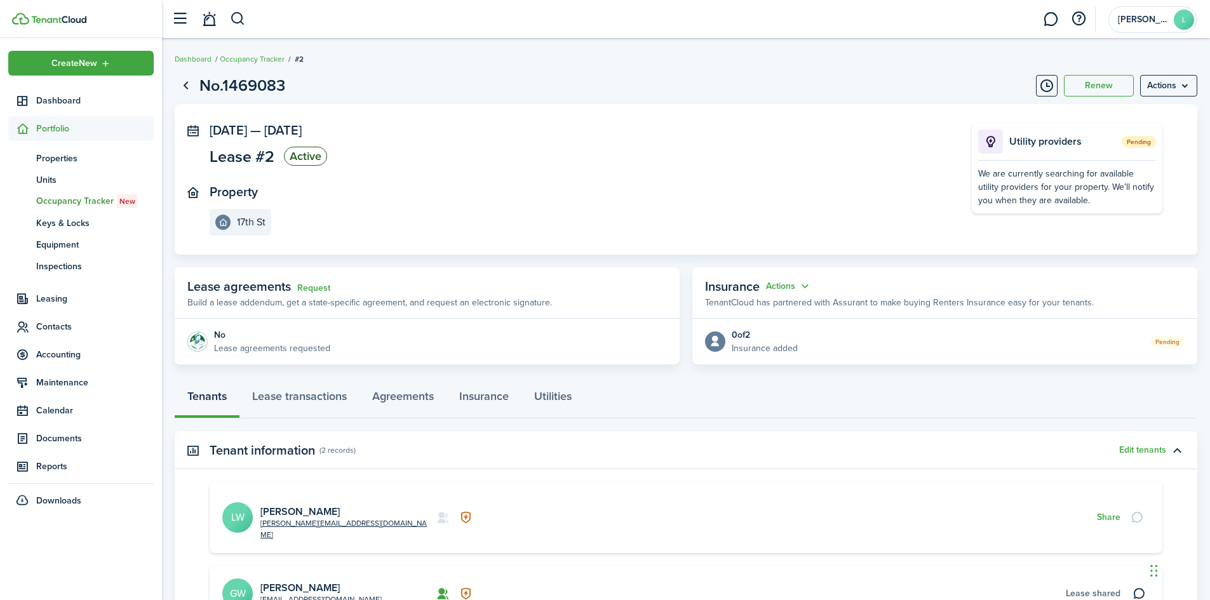
click at [301, 156] on status "Active" at bounding box center [305, 156] width 43 height 19
click at [187, 83] on link "Go back" at bounding box center [186, 86] width 22 height 22
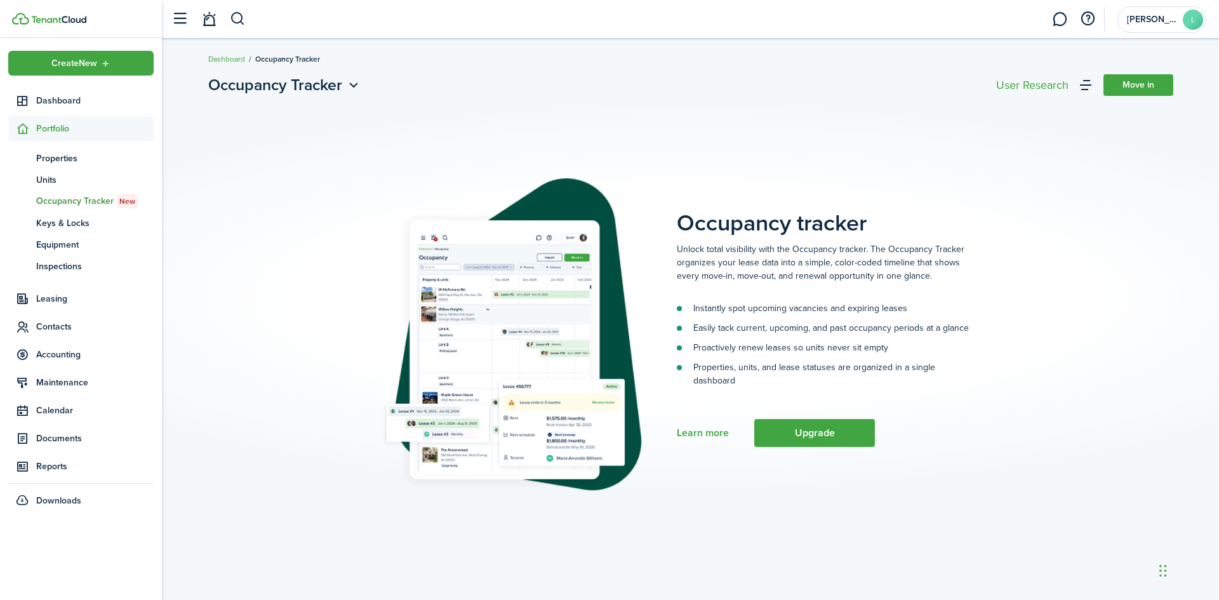
click at [72, 200] on span "Occupancy Tracker New" at bounding box center [94, 201] width 117 height 14
click at [68, 162] on span "Properties" at bounding box center [94, 158] width 117 height 13
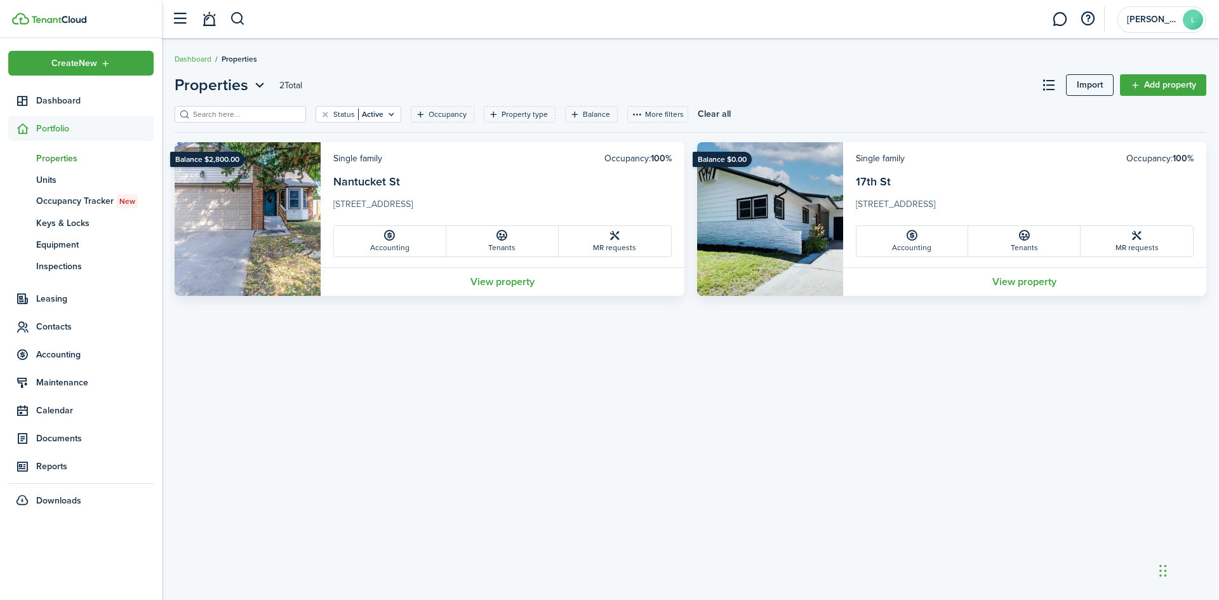
click at [1139, 162] on card-header-right "Occupancy: 100%" at bounding box center [1160, 158] width 67 height 13
click at [1025, 285] on link "View property" at bounding box center [1025, 281] width 364 height 29
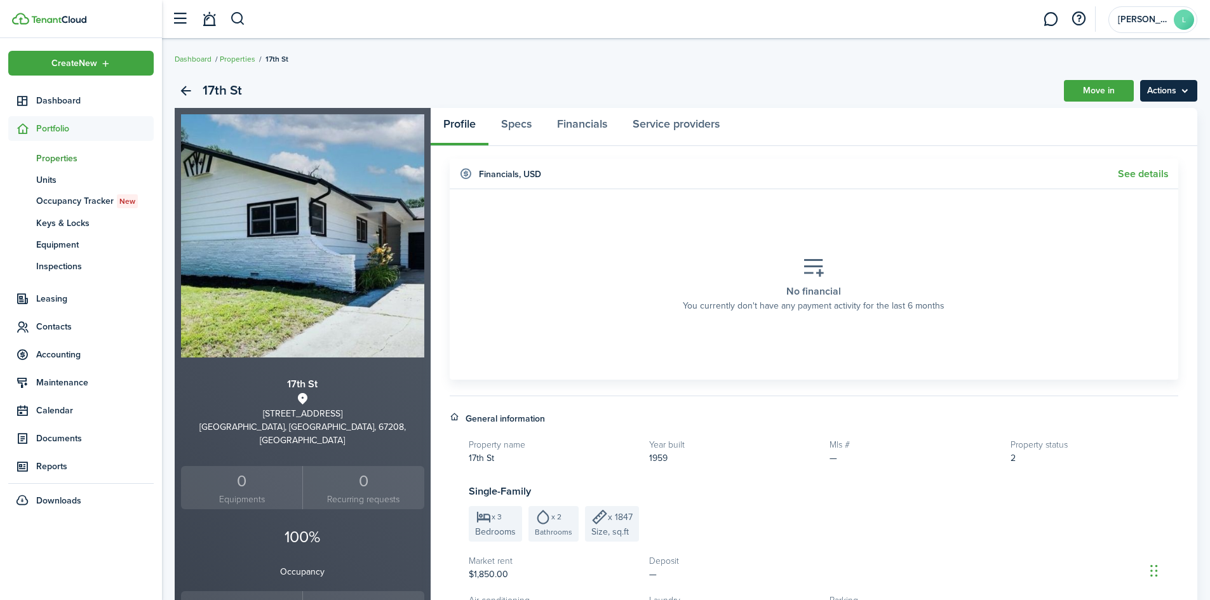
click at [1176, 85] on menu-btn "Actions" at bounding box center [1168, 91] width 57 height 22
click at [1112, 91] on link "Move in" at bounding box center [1099, 91] width 70 height 22
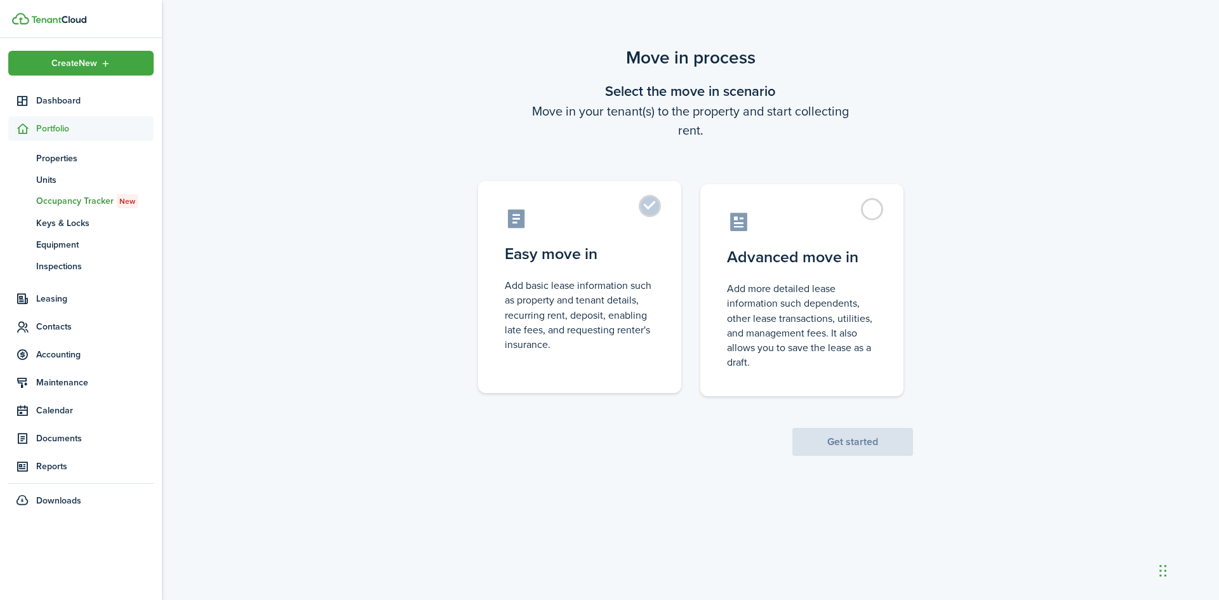
click at [647, 226] on control-radio-card-icon at bounding box center [580, 219] width 150 height 22
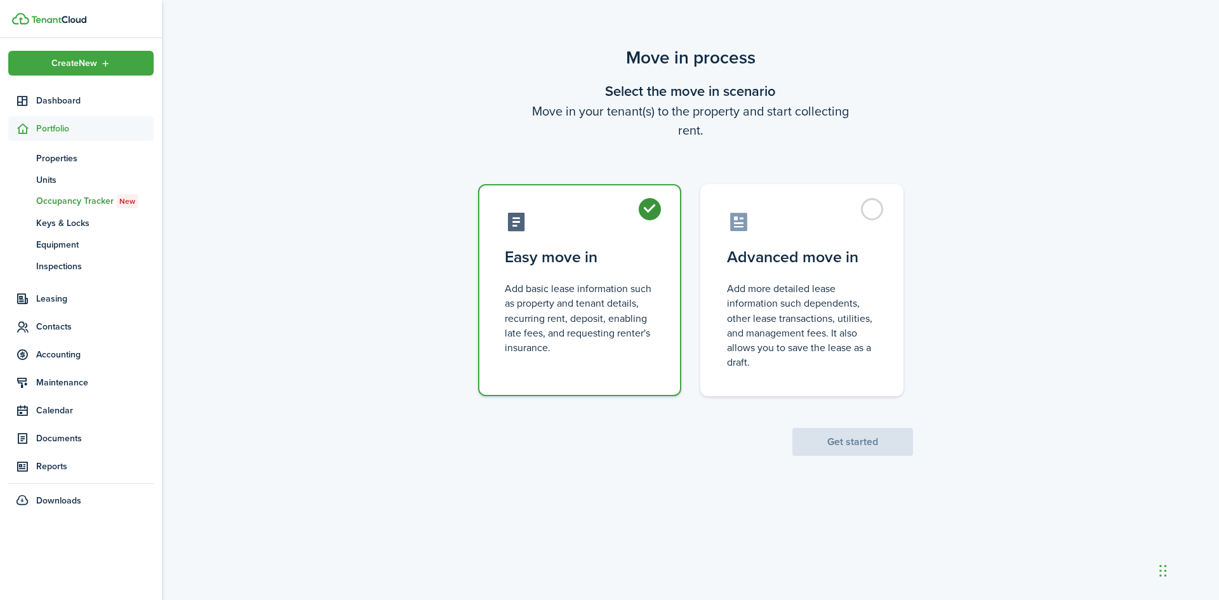
radio input "true"
click at [861, 445] on button "Get started" at bounding box center [853, 442] width 121 height 28
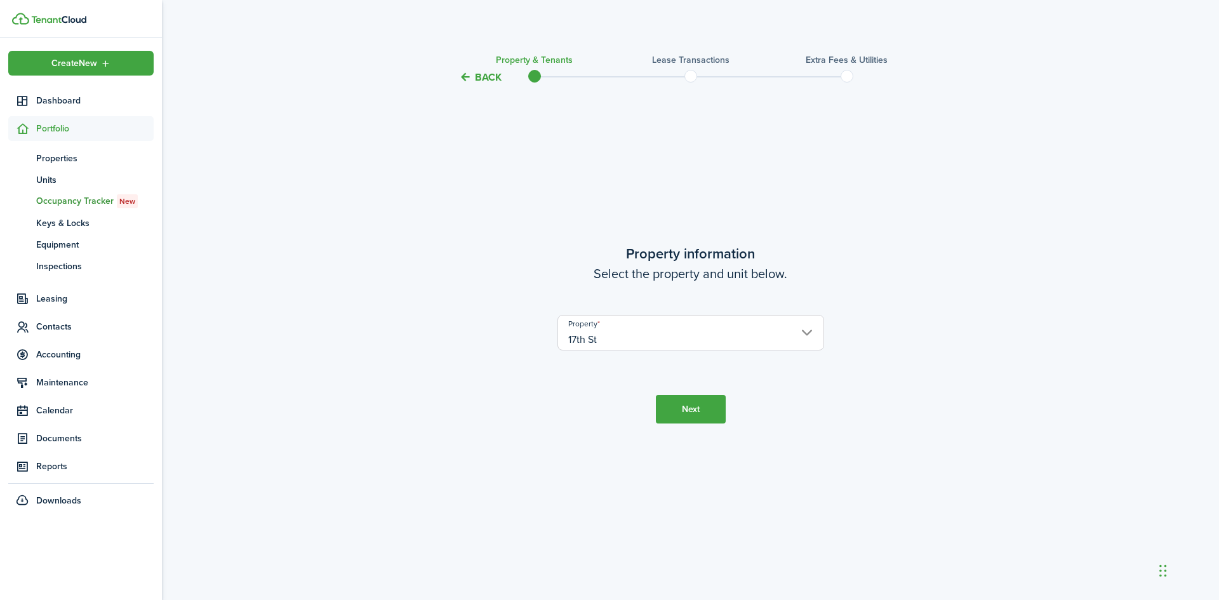
click at [697, 410] on button "Next" at bounding box center [691, 409] width 70 height 29
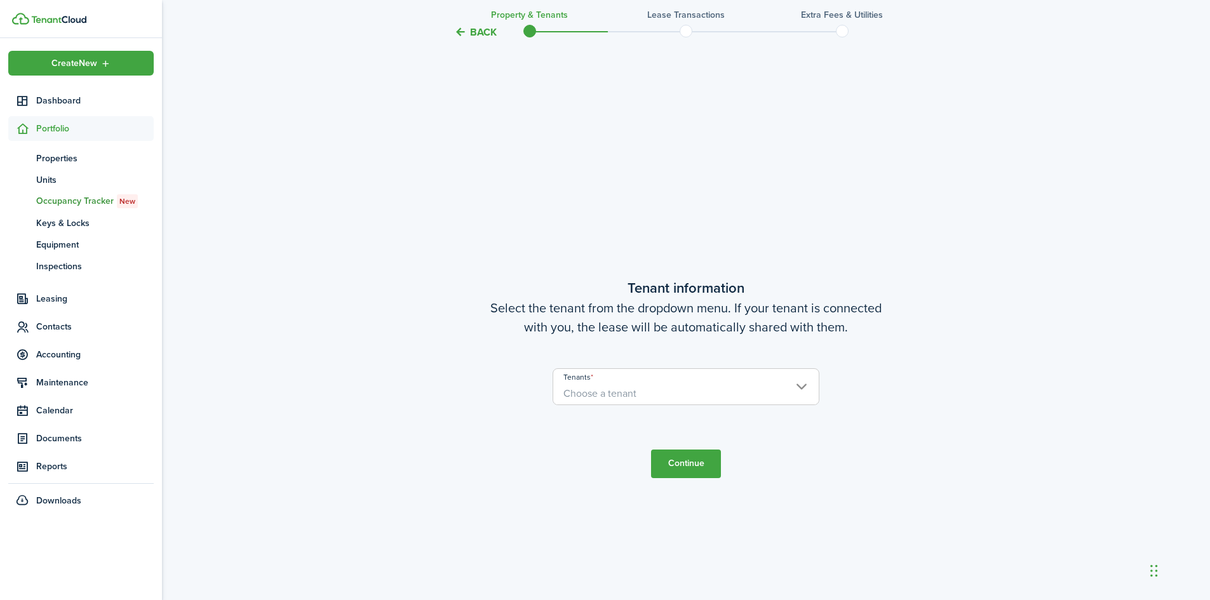
scroll to position [515, 0]
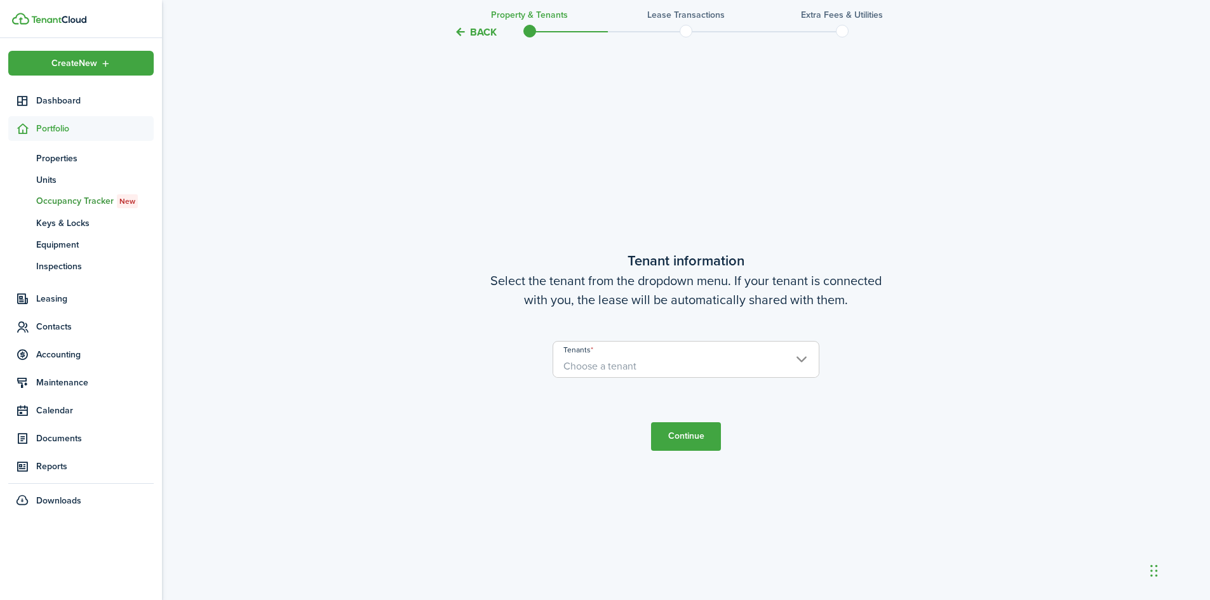
click at [685, 364] on span "Choose a tenant" at bounding box center [685, 367] width 265 height 22
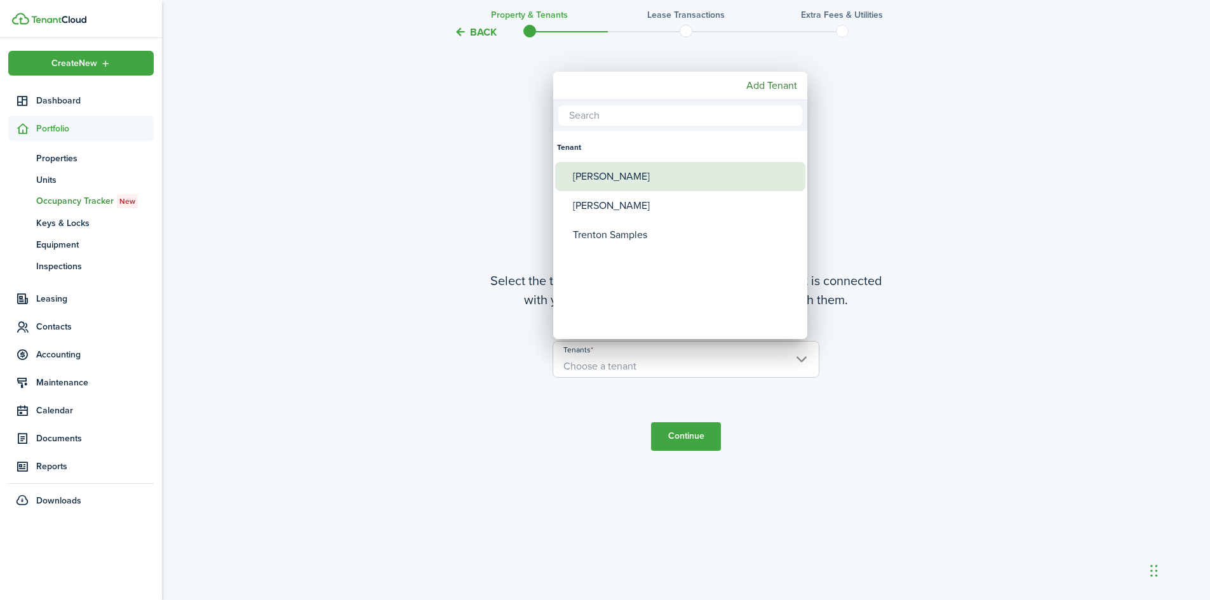
click at [617, 184] on div "[PERSON_NAME]" at bounding box center [685, 176] width 225 height 29
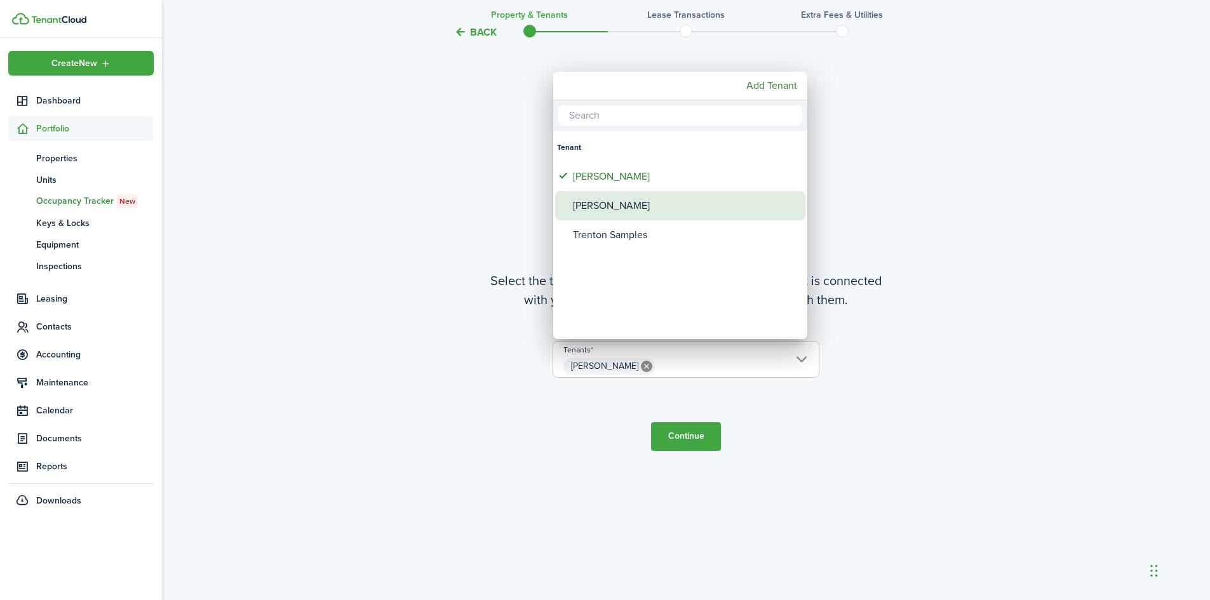
click at [622, 206] on div "[PERSON_NAME]" at bounding box center [685, 205] width 225 height 29
type input "[PERSON_NAME], [PERSON_NAME]"
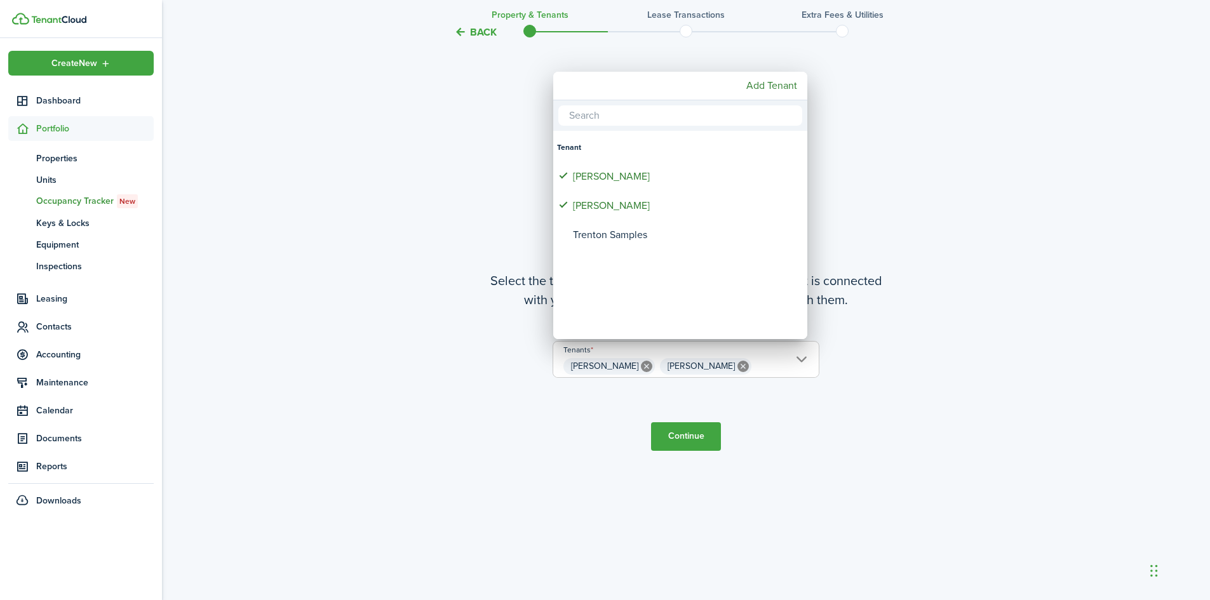
click at [694, 440] on div at bounding box center [604, 299] width 1413 height 803
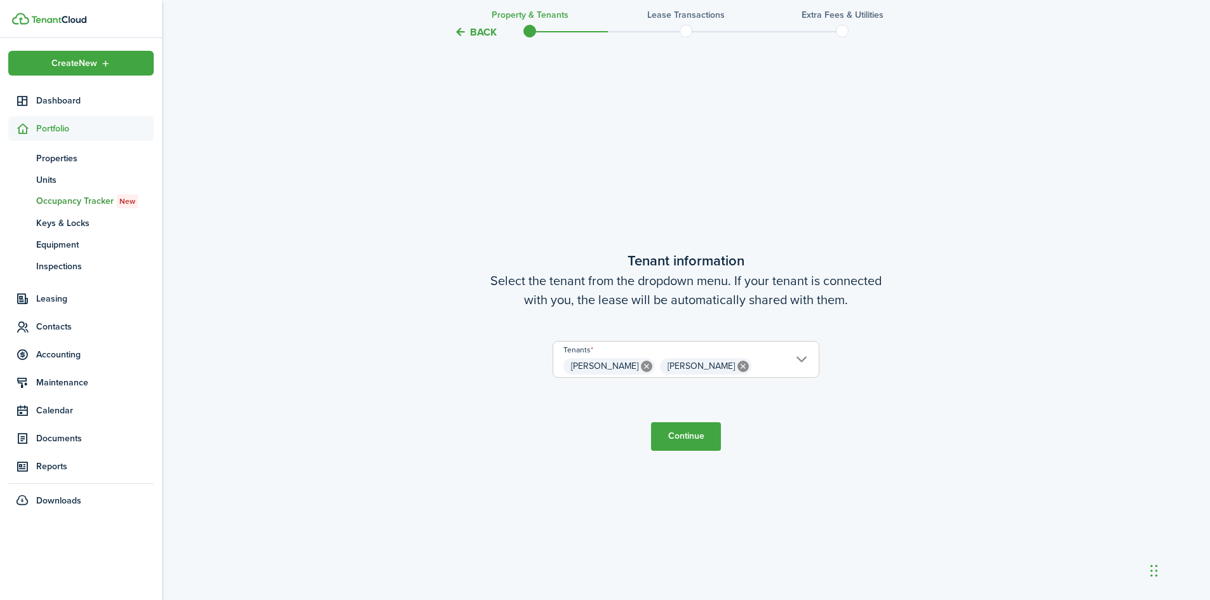
click at [701, 430] on button "Continue" at bounding box center [686, 436] width 70 height 29
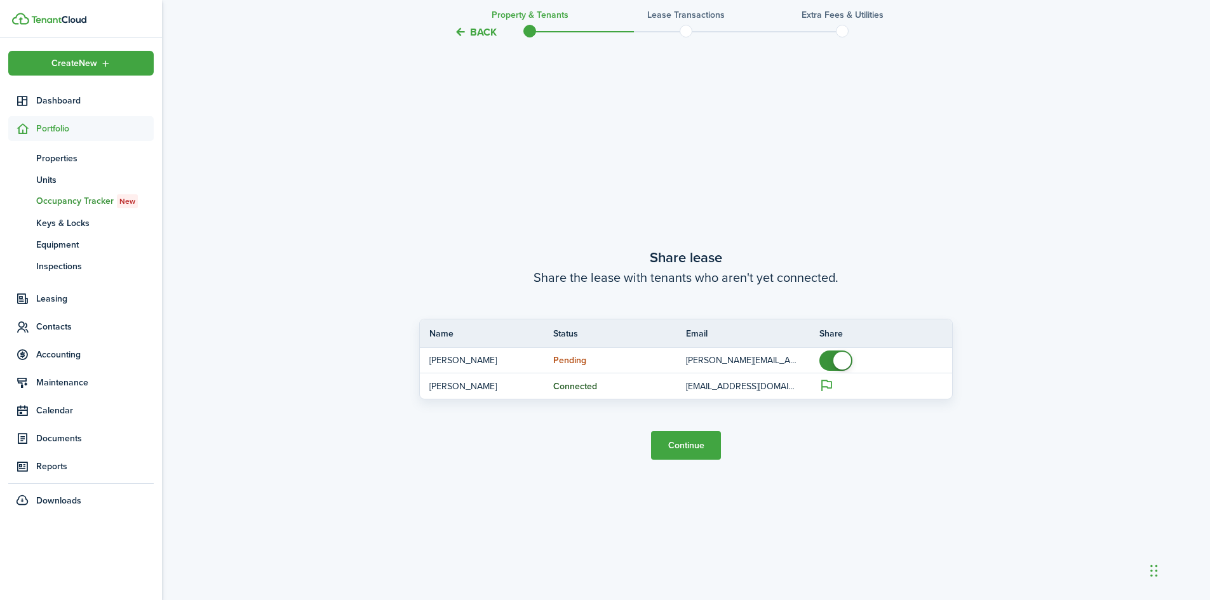
scroll to position [1115, 0]
click at [690, 443] on button "Continue" at bounding box center [686, 442] width 70 height 29
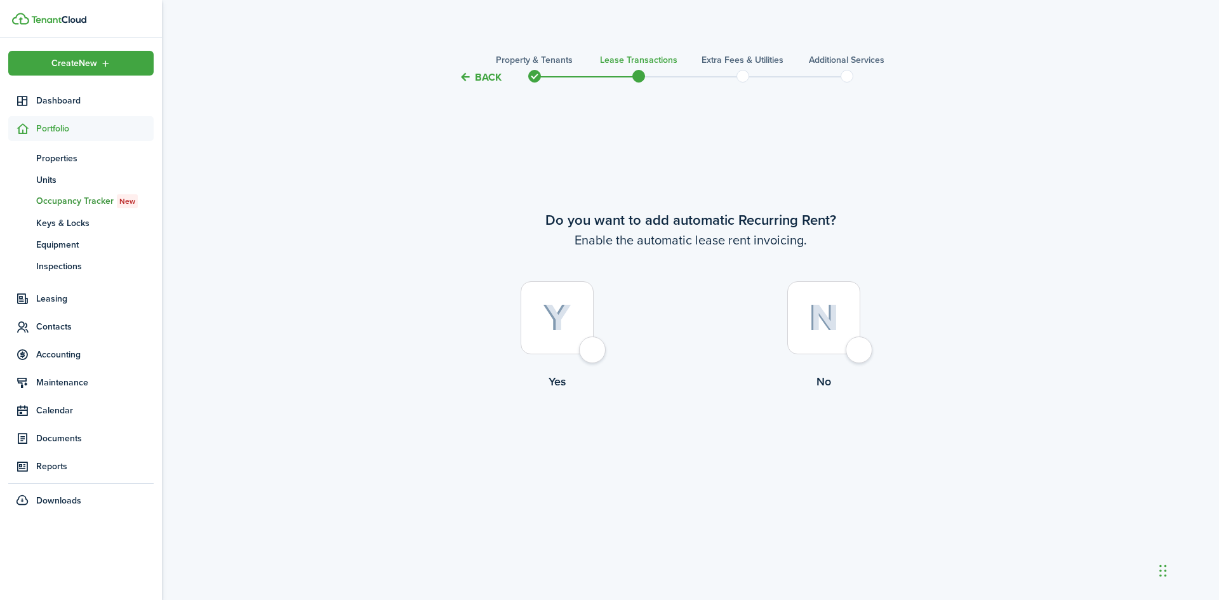
click at [558, 319] on img at bounding box center [557, 318] width 29 height 28
radio input "true"
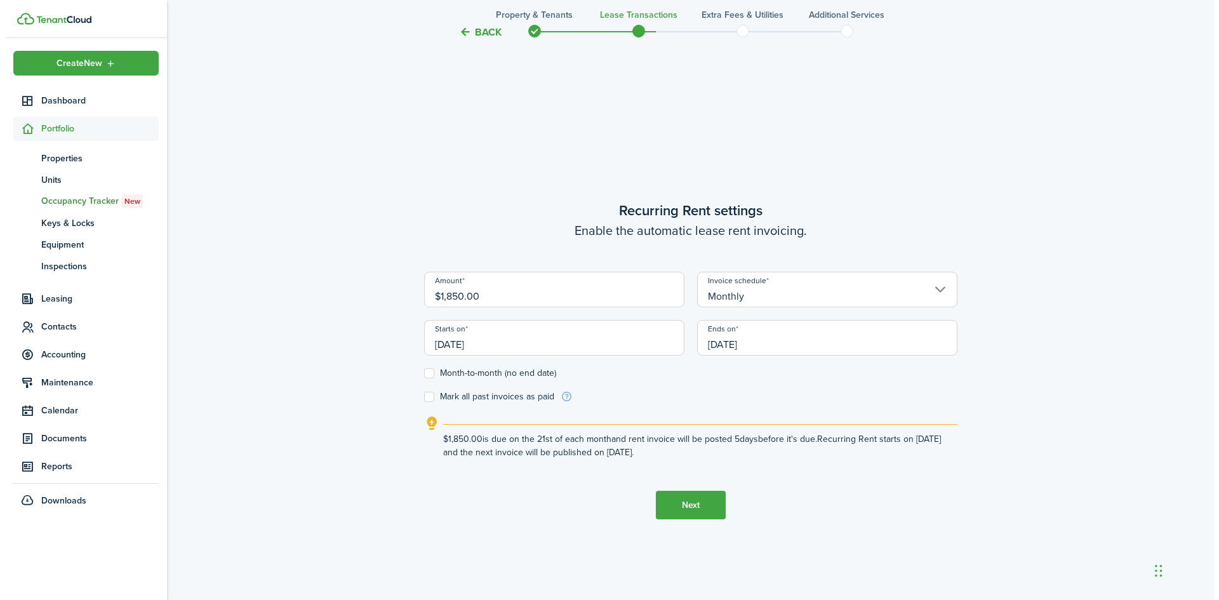
scroll to position [515, 0]
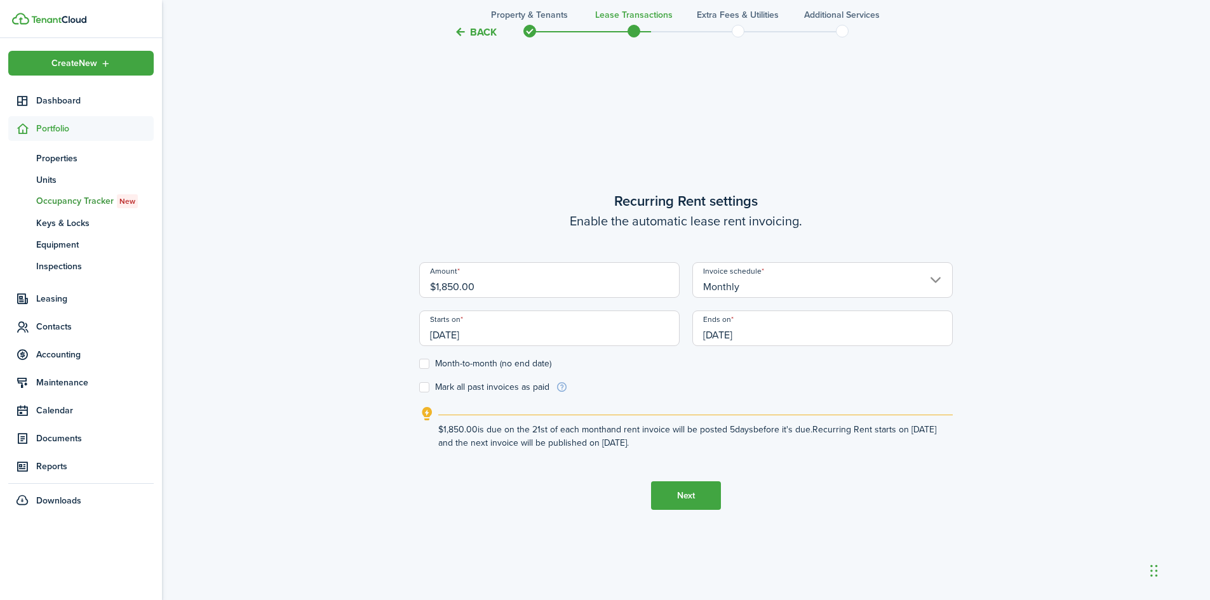
drag, startPoint x: 495, startPoint y: 286, endPoint x: 161, endPoint y: 222, distance: 340.2
click at [61, 158] on span "Properties" at bounding box center [94, 158] width 117 height 13
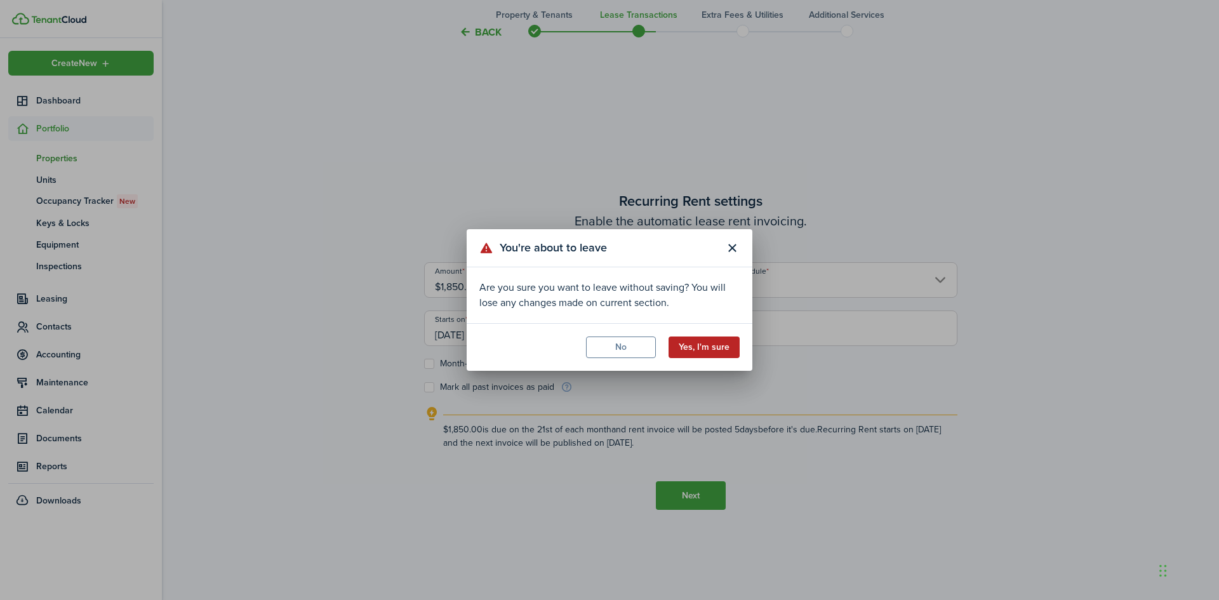
click at [688, 347] on button "Yes, I'm sure" at bounding box center [704, 348] width 71 height 22
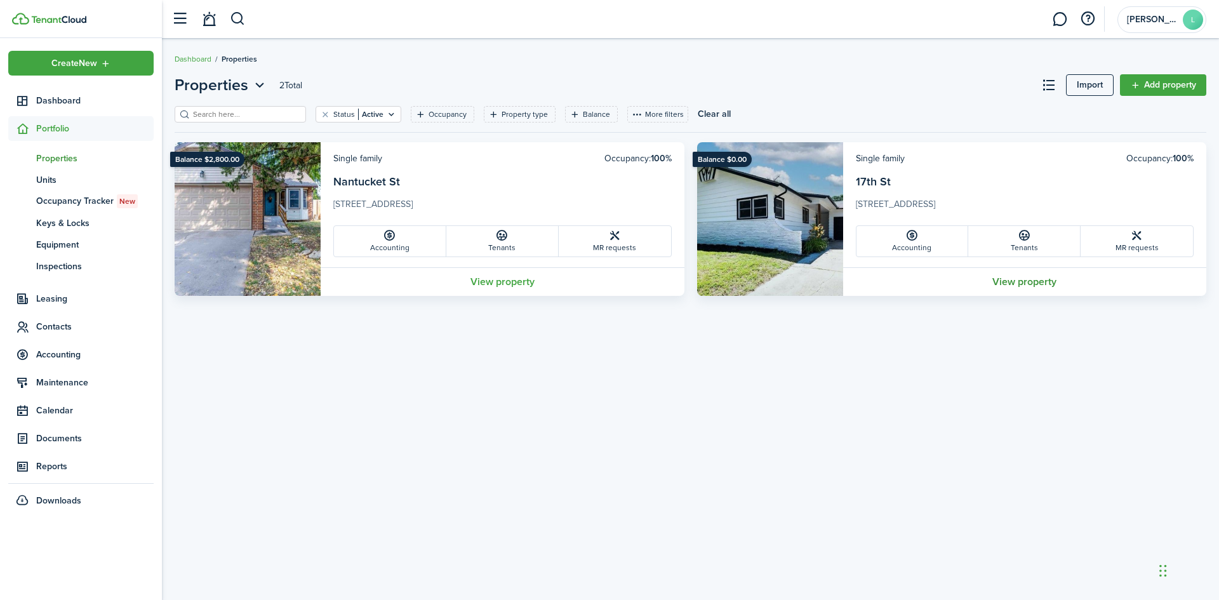
click at [1038, 283] on link "View property" at bounding box center [1025, 281] width 364 height 29
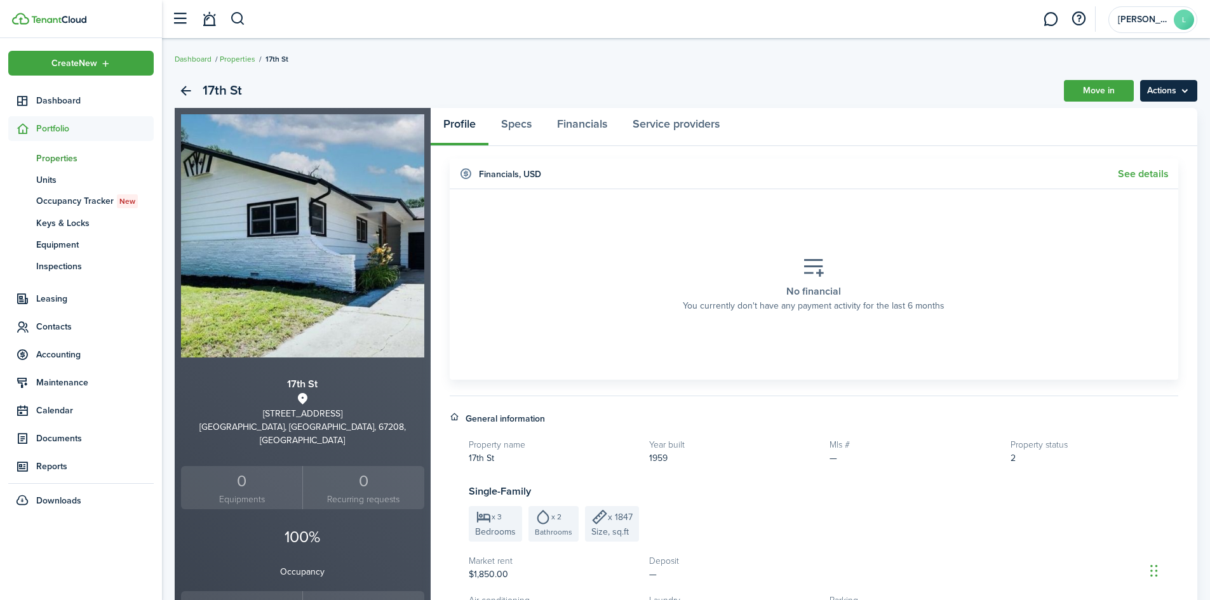
click at [1171, 95] on menu-btn "Actions" at bounding box center [1168, 91] width 57 height 22
click at [1137, 117] on link "Edit property" at bounding box center [1141, 119] width 111 height 22
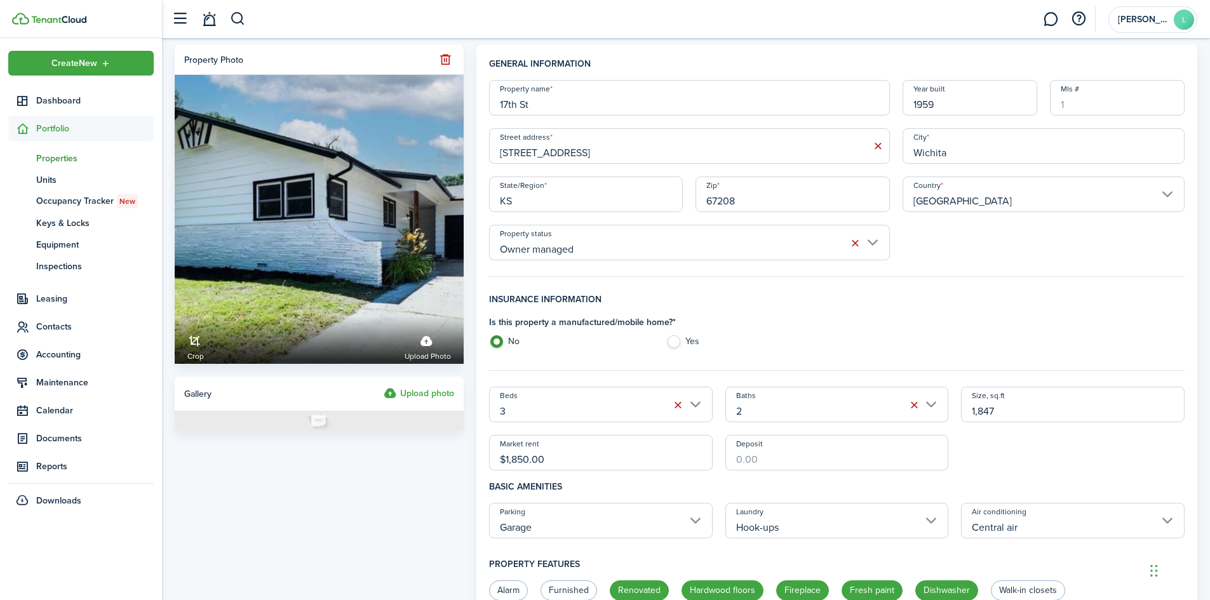
drag, startPoint x: 544, startPoint y: 456, endPoint x: 467, endPoint y: 444, distance: 78.4
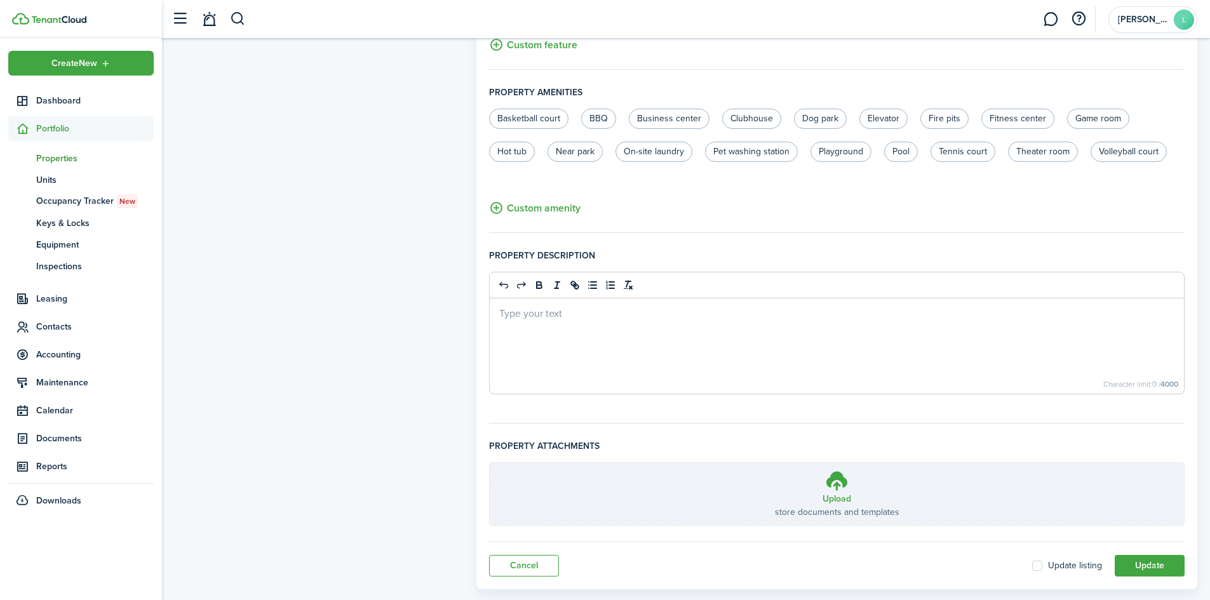
scroll to position [659, 0]
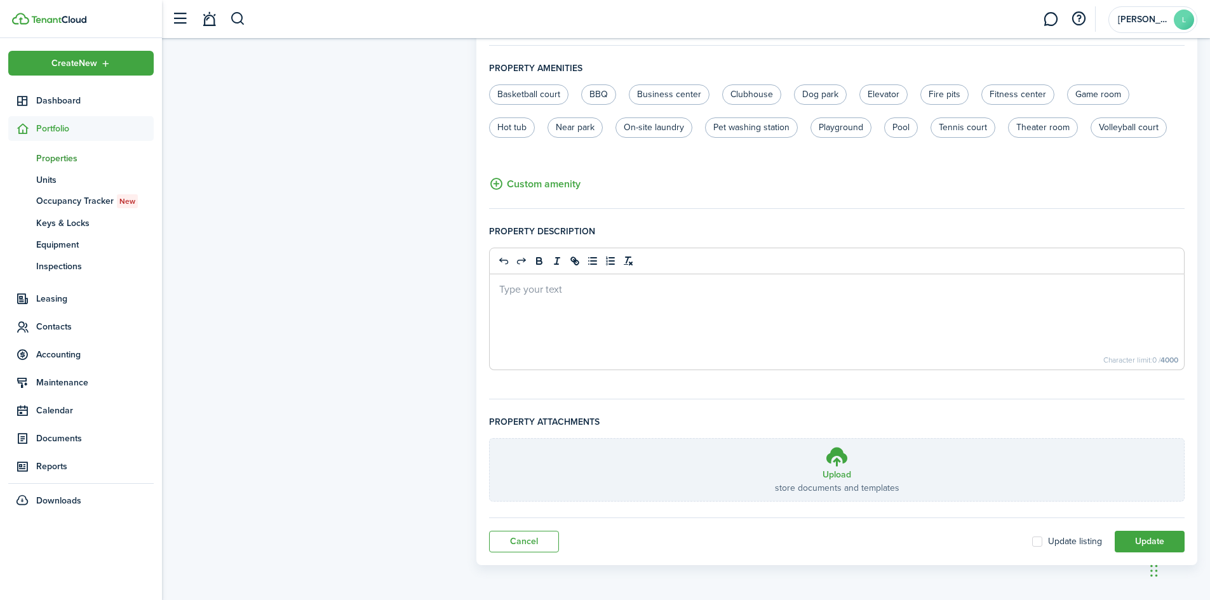
type input "$1,900.00"
click at [1150, 539] on button "Update" at bounding box center [1150, 542] width 70 height 22
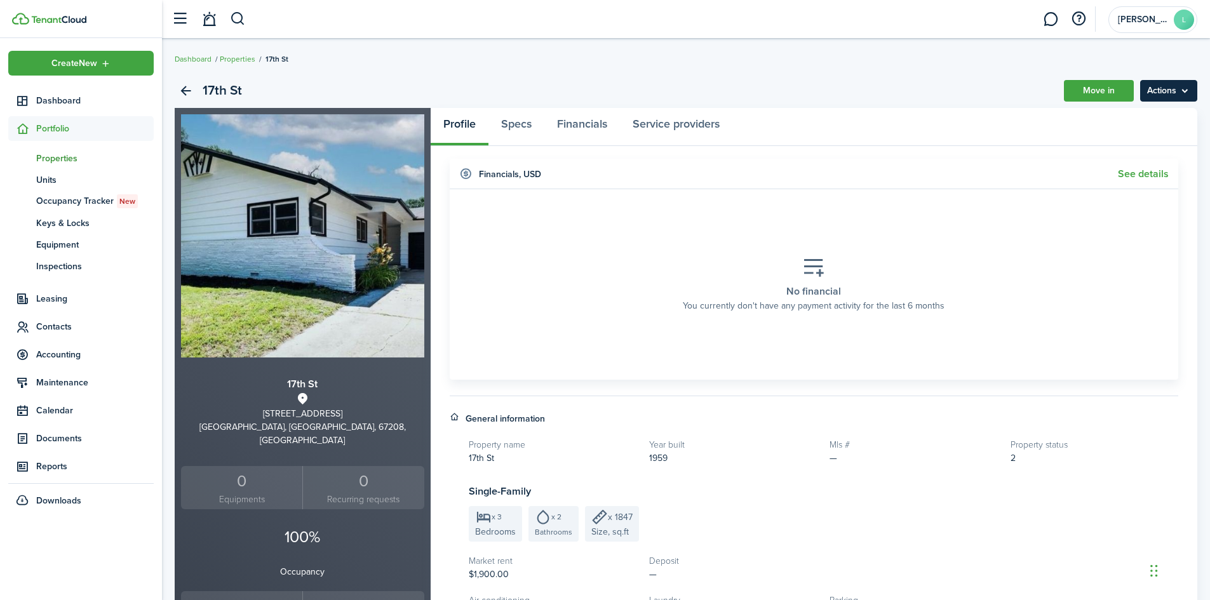
click at [1181, 96] on menu-btn "Actions" at bounding box center [1168, 91] width 57 height 22
click at [874, 162] on widget-header "Financials , USD See details" at bounding box center [814, 174] width 729 height 30
click at [234, 61] on link "Properties" at bounding box center [238, 58] width 36 height 11
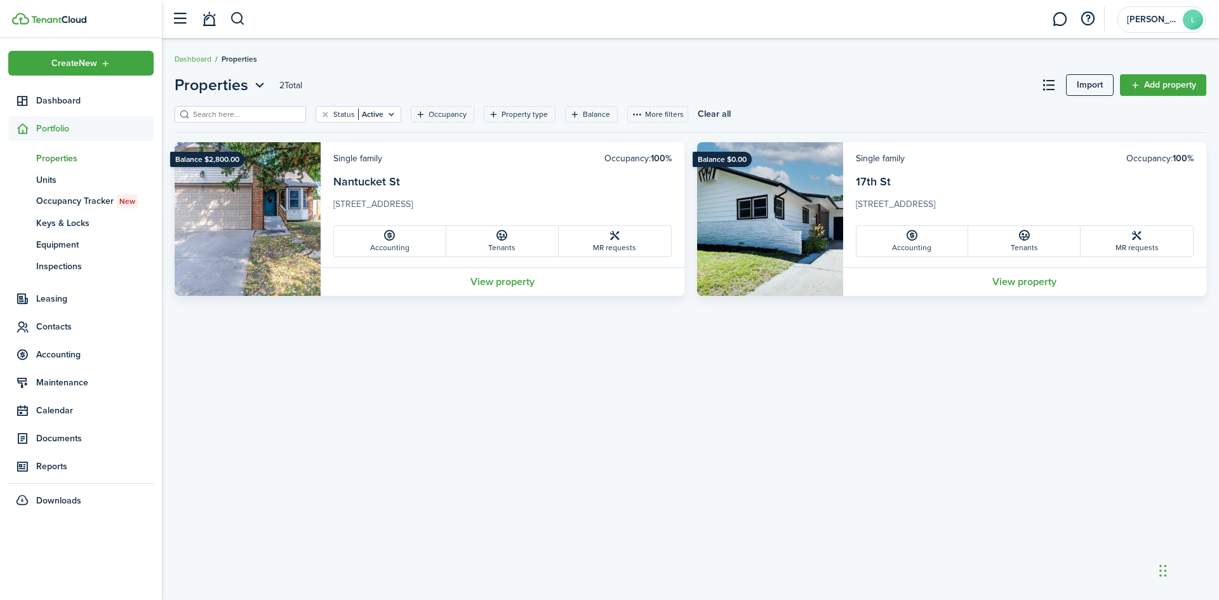
click at [246, 186] on img at bounding box center [248, 219] width 146 height 154
click at [373, 187] on link "Nantucket St" at bounding box center [366, 181] width 67 height 17
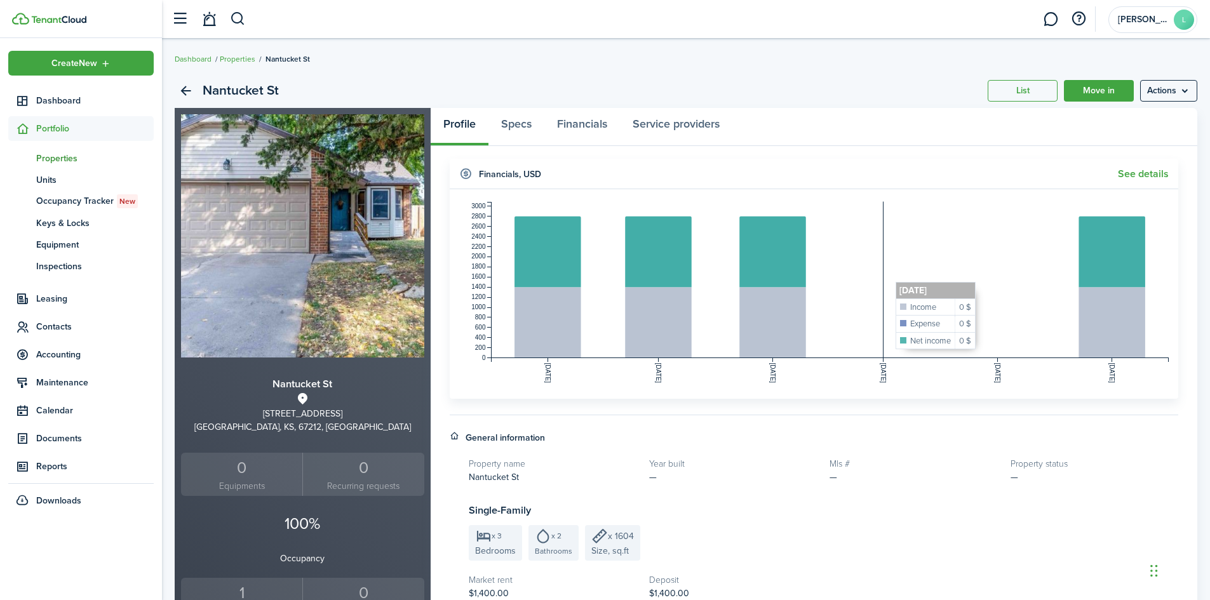
click at [889, 288] on rect at bounding box center [830, 280] width 678 height 156
click at [1144, 86] on menu-btn "Actions" at bounding box center [1168, 91] width 57 height 22
click at [803, 126] on panel-main-header "Profile Specs Financials Service providers" at bounding box center [814, 127] width 767 height 38
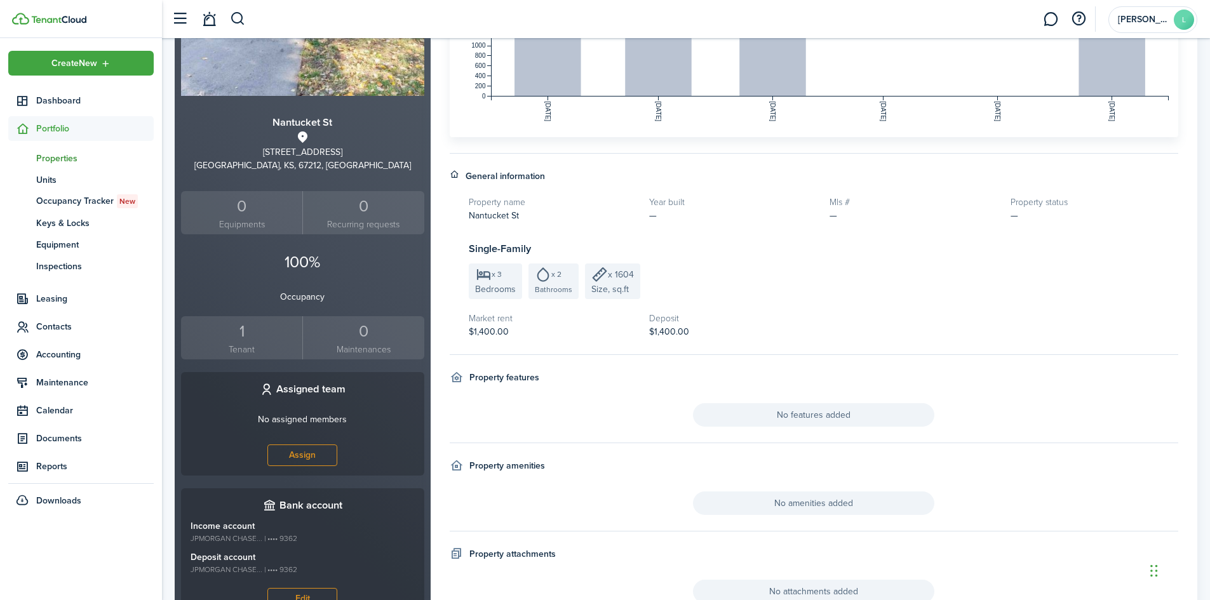
scroll to position [254, 0]
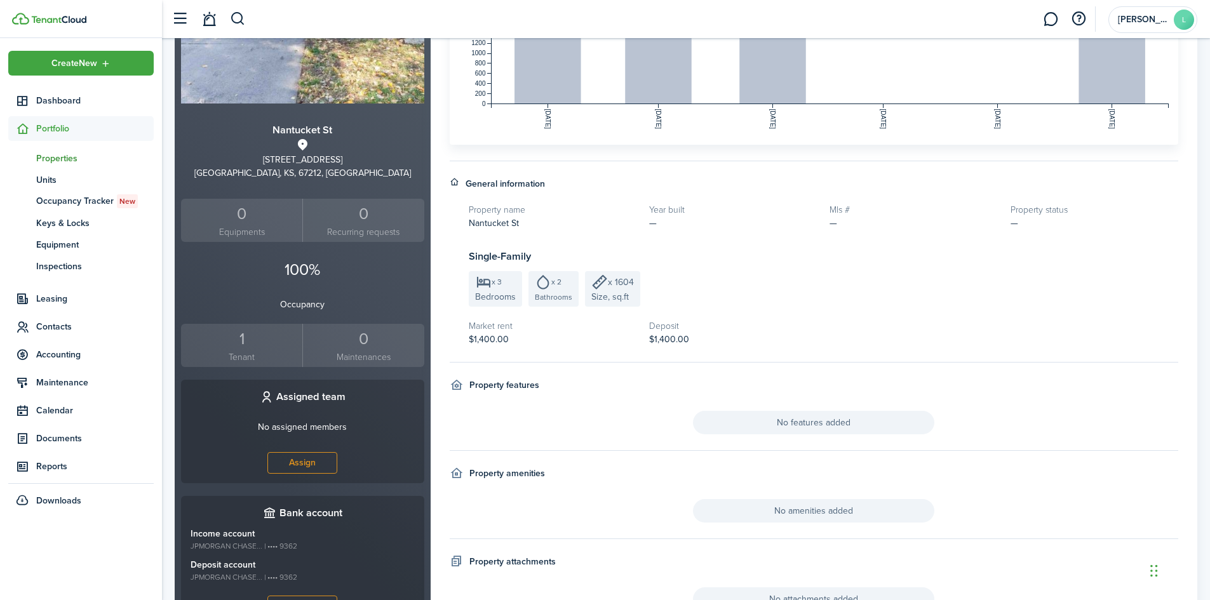
click at [240, 363] on small "Tenant" at bounding box center [241, 357] width 115 height 13
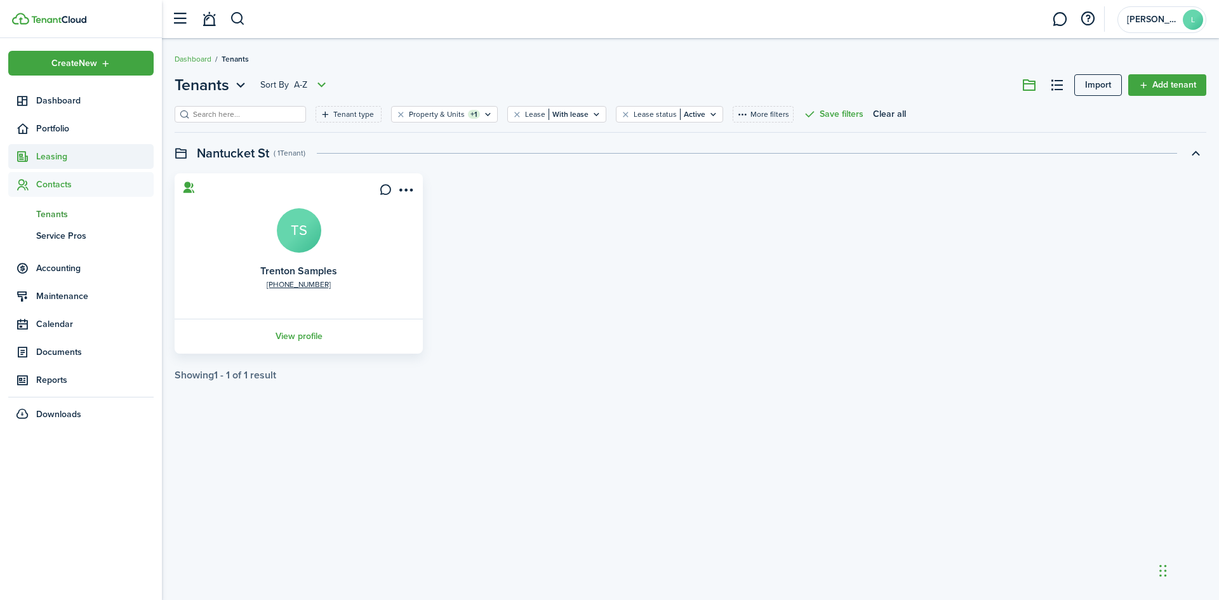
click at [70, 161] on span "Leasing" at bounding box center [94, 156] width 117 height 13
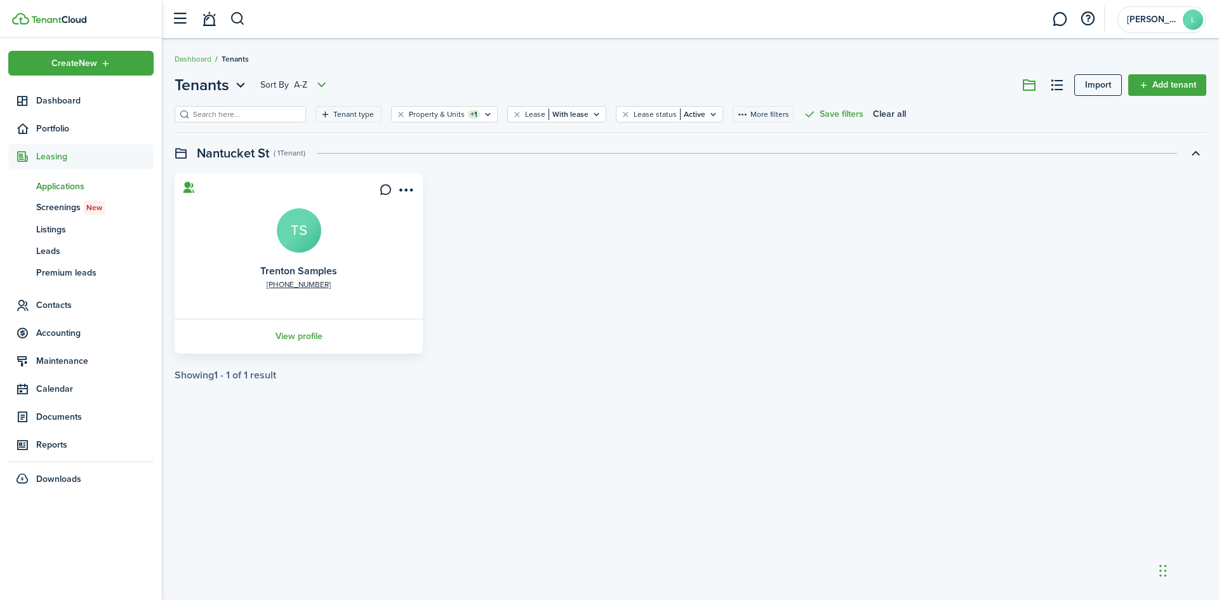
click at [65, 180] on span "Applications" at bounding box center [94, 186] width 117 height 13
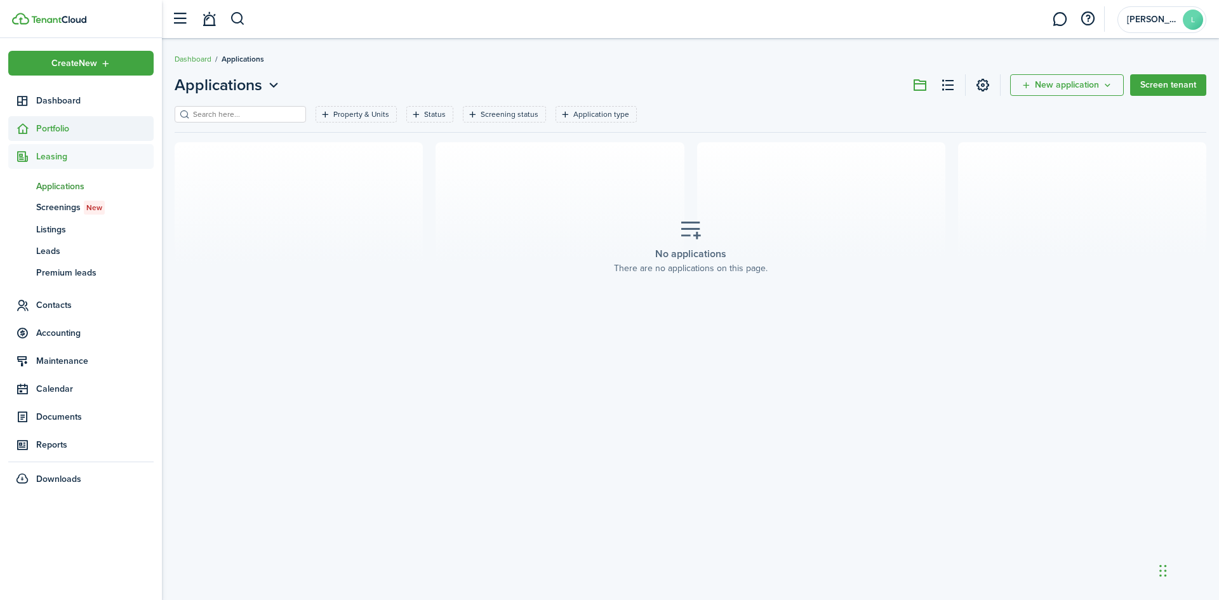
click at [79, 137] on span "Portfolio" at bounding box center [80, 128] width 145 height 25
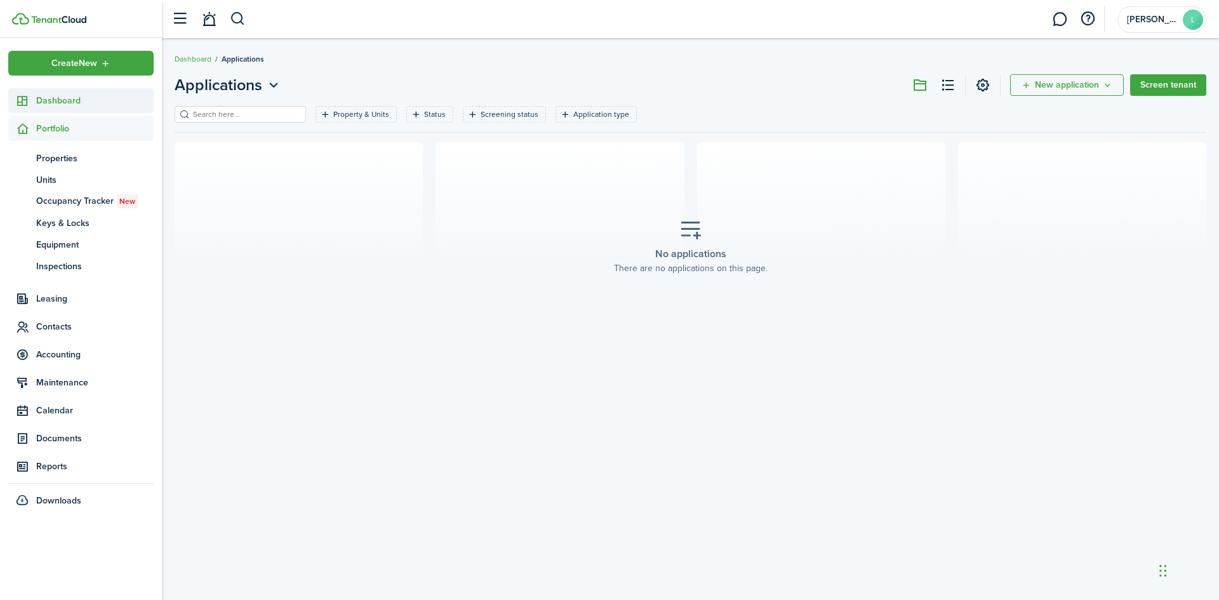
click at [76, 102] on span "Dashboard" at bounding box center [94, 100] width 117 height 13
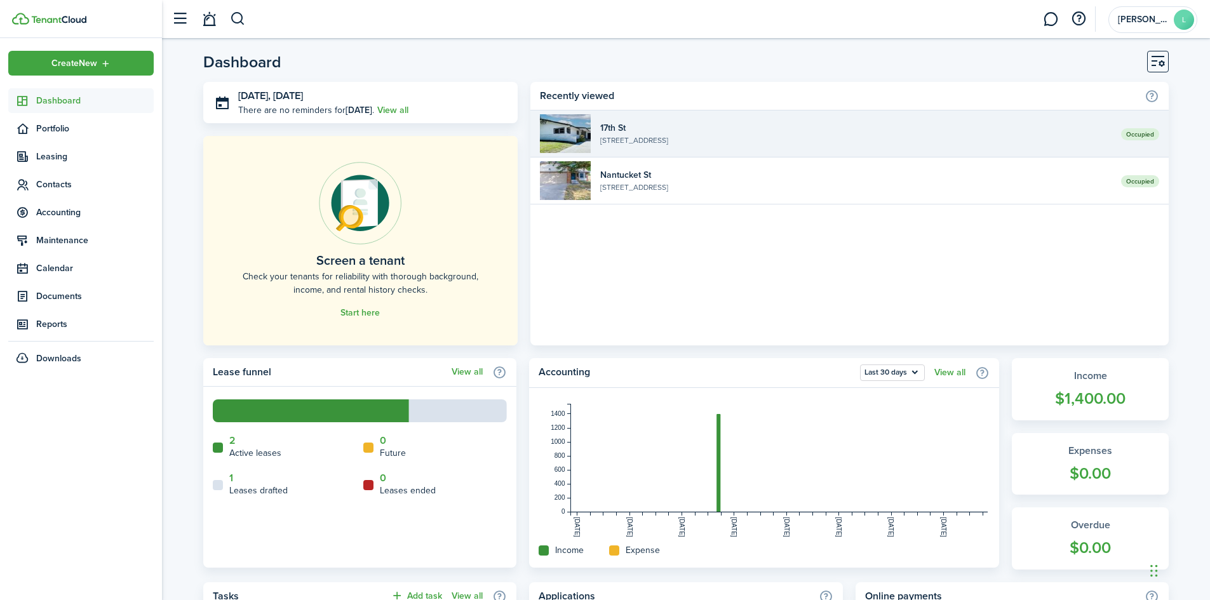
click at [718, 145] on widget-list-item-description "[STREET_ADDRESS]" at bounding box center [855, 140] width 511 height 11
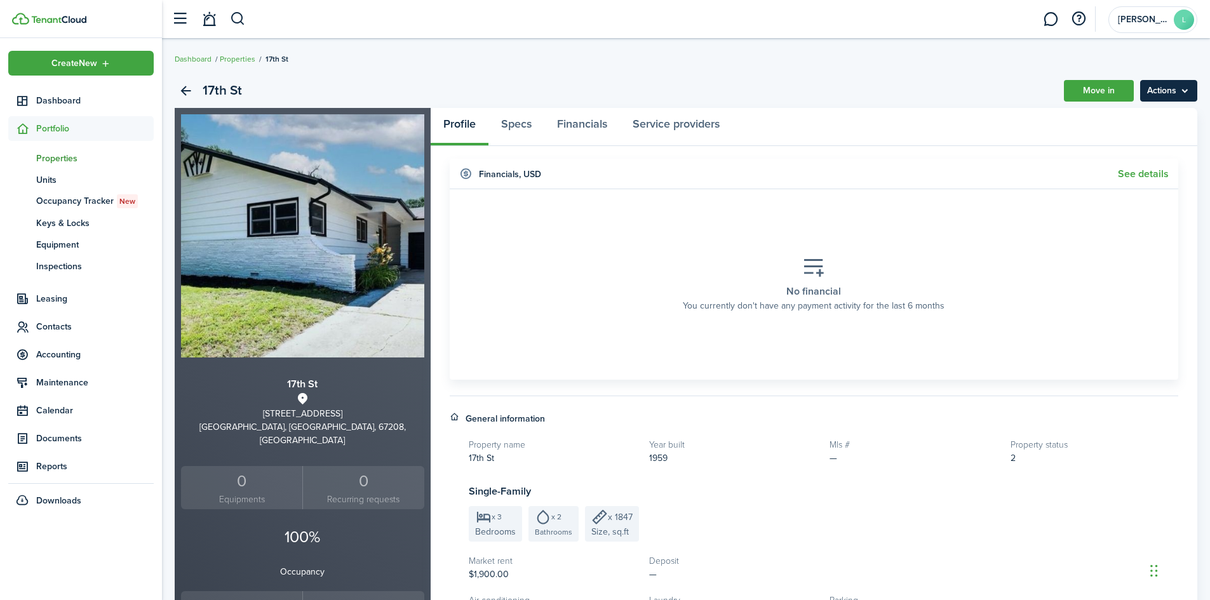
click at [1184, 98] on menu-btn "Actions" at bounding box center [1168, 91] width 57 height 22
click at [1125, 140] on link "Unlist property" at bounding box center [1141, 141] width 111 height 22
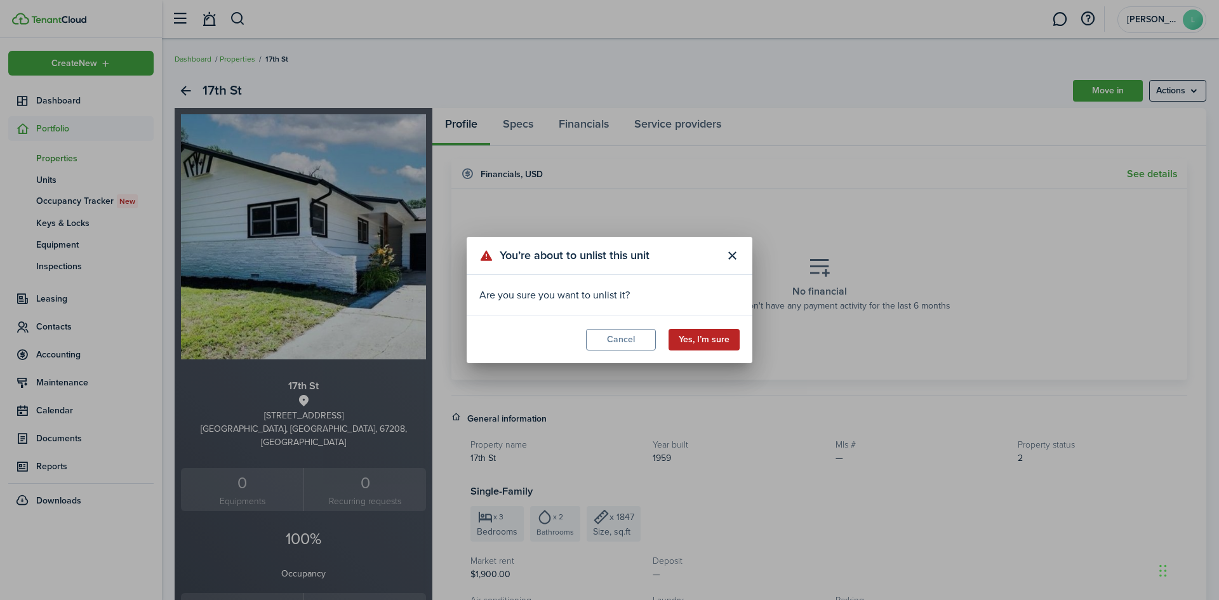
click at [720, 340] on button "Yes, I’m sure" at bounding box center [704, 340] width 71 height 22
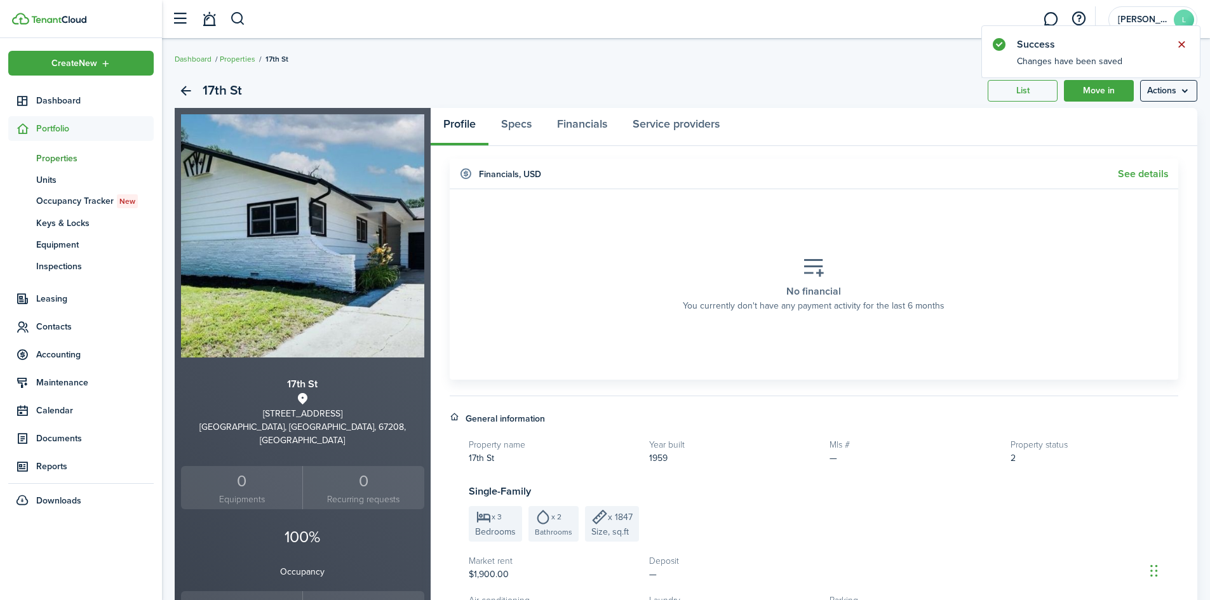
click at [1180, 41] on button "Close notify" at bounding box center [1181, 45] width 18 height 18
click at [1181, 84] on menu-btn "Actions" at bounding box center [1168, 91] width 57 height 22
click at [962, 124] on panel-main-header "Profile Specs Financials Service providers" at bounding box center [814, 127] width 767 height 38
click at [237, 57] on link "Properties" at bounding box center [238, 58] width 36 height 11
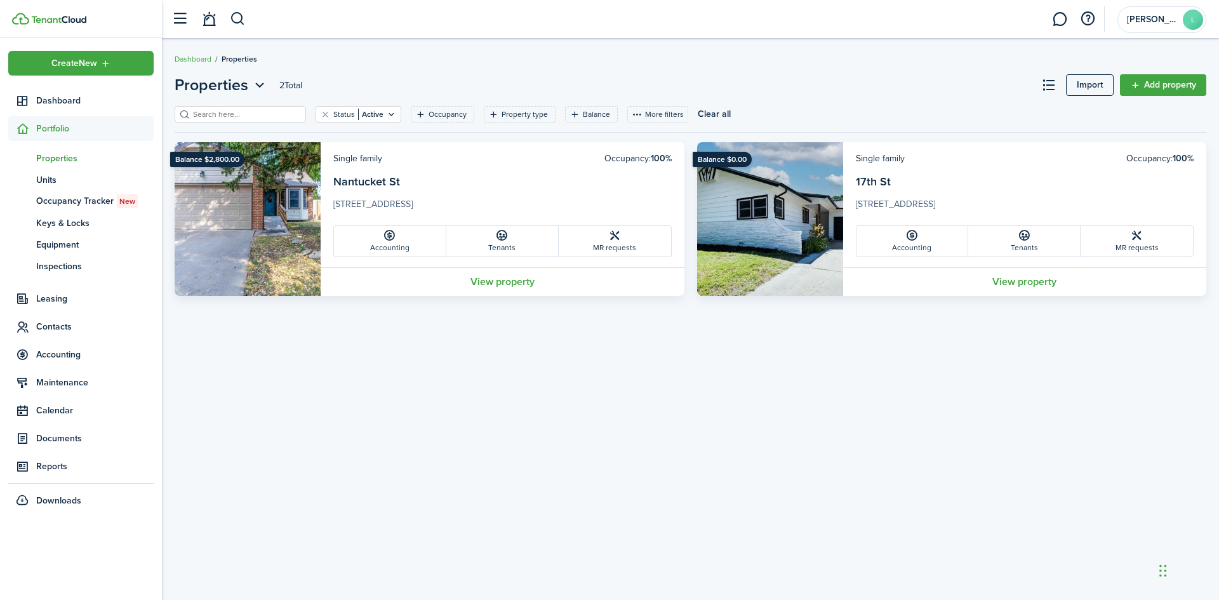
click at [238, 175] on img at bounding box center [248, 219] width 146 height 154
click at [516, 282] on link "View property" at bounding box center [503, 281] width 364 height 29
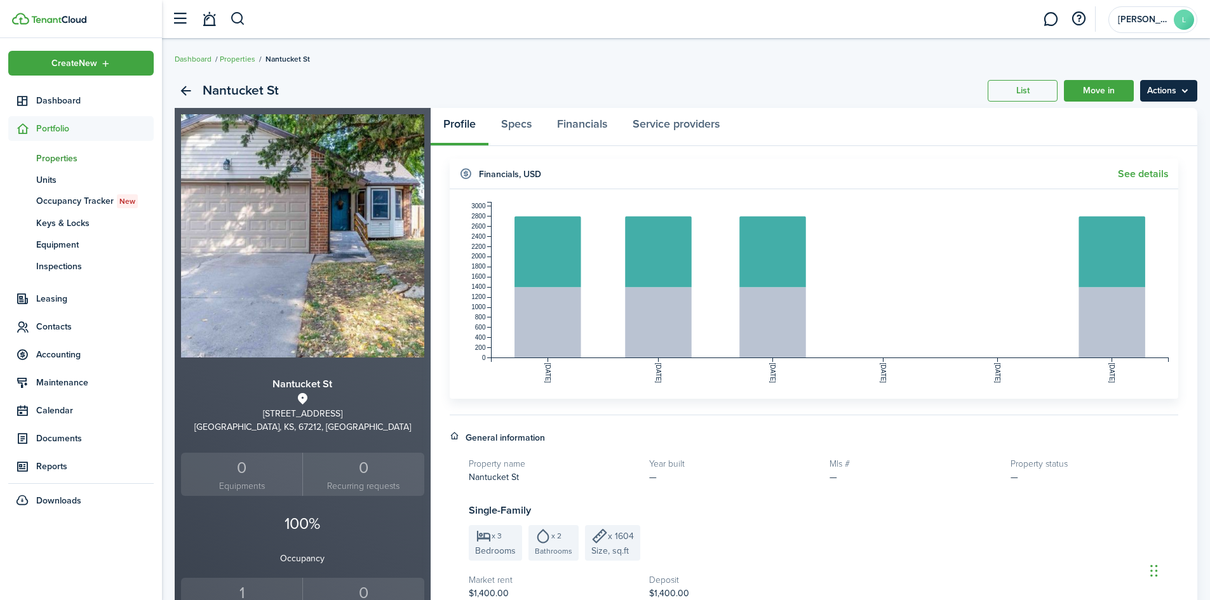
click at [1183, 91] on menu-btn "Actions" at bounding box center [1168, 91] width 57 height 22
click at [902, 159] on widget-header "Financials , USD See details" at bounding box center [814, 174] width 729 height 30
click at [70, 184] on span "Units" at bounding box center [94, 179] width 117 height 13
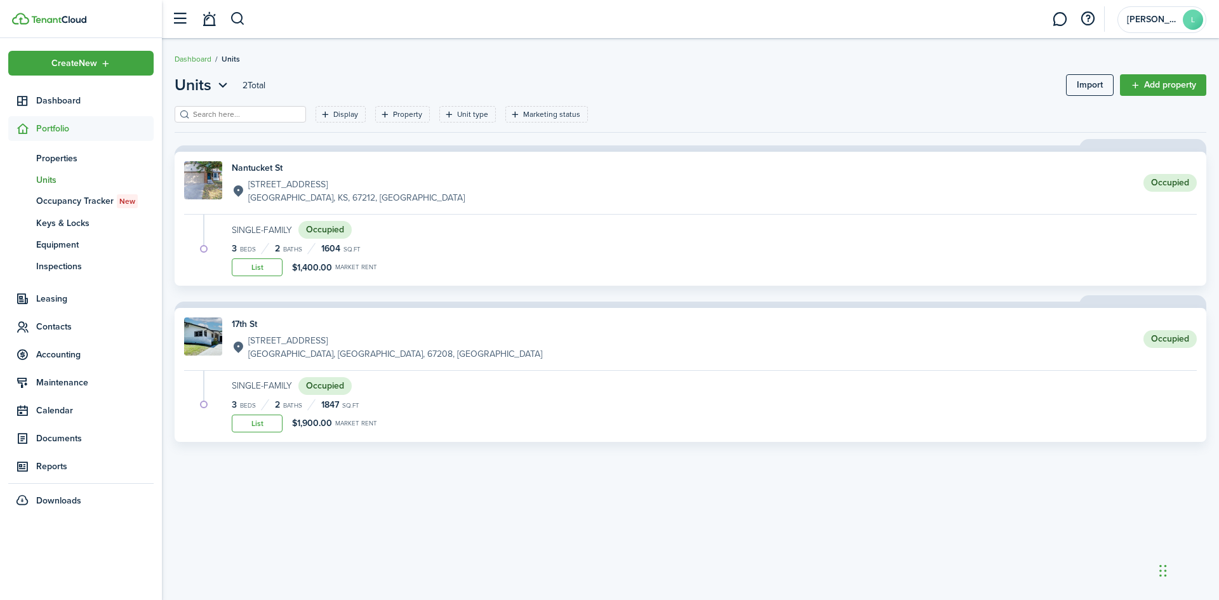
click at [204, 334] on img at bounding box center [203, 337] width 38 height 38
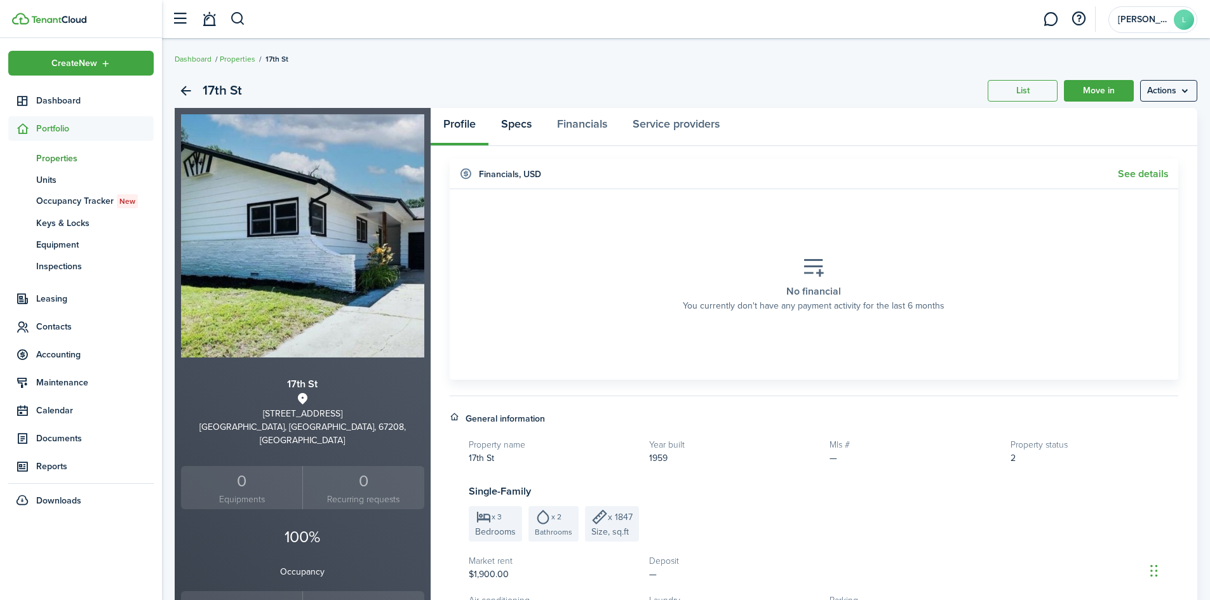
click at [523, 121] on link "Specs" at bounding box center [516, 127] width 56 height 38
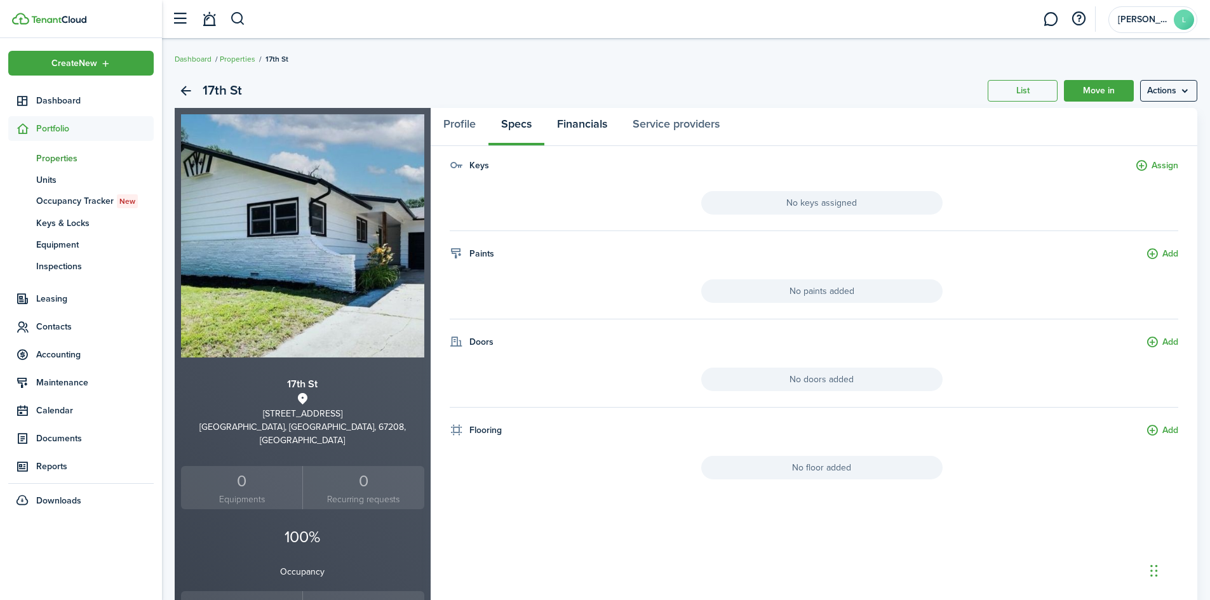
click at [587, 120] on link "Financials" at bounding box center [582, 127] width 76 height 38
click at [669, 124] on link "Service providers" at bounding box center [676, 127] width 112 height 38
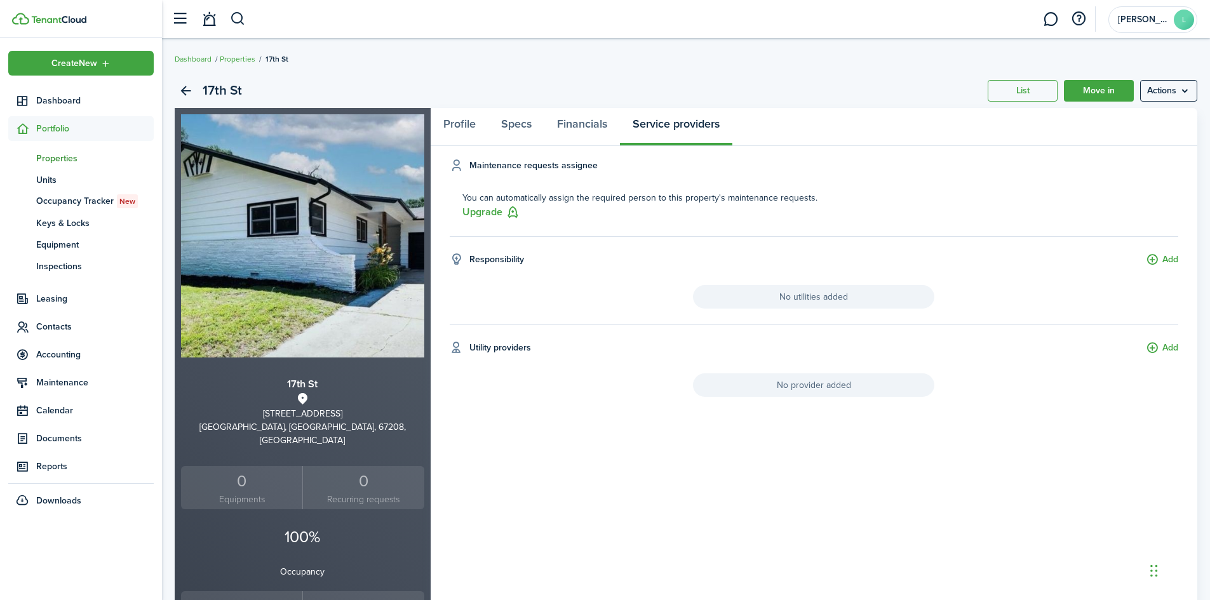
click at [803, 379] on span "No provider added" at bounding box center [813, 384] width 241 height 23
click at [60, 159] on span "Properties" at bounding box center [94, 158] width 117 height 13
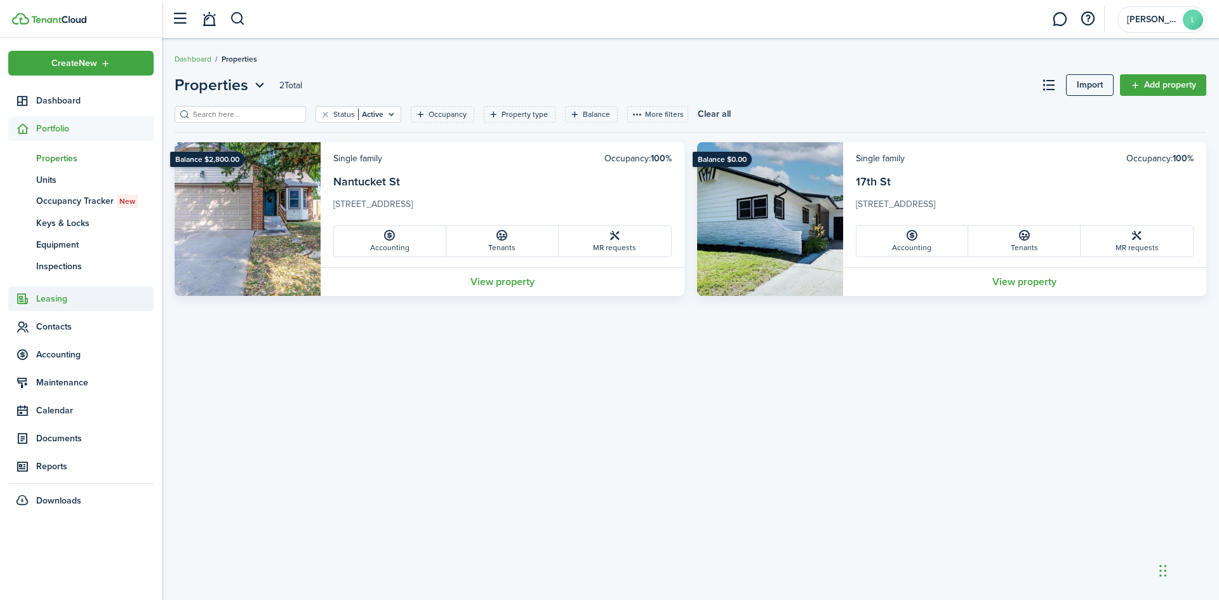
click at [57, 295] on span "Leasing" at bounding box center [94, 298] width 117 height 13
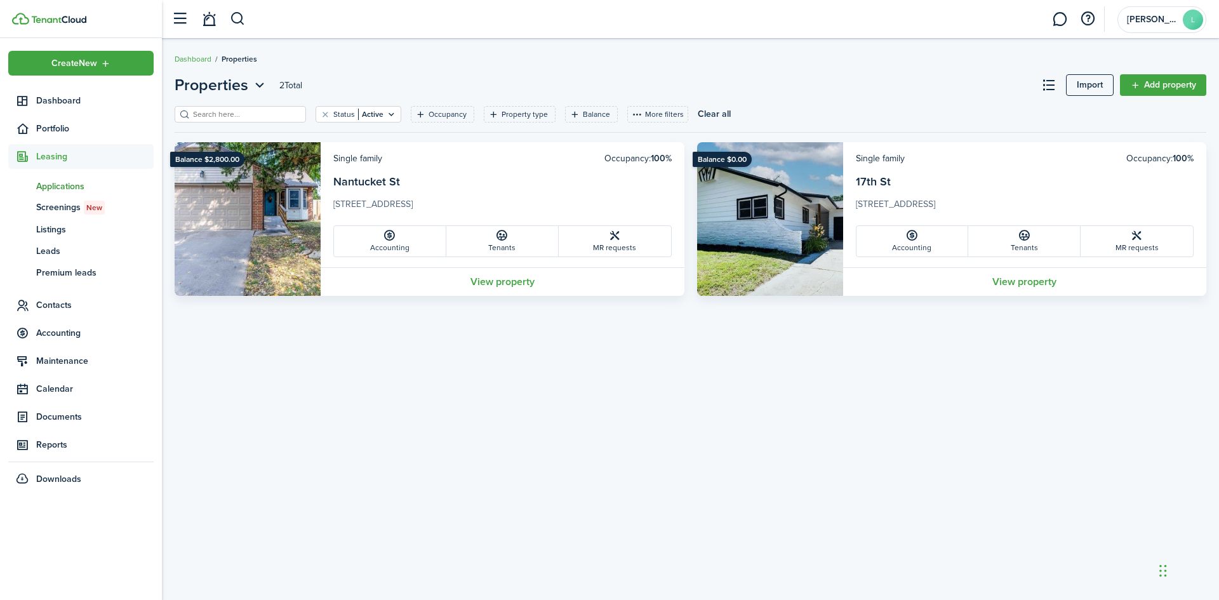
click at [81, 187] on span "Applications" at bounding box center [94, 186] width 117 height 13
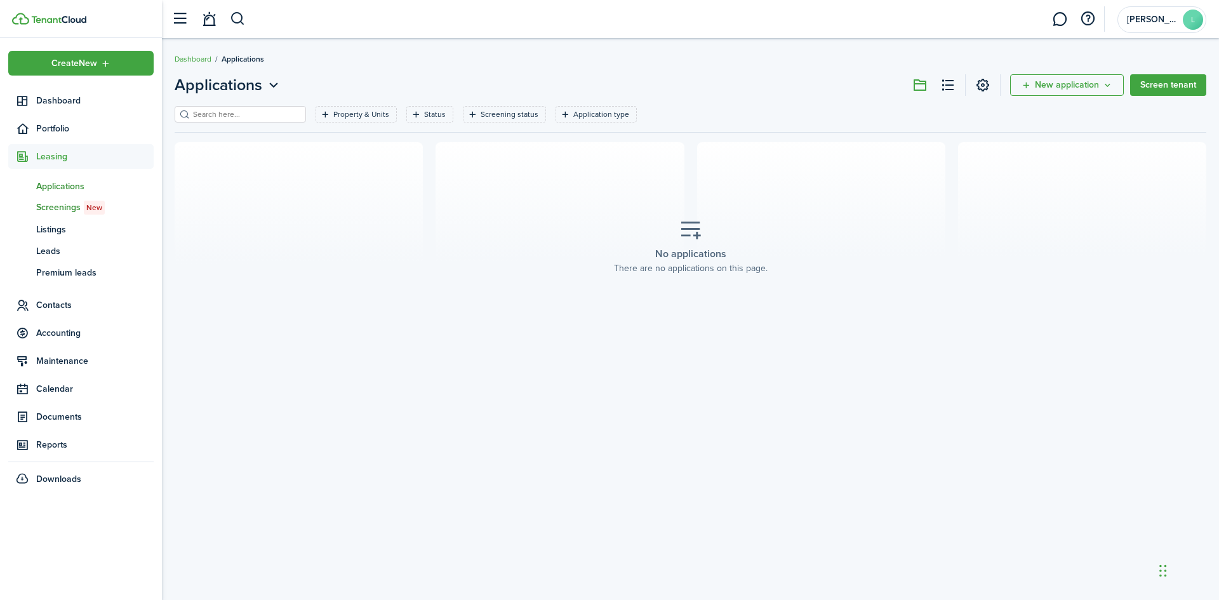
click at [70, 209] on span "Screenings New" at bounding box center [94, 208] width 117 height 14
click at [69, 232] on span "Listings" at bounding box center [94, 229] width 117 height 13
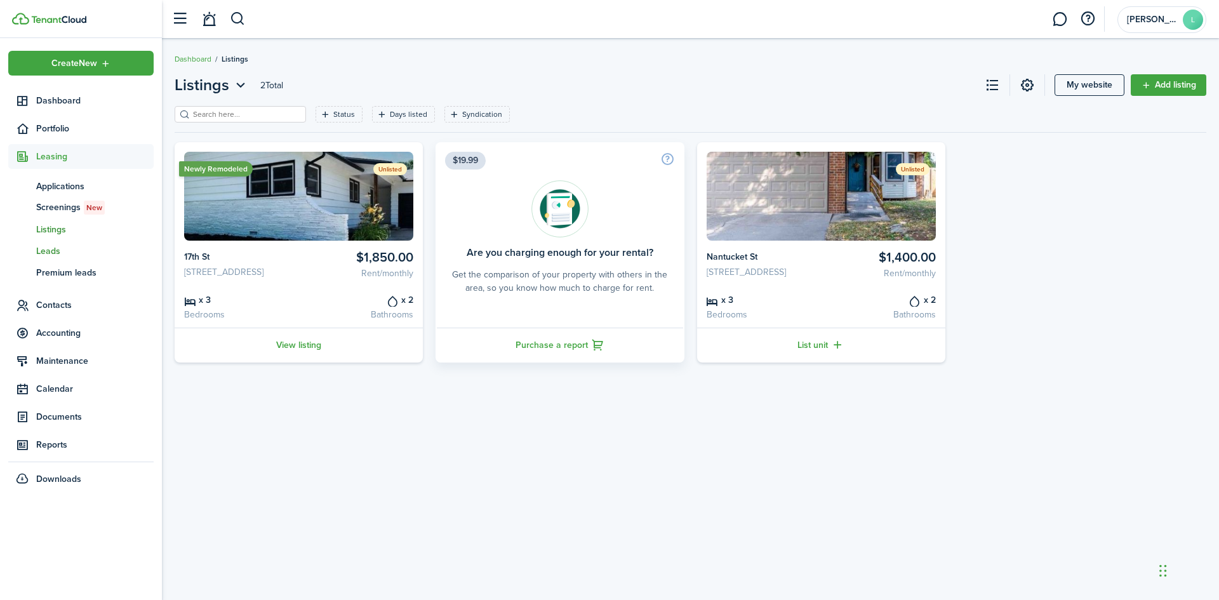
click at [69, 246] on span "Leads" at bounding box center [94, 251] width 117 height 13
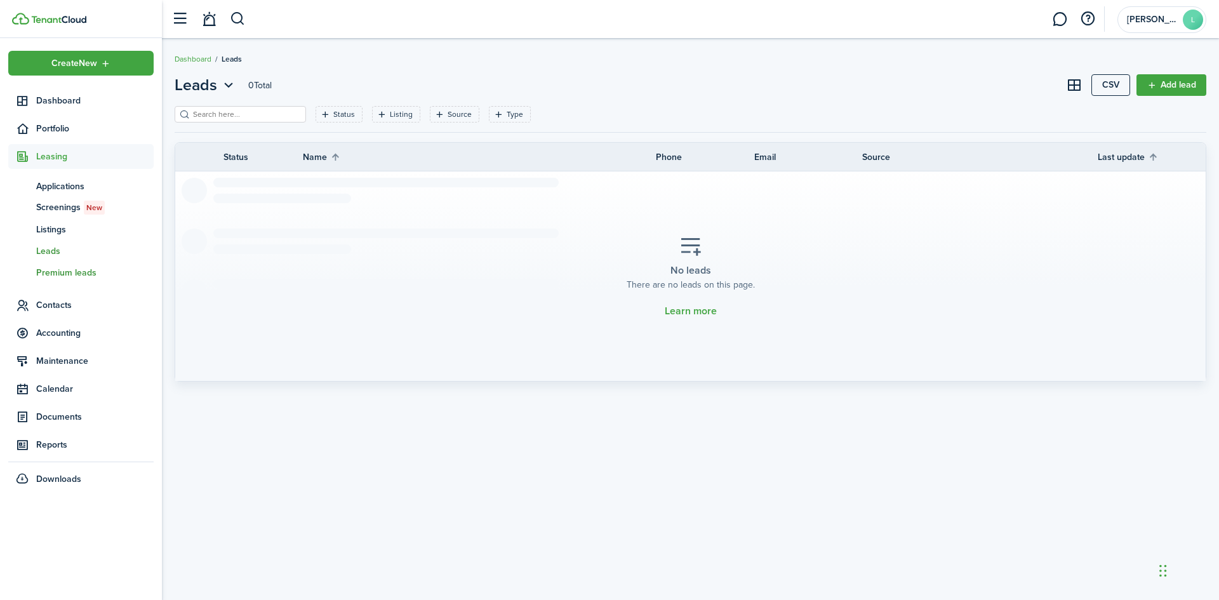
click at [64, 269] on span "Premium leads" at bounding box center [94, 272] width 117 height 13
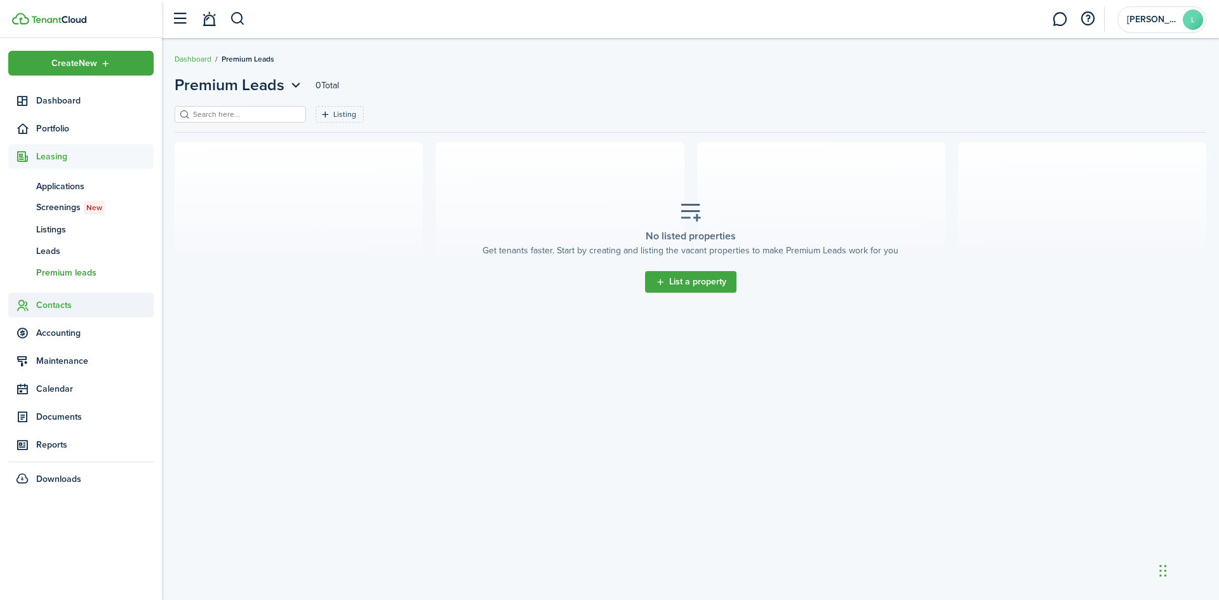
click at [62, 303] on span "Contacts" at bounding box center [94, 304] width 117 height 13
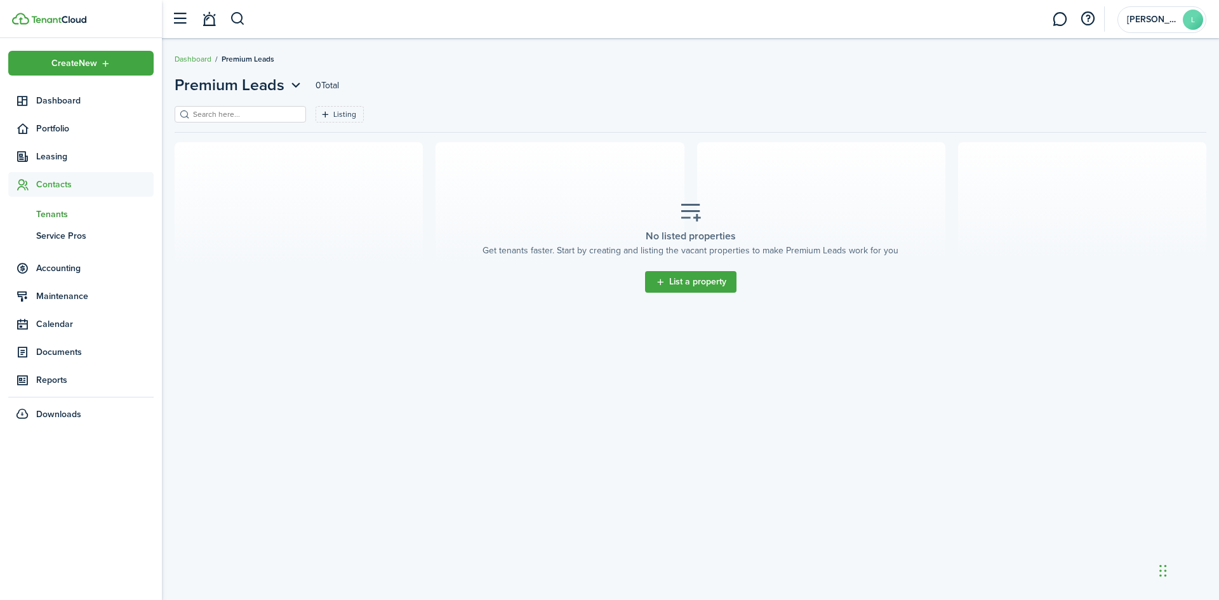
click at [77, 212] on span "Tenants" at bounding box center [94, 214] width 117 height 13
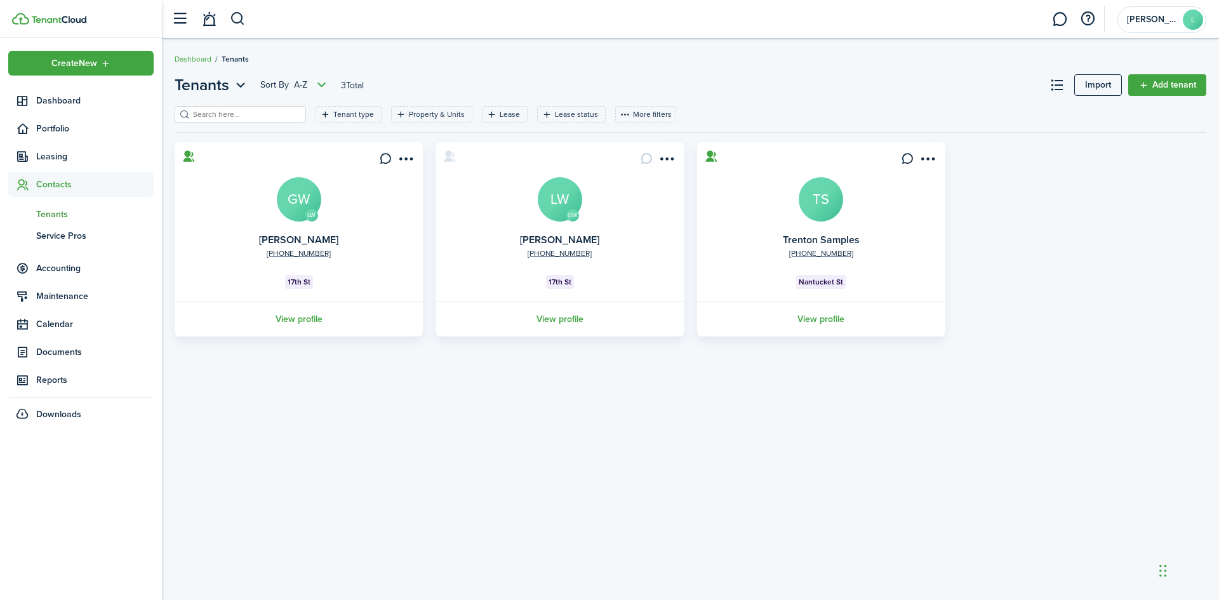
click at [312, 153] on card "LW [PHONE_NUMBER] [PERSON_NAME] GW 17th St View profile" at bounding box center [299, 239] width 248 height 194
click at [1068, 77] on button at bounding box center [1058, 85] width 22 height 22
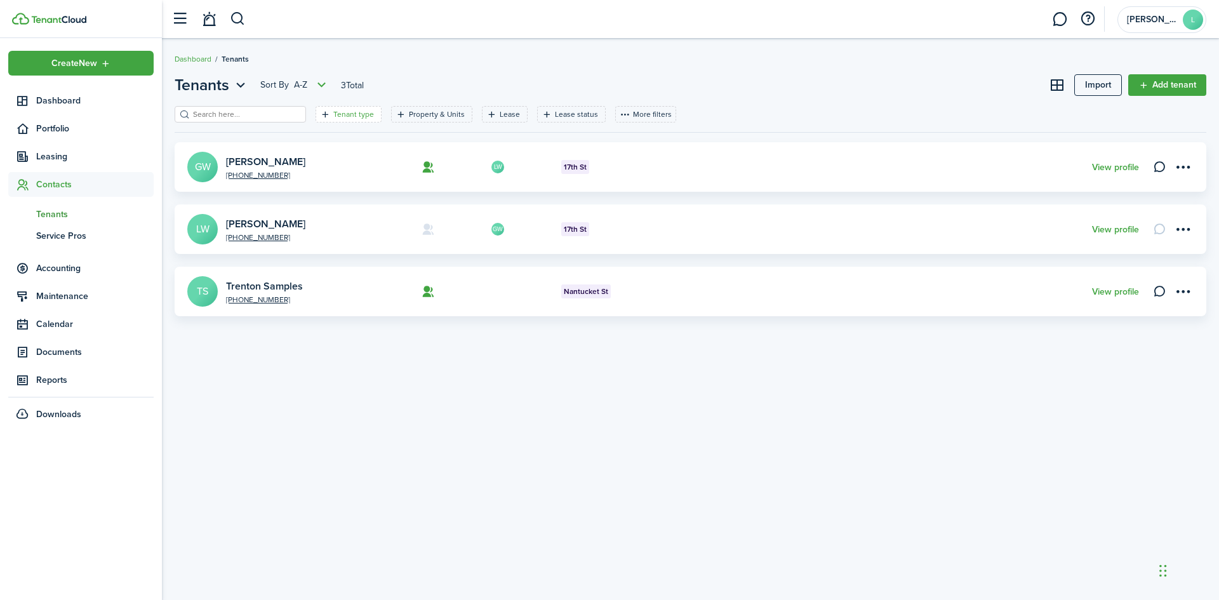
click at [320, 116] on icon "Open filter" at bounding box center [325, 114] width 11 height 10
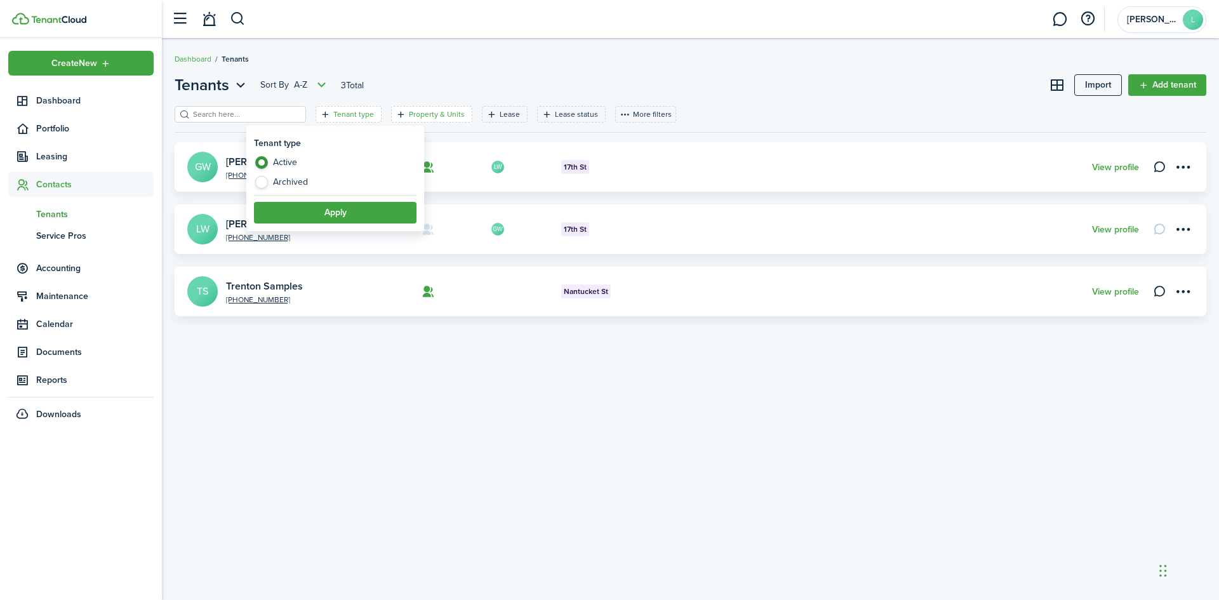
click at [409, 109] on filter-tag-label "Property & Units" at bounding box center [437, 114] width 56 height 11
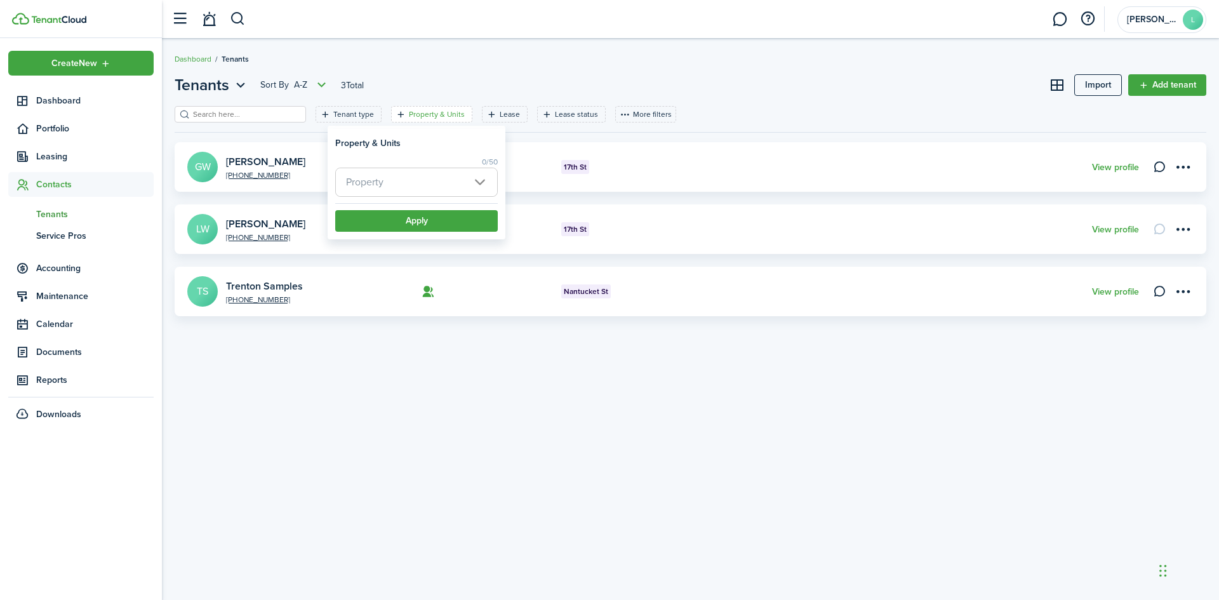
click at [419, 171] on span "Property" at bounding box center [416, 182] width 161 height 28
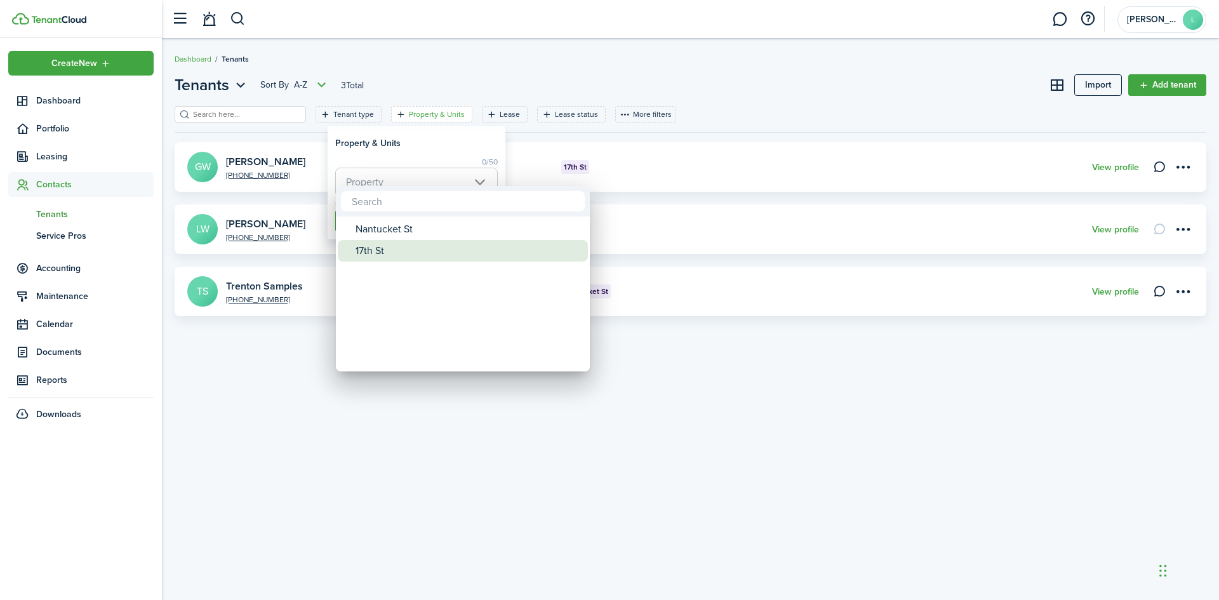
click at [380, 250] on div "17th St" at bounding box center [468, 251] width 225 height 22
type input "17th St"
click at [456, 168] on div at bounding box center [609, 299] width 1423 height 803
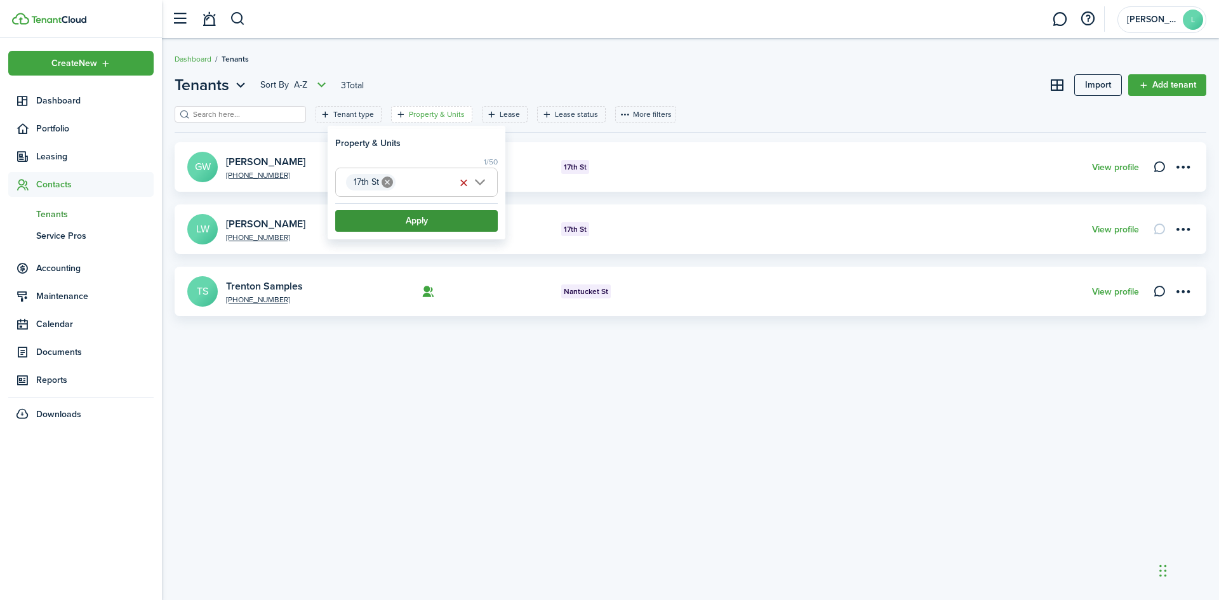
click at [429, 221] on button "Apply" at bounding box center [416, 221] width 163 height 22
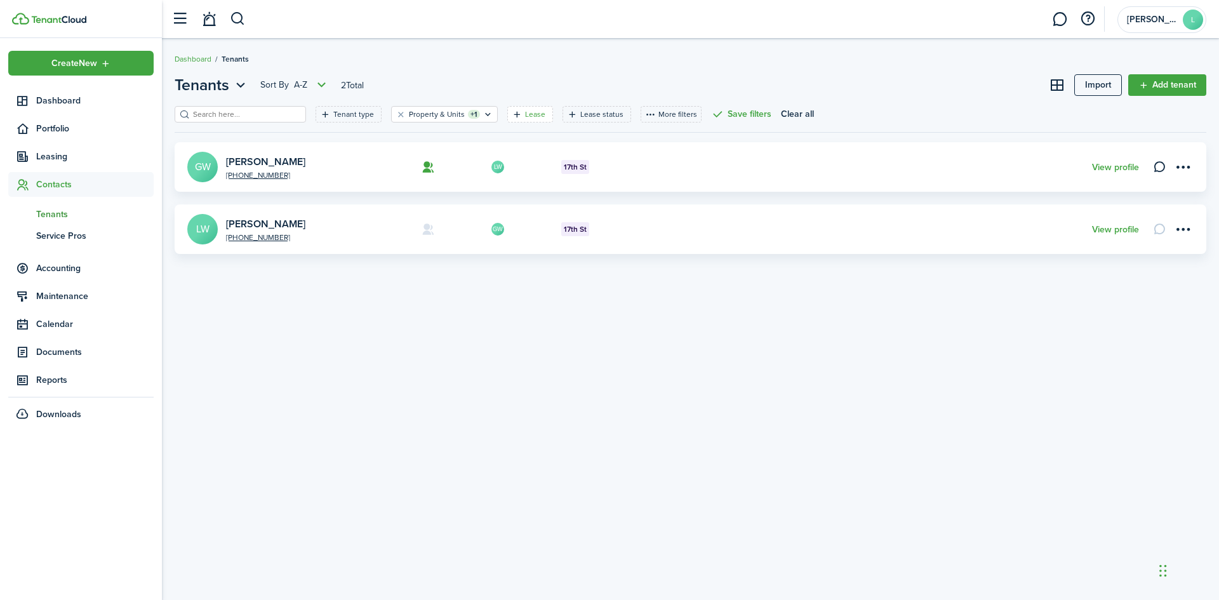
click at [525, 116] on filter-tag-label "Lease" at bounding box center [535, 114] width 20 height 11
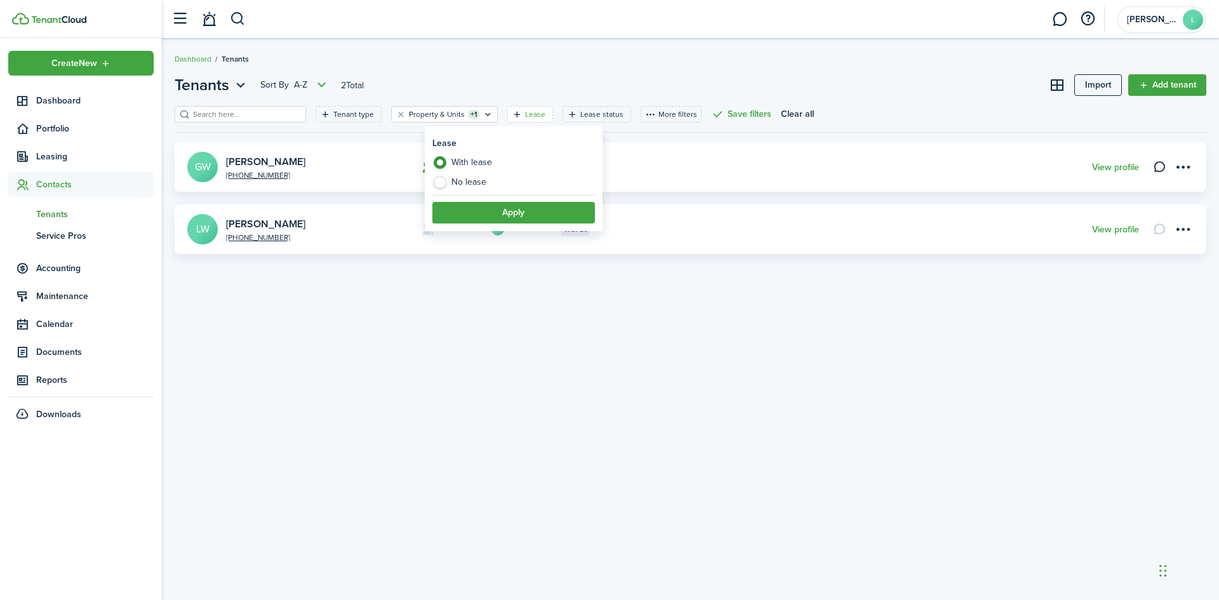
click at [474, 183] on label "No lease" at bounding box center [514, 182] width 163 height 13
radio input "false"
radio input "true"
click at [480, 205] on button "Apply" at bounding box center [514, 213] width 163 height 22
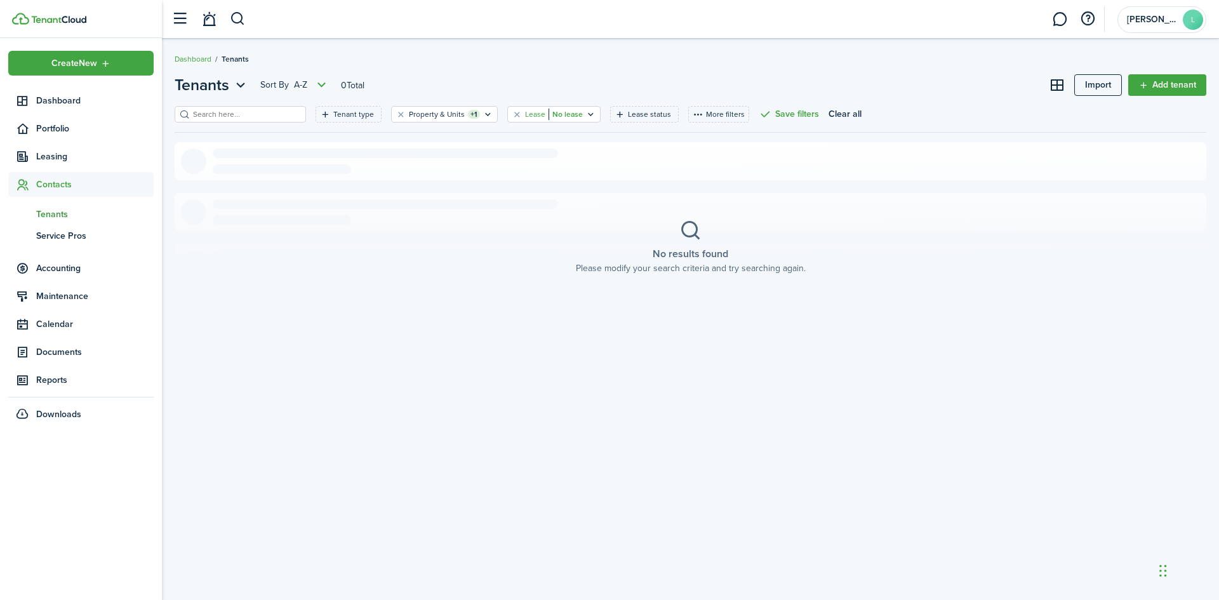
click at [551, 112] on filter-tag-value "No lease" at bounding box center [566, 114] width 34 height 11
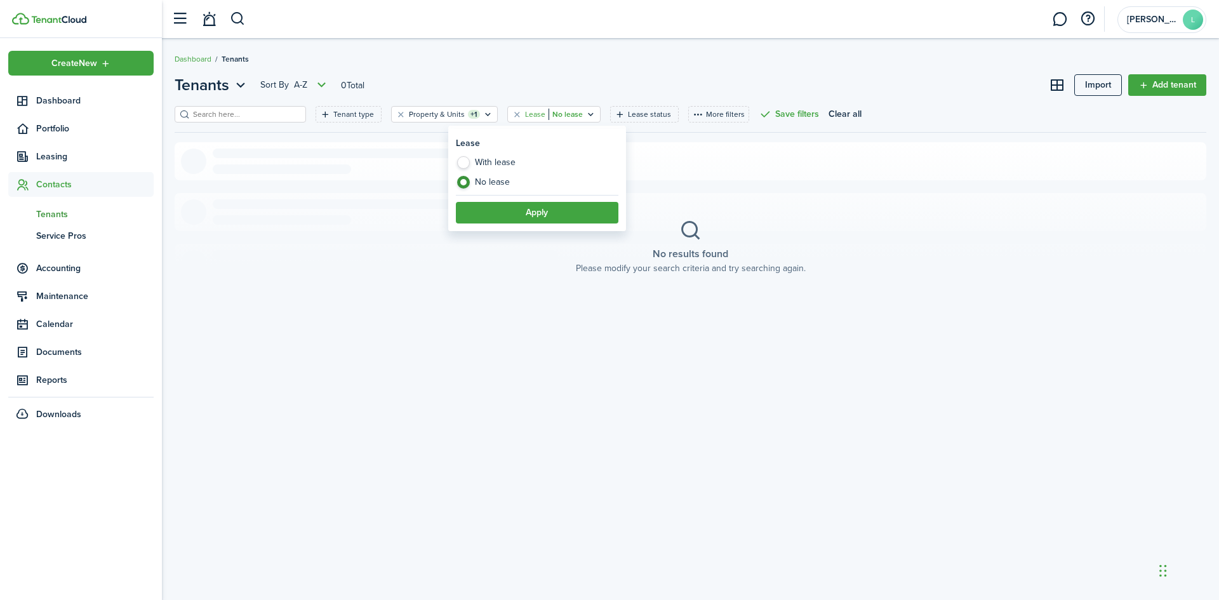
click at [484, 164] on label "With lease" at bounding box center [537, 165] width 163 height 19
radio input "true"
click at [510, 217] on button "Apply" at bounding box center [537, 213] width 163 height 22
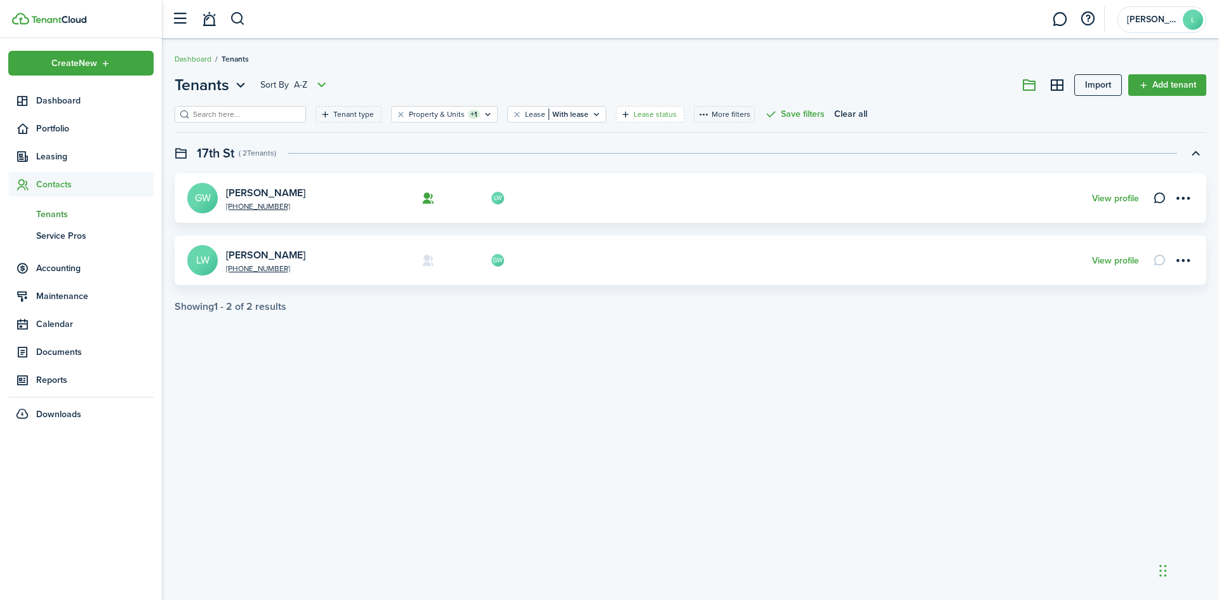
click at [634, 111] on filter-tag-label "Lease status" at bounding box center [655, 114] width 43 height 11
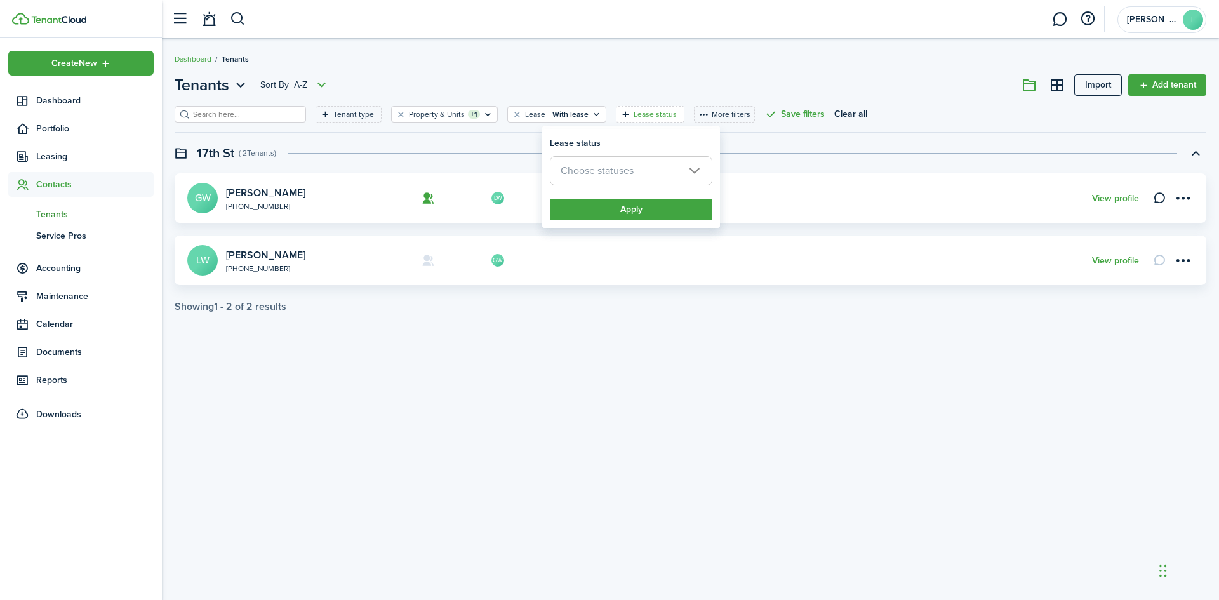
click at [630, 163] on span "Choose statuses" at bounding box center [631, 171] width 161 height 28
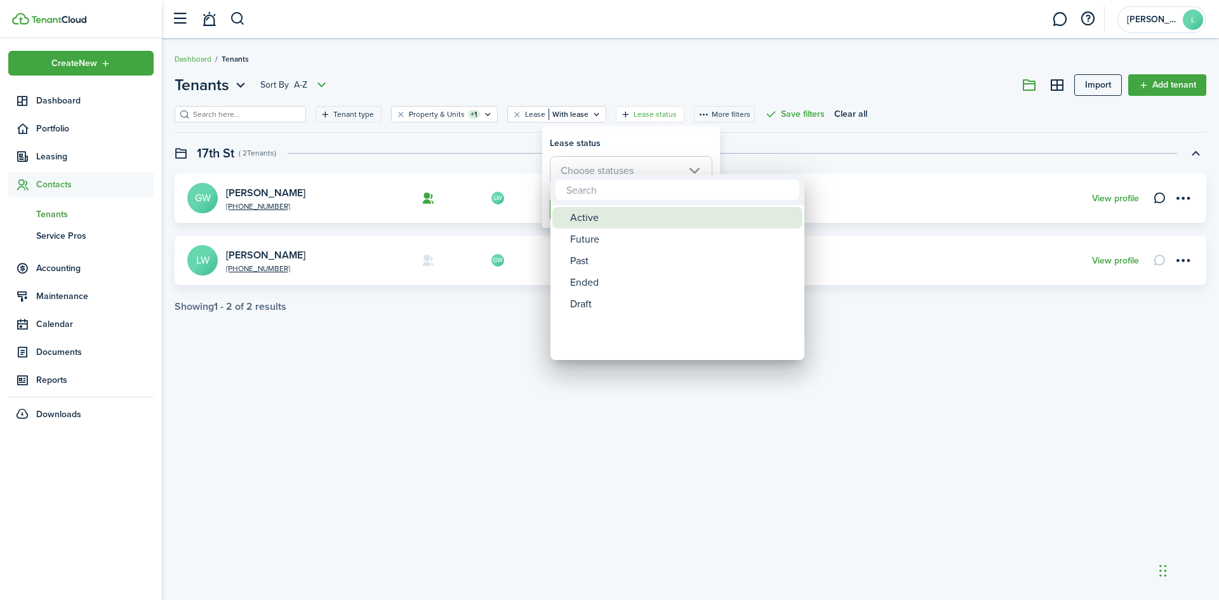
click at [601, 221] on div "Active" at bounding box center [682, 218] width 225 height 22
type input "Active"
click at [737, 133] on div at bounding box center [609, 299] width 1423 height 803
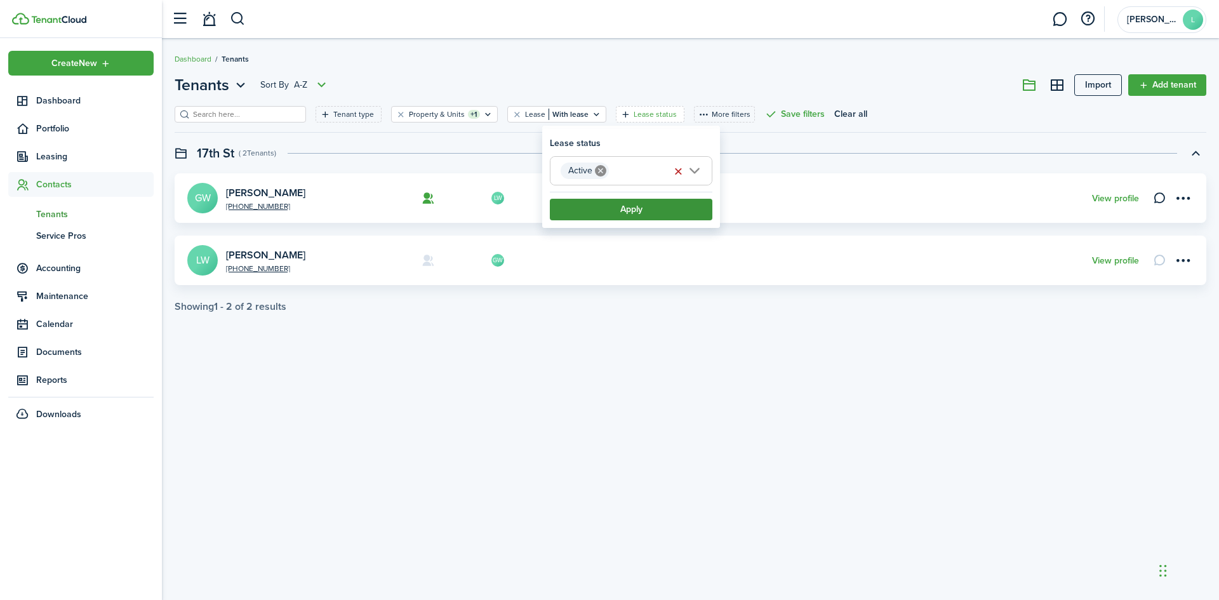
click at [650, 208] on button "Apply" at bounding box center [631, 210] width 163 height 22
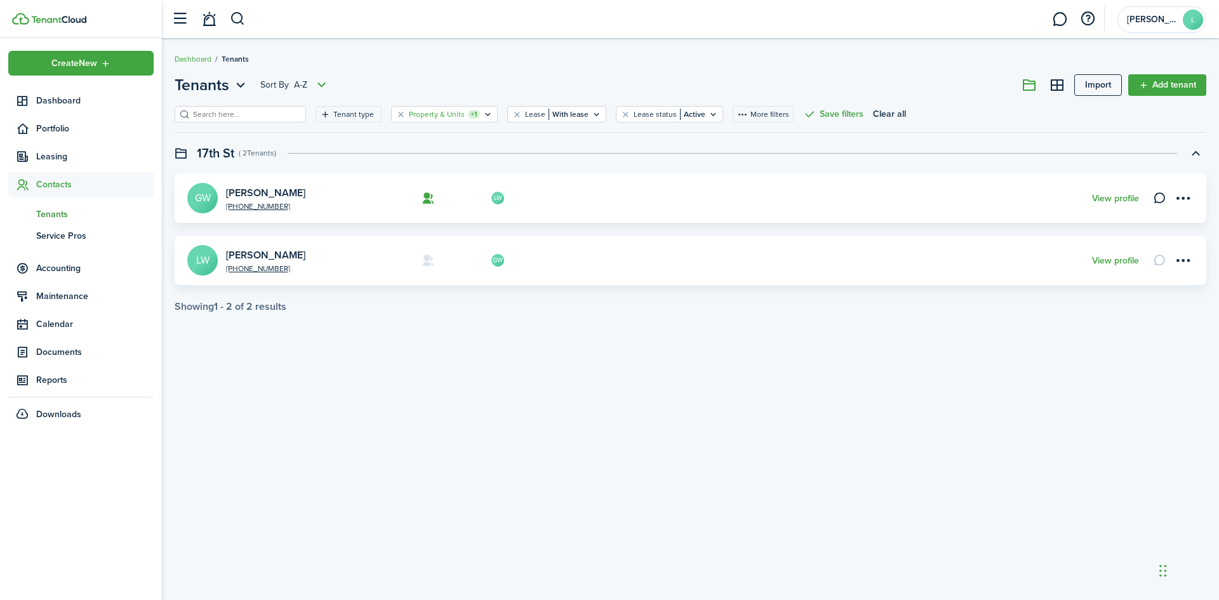
click at [483, 115] on icon "Open filter" at bounding box center [488, 114] width 11 height 10
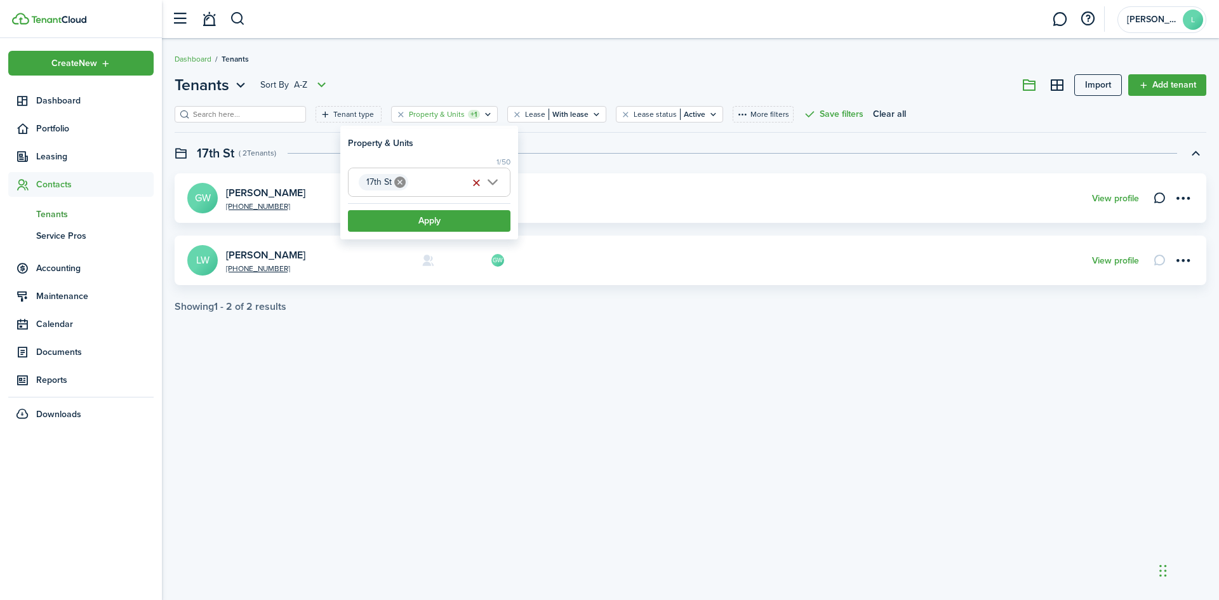
click at [477, 184] on button "button" at bounding box center [476, 183] width 18 height 18
click at [463, 218] on button "Apply" at bounding box center [429, 221] width 163 height 22
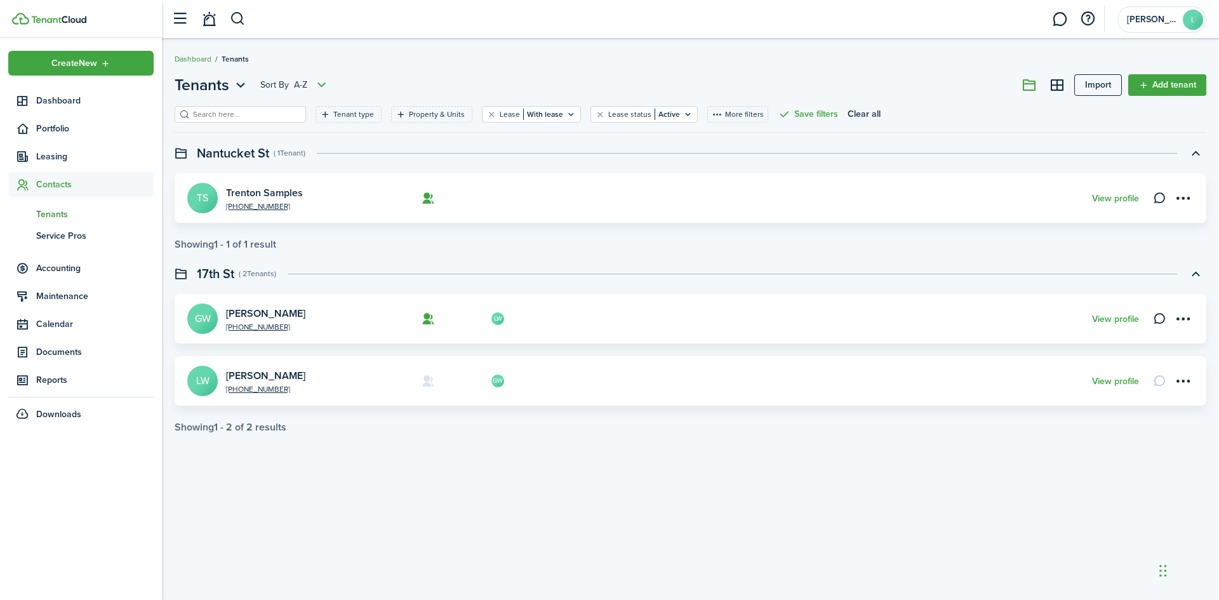
click at [197, 61] on link "Dashboard" at bounding box center [193, 58] width 37 height 11
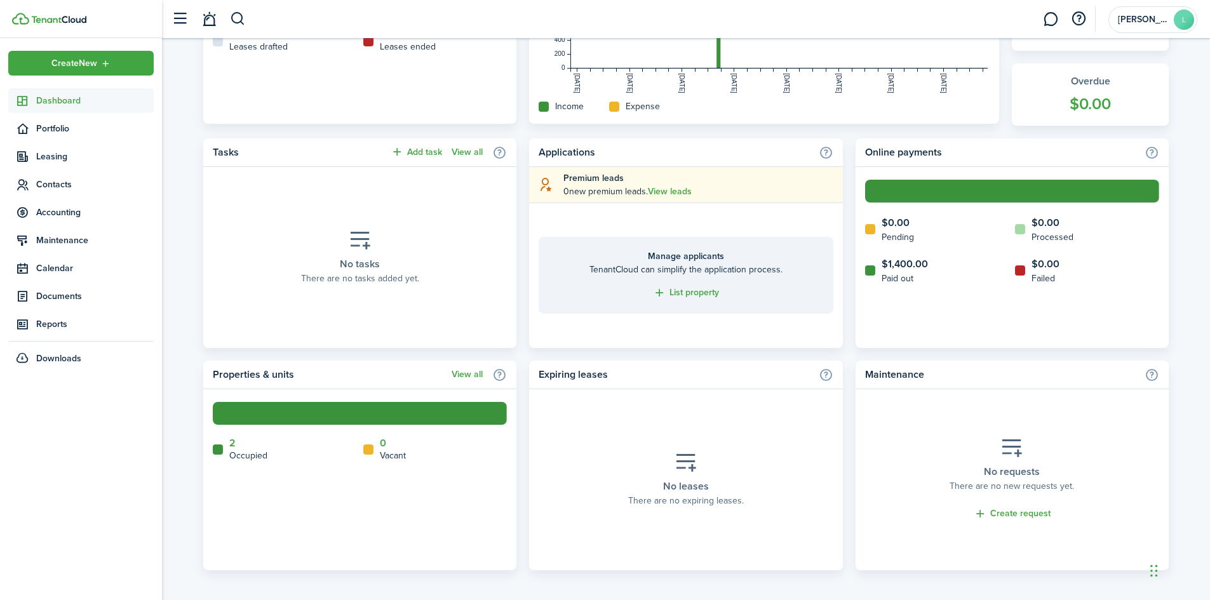
scroll to position [449, 0]
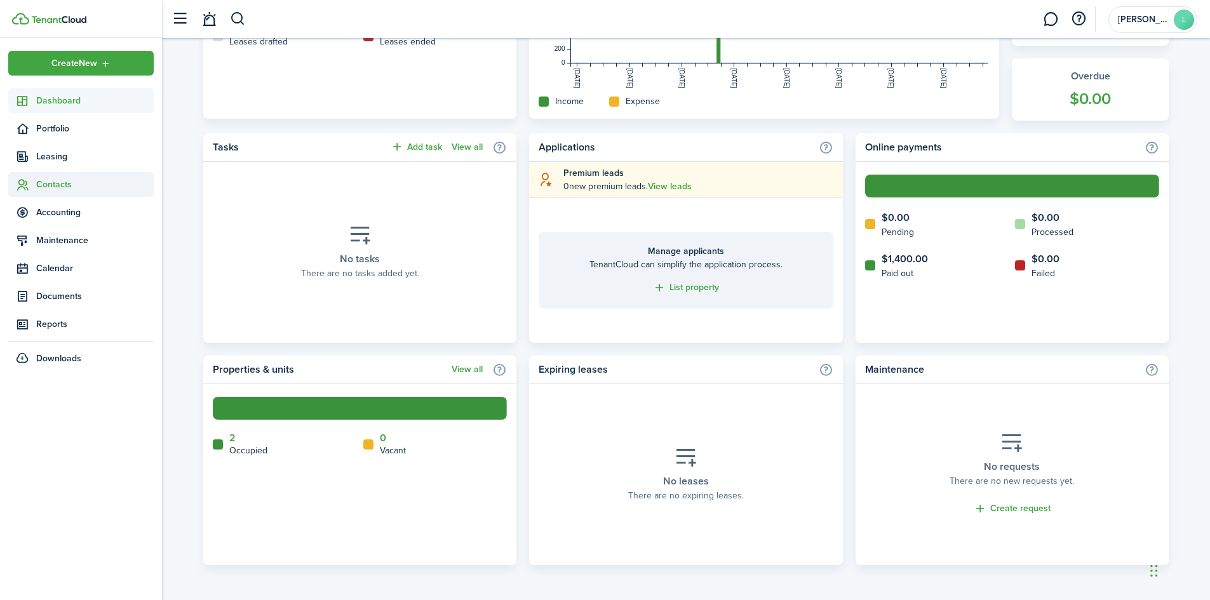
click at [56, 180] on span "Contacts" at bounding box center [94, 184] width 117 height 13
click at [59, 217] on span "Tenants" at bounding box center [94, 214] width 117 height 13
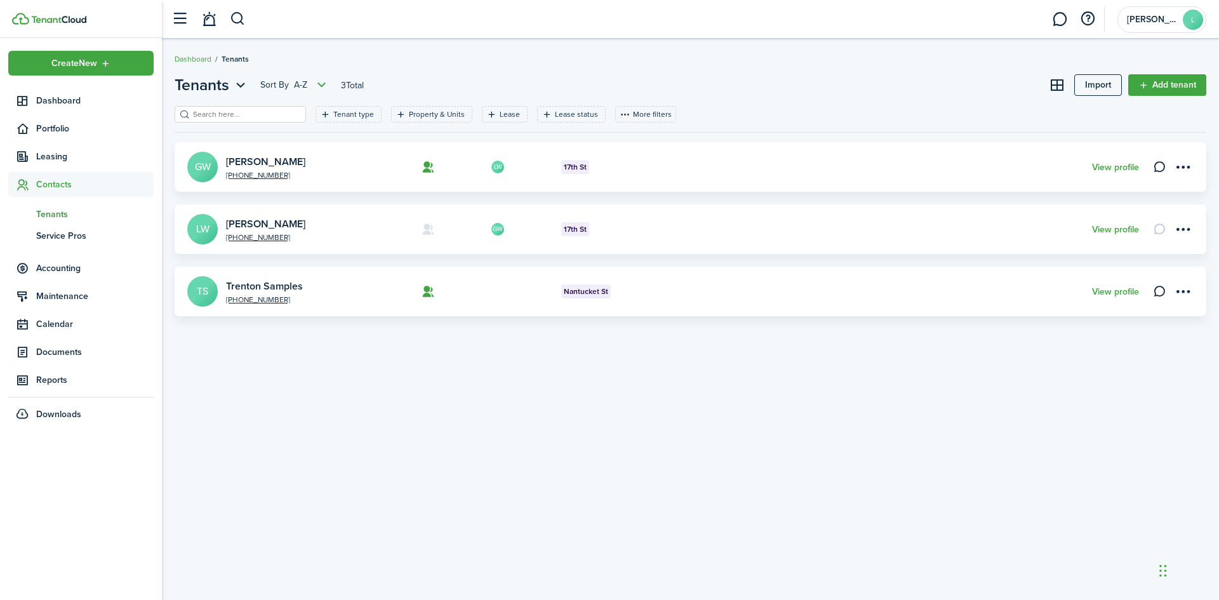
click at [205, 224] on avatar-text "LW" at bounding box center [202, 229] width 30 height 30
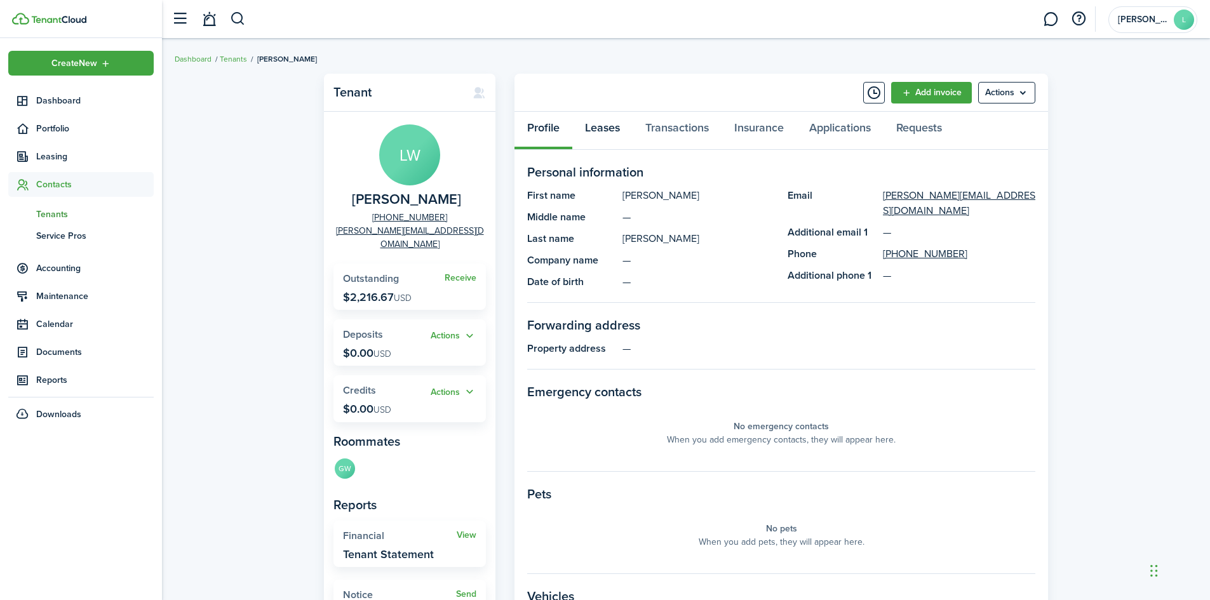
click at [608, 126] on link "Leases" at bounding box center [602, 131] width 60 height 38
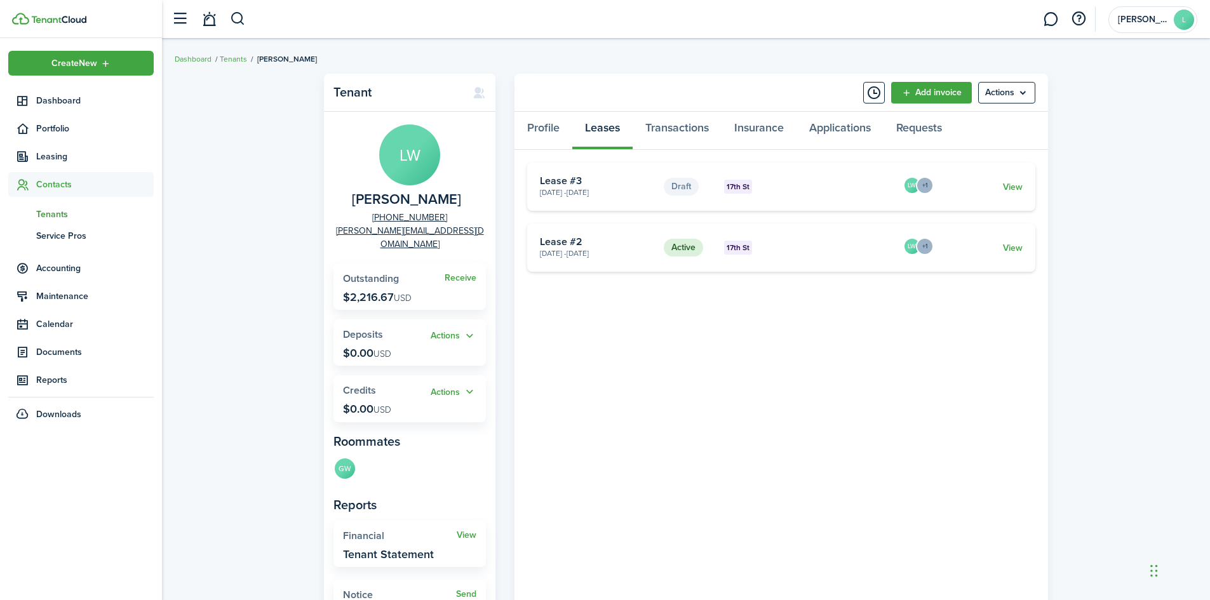
drag, startPoint x: 626, startPoint y: 187, endPoint x: 738, endPoint y: 189, distance: 112.4
click at [627, 188] on card-description "[DATE] - [DATE]" at bounding box center [597, 192] width 114 height 11
click at [576, 258] on card-description "[DATE] - [DATE]" at bounding box center [597, 253] width 114 height 11
click at [582, 195] on card-description "[DATE] - [DATE]" at bounding box center [597, 192] width 114 height 11
click at [1012, 187] on link "View" at bounding box center [1013, 186] width 20 height 13
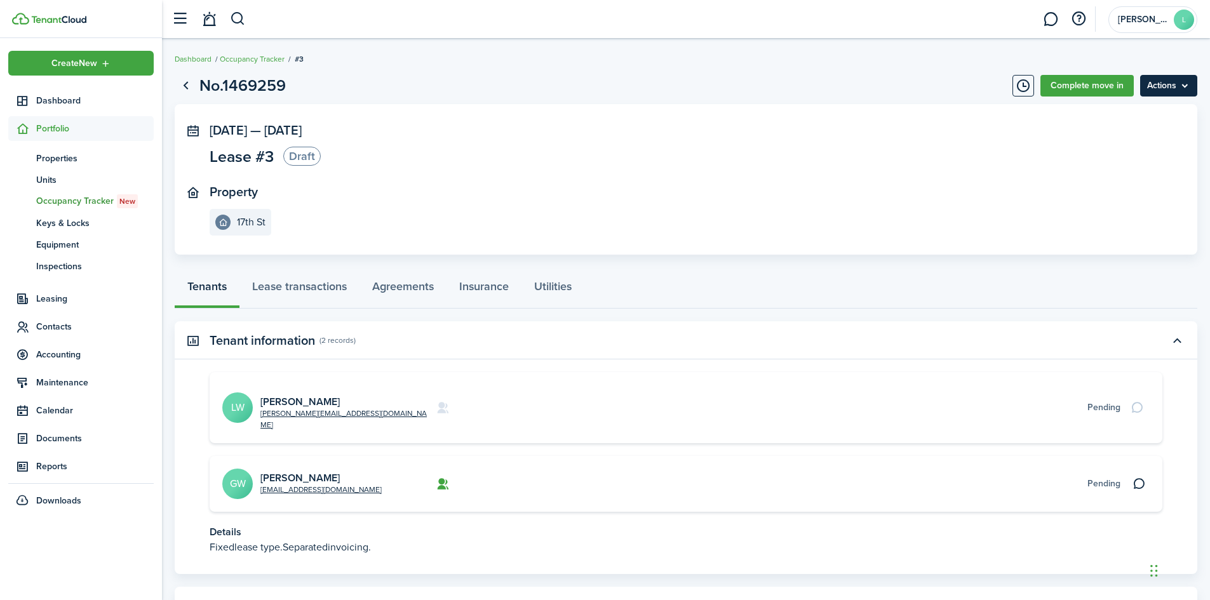
click at [1155, 84] on menu-btn "Actions" at bounding box center [1168, 86] width 57 height 22
click at [1110, 116] on button "Delete" at bounding box center [1141, 114] width 111 height 22
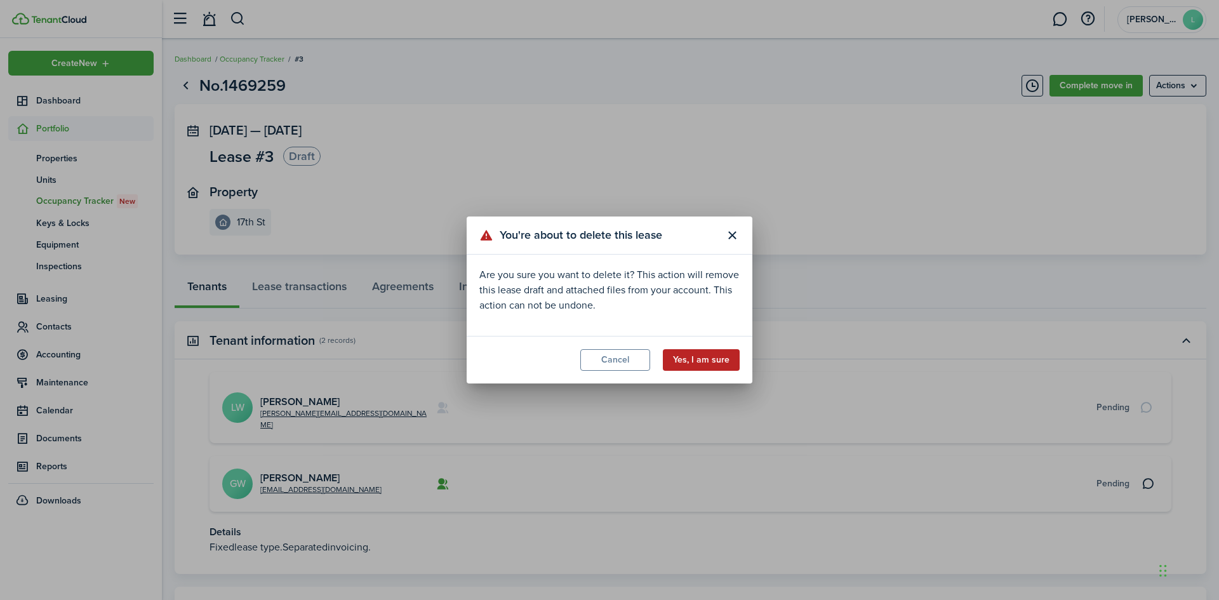
click at [697, 357] on button "Yes, I am sure" at bounding box center [701, 360] width 77 height 22
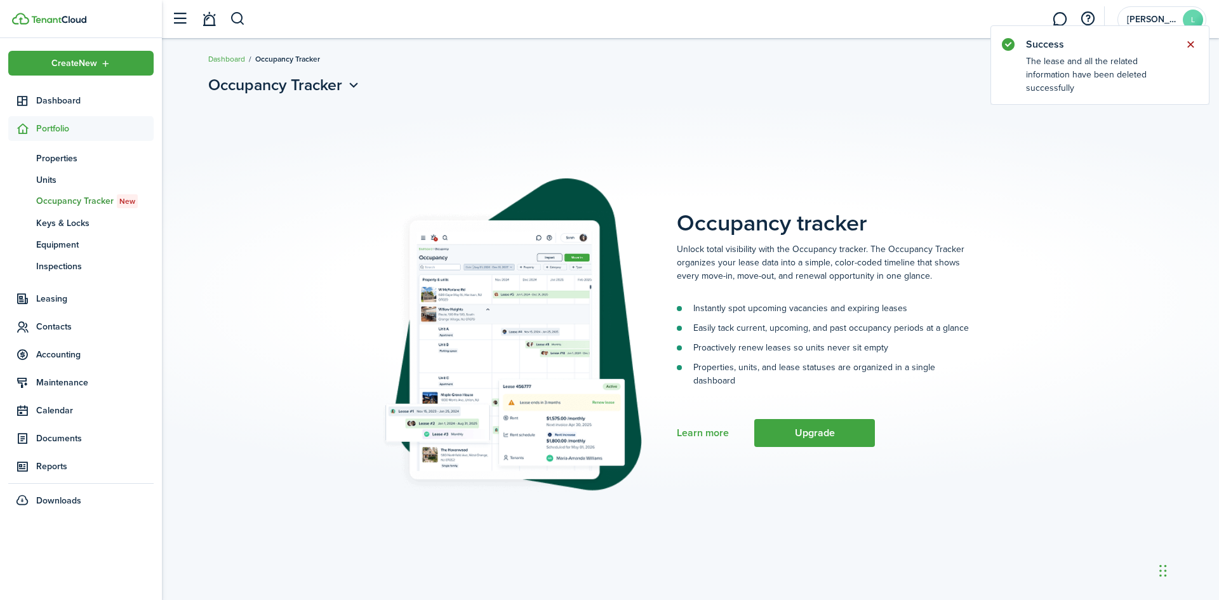
click at [1193, 44] on button "Close notify" at bounding box center [1191, 45] width 18 height 18
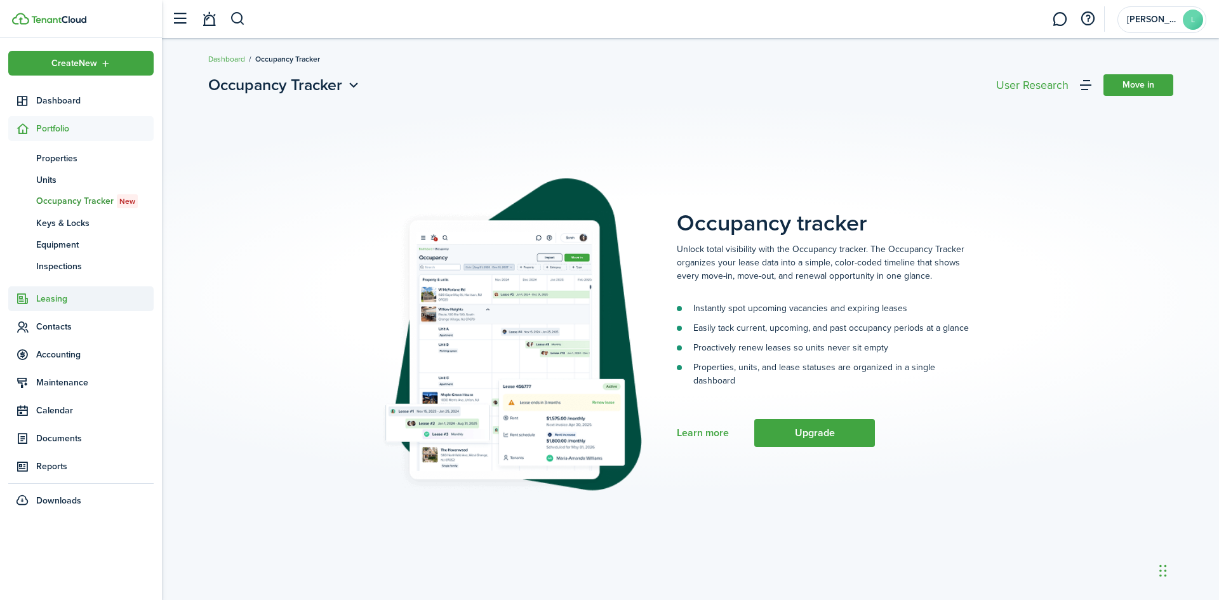
click at [57, 296] on span "Leasing" at bounding box center [94, 298] width 117 height 13
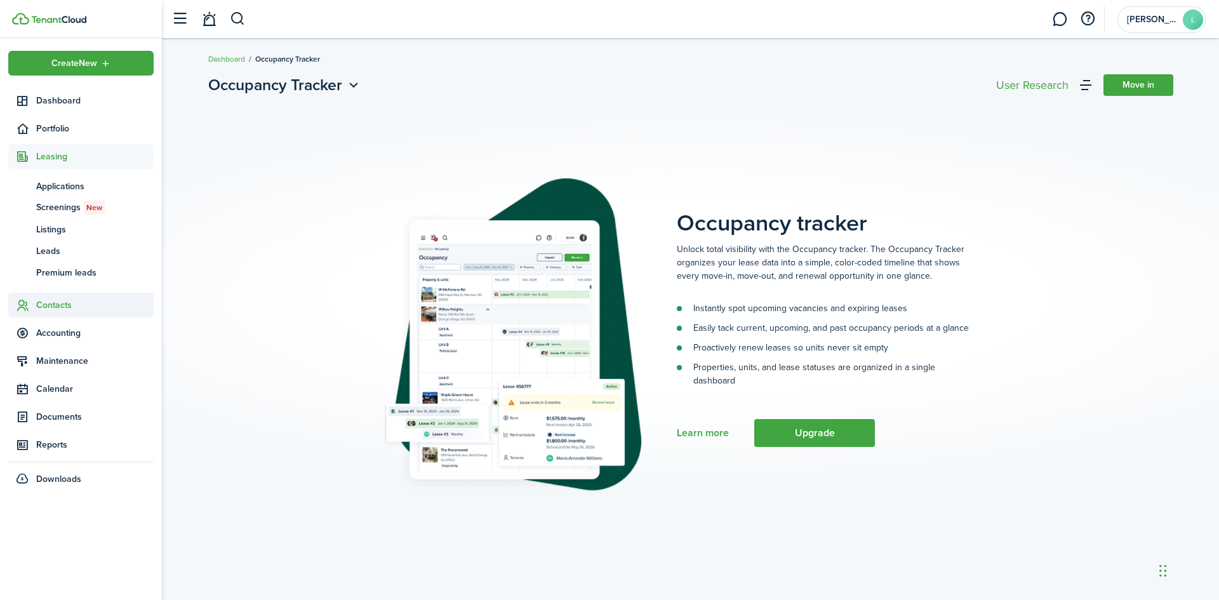
click at [51, 308] on span "Contacts" at bounding box center [94, 304] width 117 height 13
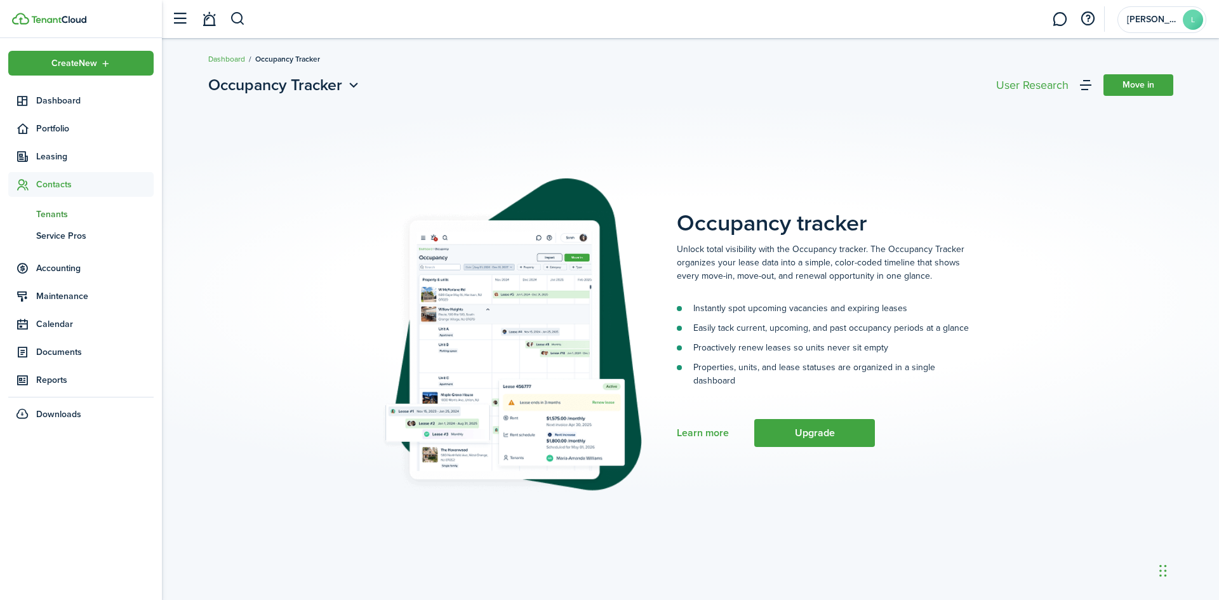
click at [67, 215] on span "Tenants" at bounding box center [94, 214] width 117 height 13
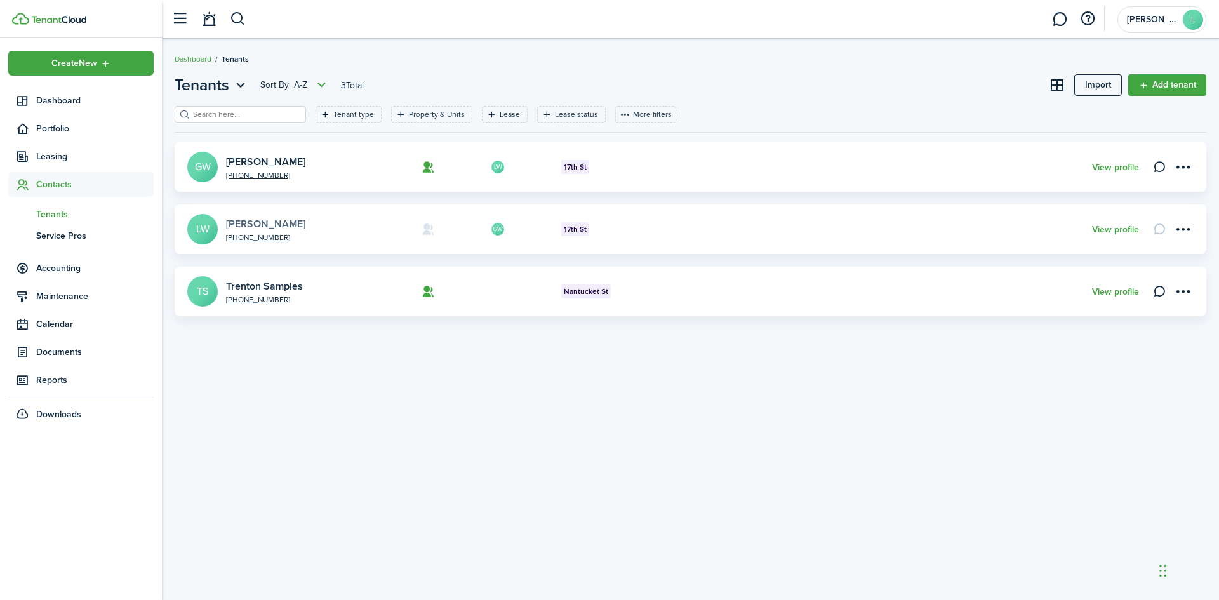
click at [243, 226] on link "[PERSON_NAME]" at bounding box center [265, 224] width 79 height 15
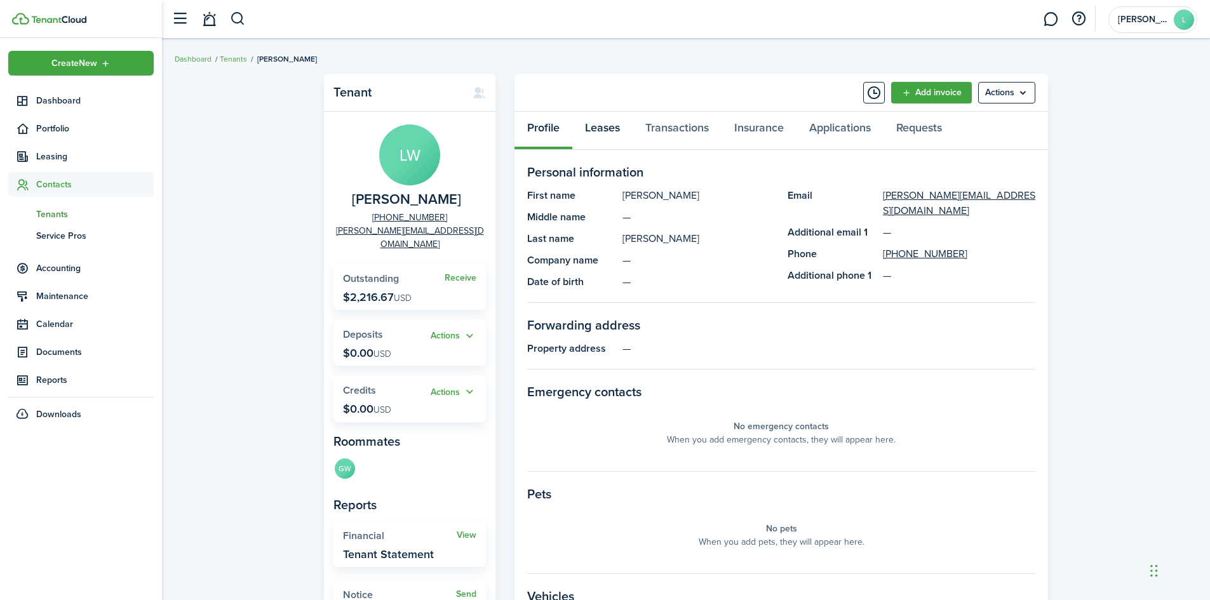
click at [591, 130] on link "Leases" at bounding box center [602, 131] width 60 height 38
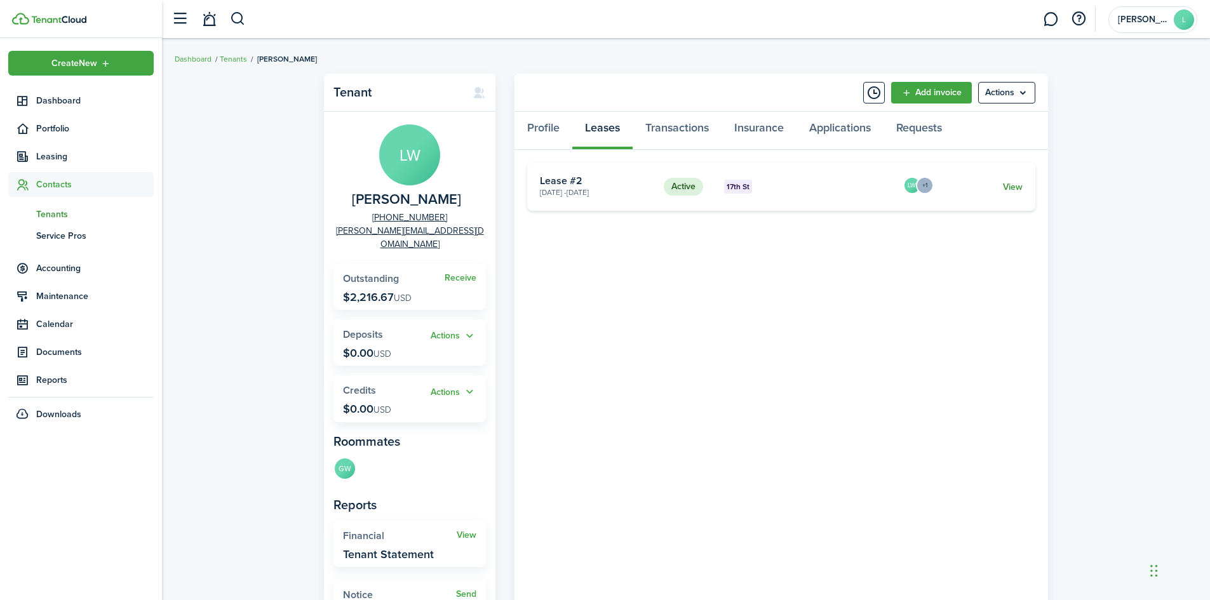
click at [1017, 184] on link "View" at bounding box center [1013, 186] width 20 height 13
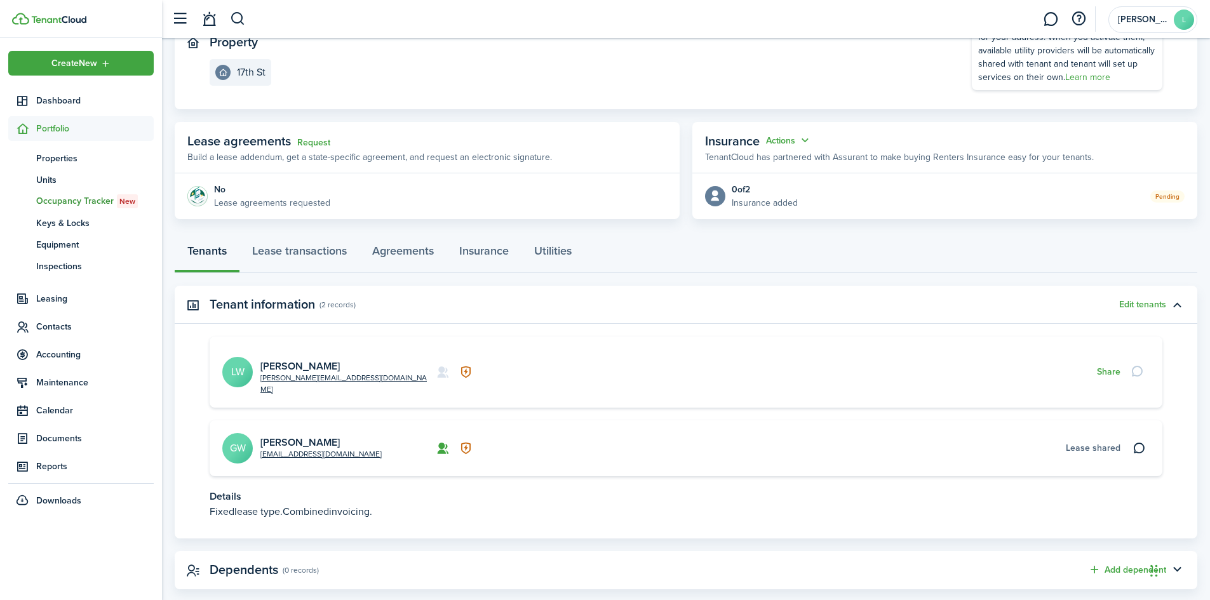
scroll to position [159, 0]
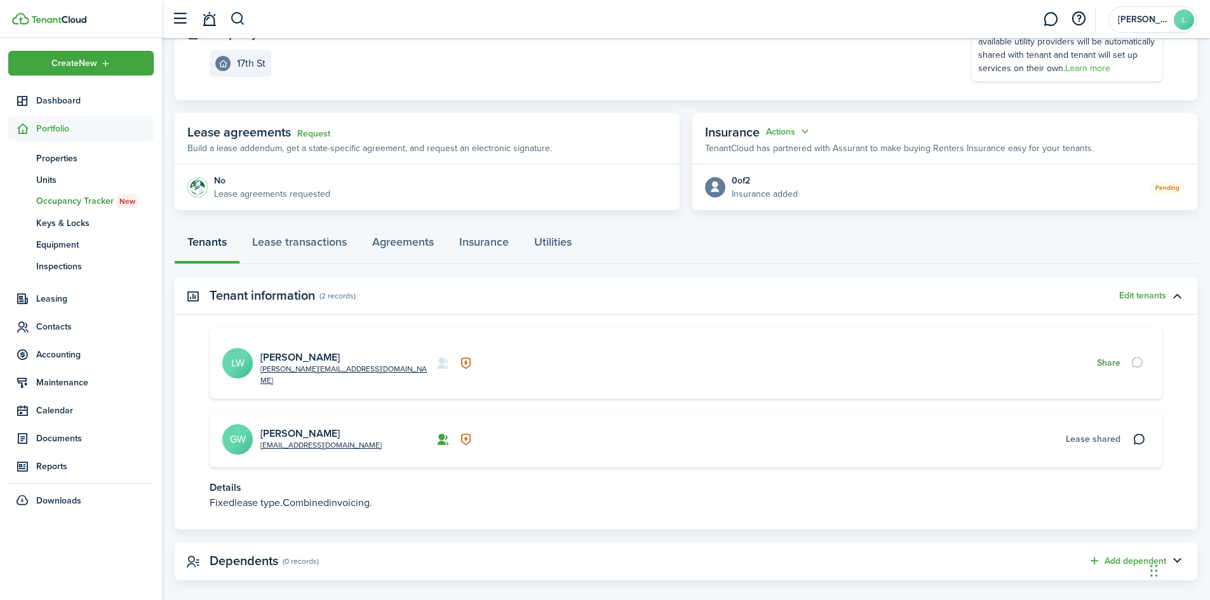
click at [1115, 358] on button "Share" at bounding box center [1108, 363] width 23 height 10
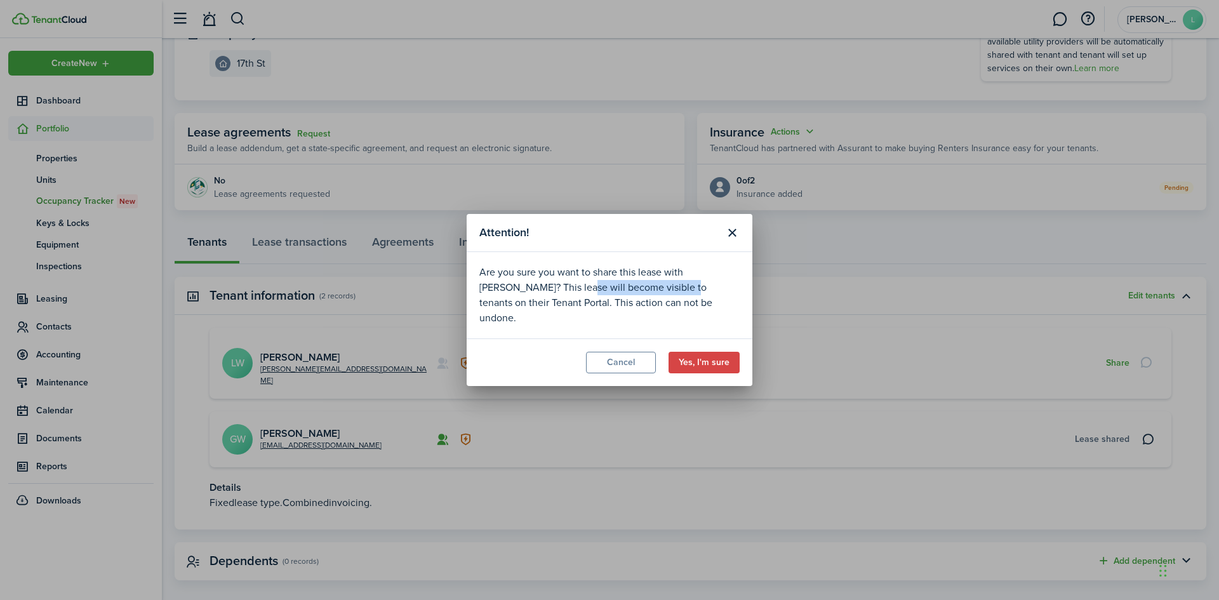
drag, startPoint x: 561, startPoint y: 296, endPoint x: 666, endPoint y: 300, distance: 104.9
click at [666, 300] on div "Are you sure you want to share this lease with [PERSON_NAME]? This lease will b…" at bounding box center [609, 295] width 260 height 61
click at [708, 298] on div "Are you sure you want to share this lease with [PERSON_NAME]? This lease will b…" at bounding box center [609, 295] width 260 height 61
click at [727, 240] on button "Close modal" at bounding box center [732, 233] width 22 height 22
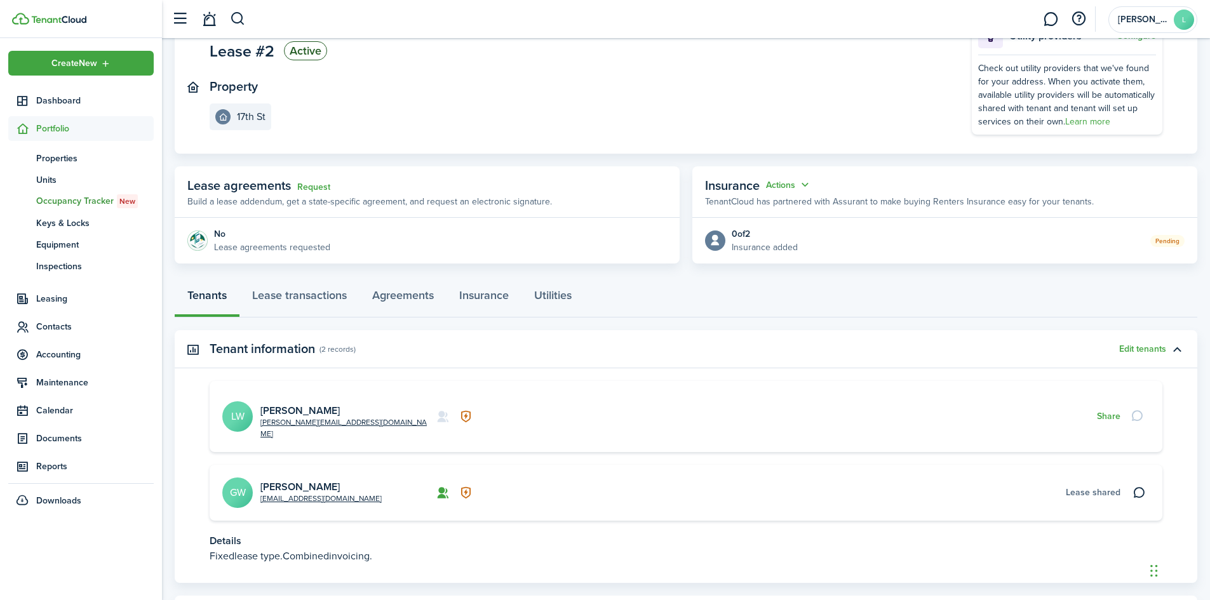
scroll to position [32, 0]
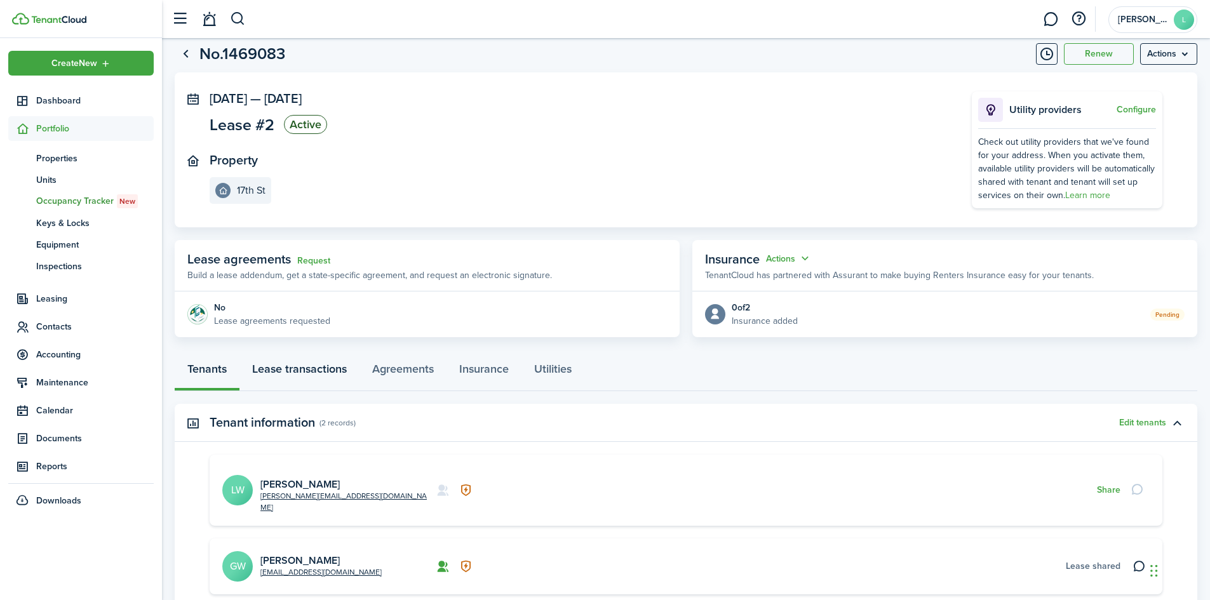
click at [339, 372] on link "Lease transactions" at bounding box center [299, 372] width 120 height 38
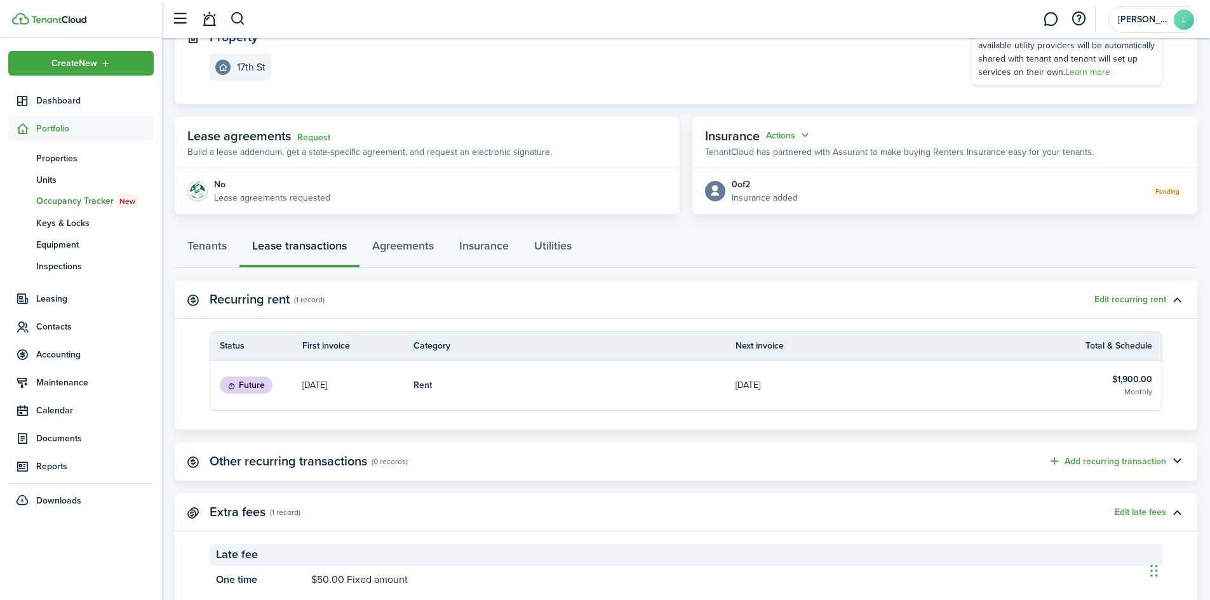
scroll to position [133, 0]
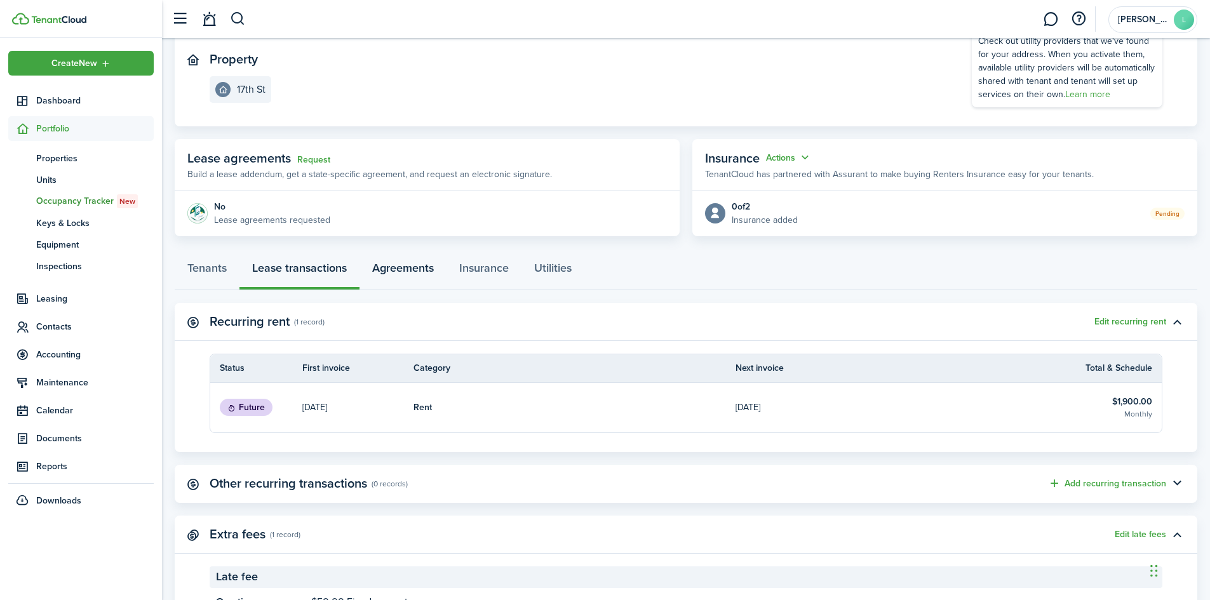
click at [422, 269] on link "Agreements" at bounding box center [402, 271] width 87 height 38
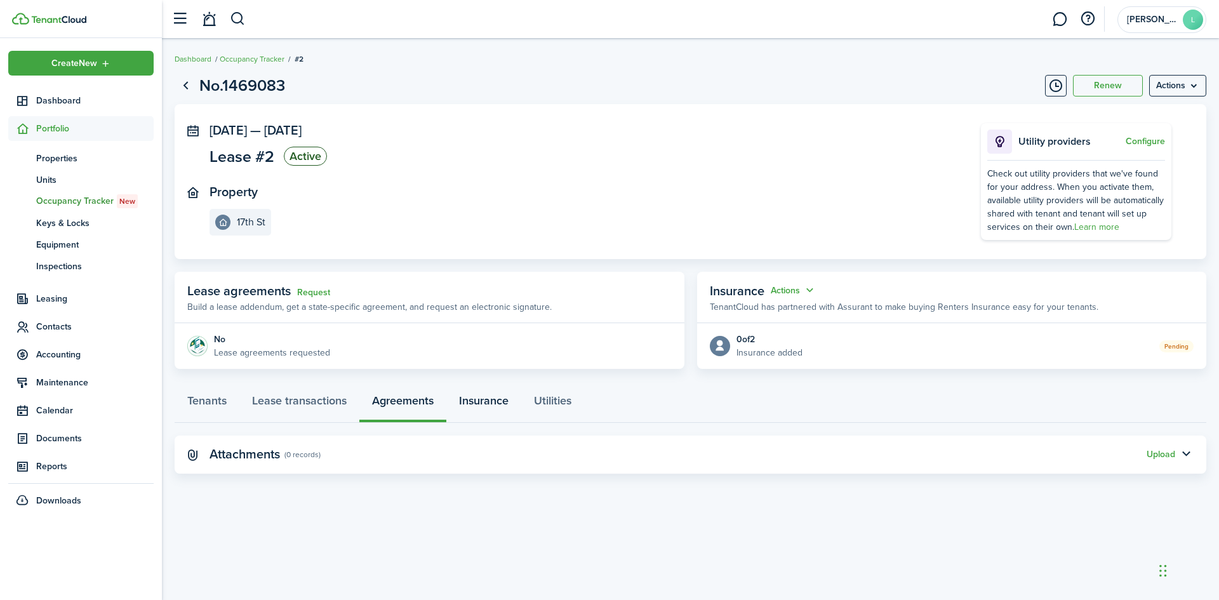
click at [493, 403] on link "Insurance" at bounding box center [483, 404] width 75 height 38
click at [560, 405] on link "Utilities" at bounding box center [552, 404] width 63 height 38
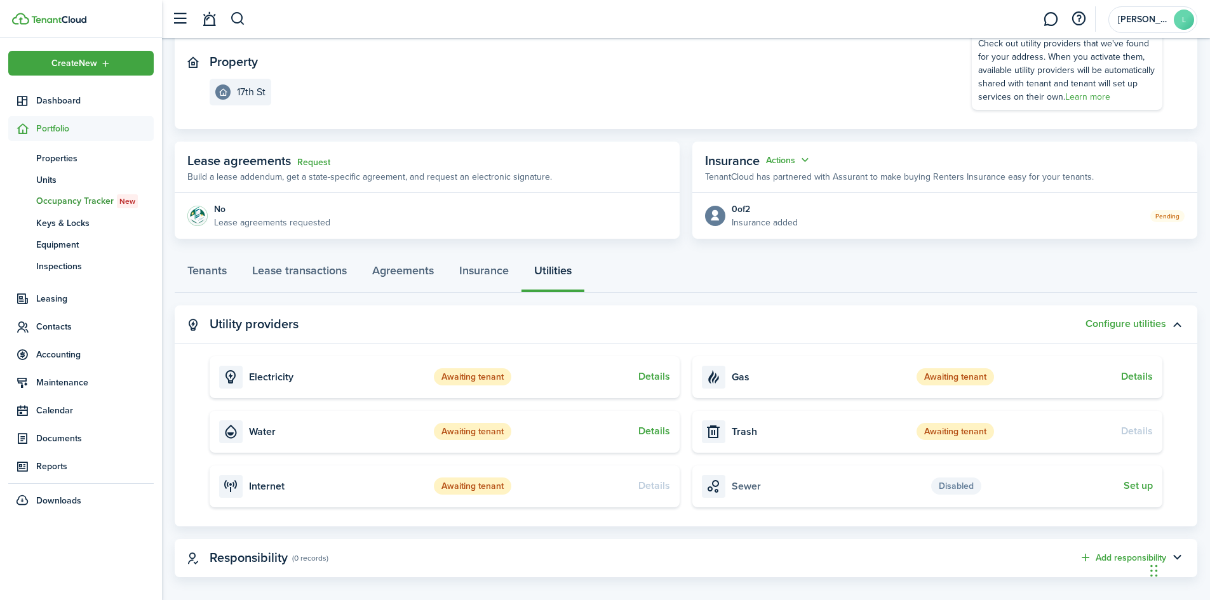
scroll to position [142, 0]
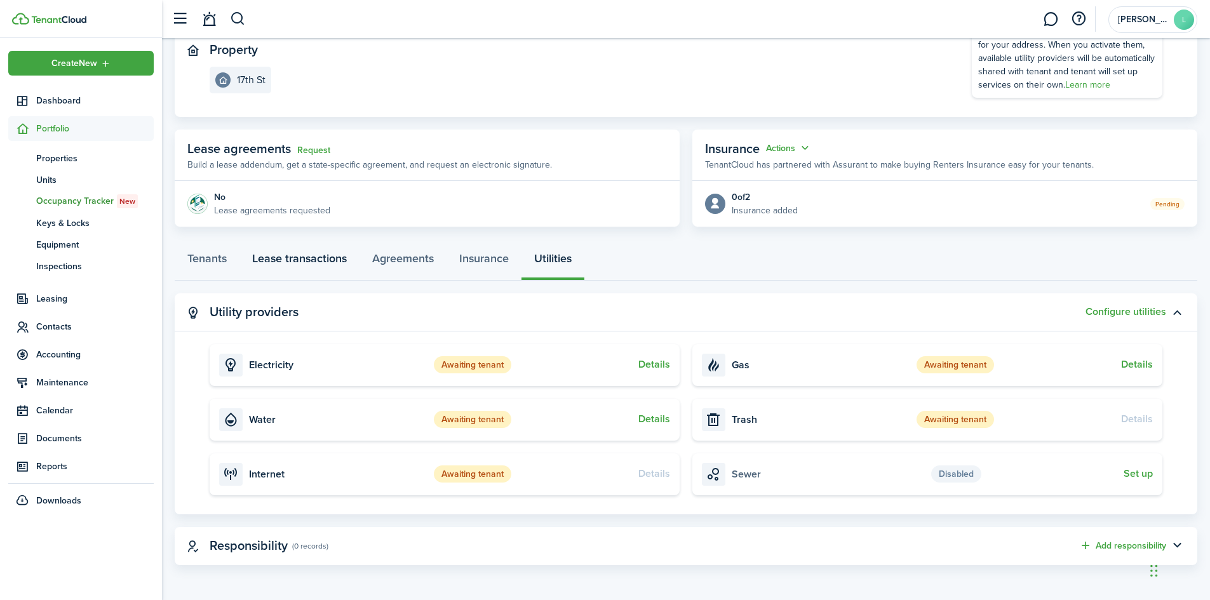
click at [305, 261] on link "Lease transactions" at bounding box center [299, 262] width 120 height 38
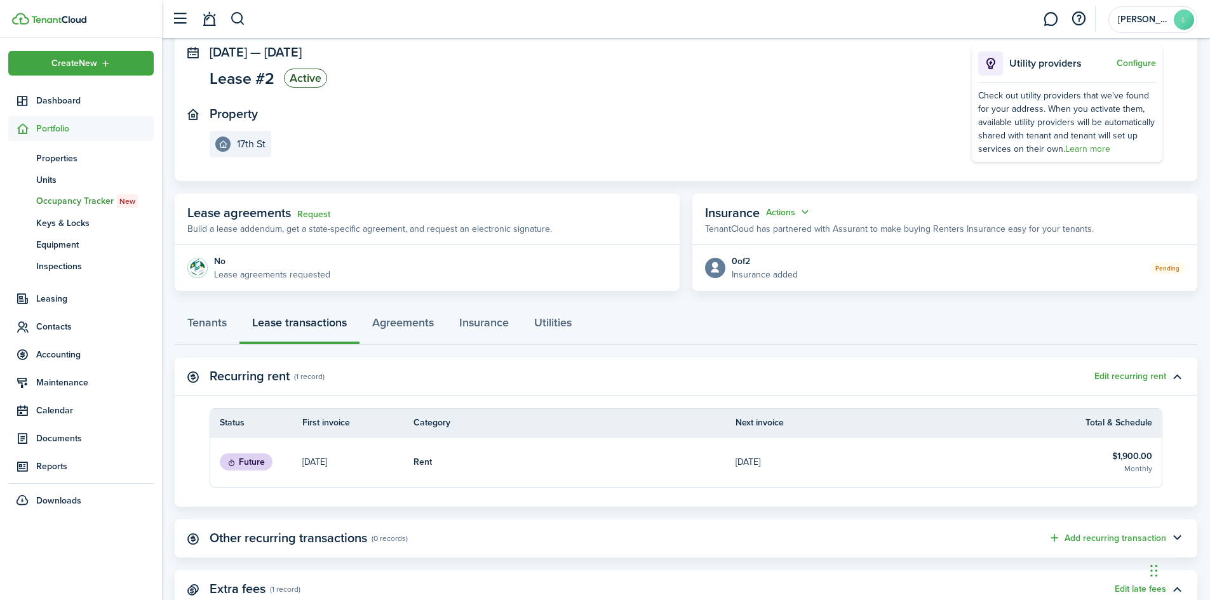
scroll to position [196, 0]
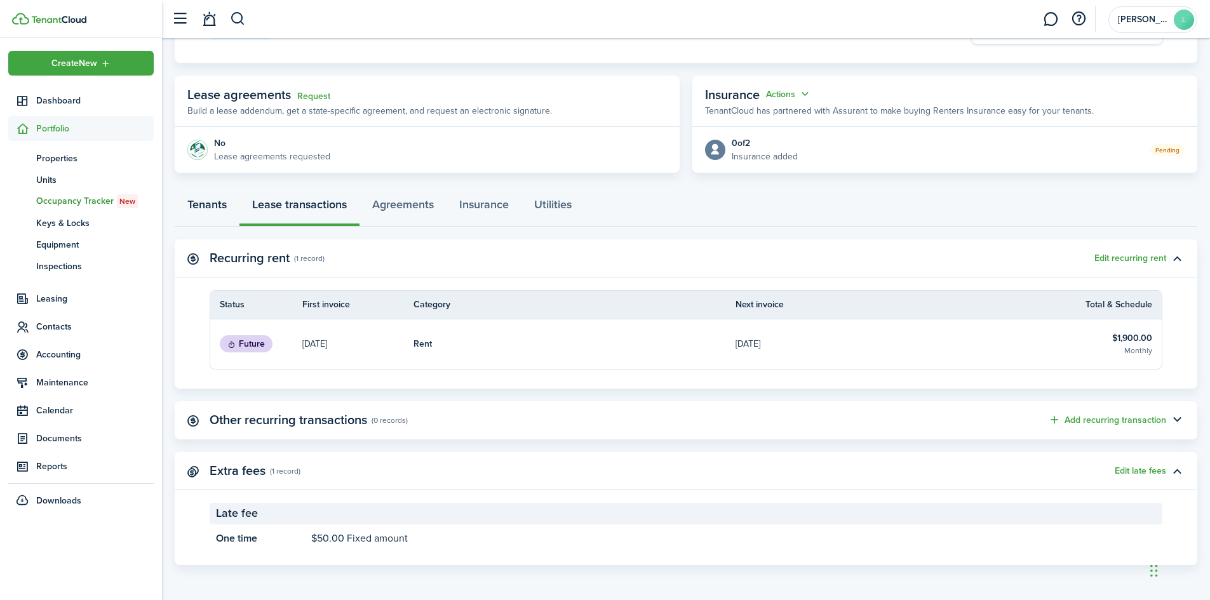
click at [220, 213] on link "Tenants" at bounding box center [207, 208] width 65 height 38
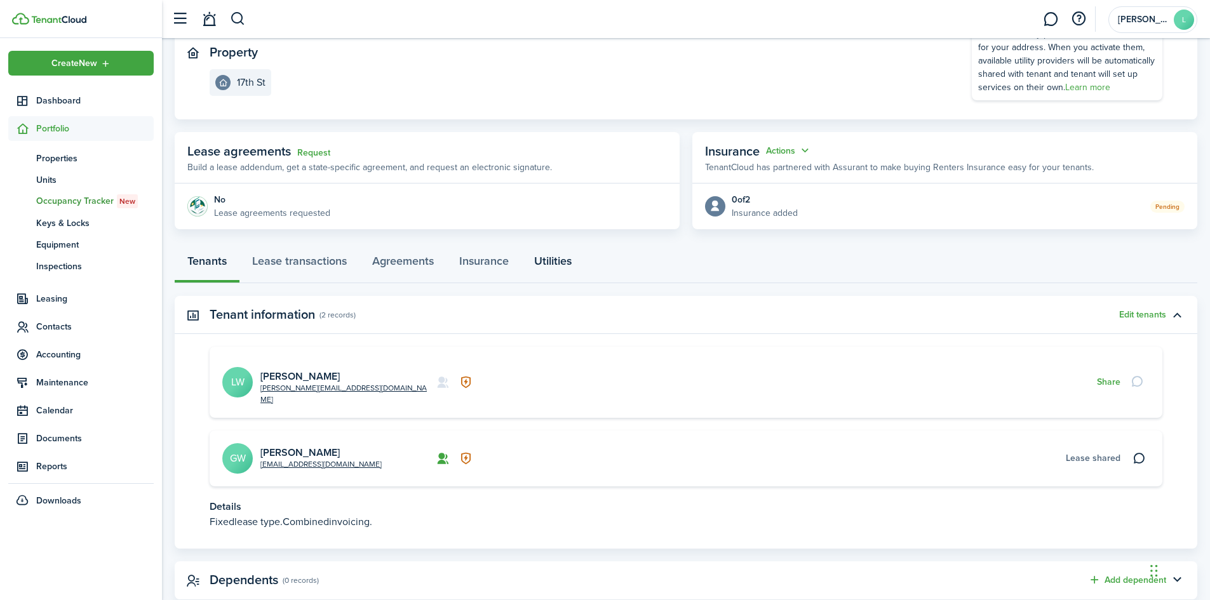
scroll to position [159, 0]
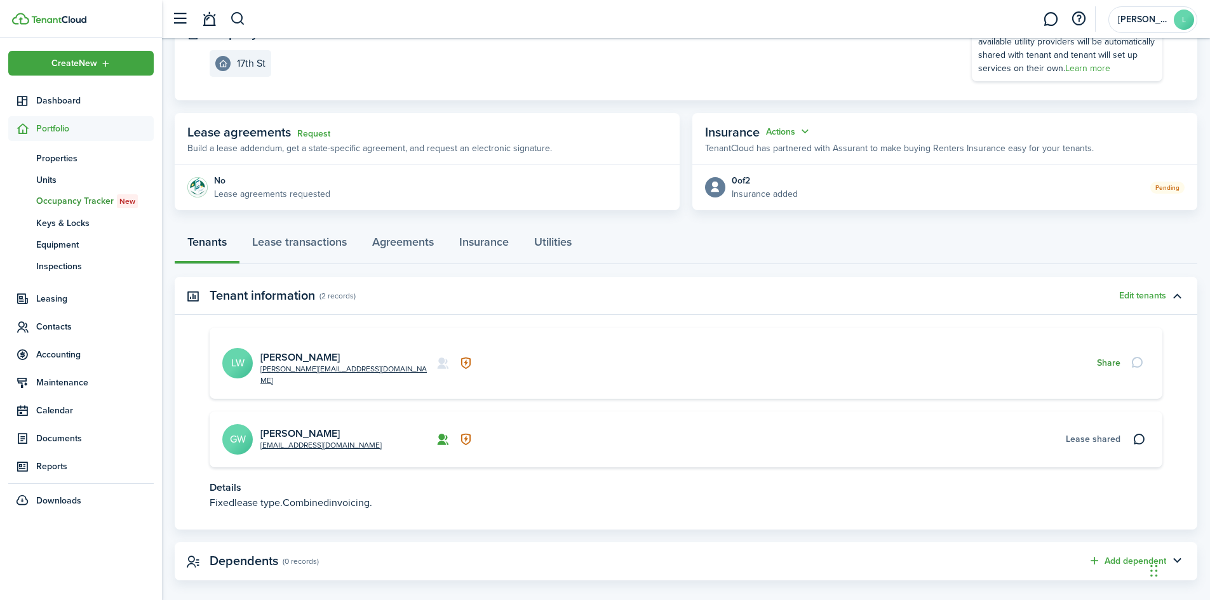
click at [1116, 358] on button "Share" at bounding box center [1108, 363] width 23 height 10
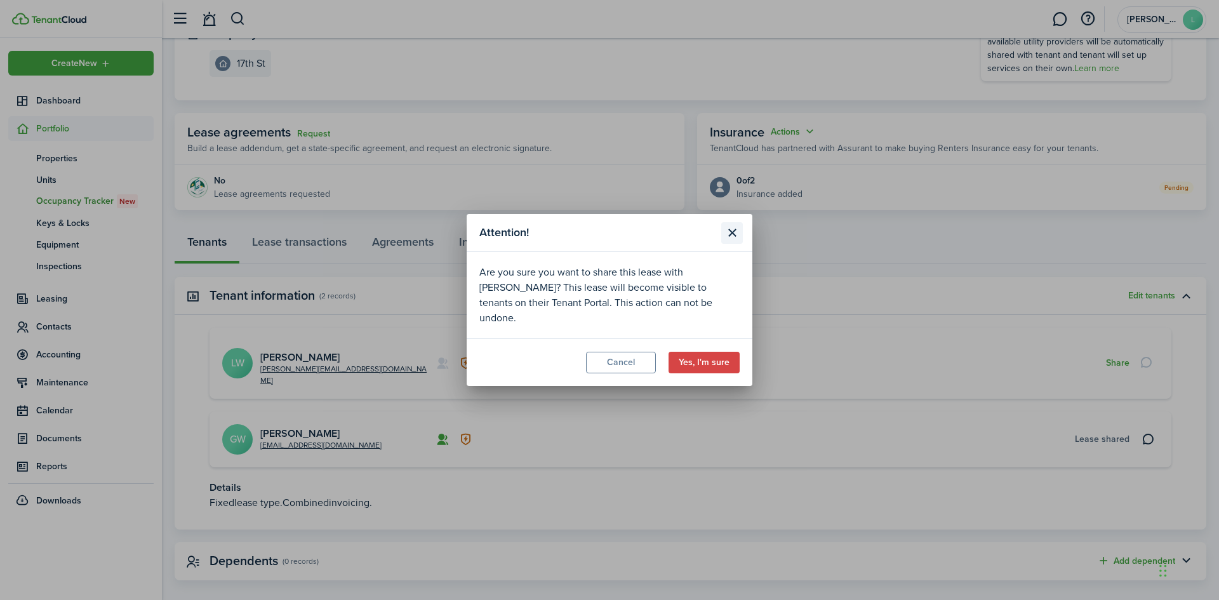
click at [737, 238] on button "Close modal" at bounding box center [732, 233] width 22 height 22
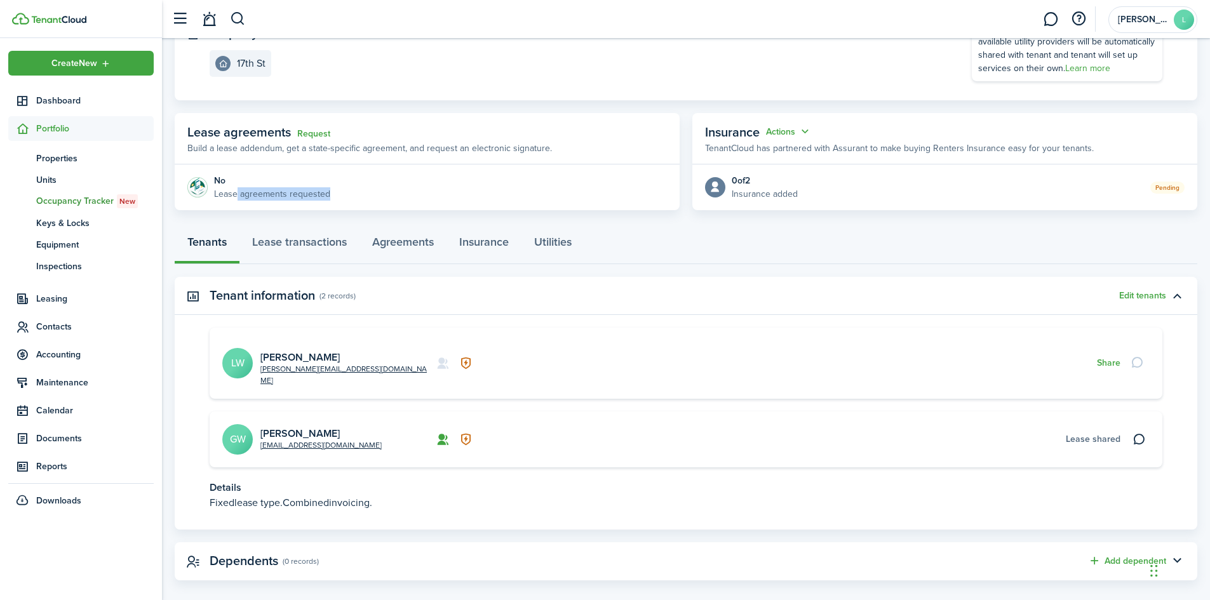
drag, startPoint x: 236, startPoint y: 191, endPoint x: 380, endPoint y: 215, distance: 146.2
click at [380, 215] on page-view-layout "No.1469083 Renew Actions [DATE] — [DATE] Lease #2 Active Property 17th St Utili…" at bounding box center [686, 248] width 1048 height 678
click at [320, 142] on p "Build a lease addendum, get a state-specific agreement, and request an electron…" at bounding box center [369, 148] width 365 height 13
drag, startPoint x: 237, startPoint y: 148, endPoint x: 401, endPoint y: 161, distance: 164.4
click at [401, 161] on panel-main-header "Lease agreements Request Build a lease addendum, get a state-specific agreement…" at bounding box center [427, 138] width 505 height 51
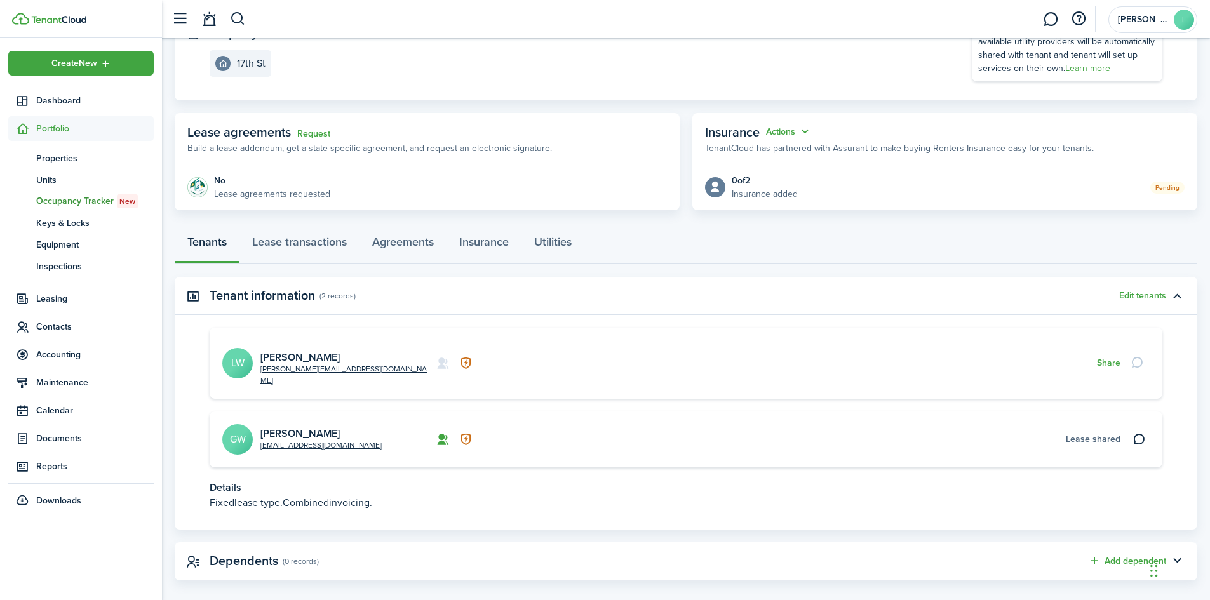
click at [468, 149] on p "Build a lease addendum, get a state-specific agreement, and request an electron…" at bounding box center [369, 148] width 365 height 13
click at [1106, 358] on button "Share" at bounding box center [1108, 363] width 23 height 10
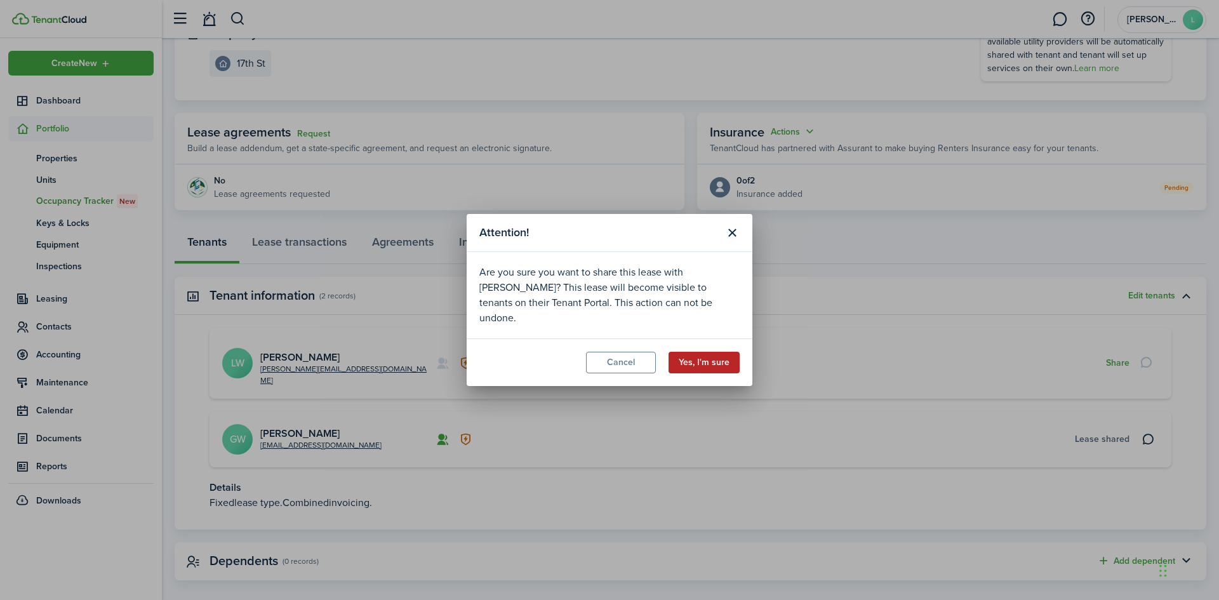
click at [694, 355] on button "Yes, I'm sure" at bounding box center [704, 363] width 71 height 22
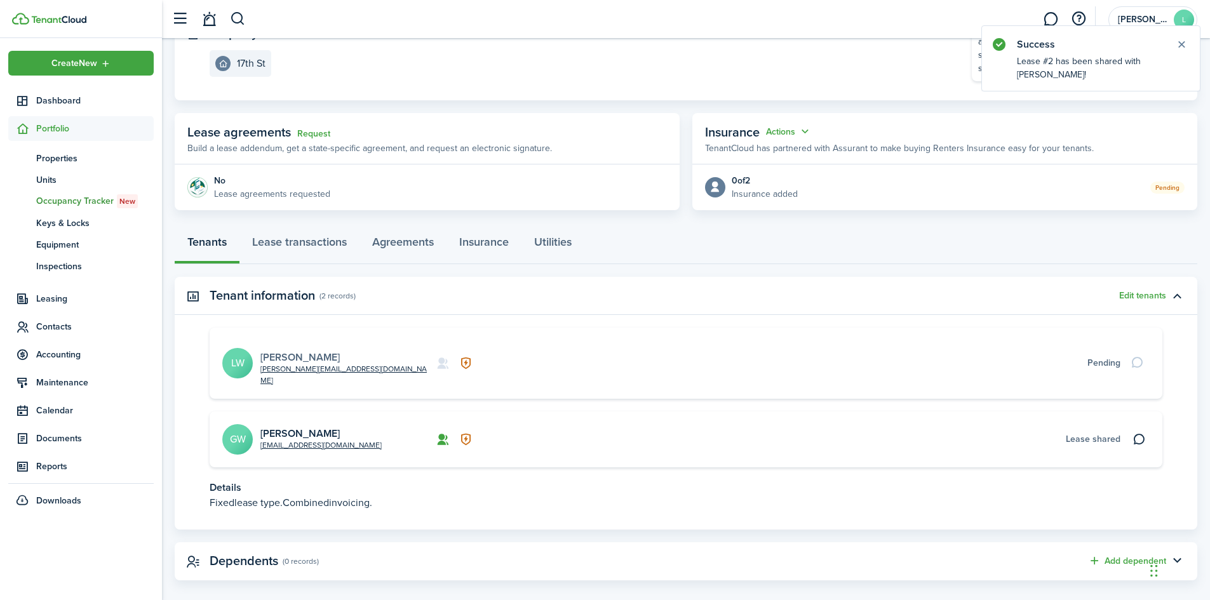
click at [302, 351] on link "[PERSON_NAME]" at bounding box center [299, 357] width 79 height 15
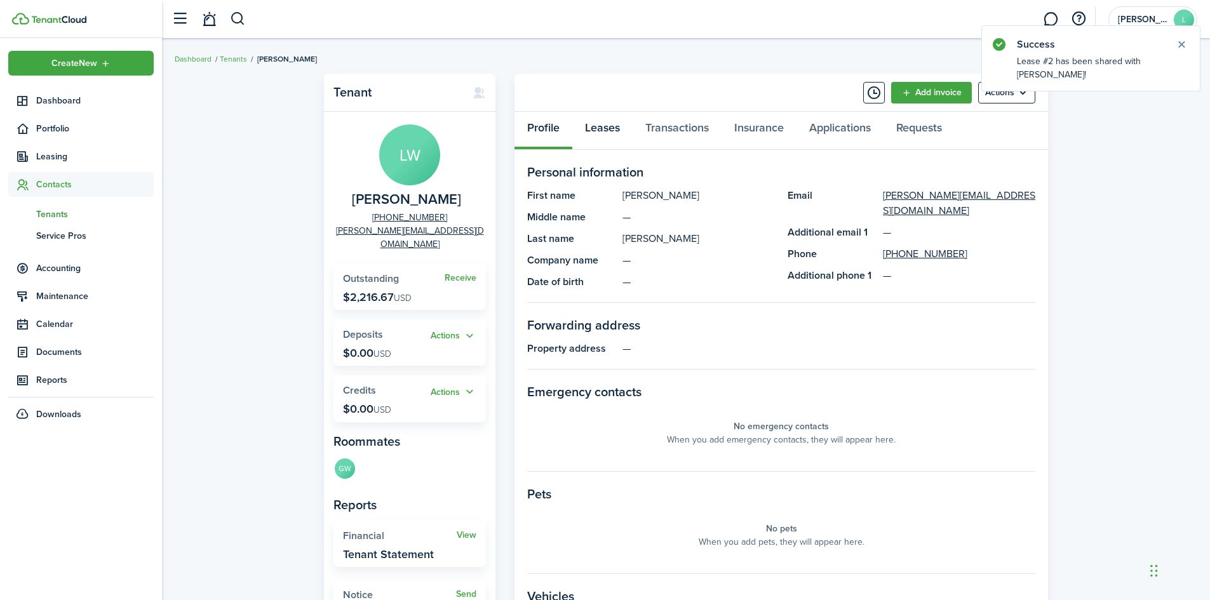
click at [614, 135] on link "Leases" at bounding box center [602, 131] width 60 height 38
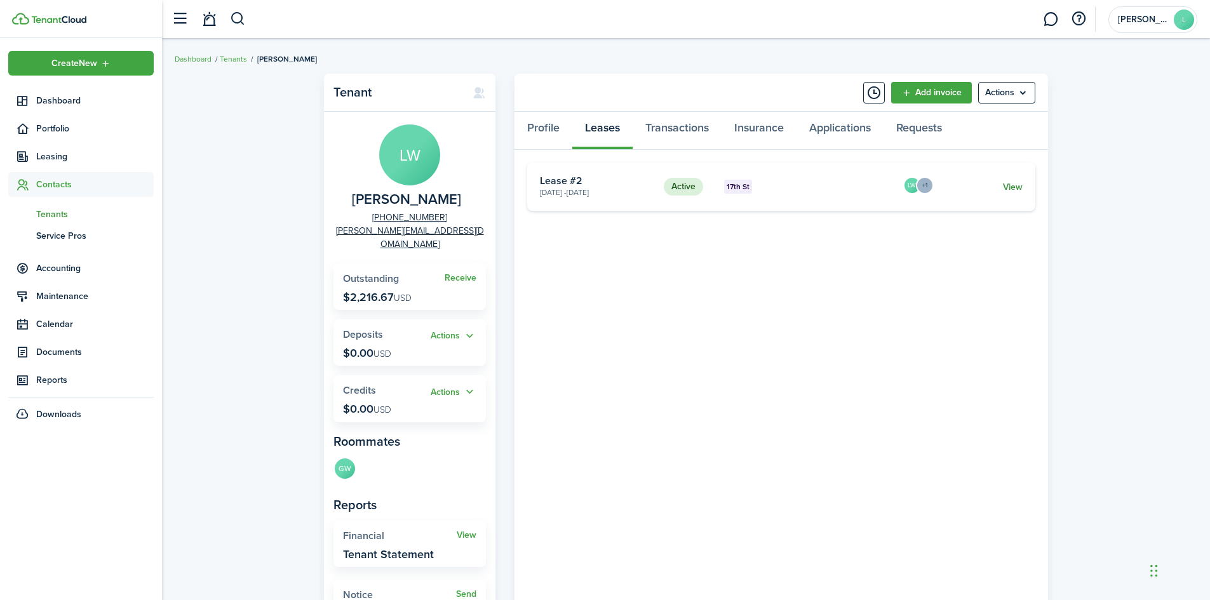
click at [1007, 185] on link "View" at bounding box center [1013, 186] width 20 height 13
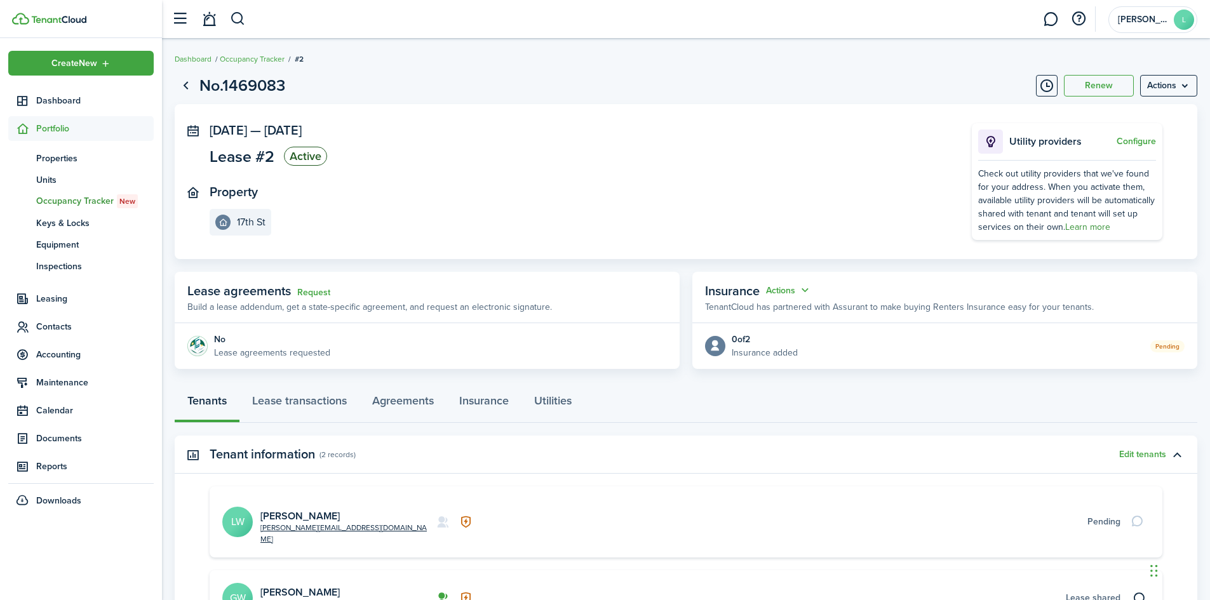
click at [1078, 224] on link "Learn more" at bounding box center [1087, 226] width 45 height 13
